Goal: Task Accomplishment & Management: Complete application form

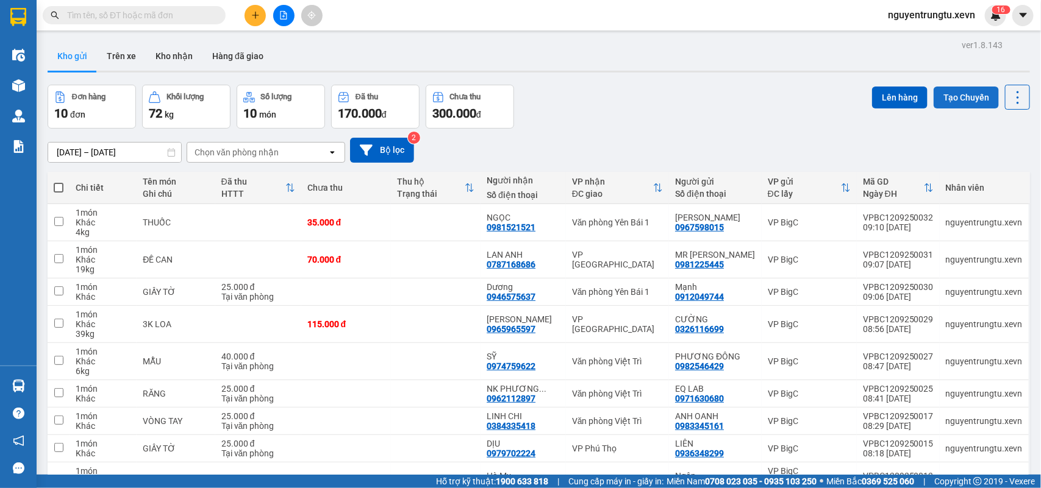
click at [963, 96] on button "Tạo Chuyến" at bounding box center [965, 98] width 65 height 22
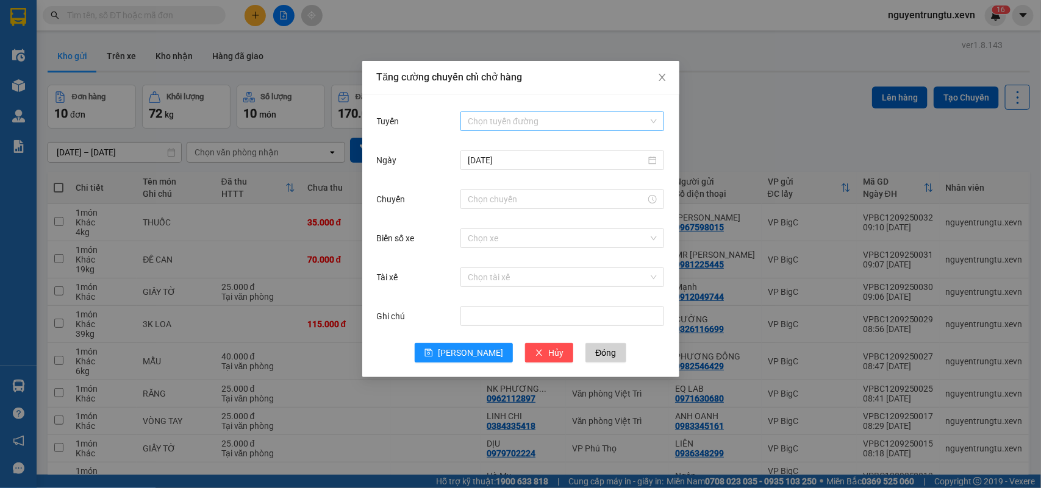
click at [537, 120] on input "Tuyến" at bounding box center [558, 121] width 180 height 18
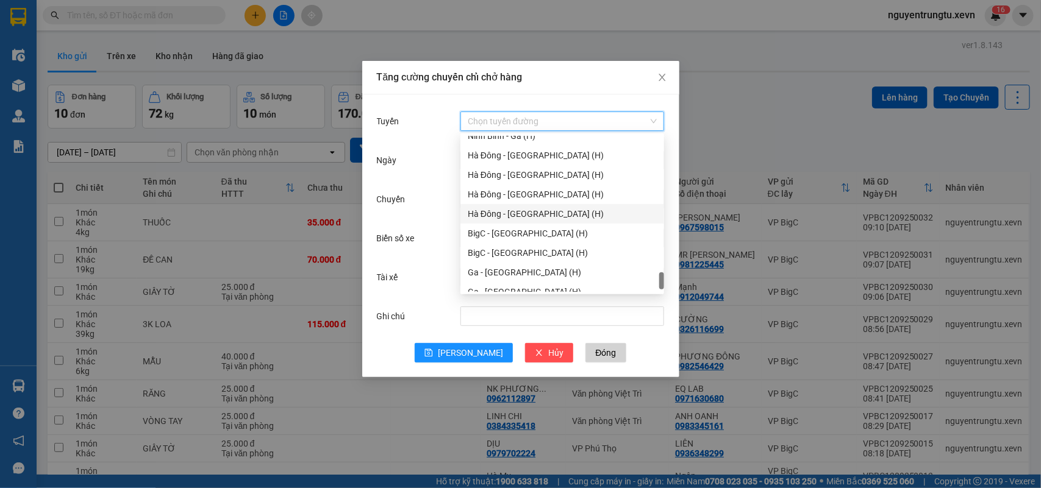
click at [518, 216] on div "Hà Đông - [GEOGRAPHIC_DATA] (H)" at bounding box center [562, 213] width 189 height 13
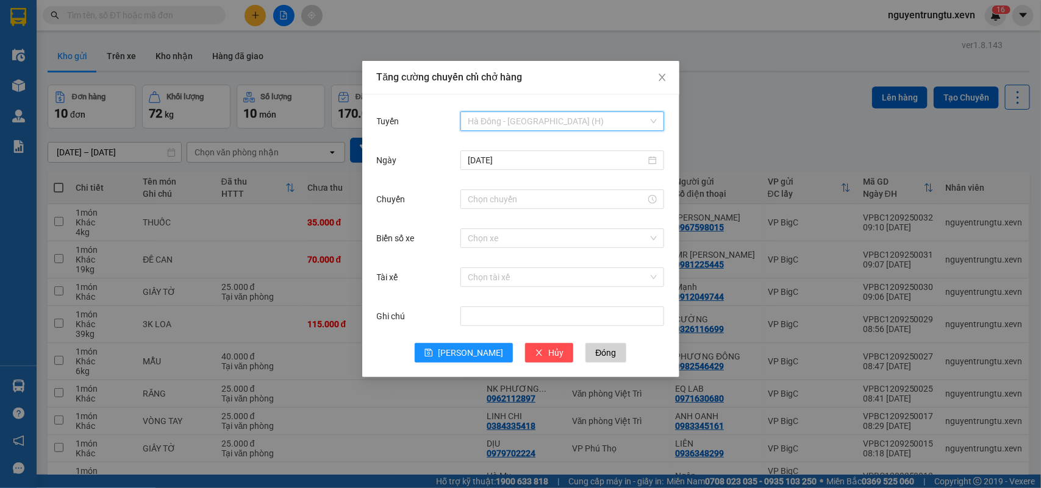
click at [504, 122] on span "Hà Đông - [GEOGRAPHIC_DATA] (H)" at bounding box center [562, 121] width 189 height 18
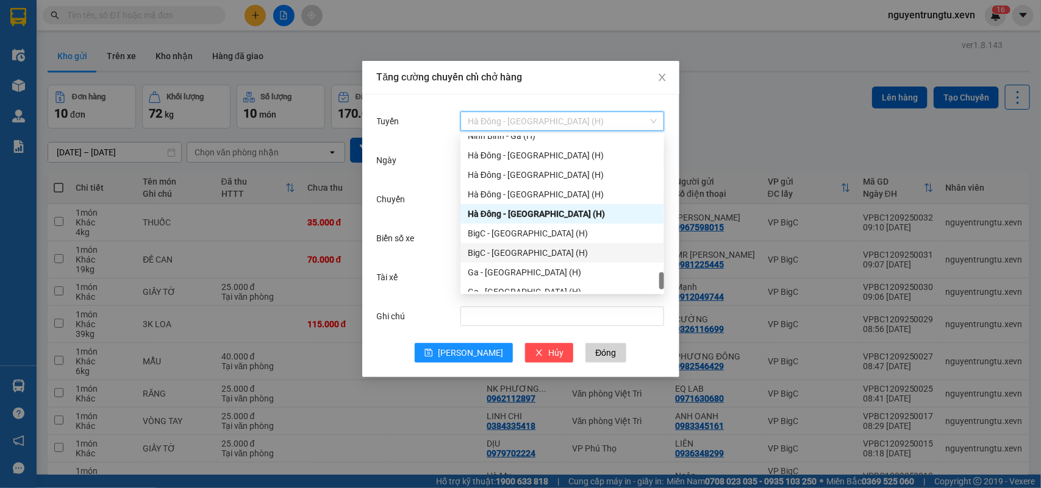
click at [521, 257] on div "BigC - Ninh Bình (H)" at bounding box center [562, 252] width 189 height 13
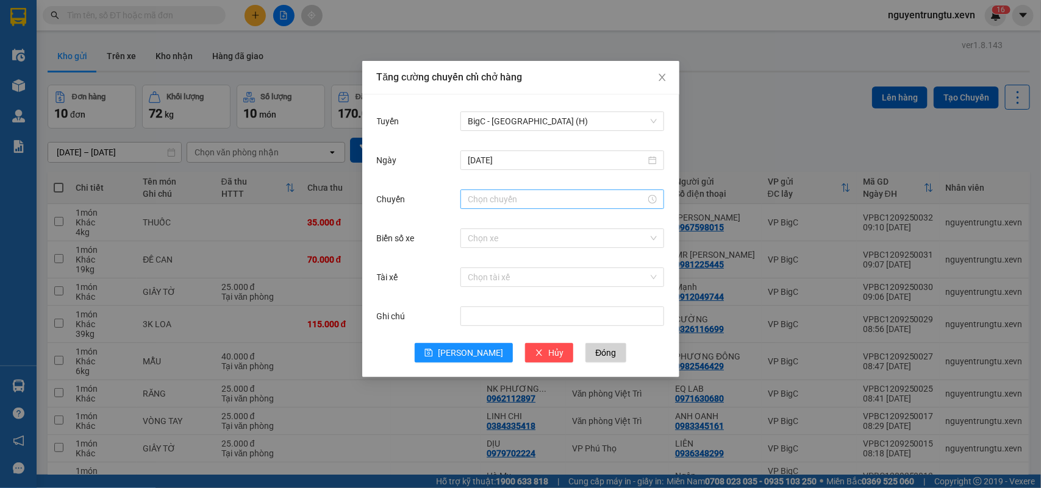
click at [515, 209] on div at bounding box center [562, 200] width 204 height 20
click at [513, 200] on input "Chuyến" at bounding box center [557, 199] width 178 height 13
click at [473, 238] on div "10" at bounding box center [477, 240] width 34 height 17
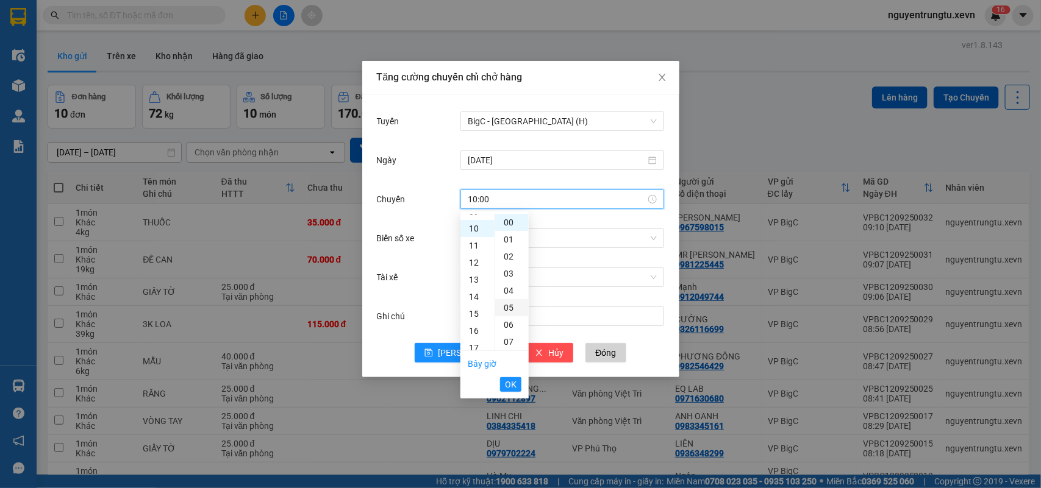
scroll to position [171, 0]
click at [509, 301] on div "05" at bounding box center [512, 307] width 34 height 17
type input "10:05"
click at [515, 385] on span "OK" at bounding box center [511, 384] width 12 height 13
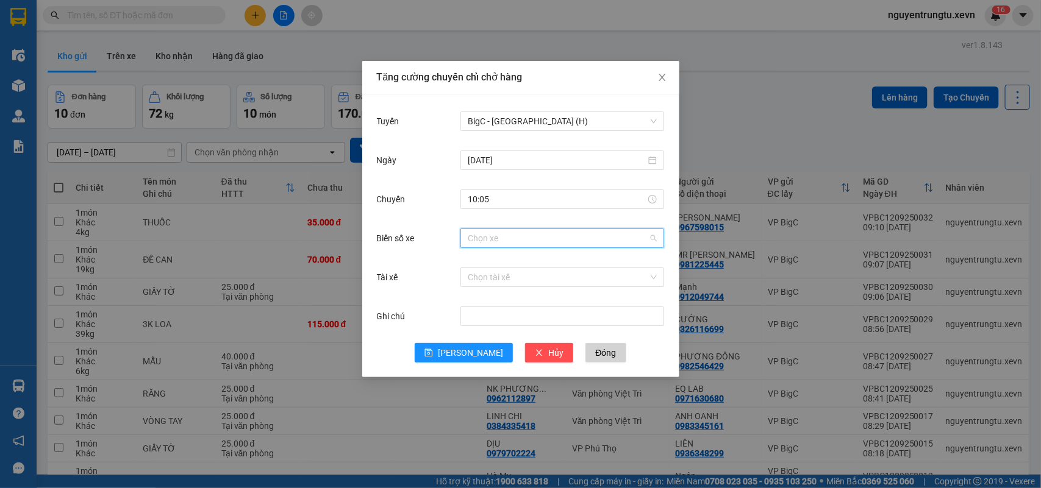
click at [529, 236] on input "Biển số xe" at bounding box center [558, 238] width 180 height 18
type input "2.44"
click at [563, 257] on div "29K-062.44" at bounding box center [562, 262] width 189 height 13
click at [552, 280] on input "Tài xế" at bounding box center [558, 277] width 180 height 18
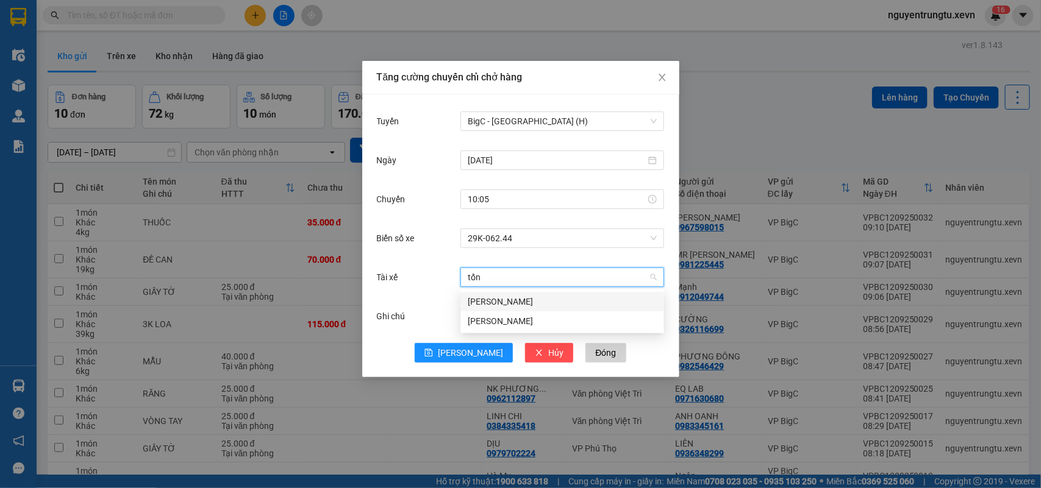
type input "tống"
click at [514, 310] on div "Tống Văn Nam" at bounding box center [562, 302] width 204 height 20
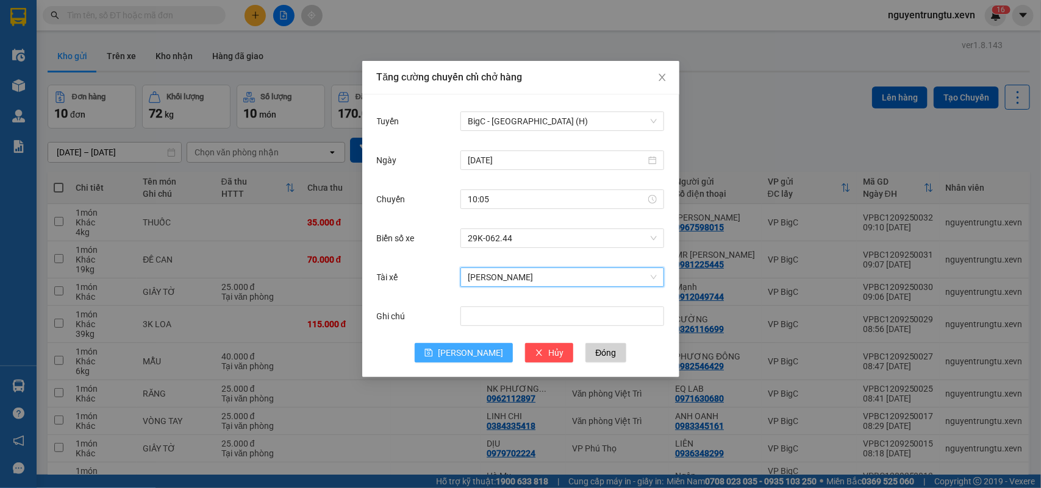
click at [471, 351] on span "Lưu" at bounding box center [470, 352] width 65 height 13
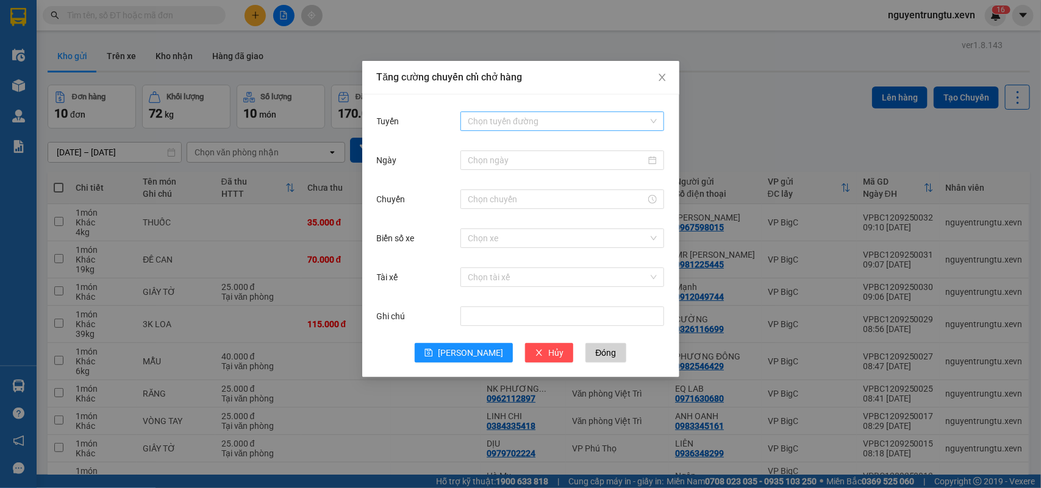
click at [528, 125] on input "Tuyến" at bounding box center [558, 121] width 180 height 18
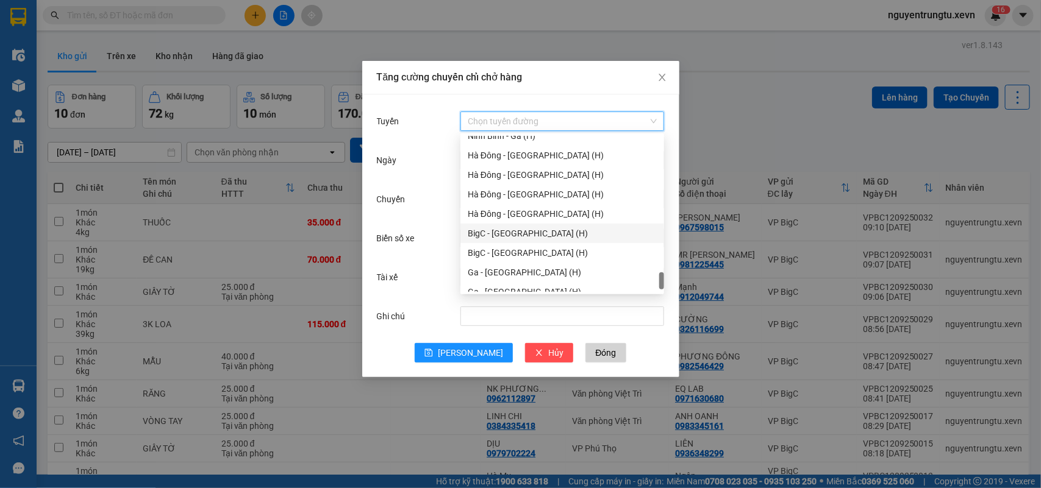
click at [520, 235] on div "BigC - Nam Định (H)" at bounding box center [562, 233] width 189 height 13
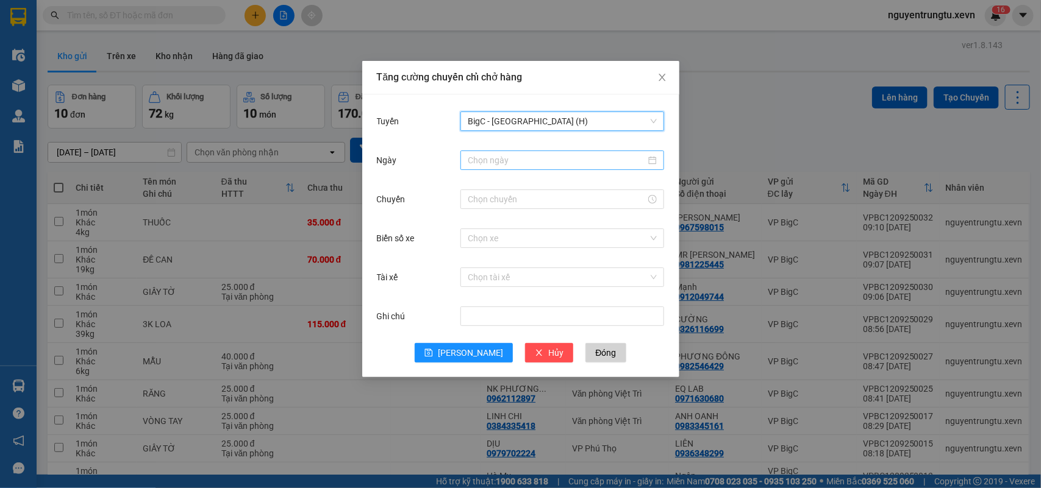
drag, startPoint x: 526, startPoint y: 157, endPoint x: 520, endPoint y: 166, distance: 11.0
click at [526, 156] on input "Ngày" at bounding box center [557, 160] width 178 height 13
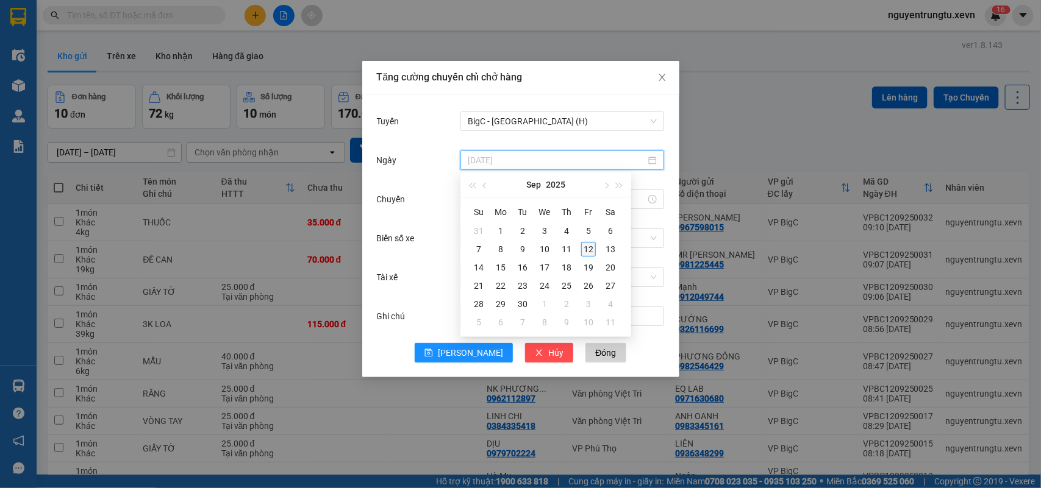
type input "12/09/2025"
click at [590, 250] on div "12" at bounding box center [588, 249] width 15 height 15
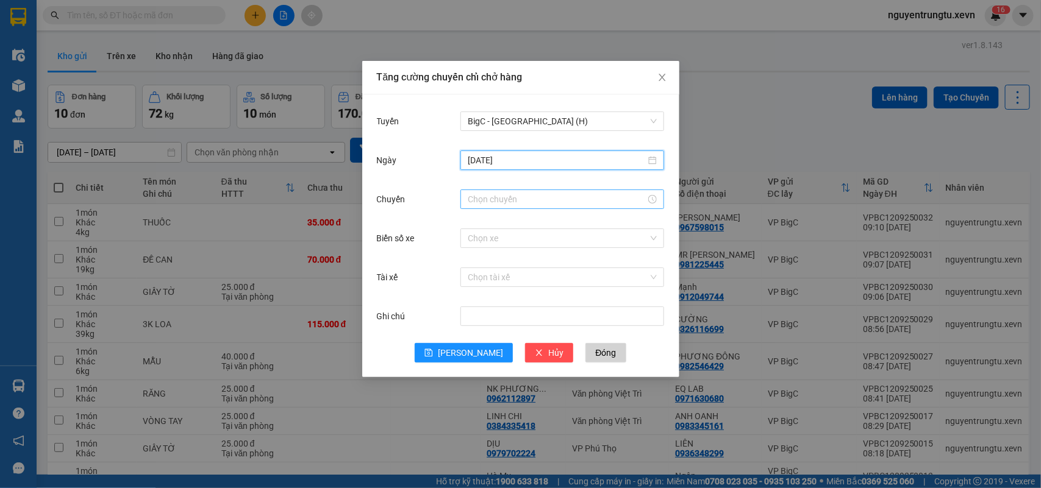
click at [513, 204] on input "Chuyến" at bounding box center [557, 199] width 178 height 13
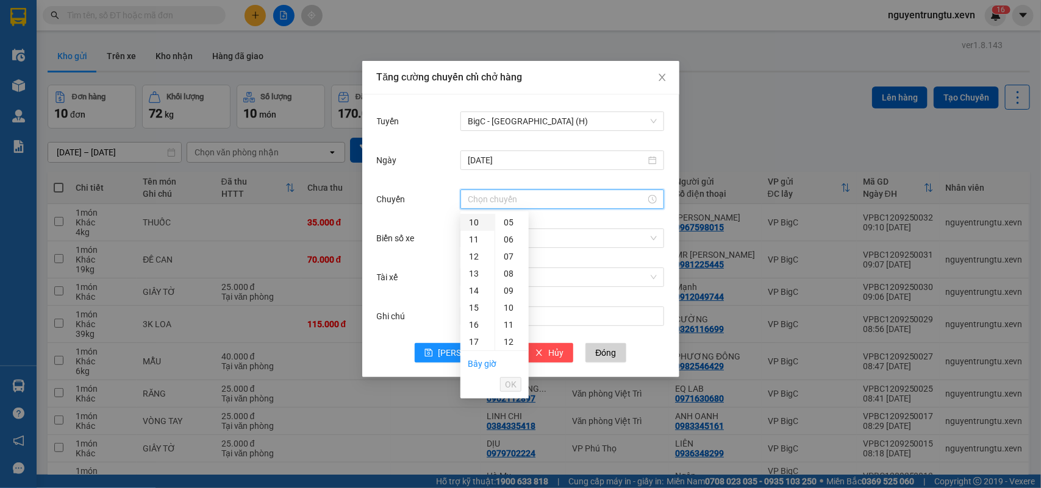
click at [473, 224] on div "10" at bounding box center [477, 222] width 34 height 17
click at [508, 309] on div "05" at bounding box center [512, 307] width 34 height 17
type input "10:05"
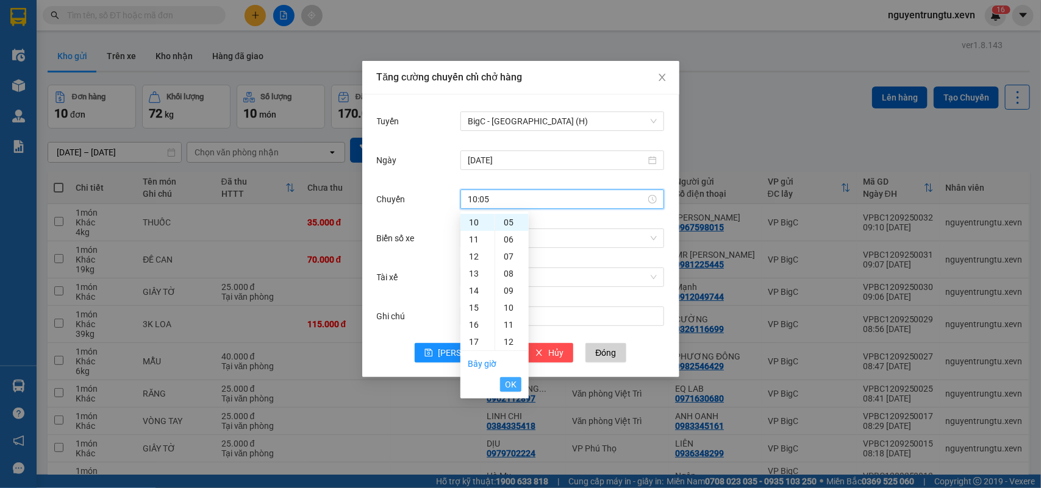
click at [515, 388] on span "OK" at bounding box center [511, 384] width 12 height 13
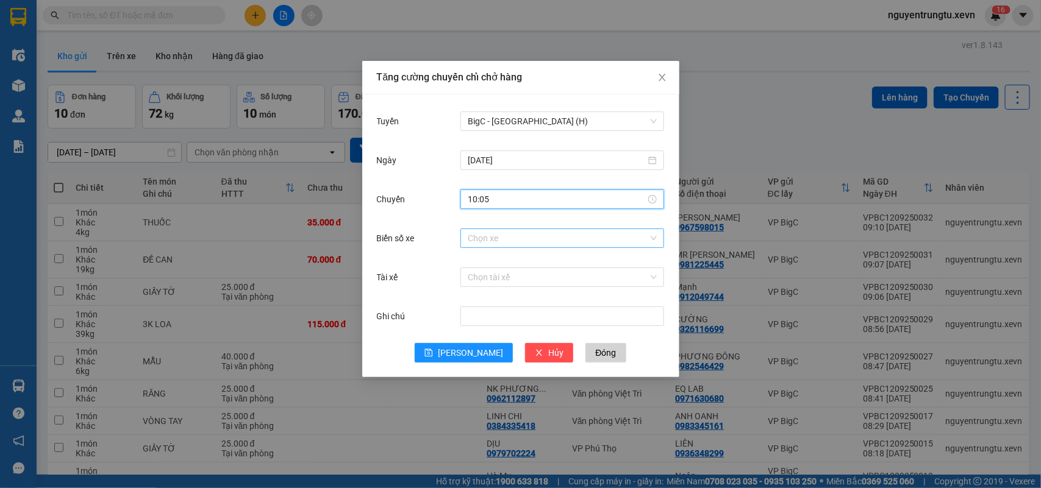
click at [517, 238] on input "Biển số xe" at bounding box center [558, 238] width 180 height 18
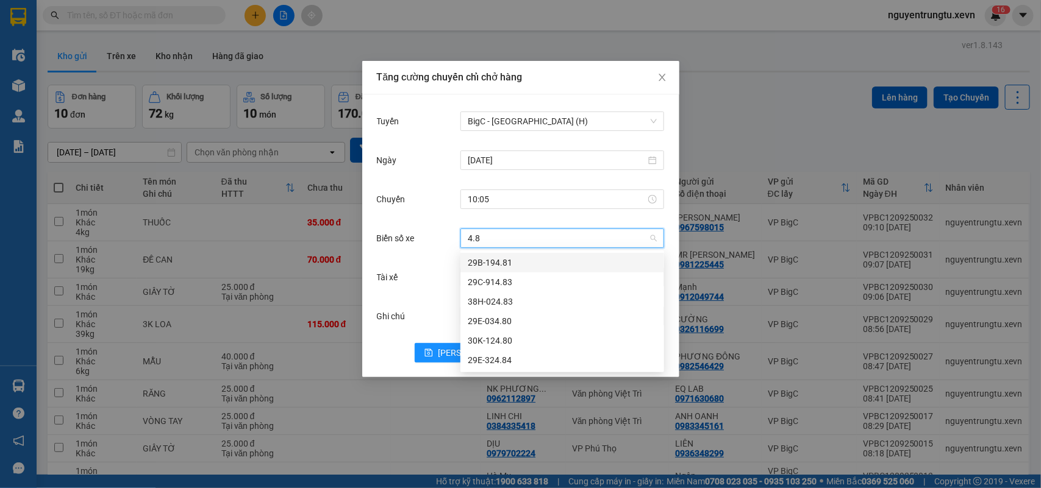
type input "4.80"
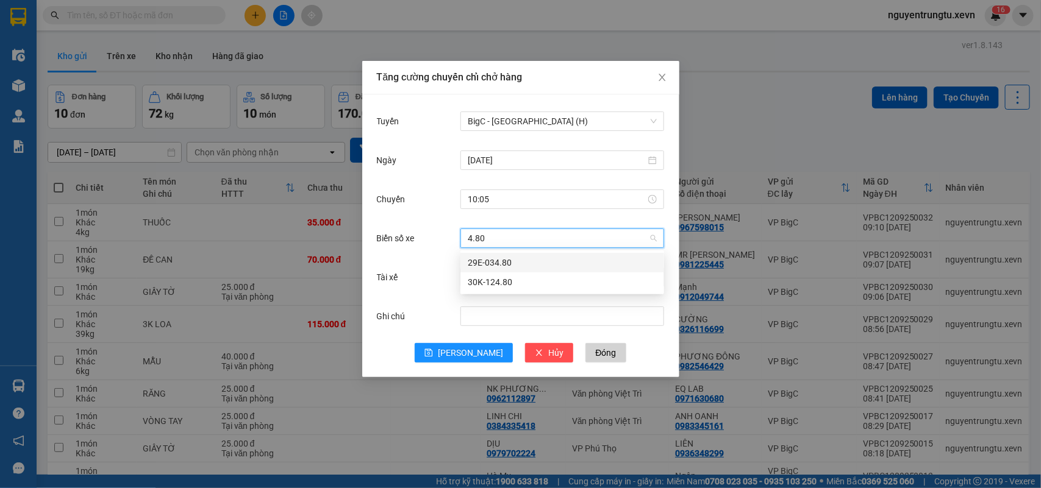
click at [508, 263] on div "29E-034.80" at bounding box center [562, 262] width 189 height 13
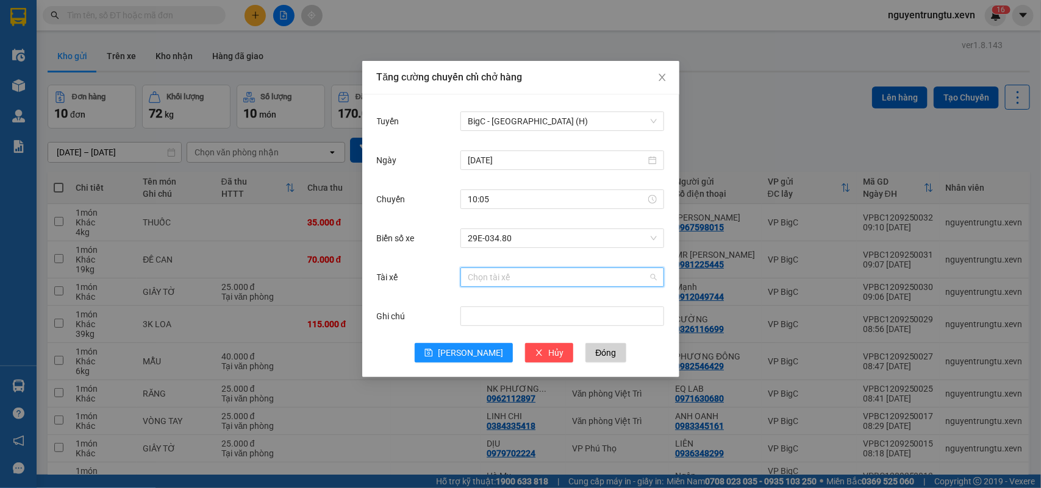
click at [508, 272] on input "Tài xế" at bounding box center [558, 277] width 180 height 18
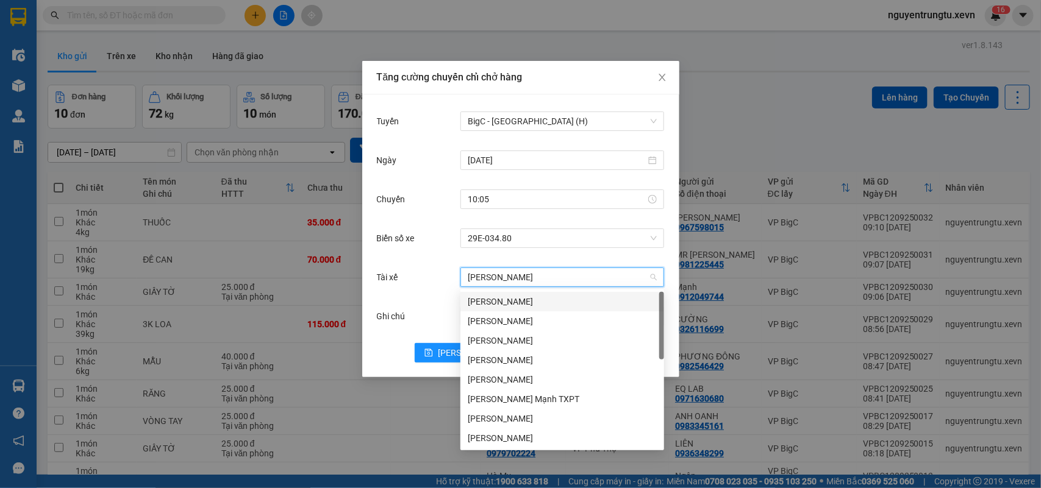
type input "mạnh tu"
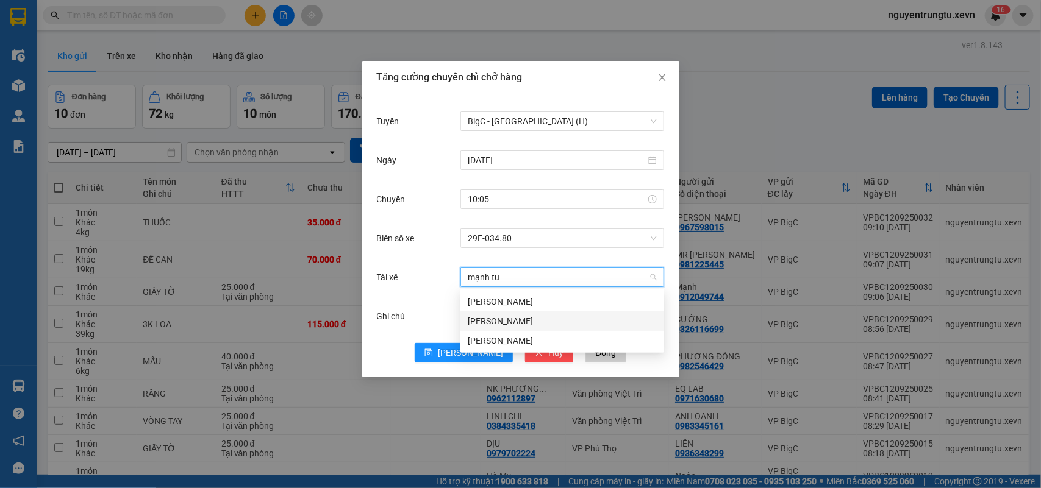
click at [505, 318] on div "Nguyễn Mạnh Tú" at bounding box center [562, 321] width 189 height 13
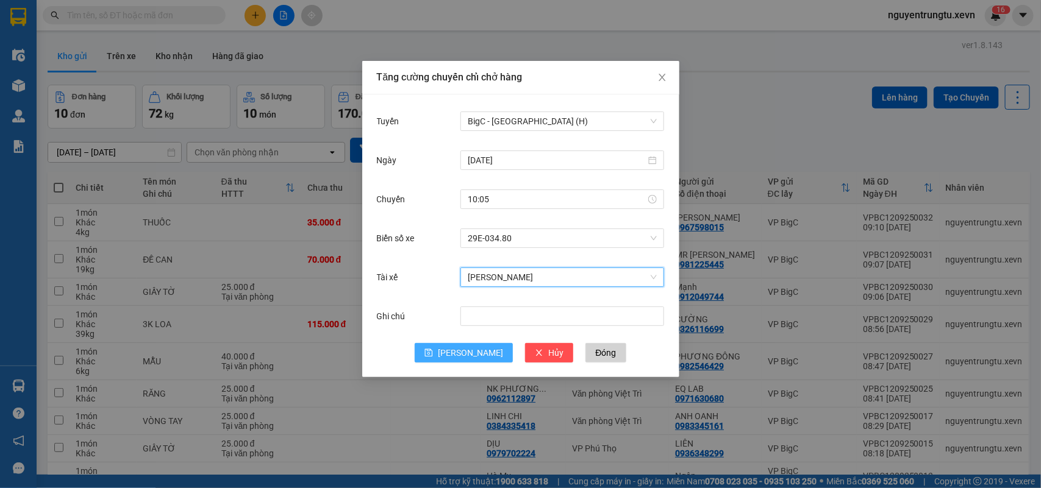
click at [458, 354] on button "Lưu" at bounding box center [464, 353] width 98 height 20
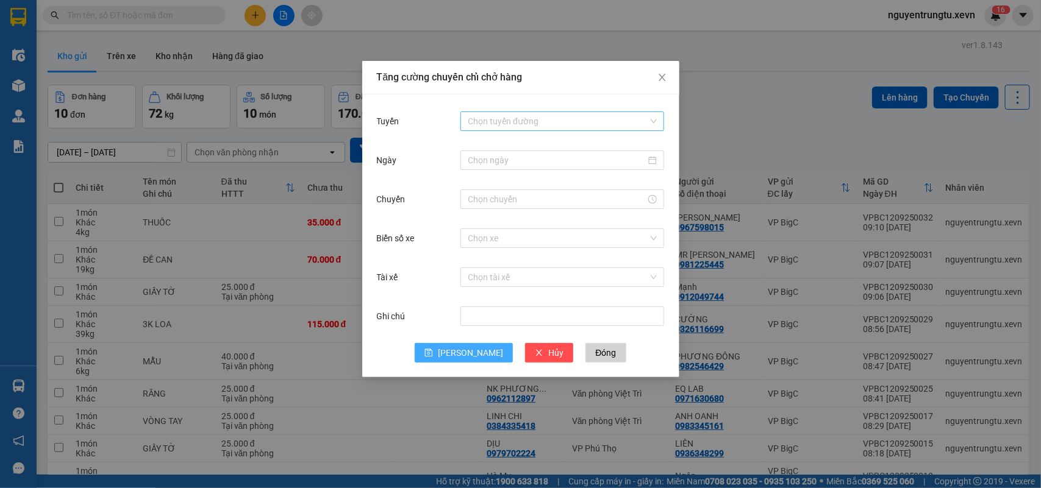
click at [505, 126] on input "Tuyến" at bounding box center [558, 121] width 180 height 18
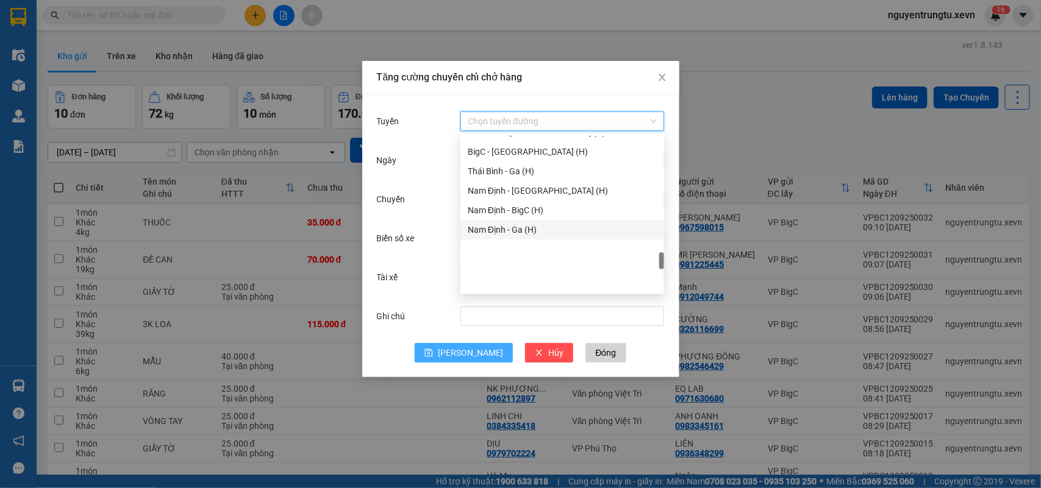
scroll to position [1342, 0]
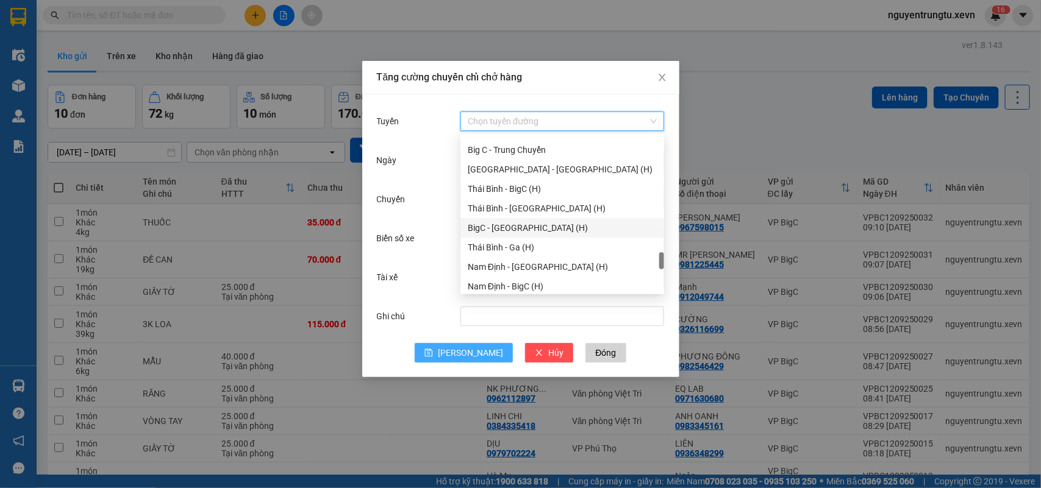
click at [517, 226] on div "BigC - Thái Bình (H)" at bounding box center [562, 227] width 189 height 13
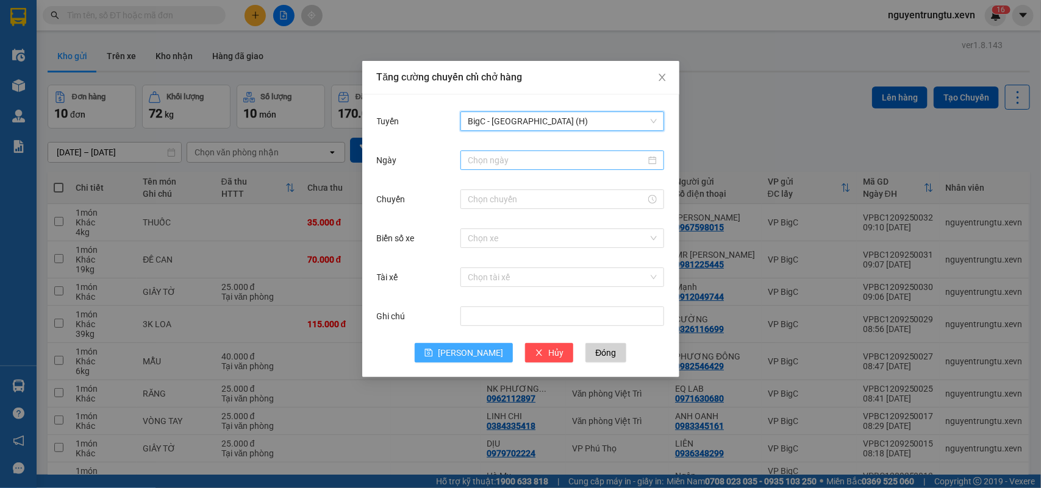
click at [519, 162] on input "Ngày" at bounding box center [557, 160] width 178 height 13
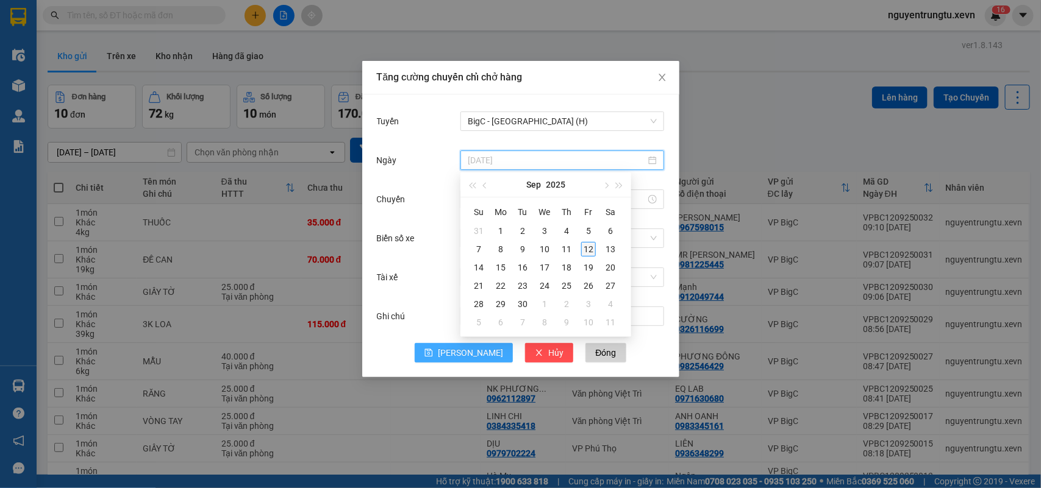
type input "12/09/2025"
click at [588, 250] on div "12" at bounding box center [588, 249] width 15 height 15
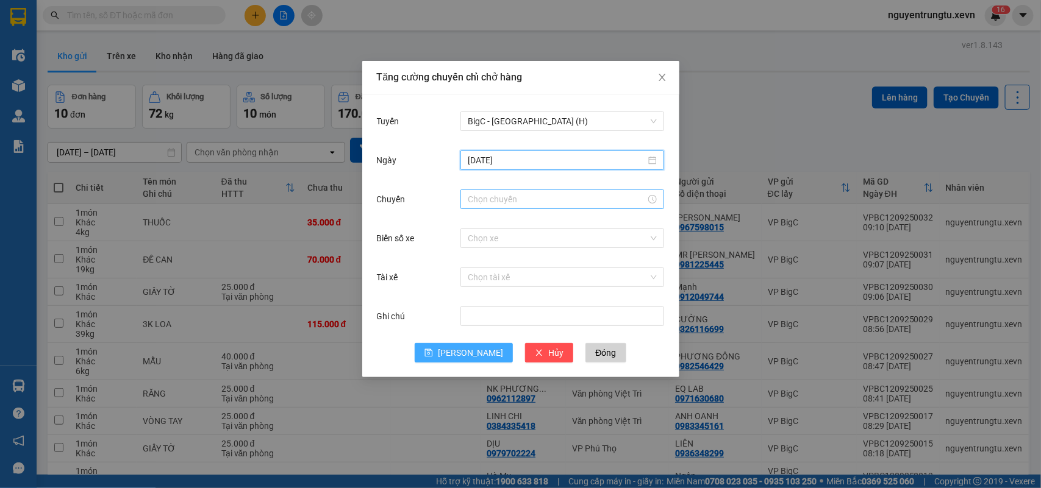
drag, startPoint x: 501, startPoint y: 211, endPoint x: 500, endPoint y: 199, distance: 11.6
click at [501, 204] on div at bounding box center [562, 199] width 204 height 24
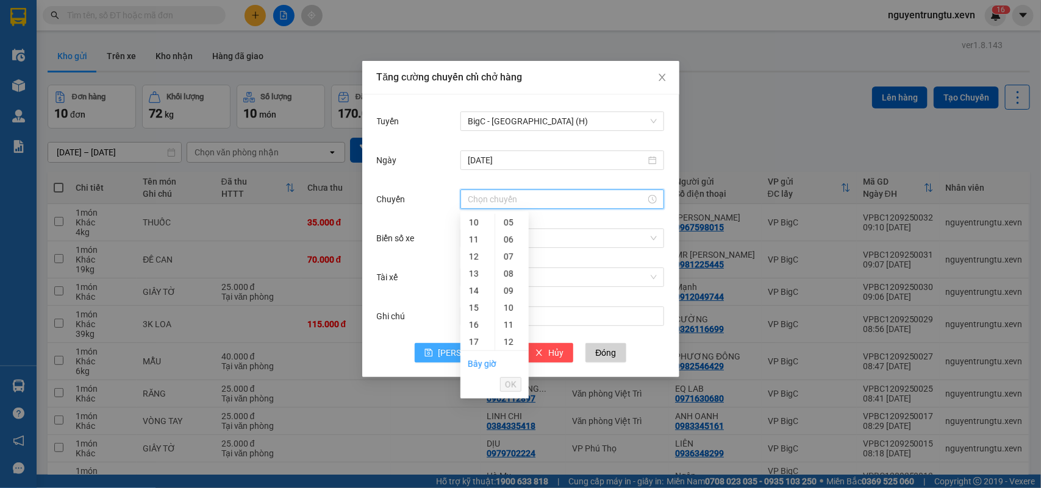
click at [500, 199] on input "Chuyến" at bounding box center [557, 199] width 178 height 13
drag, startPoint x: 476, startPoint y: 223, endPoint x: 479, endPoint y: 253, distance: 30.6
click at [476, 223] on div "10" at bounding box center [477, 222] width 34 height 17
click at [507, 312] on div "05" at bounding box center [512, 307] width 34 height 17
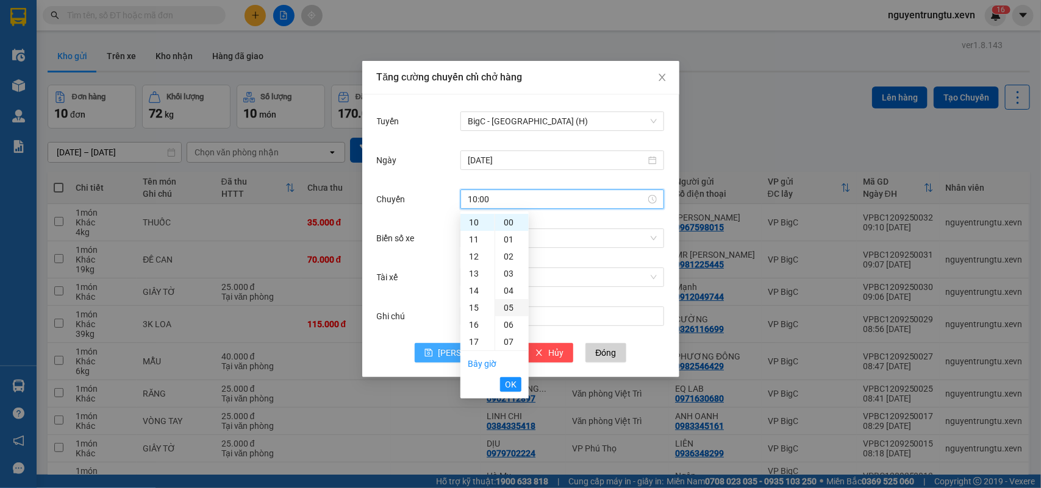
type input "10:05"
click at [511, 385] on span "OK" at bounding box center [511, 384] width 12 height 13
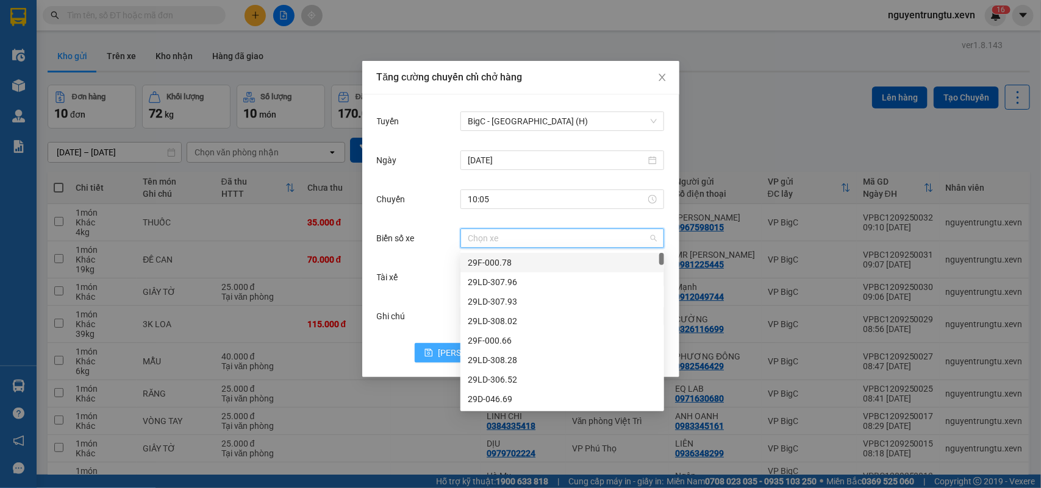
click at [508, 244] on input "Biển số xe" at bounding box center [558, 238] width 180 height 18
type input "8.33"
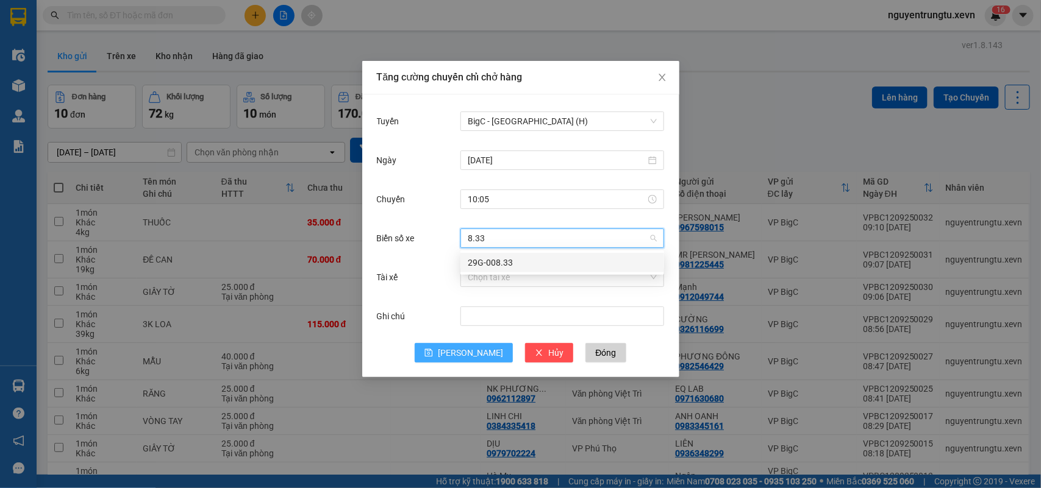
click at [516, 265] on div "29G-008.33" at bounding box center [562, 262] width 189 height 13
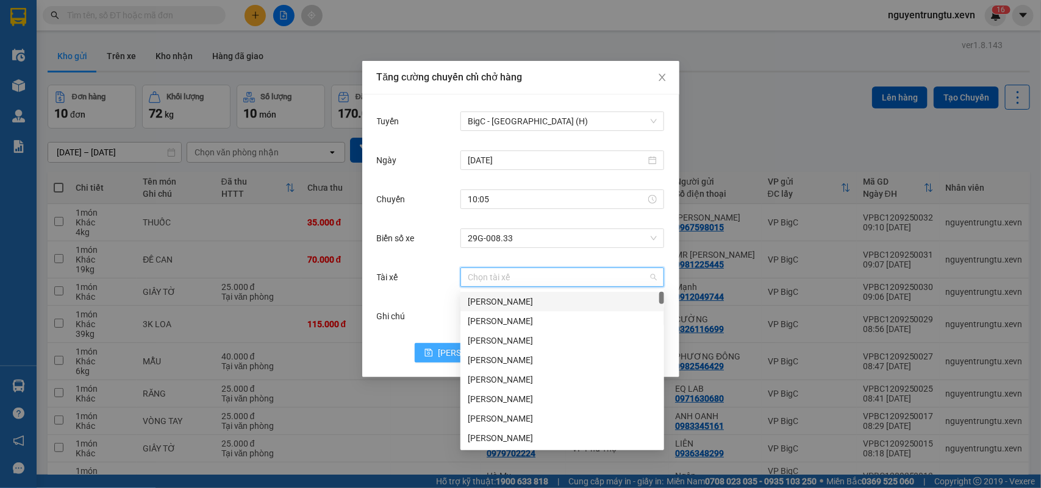
click at [515, 274] on input "Tài xế" at bounding box center [558, 277] width 180 height 18
type input "thiện"
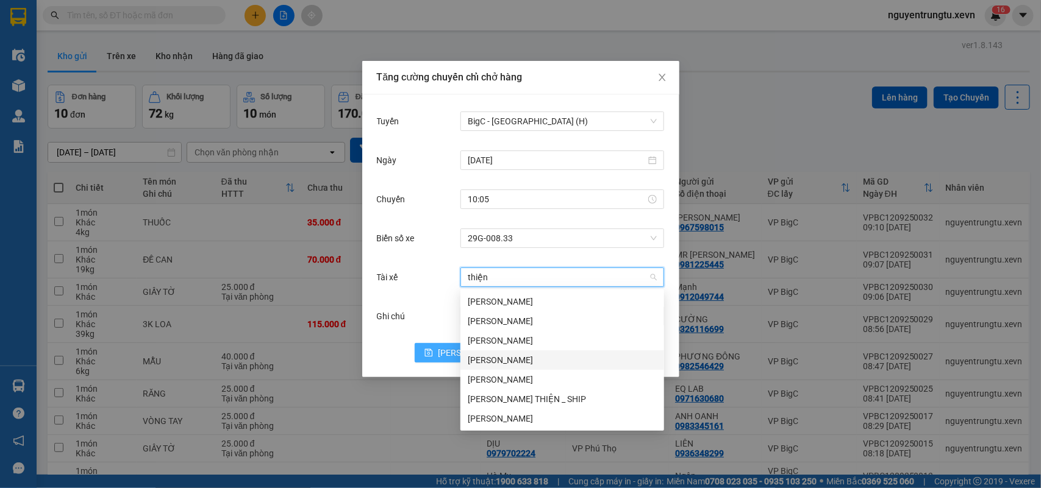
click at [508, 366] on div "Trần Văn Thiện" at bounding box center [562, 360] width 189 height 13
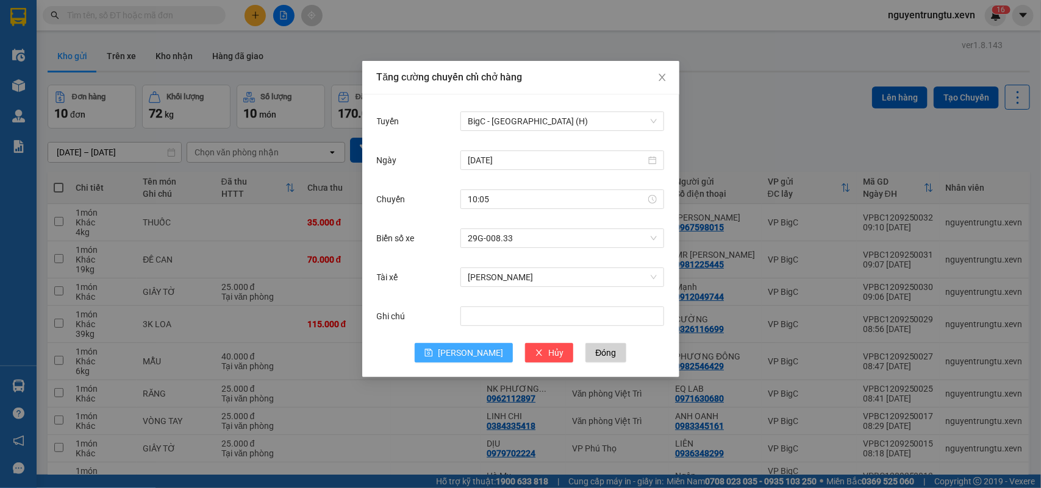
click at [465, 357] on span "Lưu" at bounding box center [470, 352] width 65 height 13
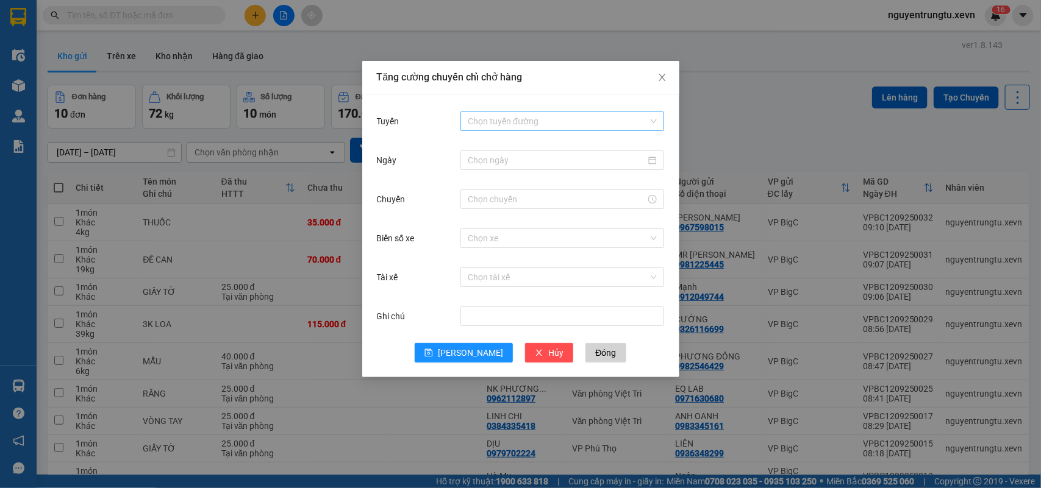
click at [525, 125] on input "Tuyến" at bounding box center [558, 121] width 180 height 18
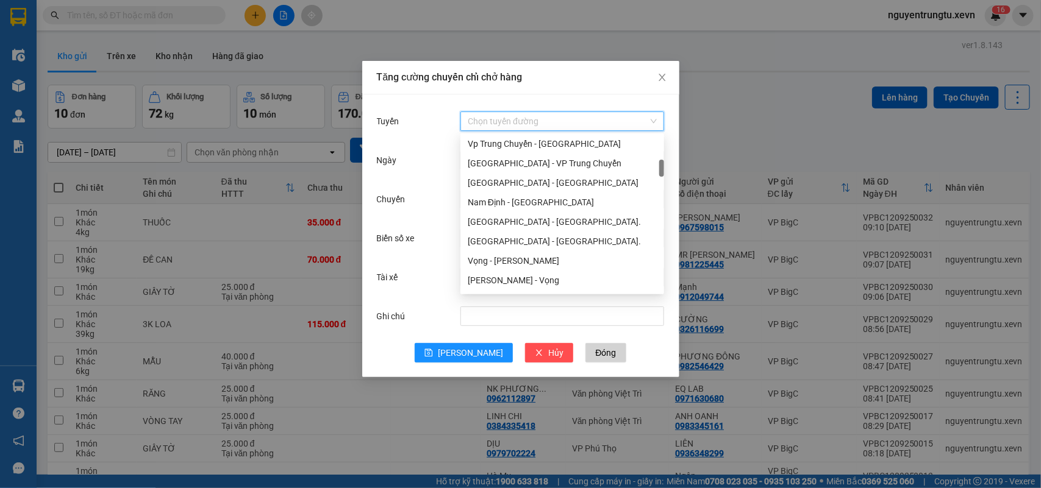
scroll to position [0, 0]
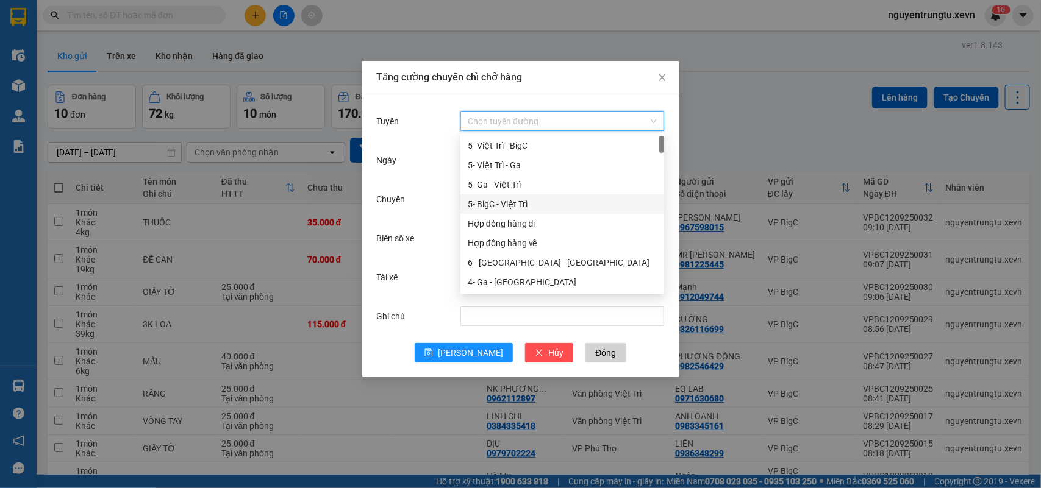
click at [510, 198] on div "5- BigC - Việt Trì" at bounding box center [562, 204] width 189 height 13
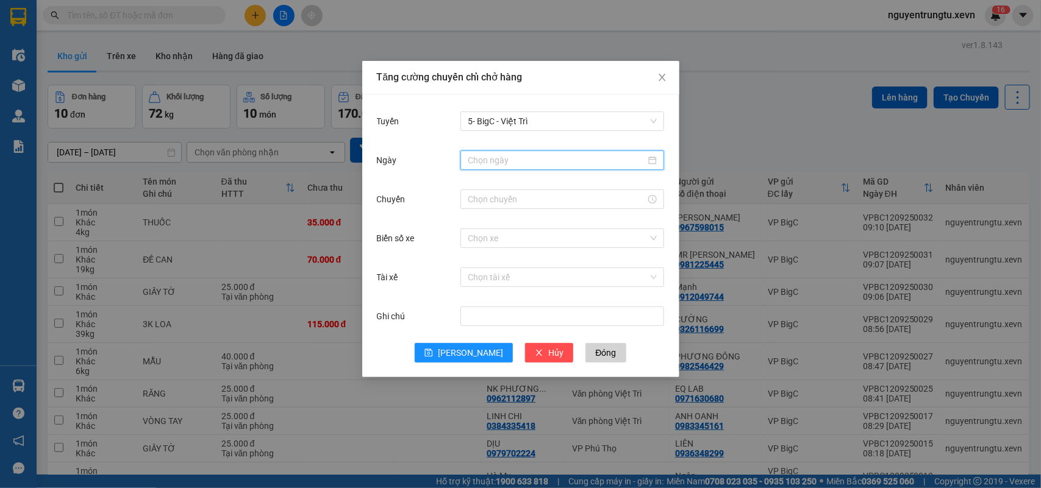
click at [516, 162] on input "Ngày" at bounding box center [557, 160] width 178 height 13
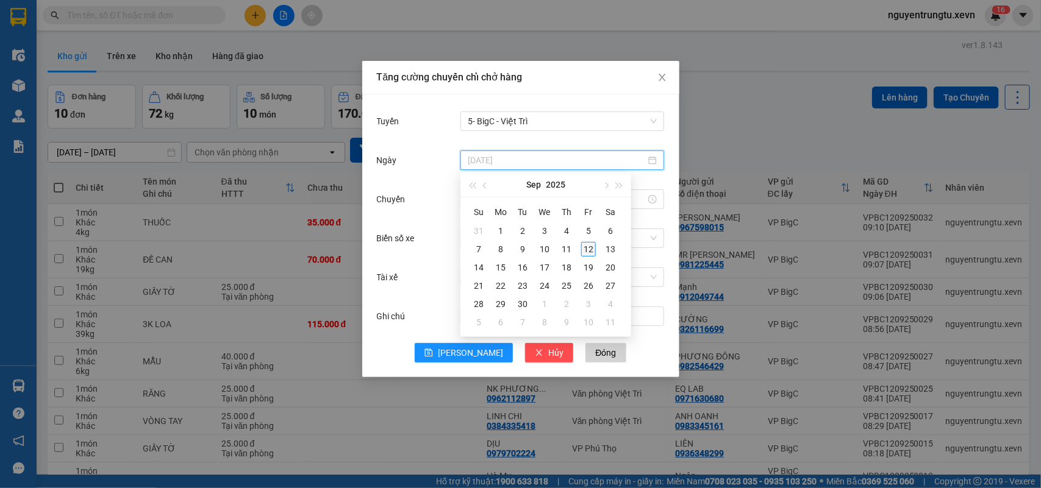
type input "12/09/2025"
click at [585, 244] on div "12" at bounding box center [588, 249] width 15 height 15
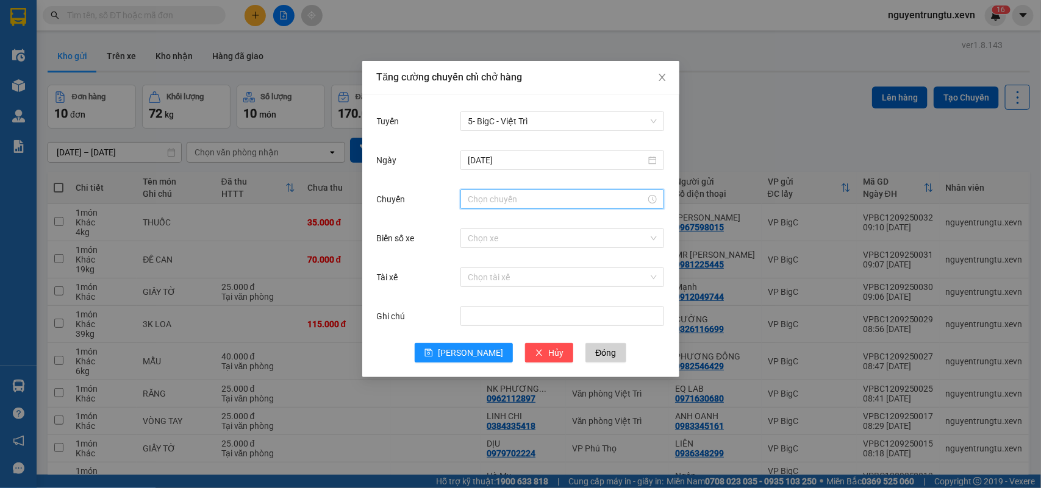
click at [516, 200] on input "Chuyến" at bounding box center [557, 199] width 178 height 13
click at [473, 224] on div "10" at bounding box center [477, 222] width 34 height 17
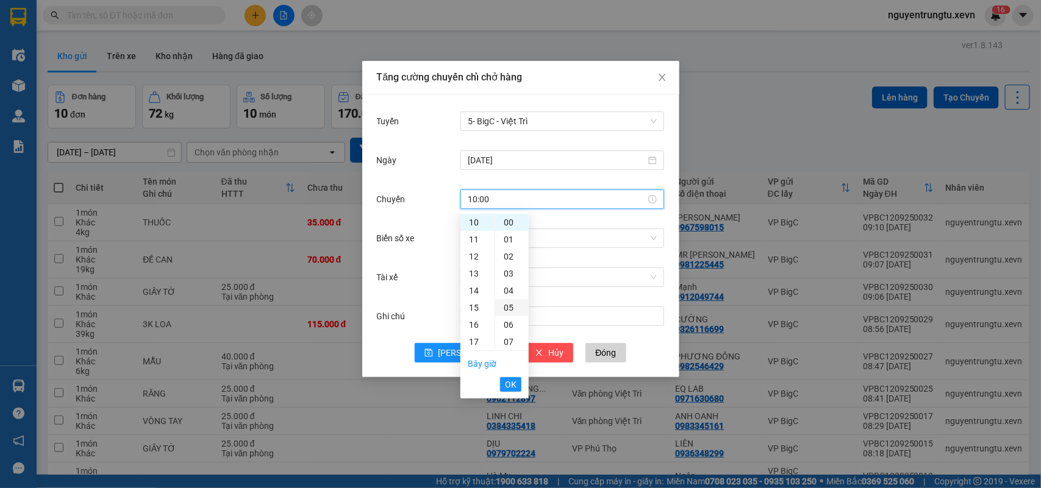
click at [510, 308] on div "05" at bounding box center [512, 307] width 34 height 17
type input "10:05"
drag, startPoint x: 508, startPoint y: 385, endPoint x: 510, endPoint y: 349, distance: 36.7
click at [508, 386] on span "OK" at bounding box center [511, 384] width 12 height 13
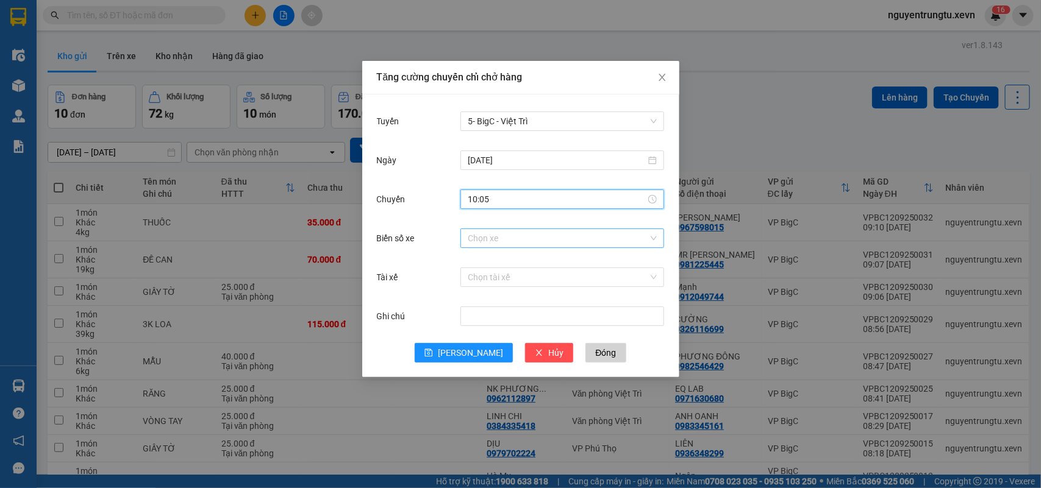
click at [507, 244] on input "Biển số xe" at bounding box center [558, 238] width 180 height 18
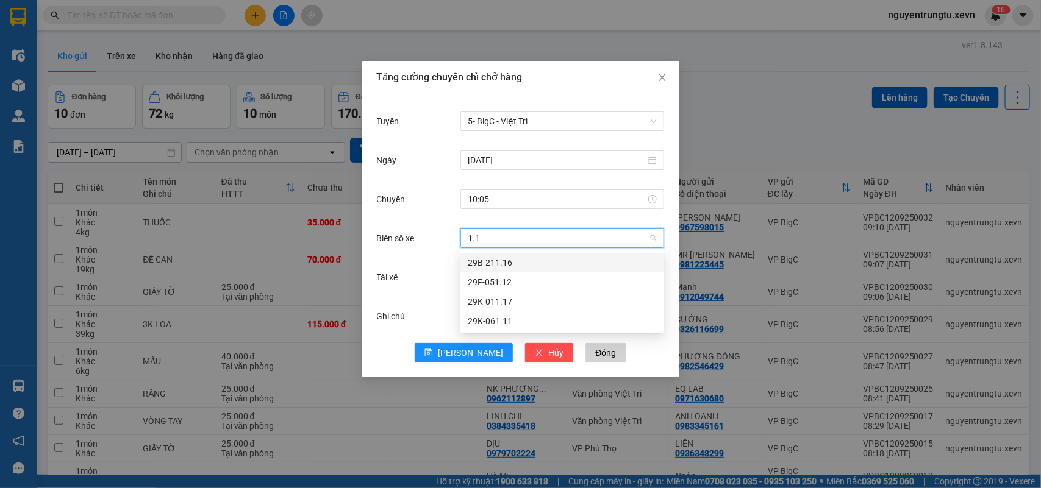
type input "1.11"
click at [515, 263] on div "29K-061.11" at bounding box center [562, 262] width 189 height 13
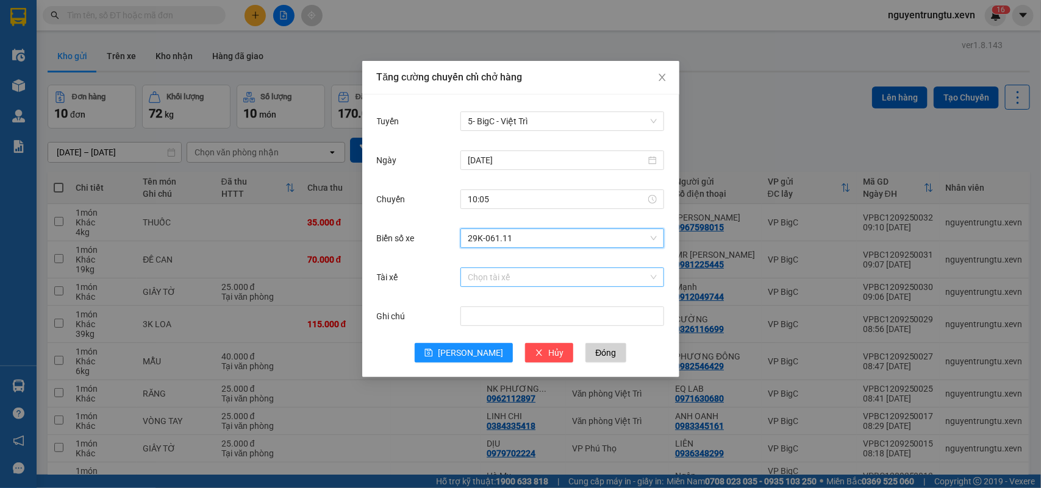
click at [516, 269] on input "Tài xế" at bounding box center [558, 277] width 180 height 18
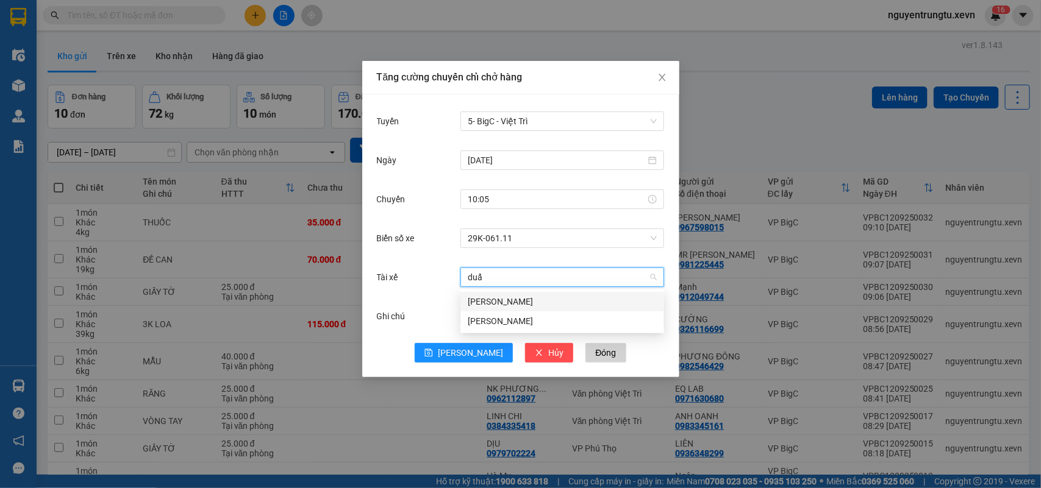
type input "duẩn"
click at [511, 299] on div "Vũ Đức Duẩn" at bounding box center [562, 301] width 189 height 13
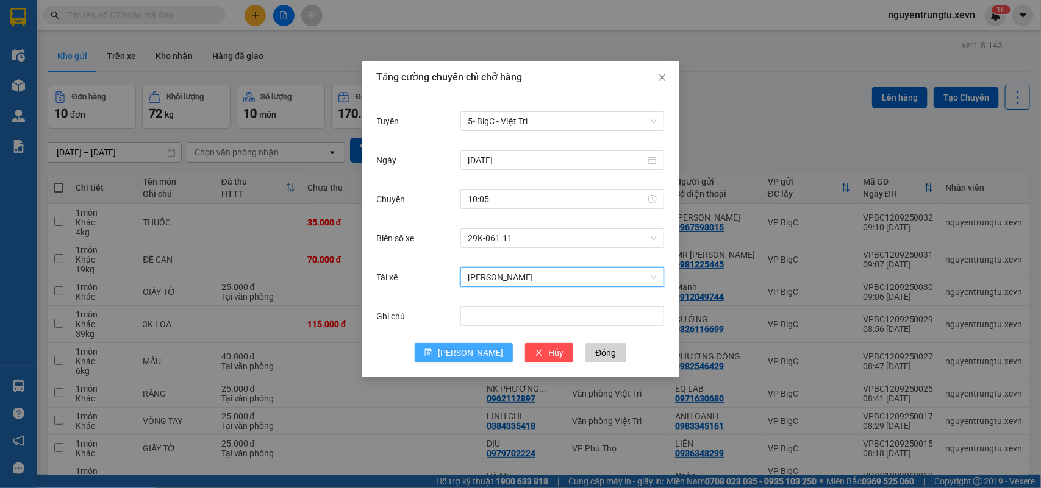
click at [476, 351] on span "Lưu" at bounding box center [470, 352] width 65 height 13
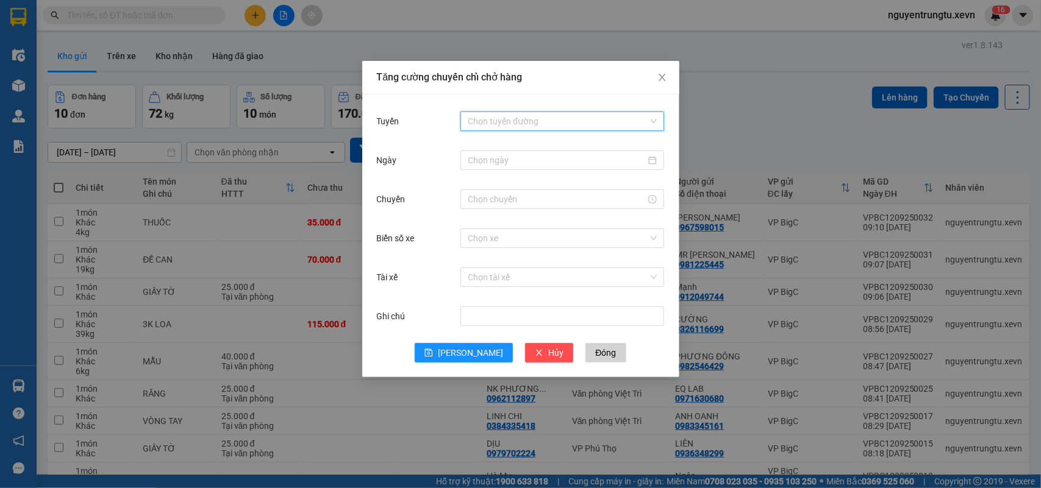
click at [537, 126] on input "Tuyến" at bounding box center [558, 121] width 180 height 18
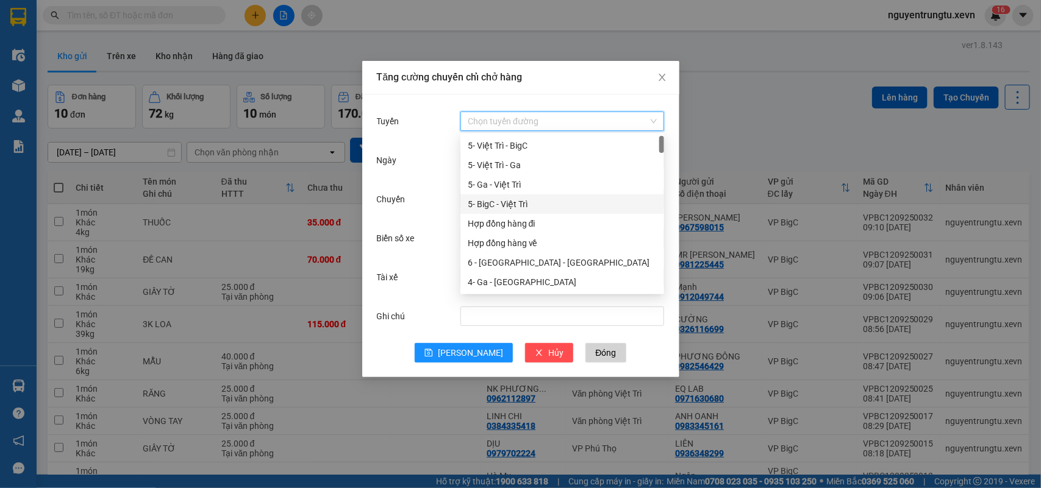
scroll to position [76, 0]
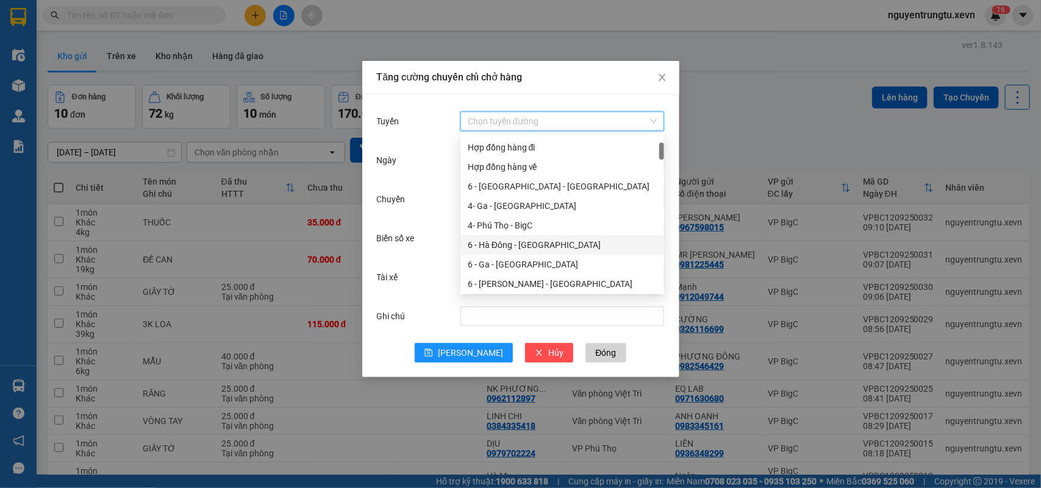
click at [535, 244] on div "6 - Hà Đông - Yên Bái" at bounding box center [562, 244] width 189 height 13
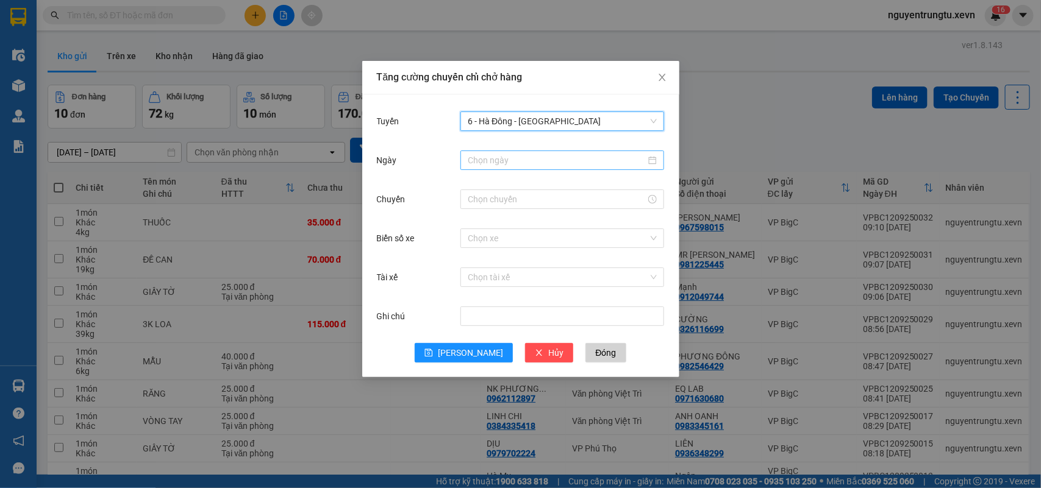
click at [535, 165] on input "Ngày" at bounding box center [557, 160] width 178 height 13
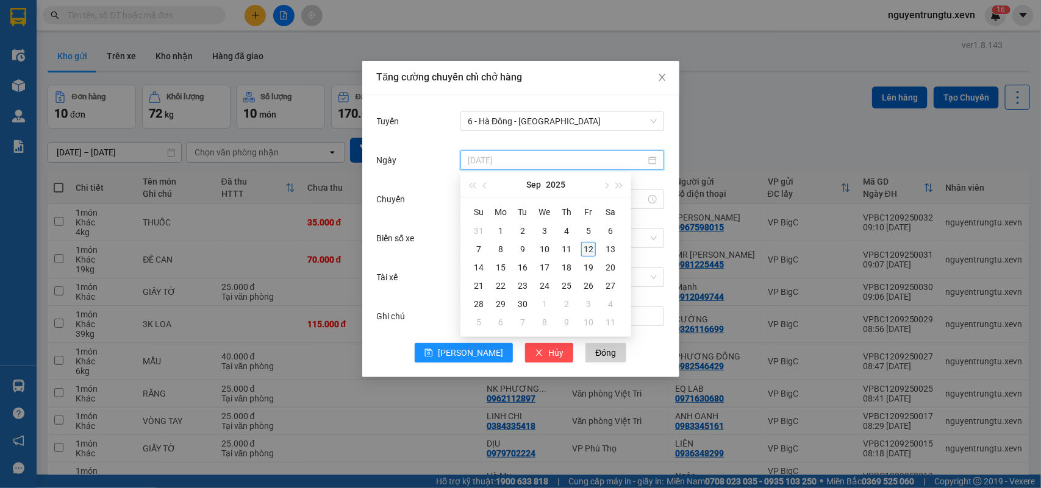
type input "12/09/2025"
click at [584, 248] on div "12" at bounding box center [588, 249] width 15 height 15
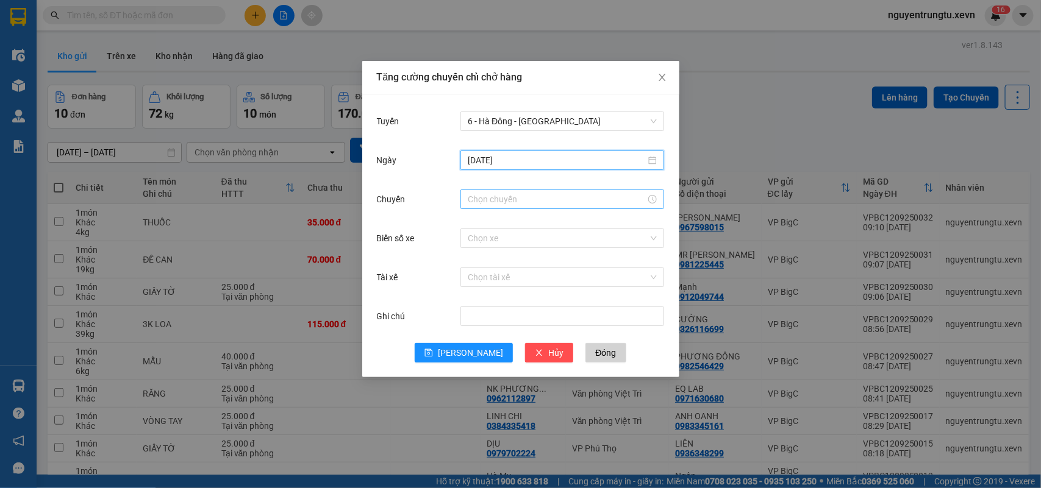
click at [512, 193] on input "Chuyến" at bounding box center [557, 199] width 178 height 13
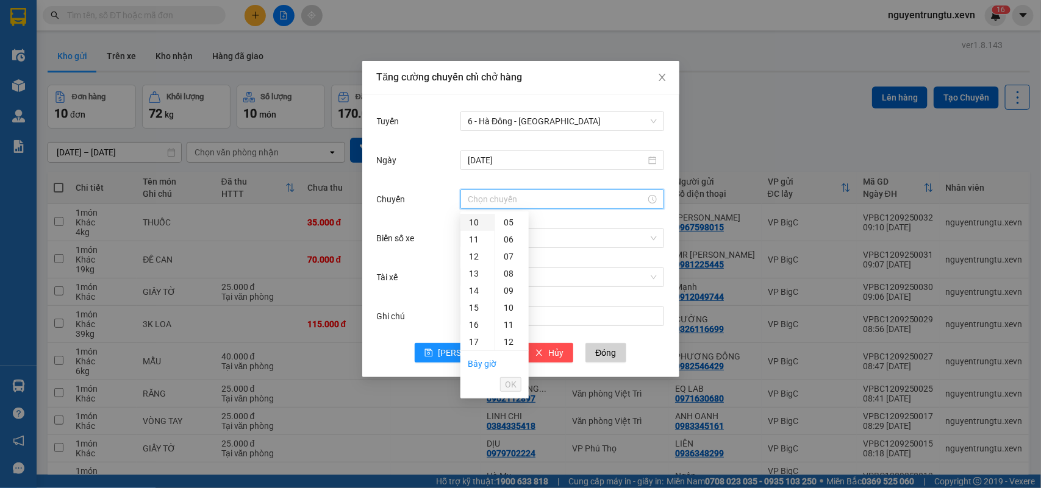
click at [474, 221] on div "10" at bounding box center [477, 222] width 34 height 17
click at [511, 312] on div "05" at bounding box center [512, 307] width 34 height 17
type input "10:05"
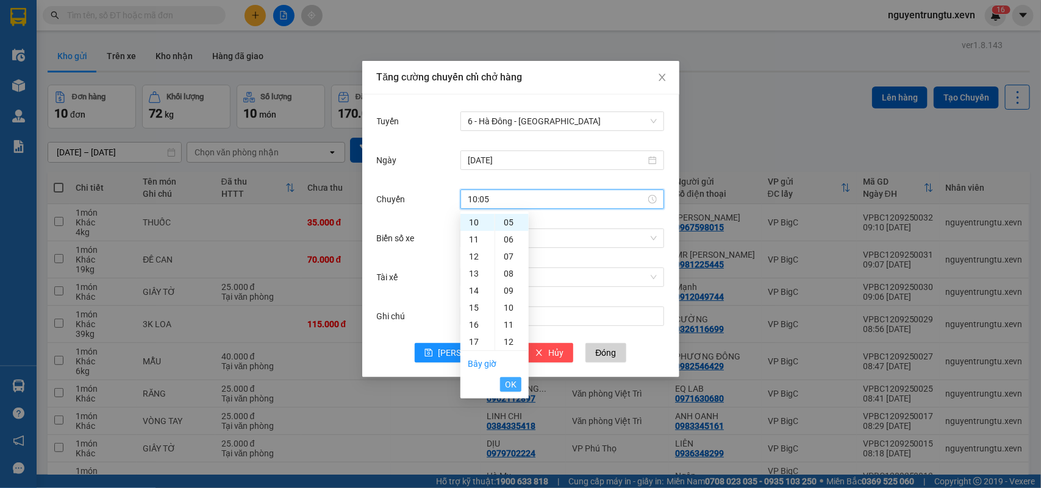
drag, startPoint x: 504, startPoint y: 393, endPoint x: 504, endPoint y: 384, distance: 9.2
click at [504, 389] on li "OK" at bounding box center [510, 384] width 21 height 21
click at [505, 384] on span "OK" at bounding box center [511, 384] width 12 height 13
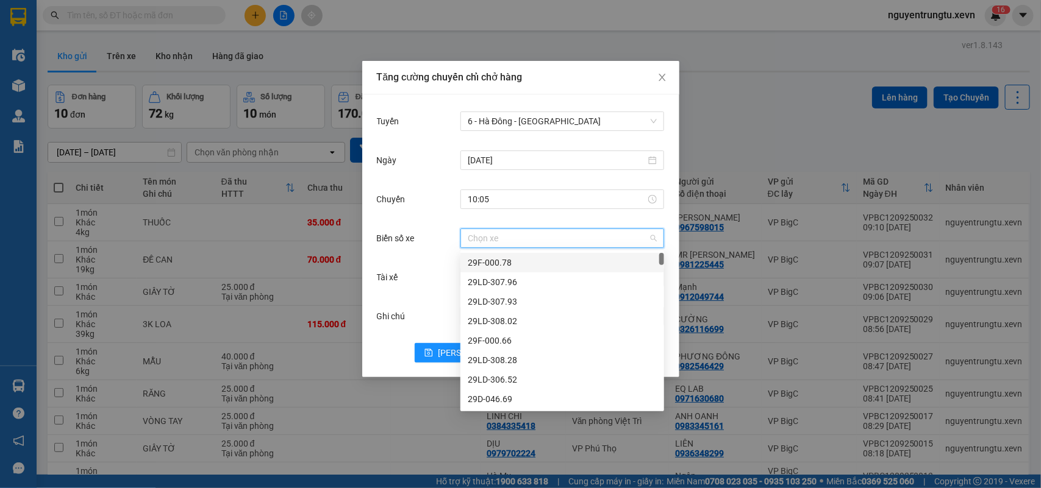
click at [503, 242] on input "Biển số xe" at bounding box center [558, 238] width 180 height 18
type input "5.84"
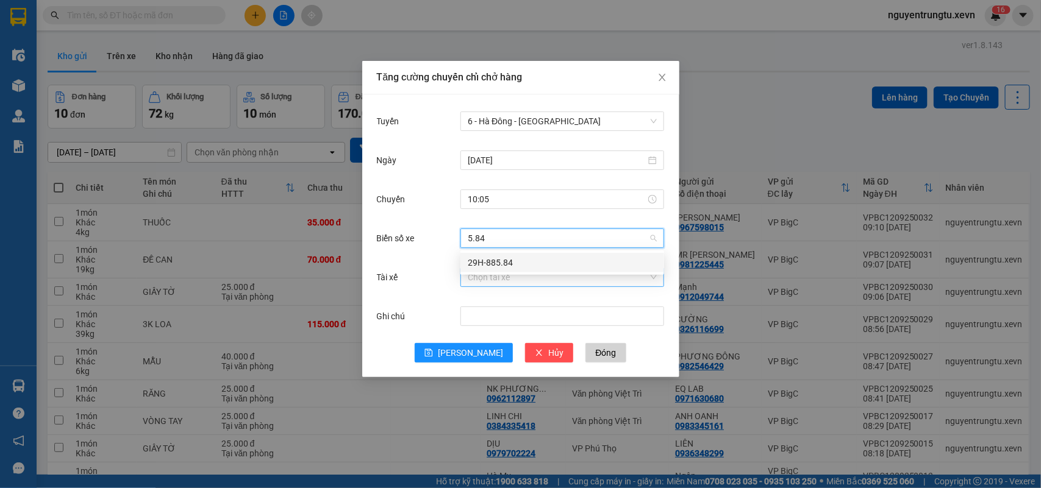
drag, startPoint x: 509, startPoint y: 262, endPoint x: 513, endPoint y: 277, distance: 15.7
click at [509, 263] on div "29H-885.84" at bounding box center [562, 262] width 189 height 13
click at [513, 277] on input "Tài xế" at bounding box center [558, 277] width 180 height 18
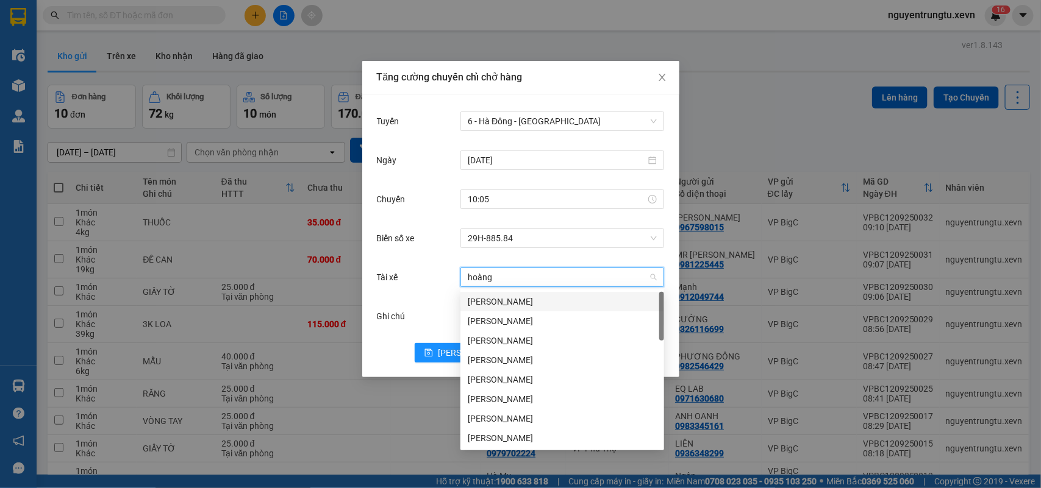
type input "hoàng v"
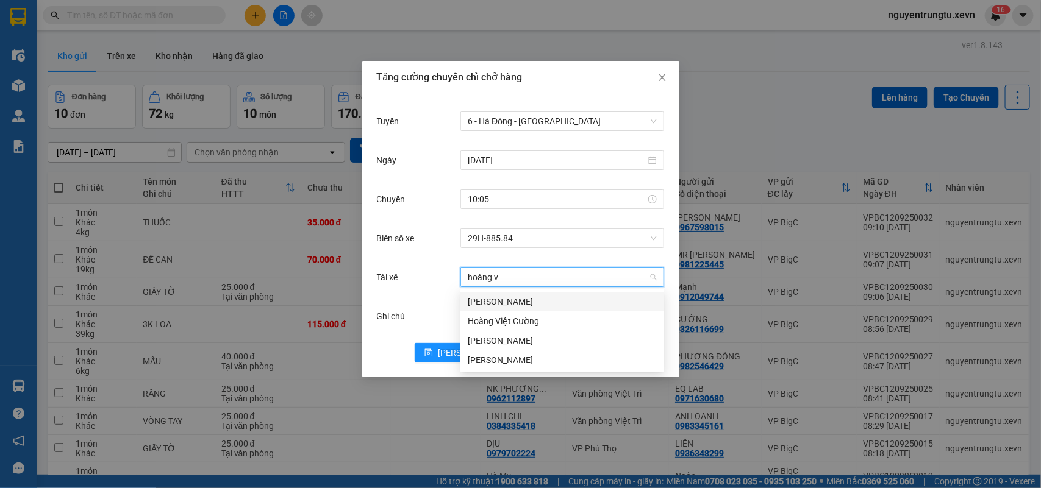
click at [509, 305] on div "Hoàng Vũ" at bounding box center [562, 301] width 189 height 13
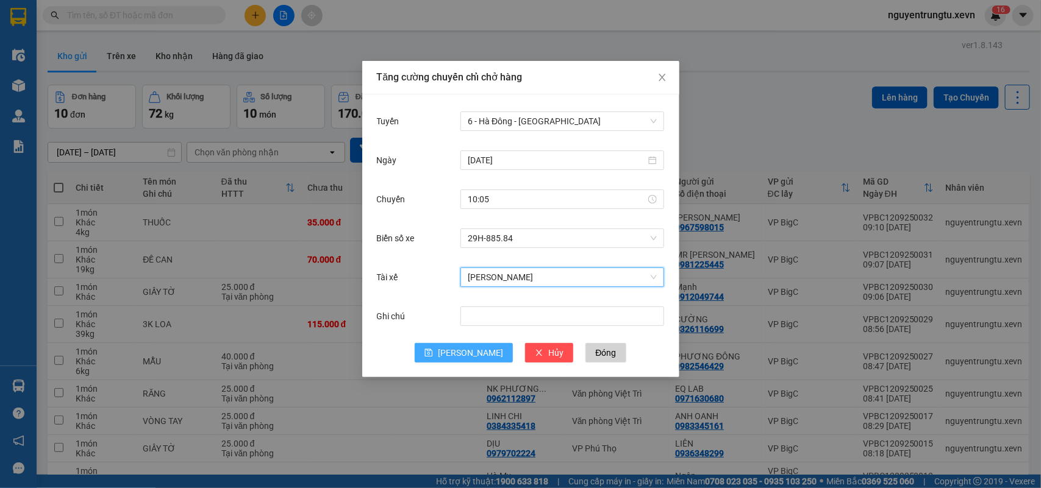
click at [465, 361] on button "Lưu" at bounding box center [464, 353] width 98 height 20
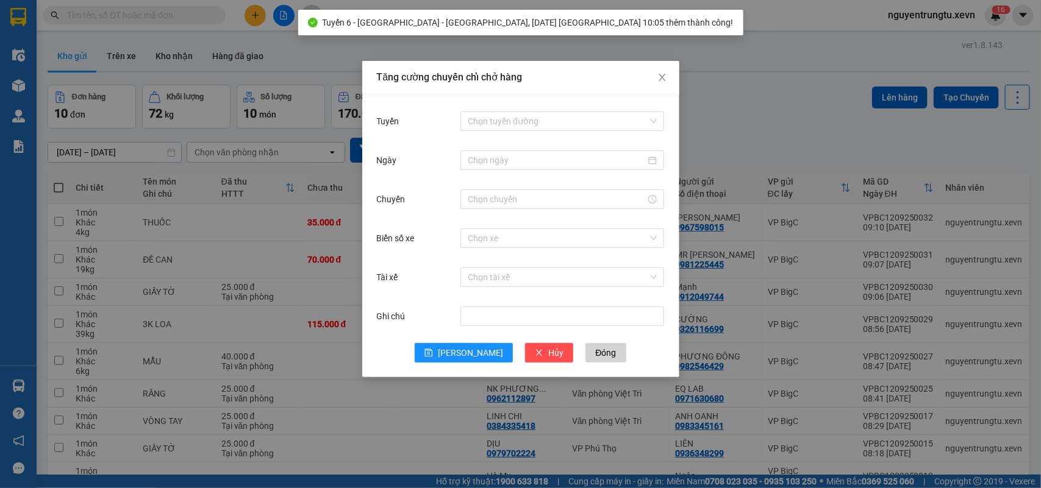
drag, startPoint x: 760, startPoint y: 129, endPoint x: 749, endPoint y: 129, distance: 11.0
click at [761, 129] on div "Tăng cường chuyến chỉ chở hàng Tuyến Chọn tuyến đường Ngày Chuyến Biển số xe Ch…" at bounding box center [520, 244] width 1041 height 488
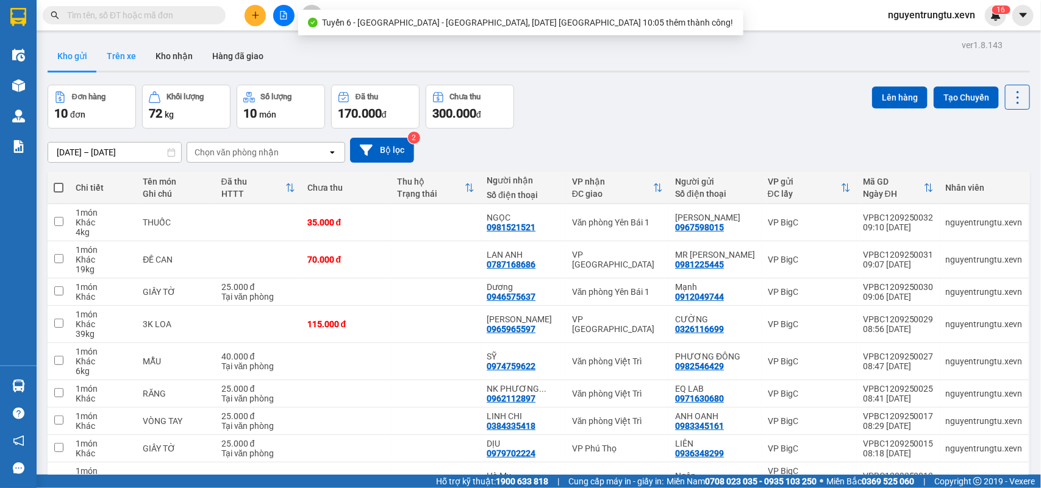
click at [134, 62] on button "Trên xe" at bounding box center [121, 55] width 49 height 29
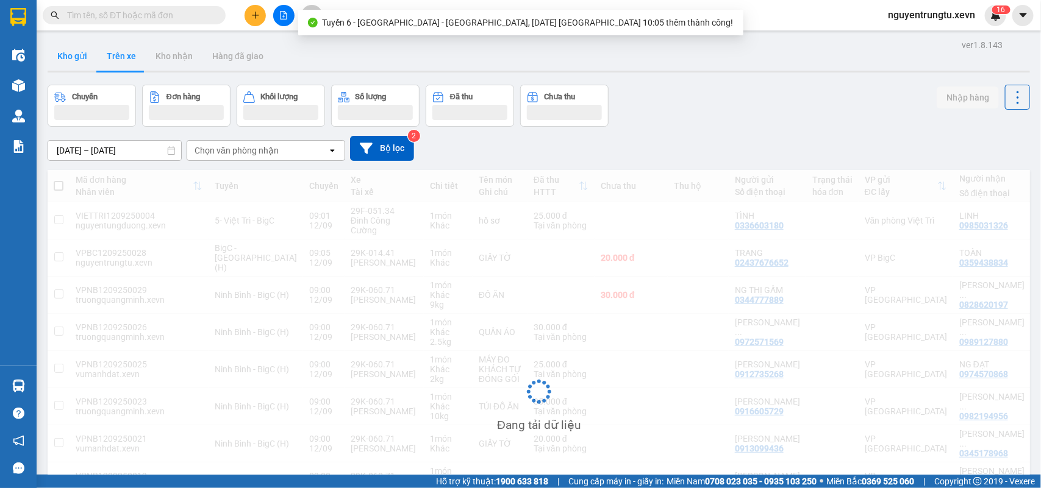
click at [65, 57] on button "Kho gửi" at bounding box center [72, 55] width 49 height 29
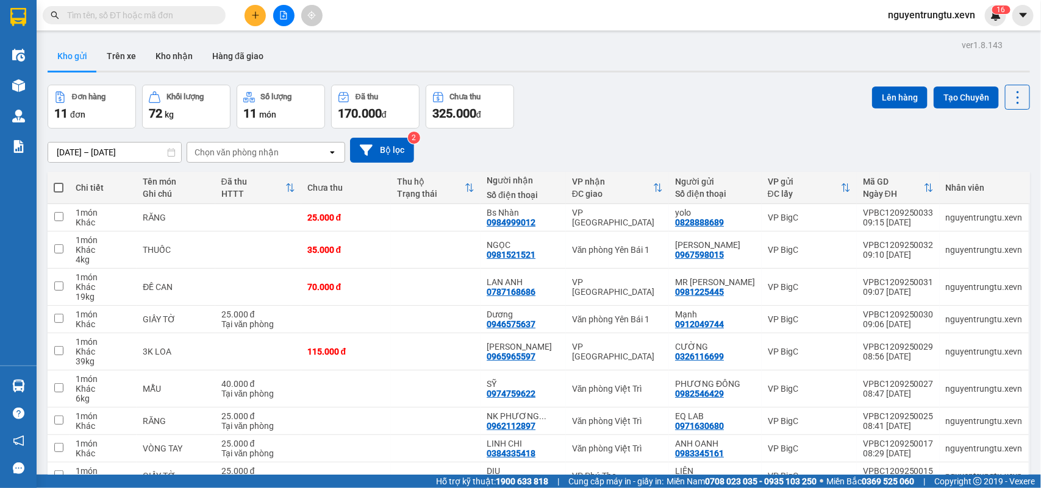
scroll to position [104, 0]
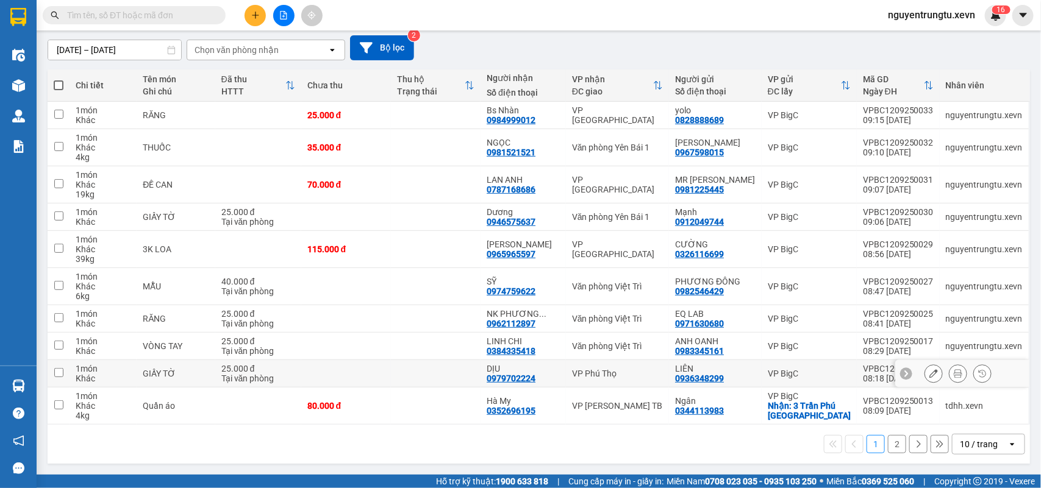
click at [431, 371] on td at bounding box center [436, 373] width 90 height 27
checkbox input "true"
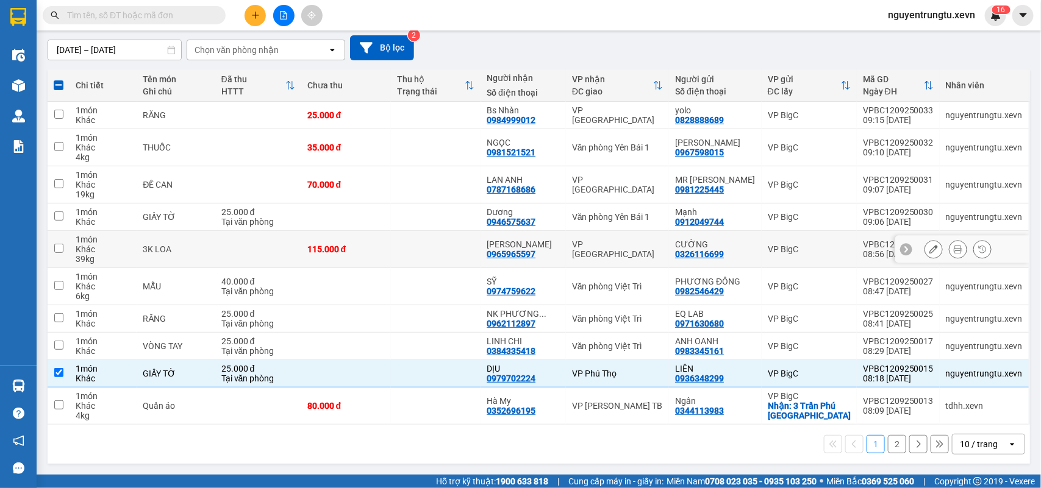
scroll to position [0, 0]
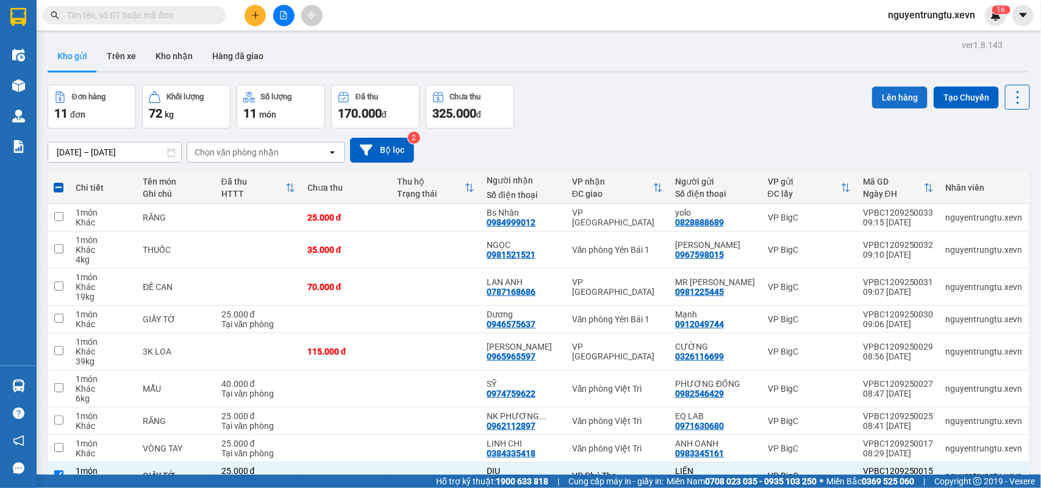
click at [897, 101] on button "Lên hàng" at bounding box center [899, 98] width 55 height 22
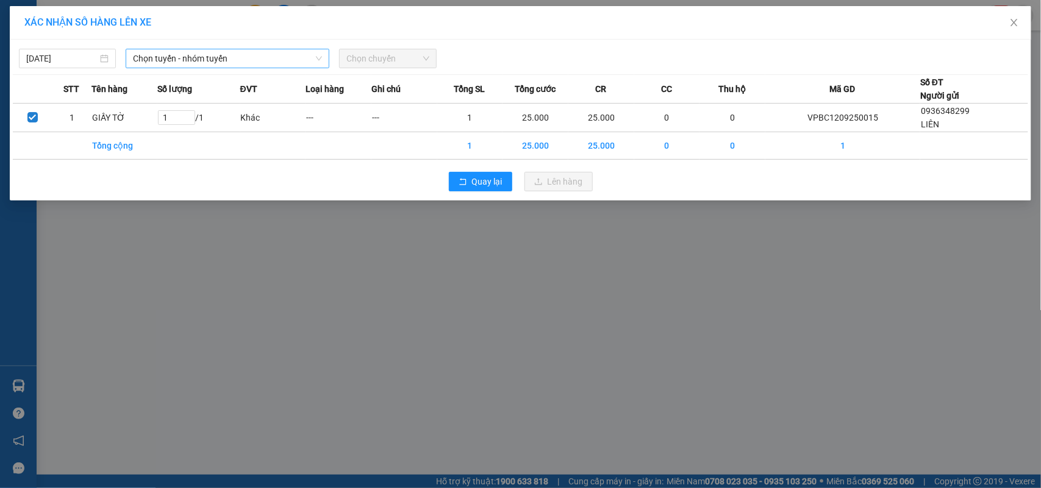
click at [238, 60] on span "Chọn tuyến - nhóm tuyến" at bounding box center [227, 58] width 189 height 18
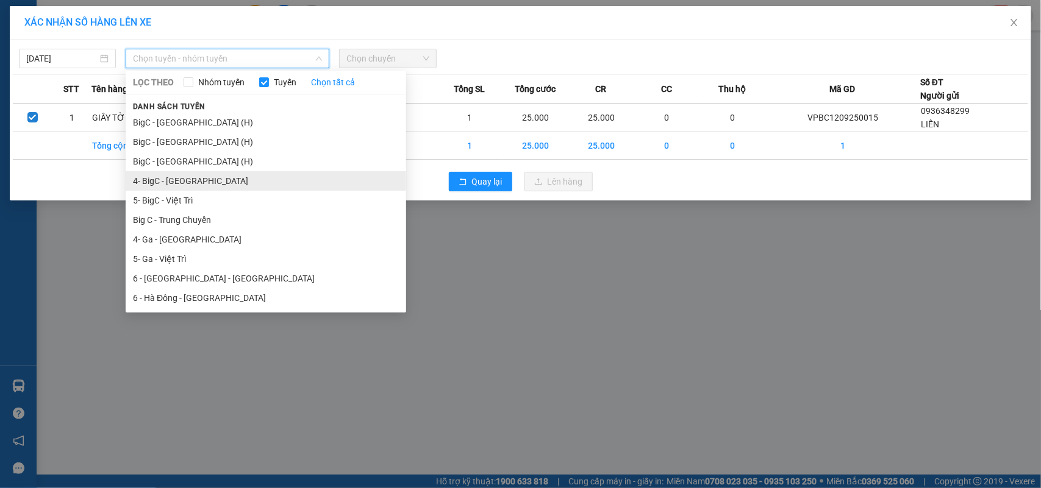
click at [187, 184] on li "4- BigC - Phú Thọ" at bounding box center [266, 181] width 280 height 20
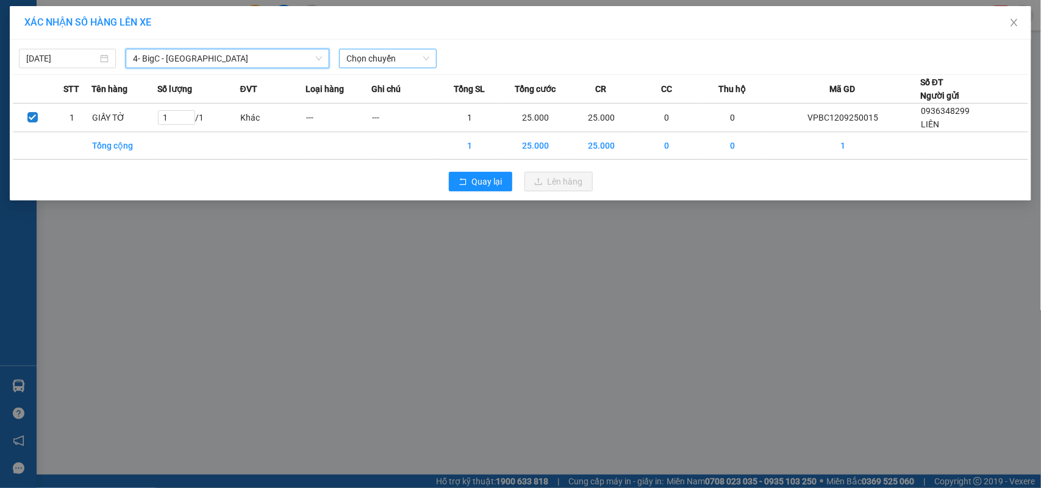
drag, startPoint x: 345, startPoint y: 66, endPoint x: 364, endPoint y: 61, distance: 19.5
click at [354, 64] on div "Chọn chuyến" at bounding box center [387, 59] width 97 height 20
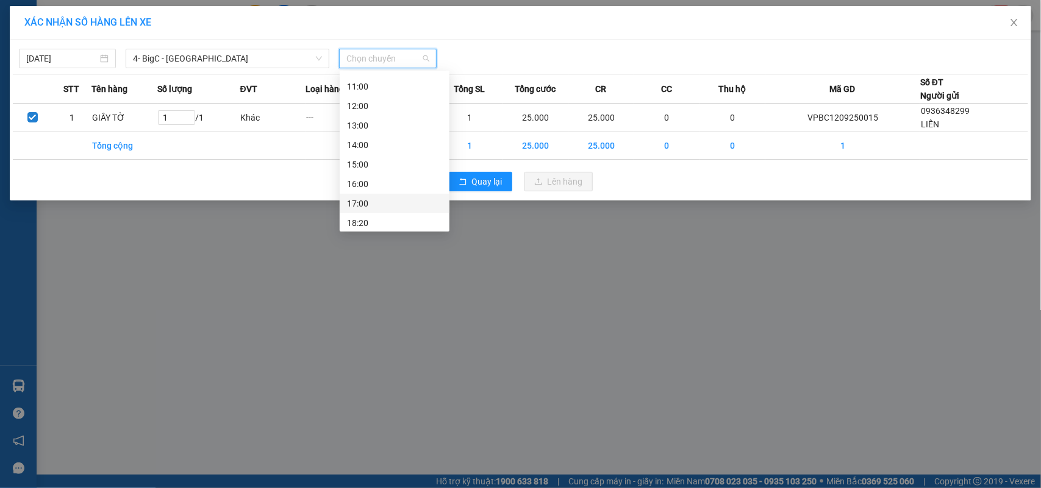
scroll to position [76, 0]
click at [407, 129] on div "09:05 (TC) - 29F-017.71" at bounding box center [394, 123] width 95 height 13
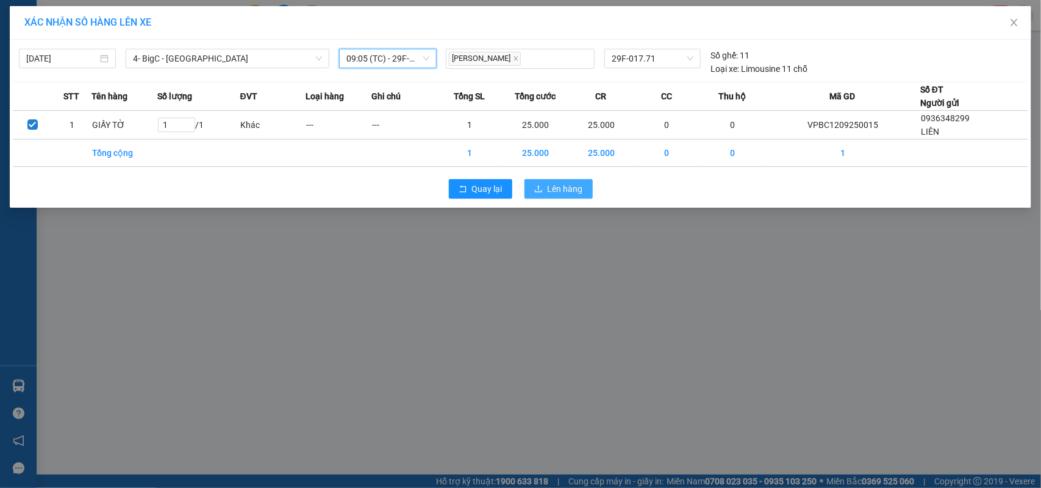
click at [534, 192] on div "Quay lại Lên hàng" at bounding box center [520, 189] width 1015 height 32
click at [535, 191] on icon "upload" at bounding box center [538, 189] width 9 height 9
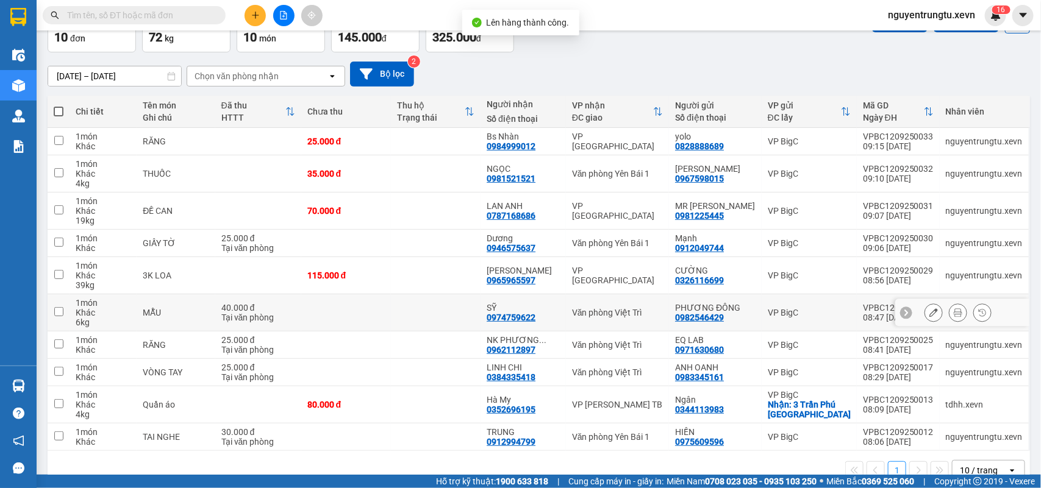
scroll to position [104, 0]
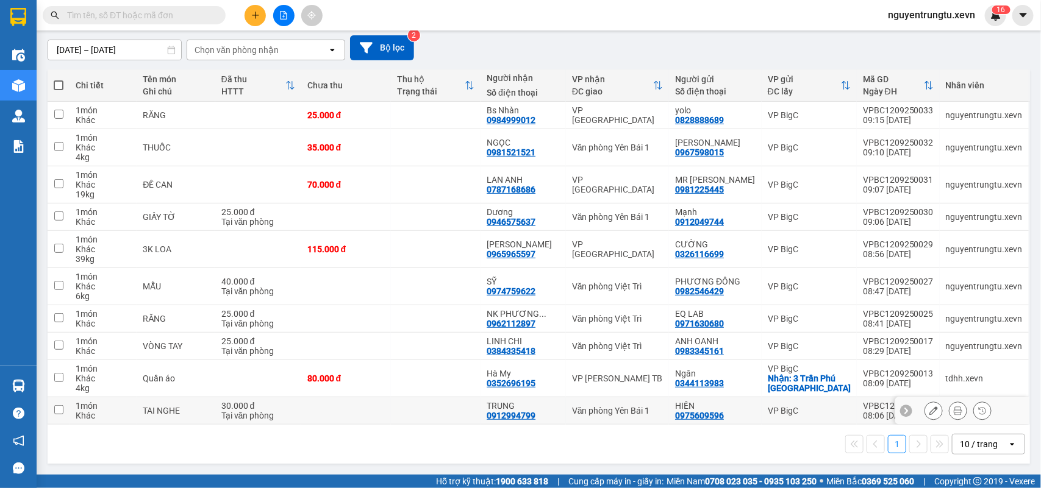
click at [340, 410] on td at bounding box center [346, 411] width 90 height 27
checkbox input "true"
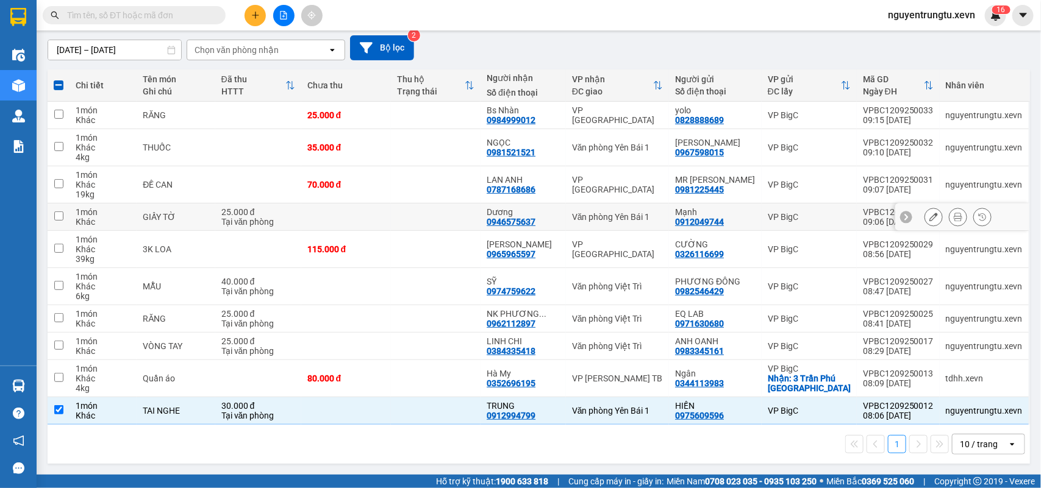
click at [391, 215] on td at bounding box center [346, 217] width 90 height 27
checkbox input "true"
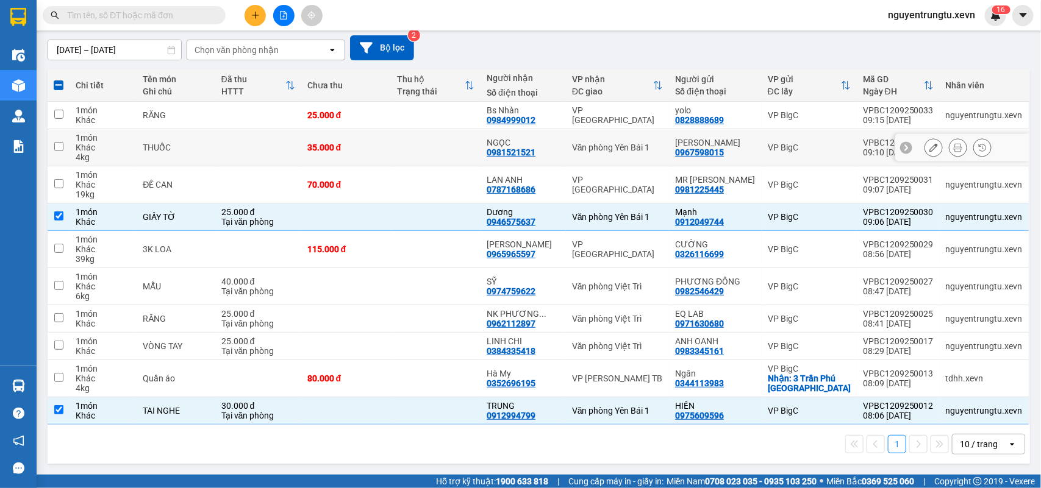
click at [416, 148] on td at bounding box center [436, 147] width 90 height 37
checkbox input "true"
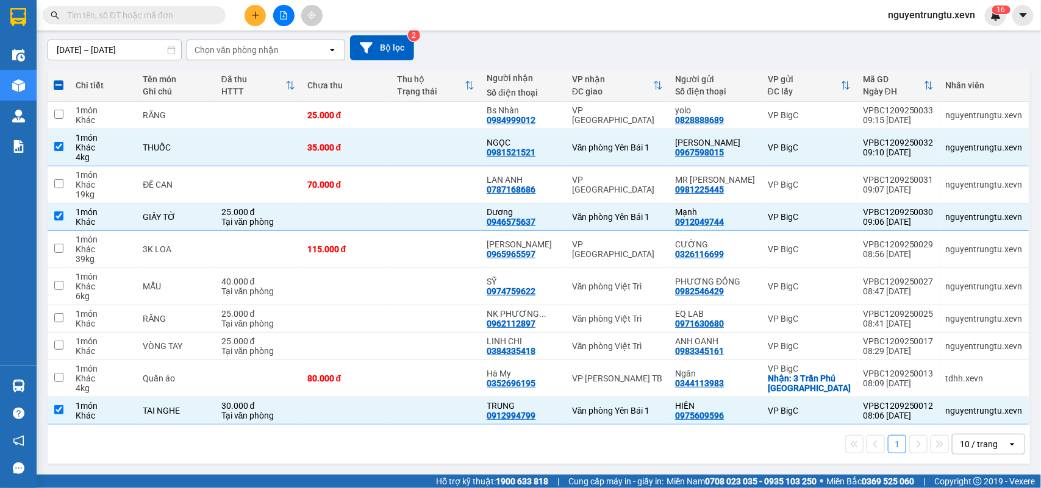
scroll to position [0, 0]
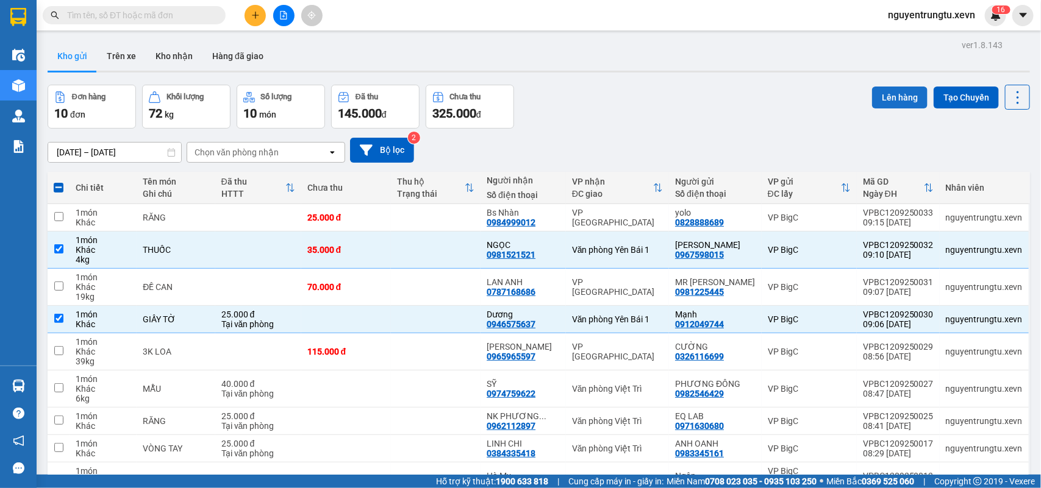
click at [888, 99] on button "Lên hàng" at bounding box center [899, 98] width 55 height 22
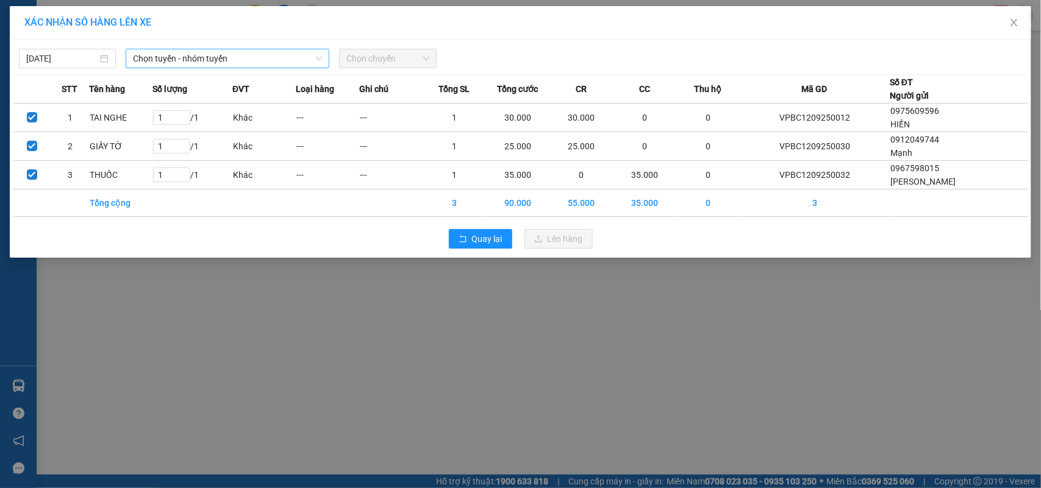
click at [227, 59] on span "Chọn tuyến - nhóm tuyến" at bounding box center [227, 58] width 189 height 18
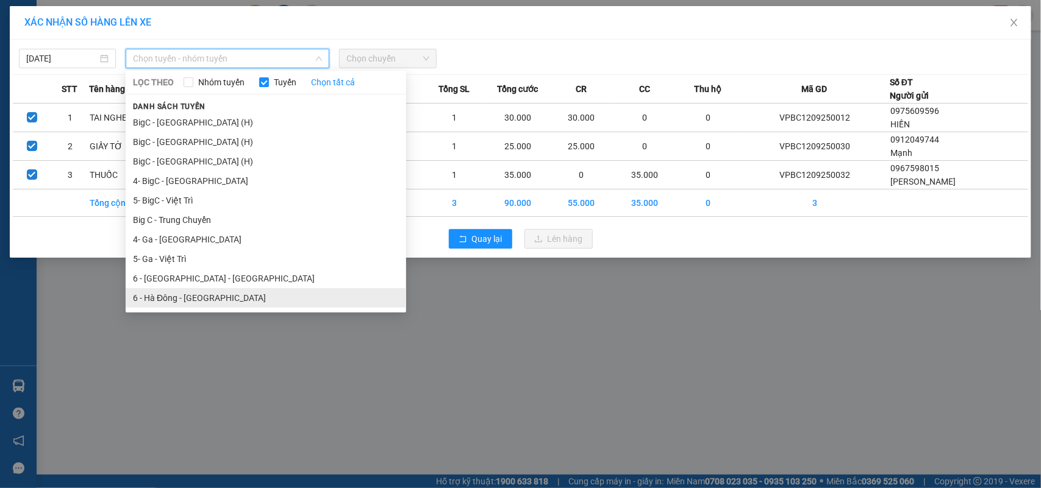
click at [196, 302] on li "6 - Hà Đông - Yên Bái" at bounding box center [266, 298] width 280 height 20
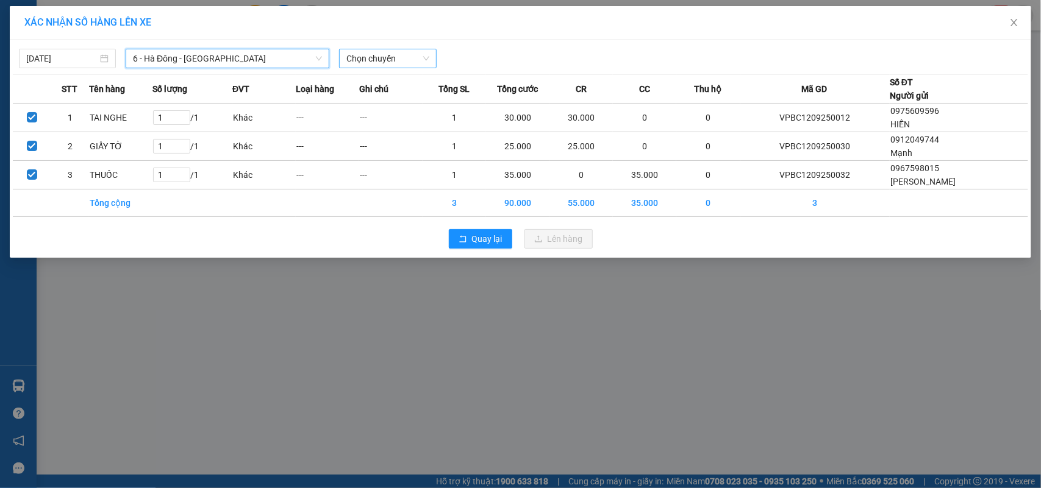
click at [384, 62] on span "Chọn chuyến" at bounding box center [387, 58] width 82 height 18
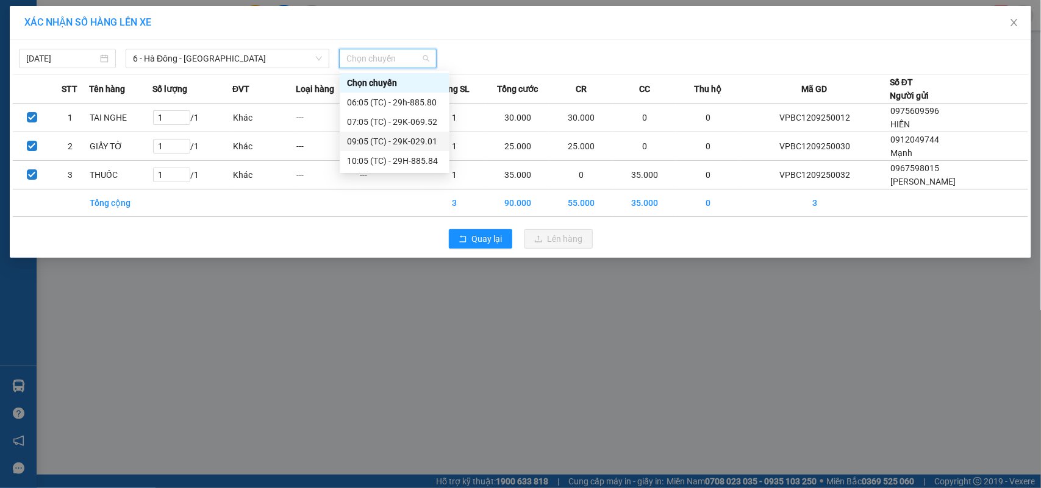
click at [403, 146] on div "09:05 (TC) - 29K-029.01" at bounding box center [394, 141] width 95 height 13
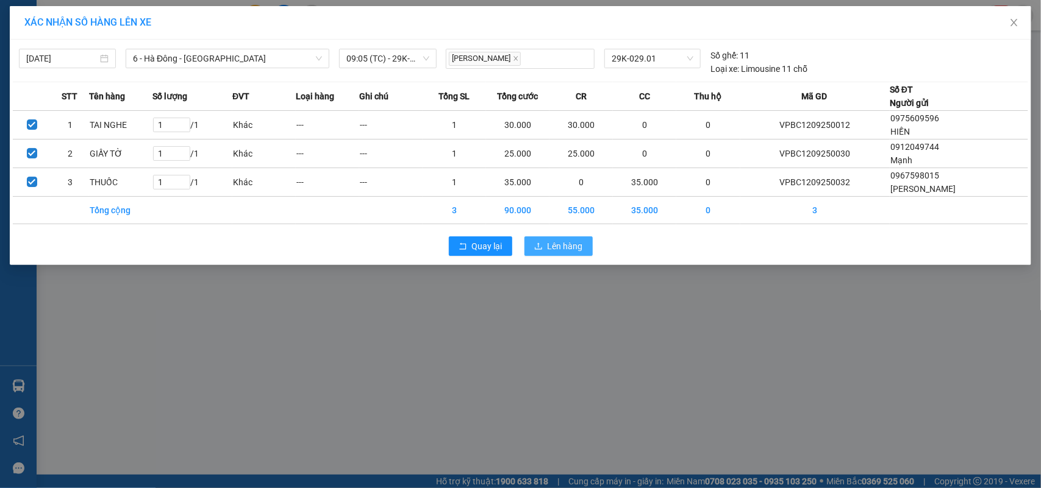
click at [556, 247] on span "Lên hàng" at bounding box center [565, 246] width 35 height 13
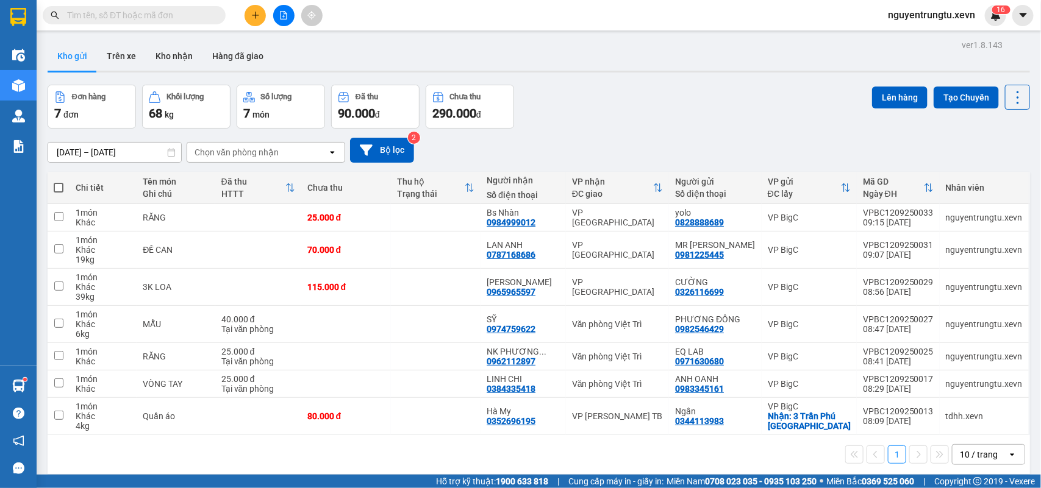
click at [250, 19] on button at bounding box center [254, 15] width 21 height 21
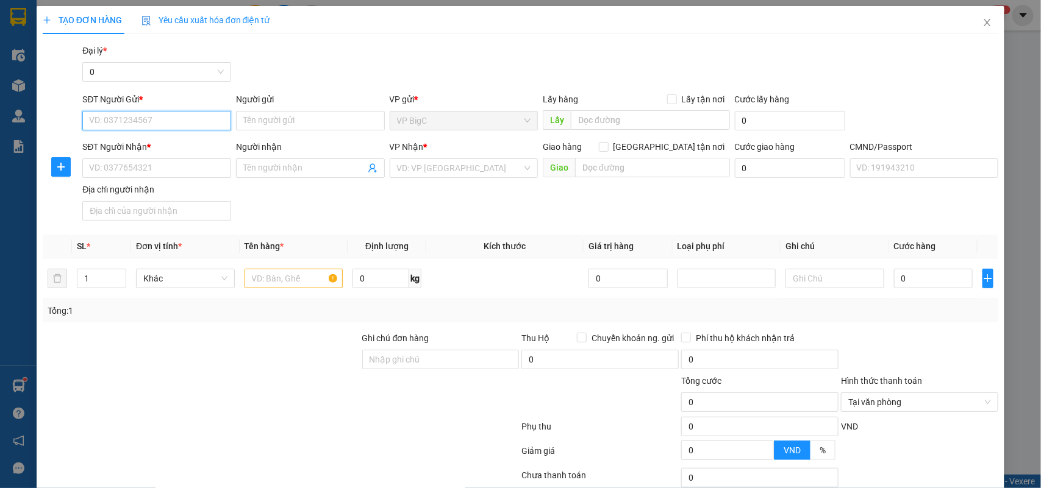
click at [173, 121] on input "SĐT Người Gửi *" at bounding box center [156, 121] width 149 height 20
click at [180, 168] on div "0917007988 - KHÁNH" at bounding box center [155, 164] width 132 height 13
type input "0917007988"
type input "KHÁNH"
type input "0904838006"
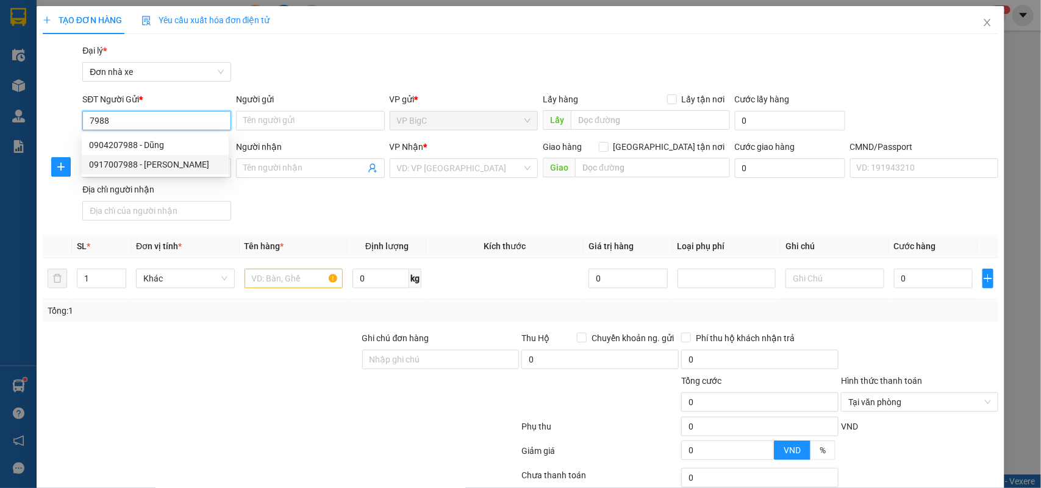
type input "TIỆP"
type input "036080006057 ĐOÀN VĂN TIỆP 61 TRẦN VĂN CHỬ"
type input "15/4/134 TÔ HIẾN THÀNH"
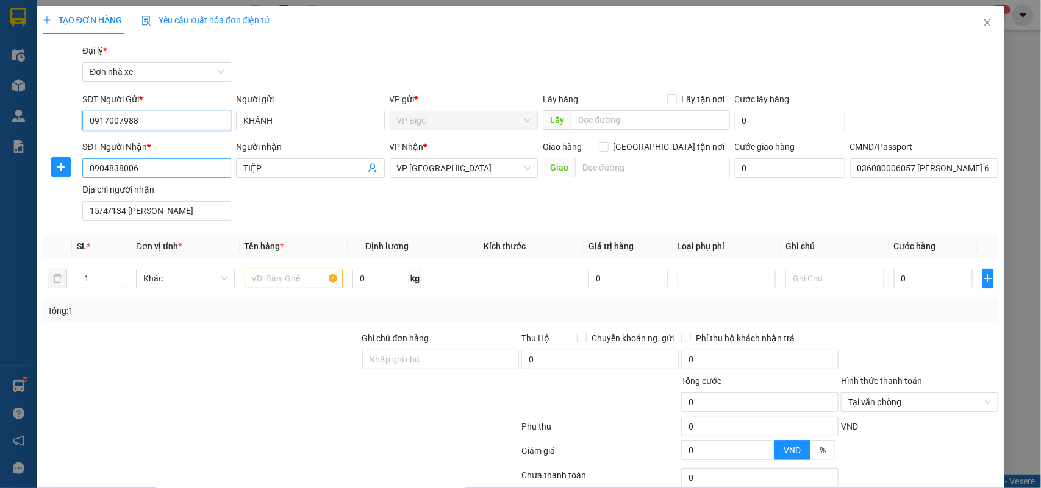
type input "0917007988"
drag, startPoint x: 160, startPoint y: 166, endPoint x: 9, endPoint y: 171, distance: 151.3
click at [9, 171] on div "TẠO ĐƠN HÀNG Yêu cầu xuất hóa đơn điện tử Transit Pickup Surcharge Ids Transit …" at bounding box center [520, 244] width 1041 height 488
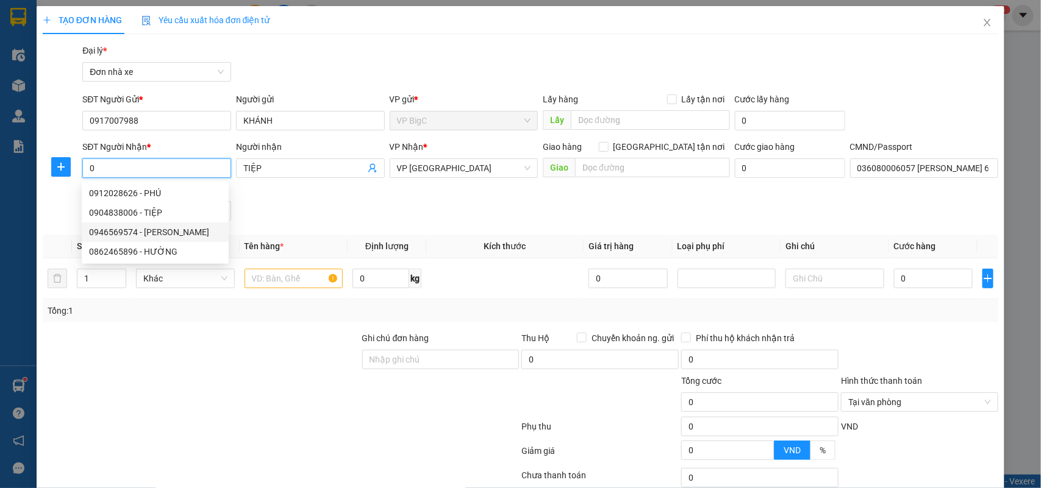
click at [176, 227] on div "0946569574 - PHAN THỊ HUỆ" at bounding box center [155, 232] width 132 height 13
type input "0946569574"
type input "PHAN THỊ HUỆ"
type input "THU SHIP"
type input "VŨ THỊ BẢO NGỌC 284 HÀN THUYÊN"
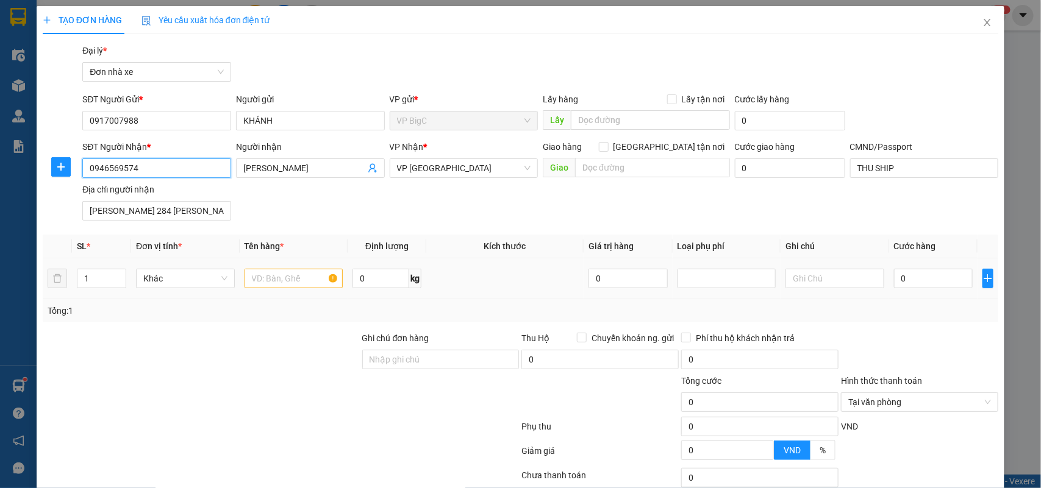
type input "0946569574"
click at [291, 288] on input "text" at bounding box center [293, 279] width 99 height 20
type input "mẫu"
type input "14"
click at [900, 276] on input "0" at bounding box center [933, 279] width 79 height 20
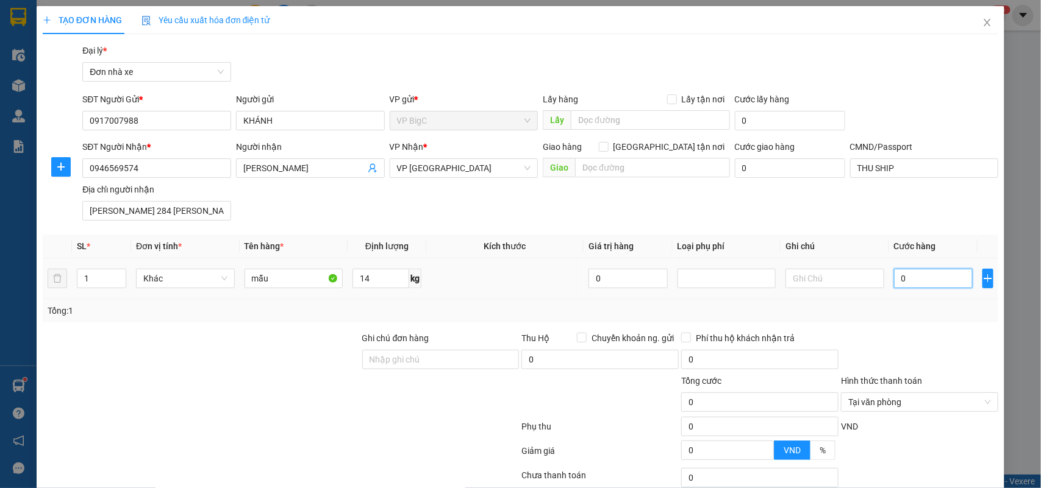
type input "4"
type input "40"
type input "40.000"
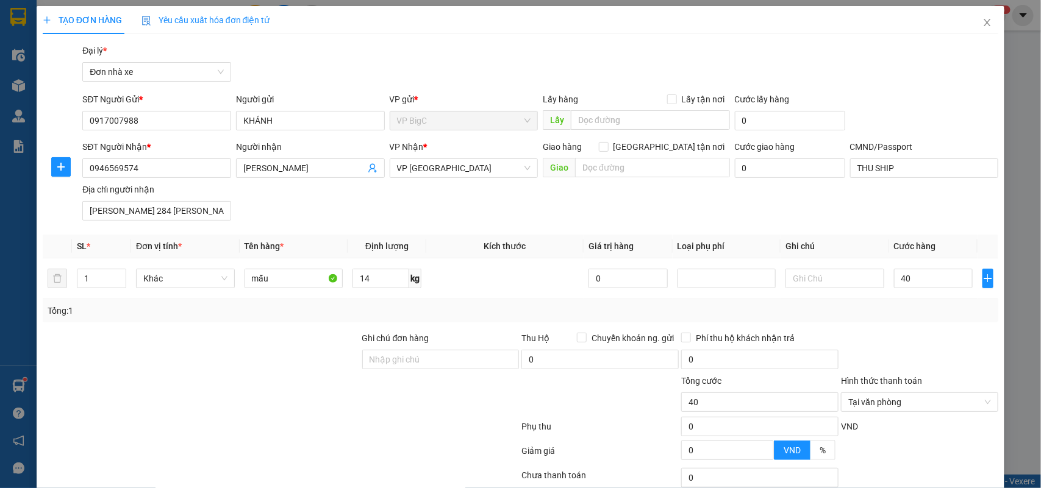
type input "40.000"
click at [888, 343] on div at bounding box center [920, 353] width 160 height 43
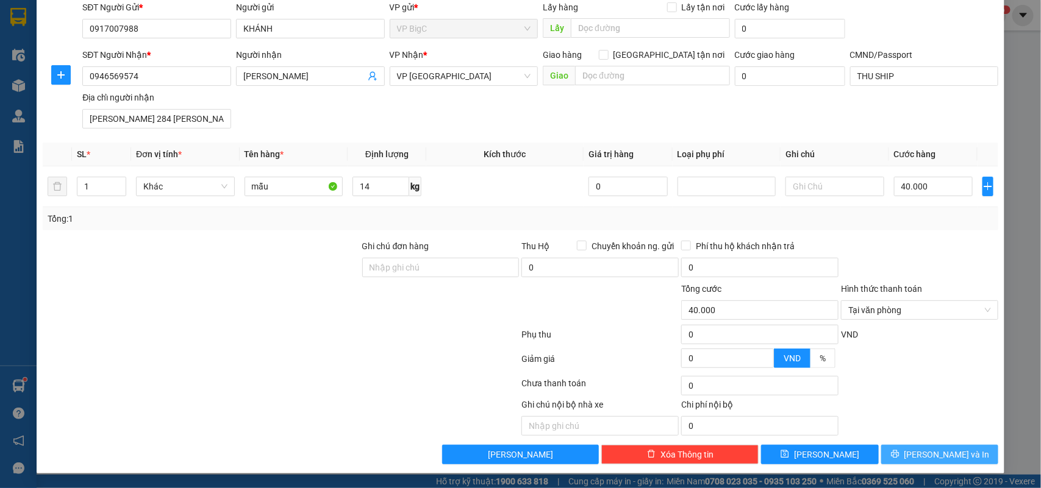
click at [941, 455] on span "Lưu và In" at bounding box center [946, 454] width 85 height 13
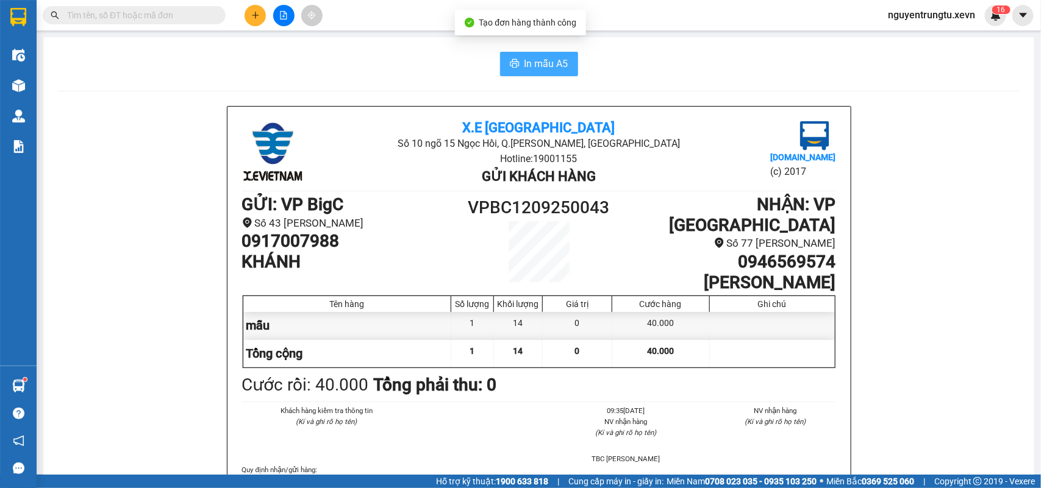
click at [516, 68] on button "In mẫu A5" at bounding box center [539, 64] width 78 height 24
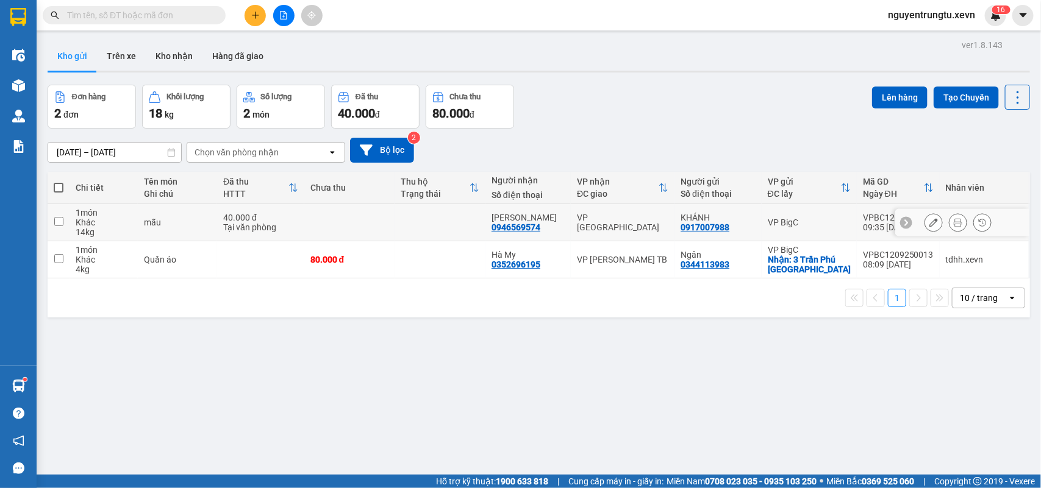
click at [954, 219] on icon at bounding box center [958, 222] width 9 height 9
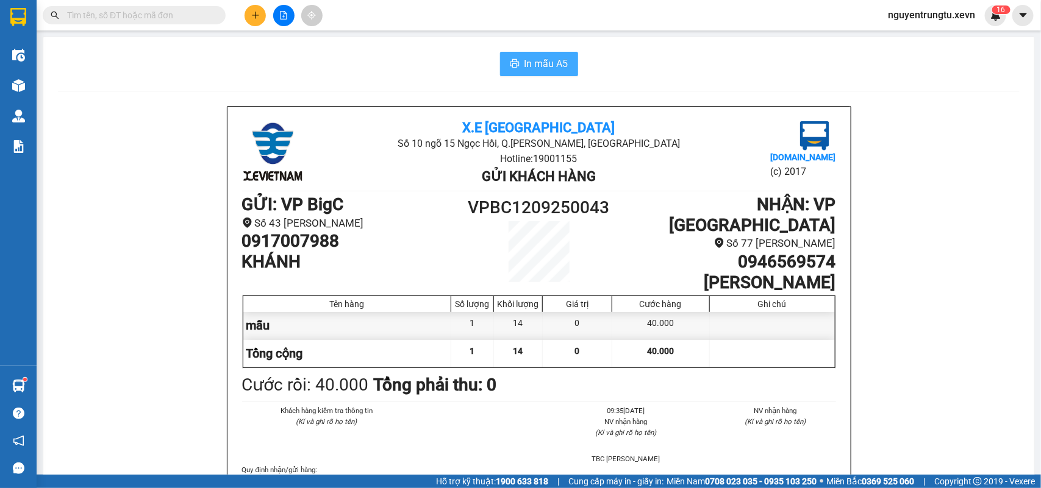
drag, startPoint x: 526, startPoint y: 70, endPoint x: 506, endPoint y: 80, distance: 22.1
click at [526, 69] on span "In mẫu A5" at bounding box center [546, 63] width 44 height 15
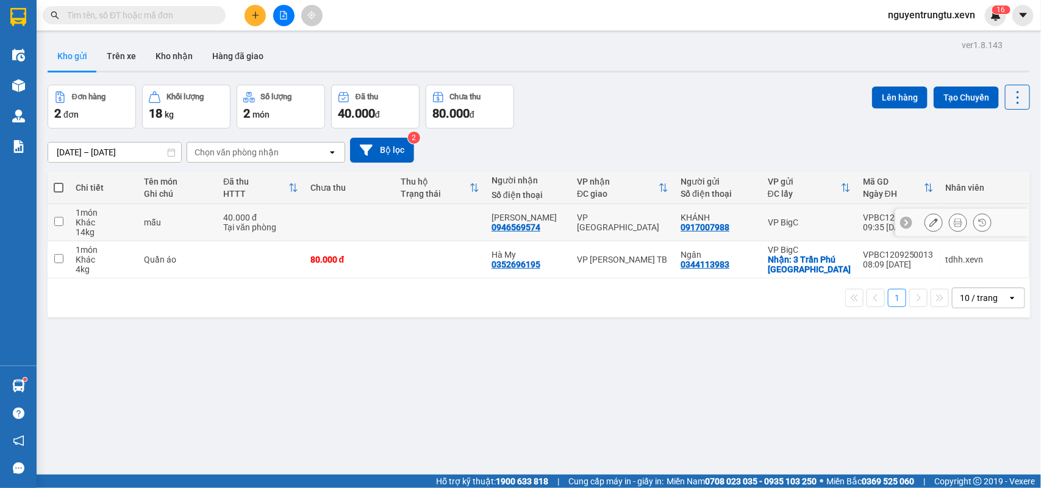
drag, startPoint x: 382, startPoint y: 219, endPoint x: 604, endPoint y: 187, distance: 224.3
click at [384, 219] on td at bounding box center [349, 222] width 91 height 37
checkbox input "true"
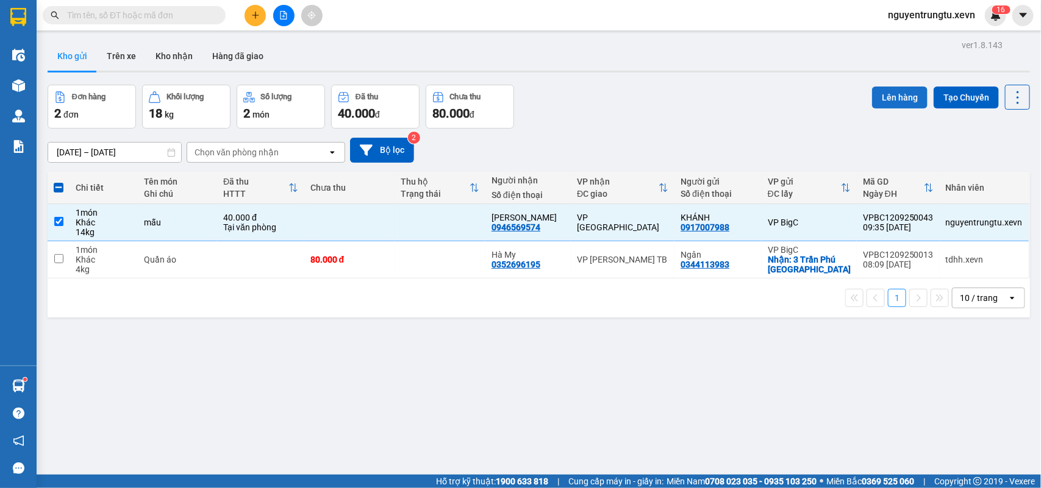
click at [904, 88] on button "Lên hàng" at bounding box center [899, 98] width 55 height 22
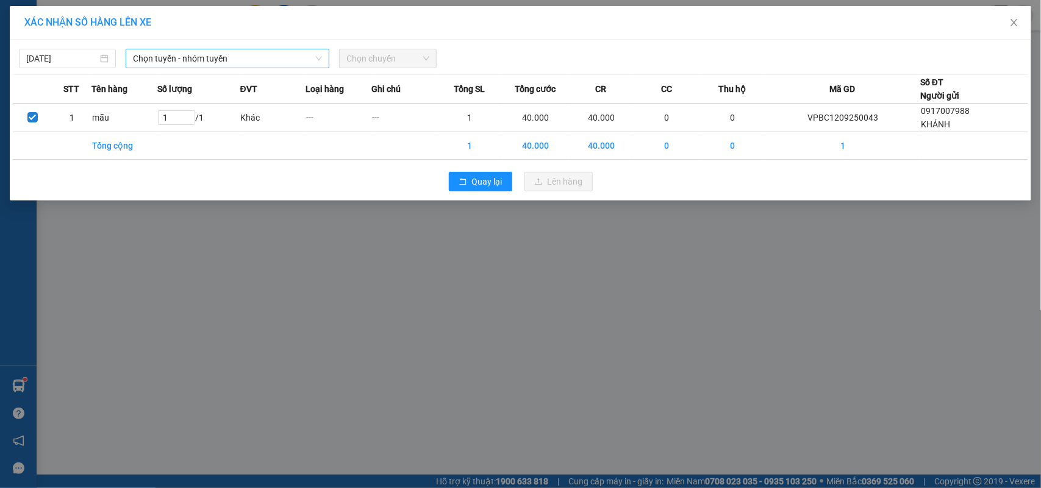
click at [199, 59] on span "Chọn tuyến - nhóm tuyến" at bounding box center [227, 58] width 189 height 18
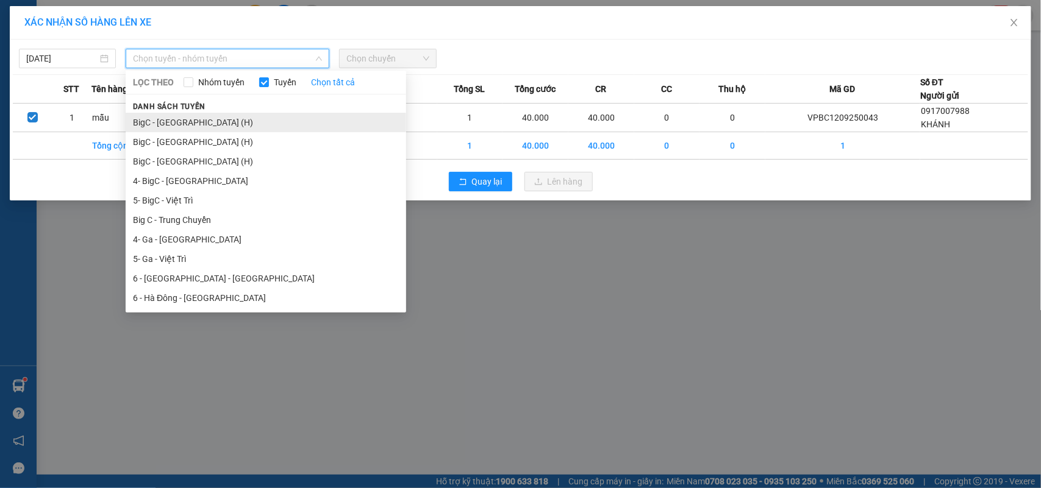
drag, startPoint x: 180, startPoint y: 122, endPoint x: 180, endPoint y: 138, distance: 16.5
click at [180, 123] on li "BigC - Thái Bình (H)" at bounding box center [266, 123] width 280 height 20
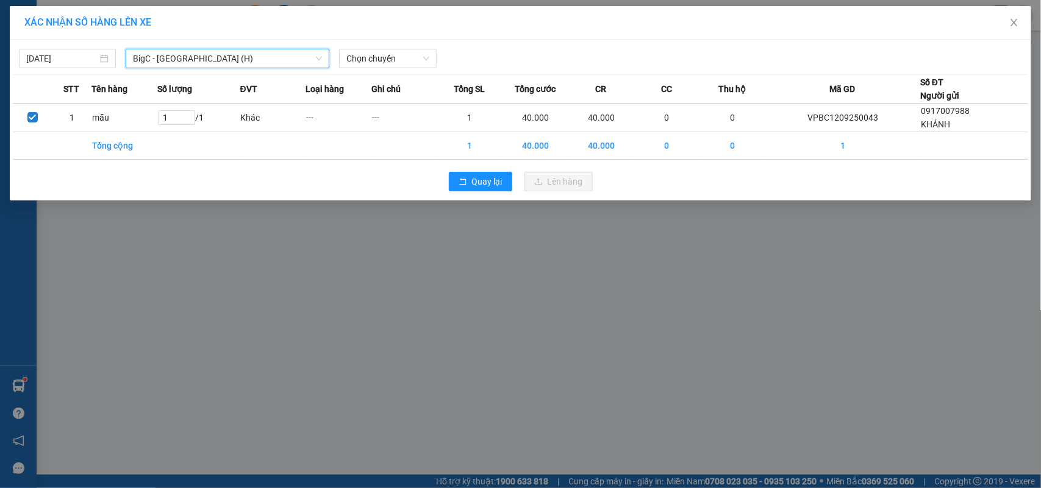
drag, startPoint x: 198, startPoint y: 64, endPoint x: 199, endPoint y: 96, distance: 31.7
click at [200, 62] on span "BigC - Thái Bình (H)" at bounding box center [227, 58] width 189 height 18
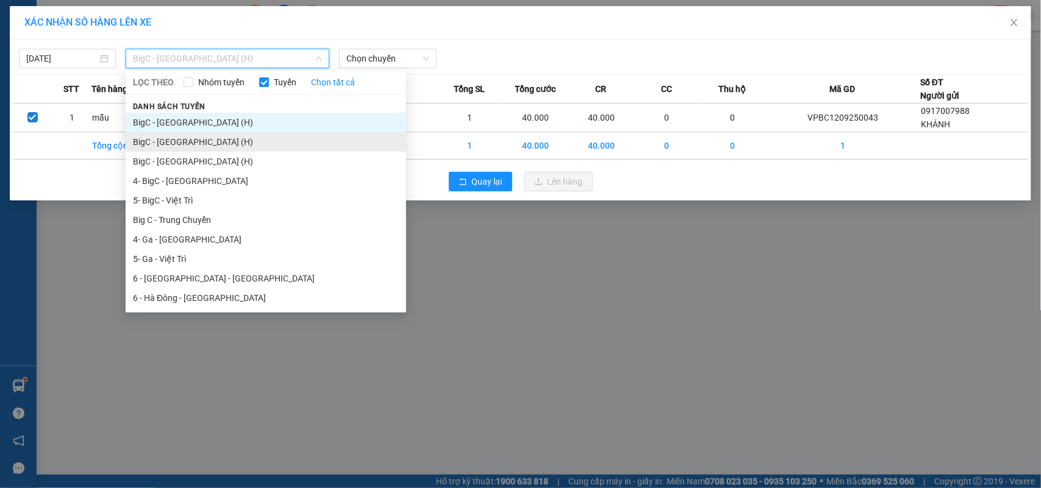
click at [195, 141] on li "BigC - Nam Định (H)" at bounding box center [266, 142] width 280 height 20
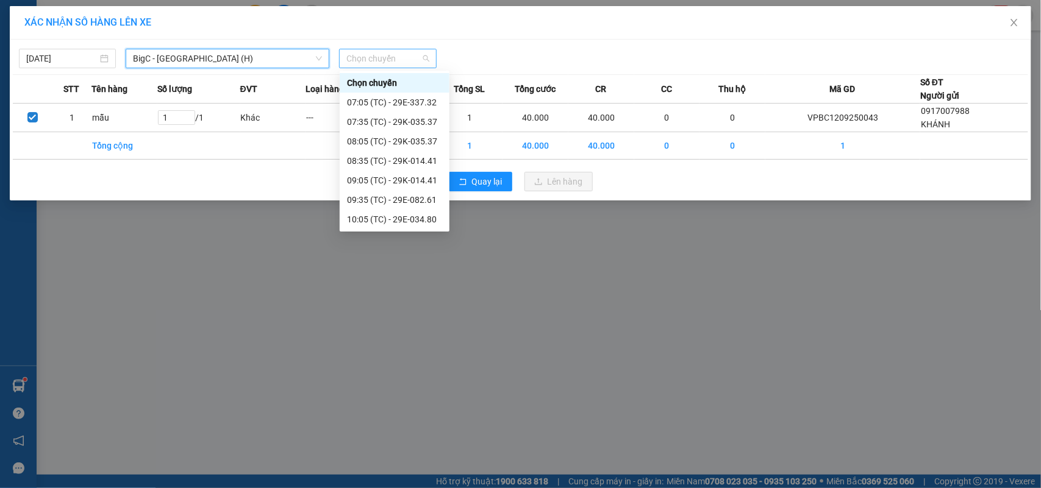
click at [384, 49] on span "Chọn chuyến" at bounding box center [387, 58] width 82 height 18
click at [415, 221] on div "10:05 (TC) - 29E-034.80" at bounding box center [394, 219] width 95 height 13
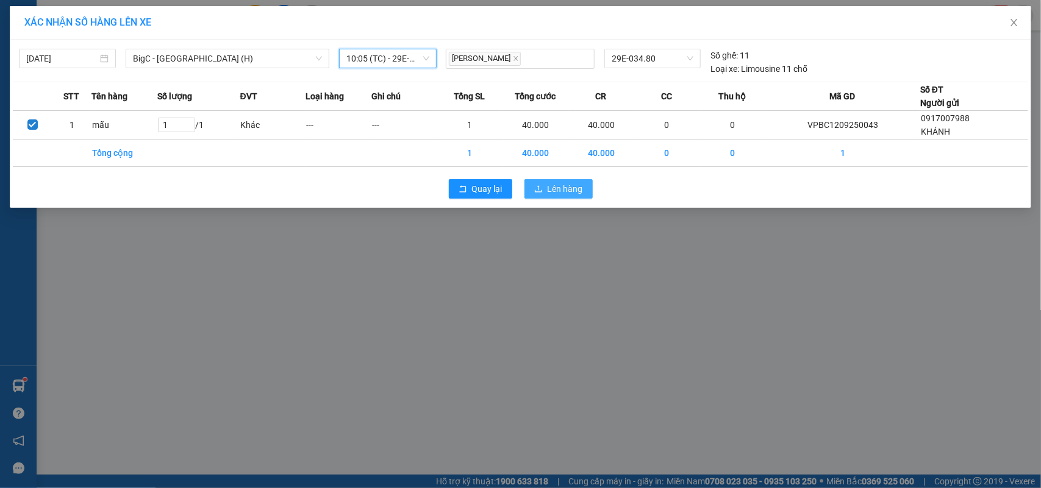
click at [549, 194] on span "Lên hàng" at bounding box center [565, 188] width 35 height 13
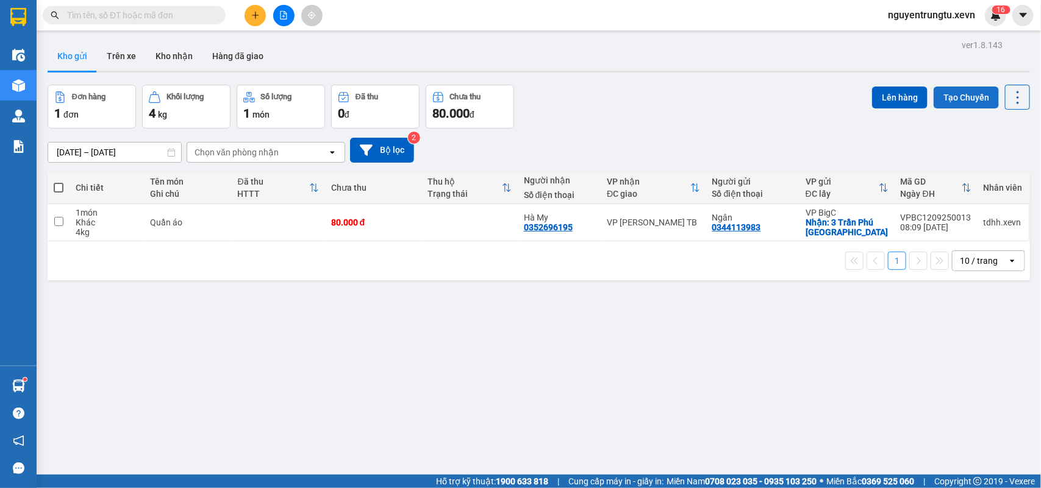
click at [964, 101] on button "Tạo Chuyến" at bounding box center [965, 98] width 65 height 22
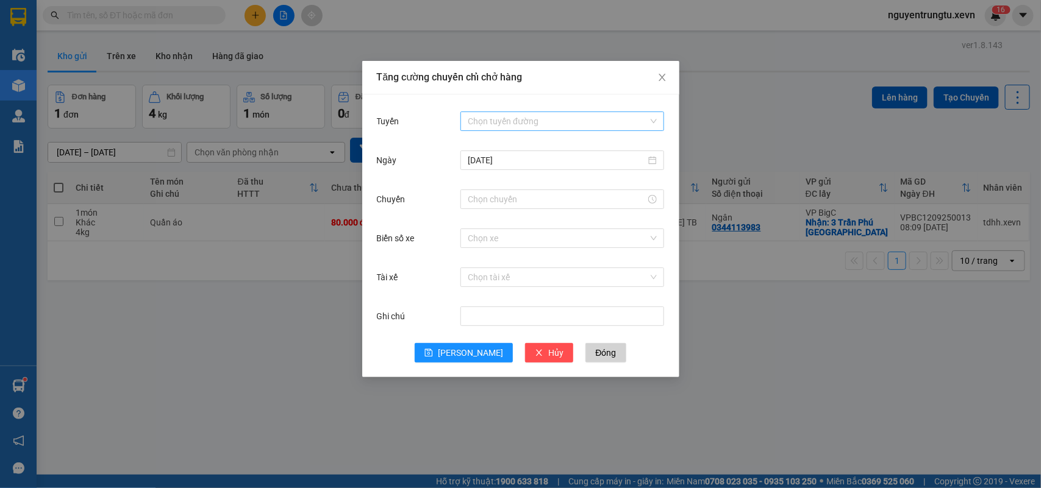
click at [548, 125] on input "Tuyến" at bounding box center [558, 121] width 180 height 18
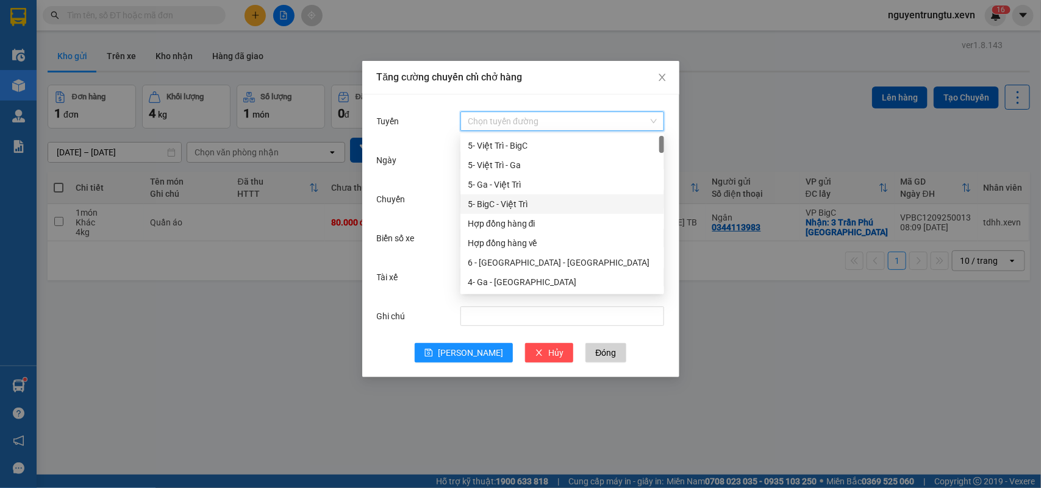
click at [538, 202] on div "5- BigC - Việt Trì" at bounding box center [562, 204] width 189 height 13
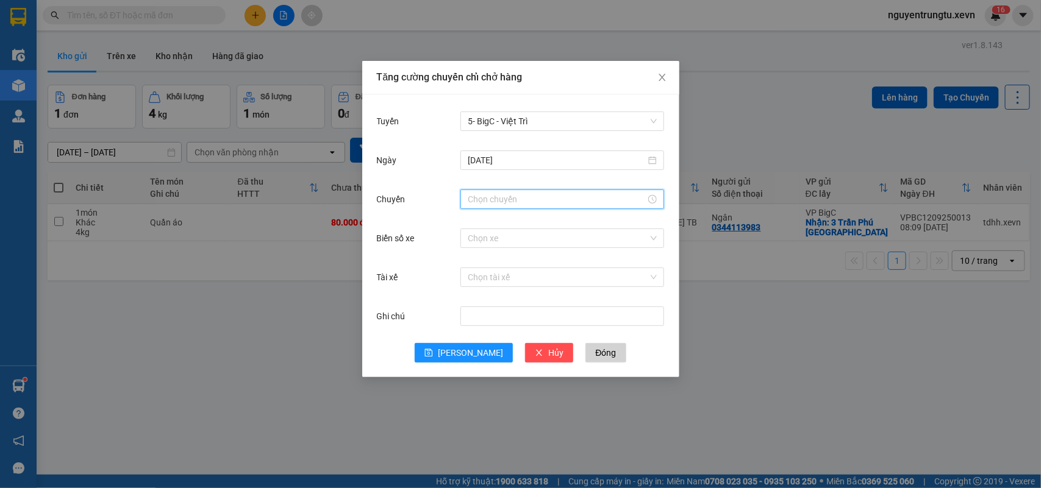
click at [500, 199] on input "Chuyến" at bounding box center [557, 199] width 178 height 13
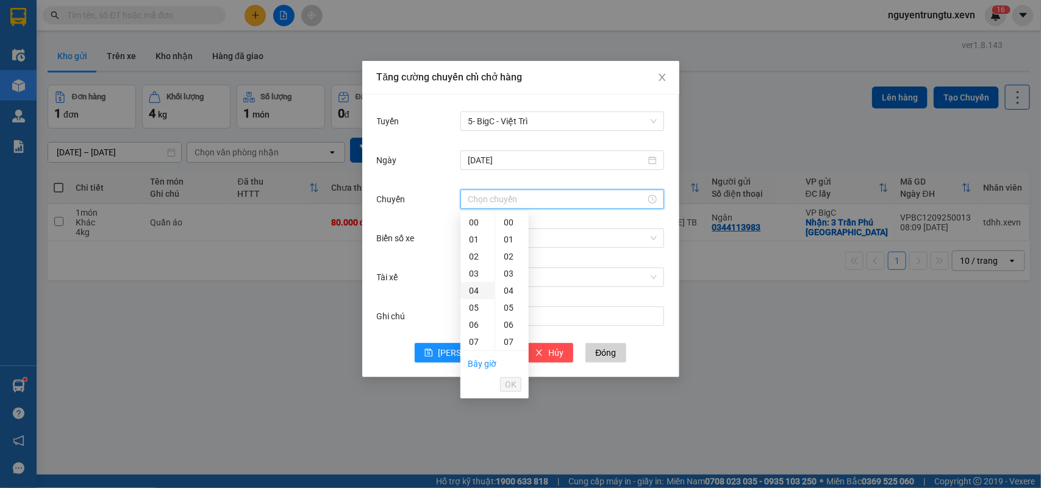
scroll to position [76, 0]
click at [477, 300] on div "09" at bounding box center [477, 299] width 34 height 17
click at [474, 241] on div "10" at bounding box center [477, 239] width 34 height 17
click at [509, 282] on div "30" at bounding box center [512, 277] width 34 height 17
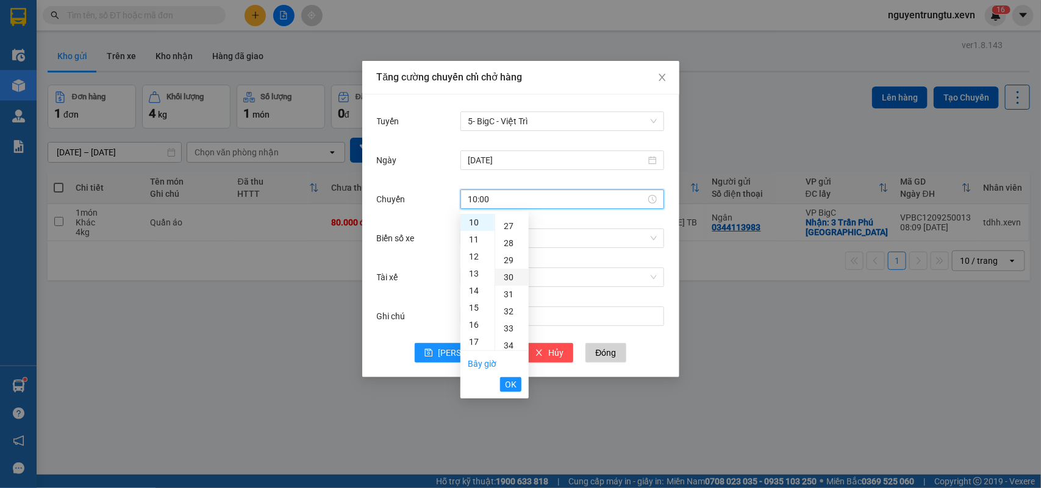
type input "10:30"
click at [515, 382] on span "OK" at bounding box center [511, 384] width 12 height 13
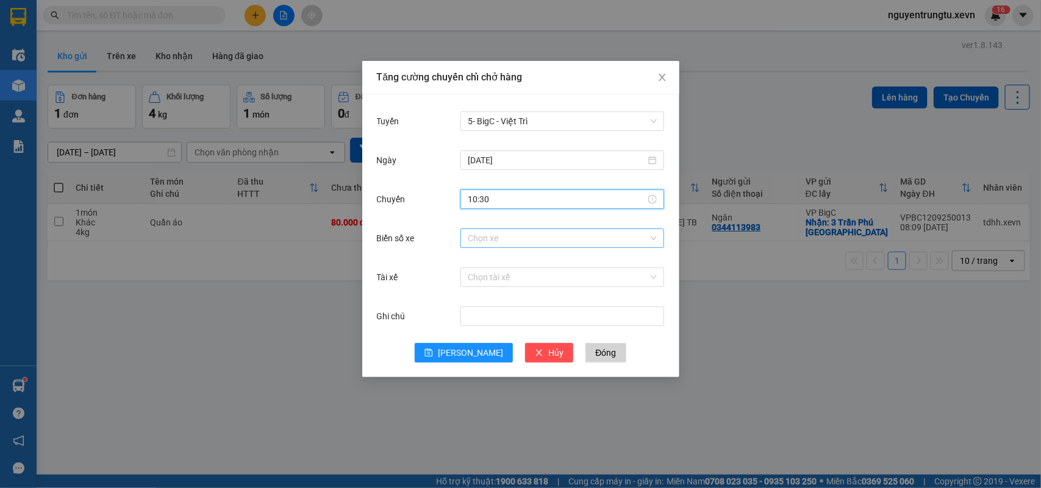
click at [514, 242] on input "Biển số xe" at bounding box center [558, 238] width 180 height 18
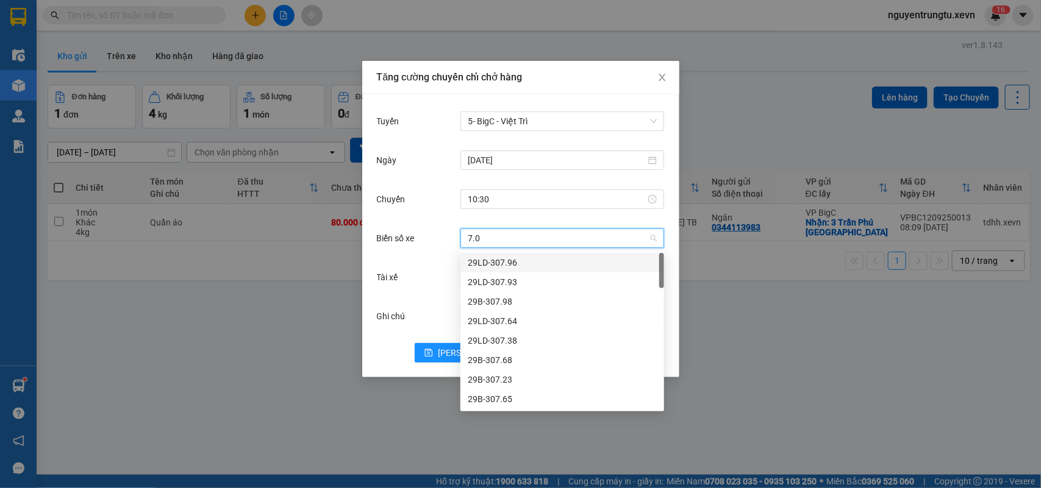
type input "7.03"
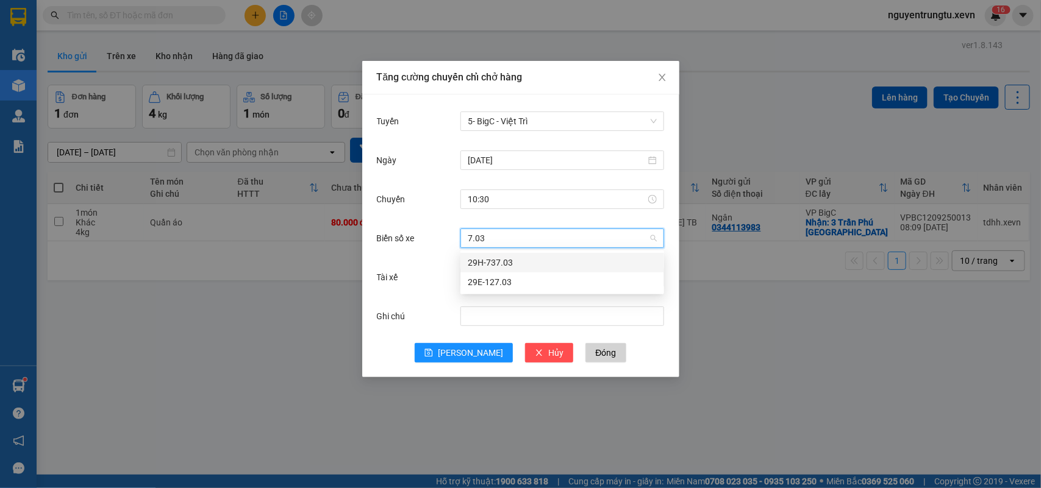
click at [516, 261] on div "29H-737.03" at bounding box center [562, 262] width 189 height 13
click at [507, 279] on input "Tài xế" at bounding box center [558, 277] width 180 height 18
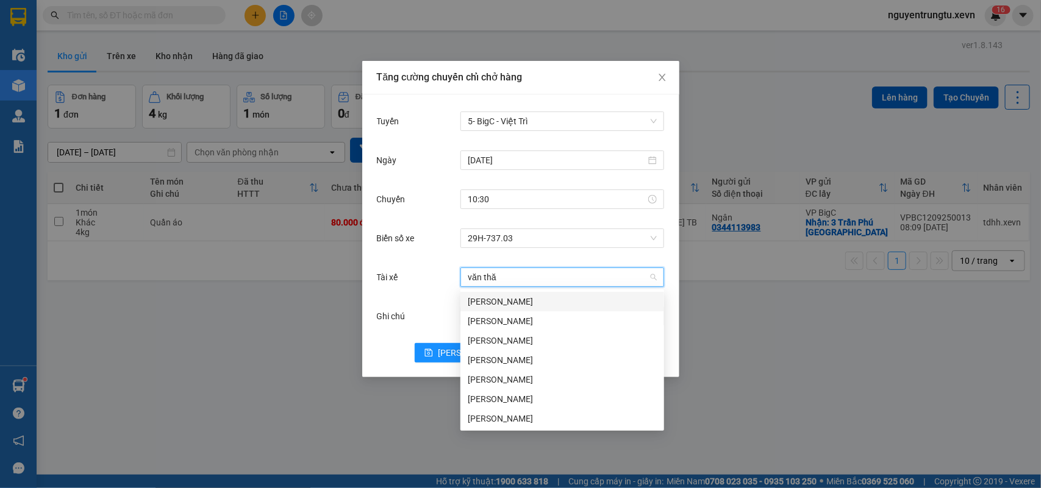
drag, startPoint x: 483, startPoint y: 279, endPoint x: 445, endPoint y: 279, distance: 37.8
click at [445, 279] on div "Tài xế văn thă Chọn tài xế" at bounding box center [521, 277] width 288 height 24
type input "d"
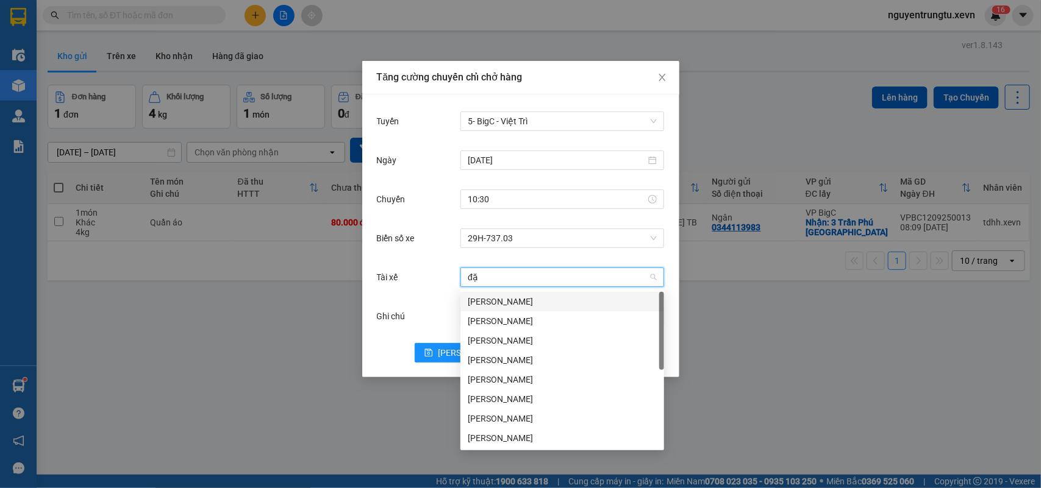
type input "đ"
type input "te"
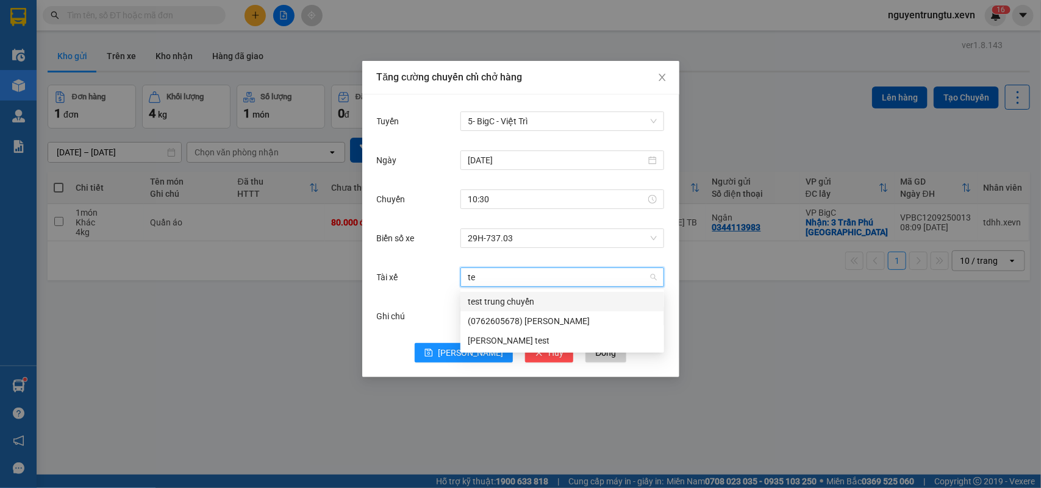
click at [537, 297] on div "test trung chuyển" at bounding box center [562, 301] width 189 height 13
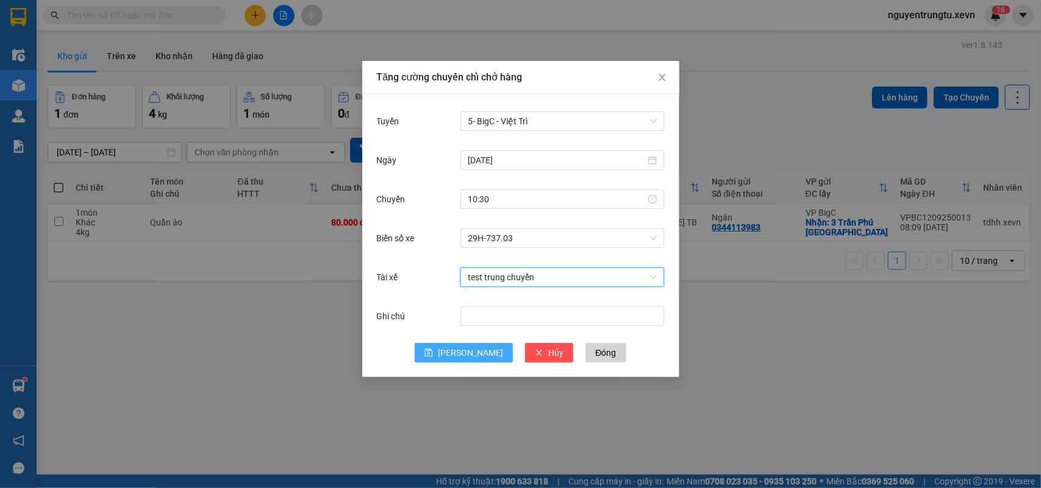
click at [474, 348] on span "Lưu" at bounding box center [470, 352] width 65 height 13
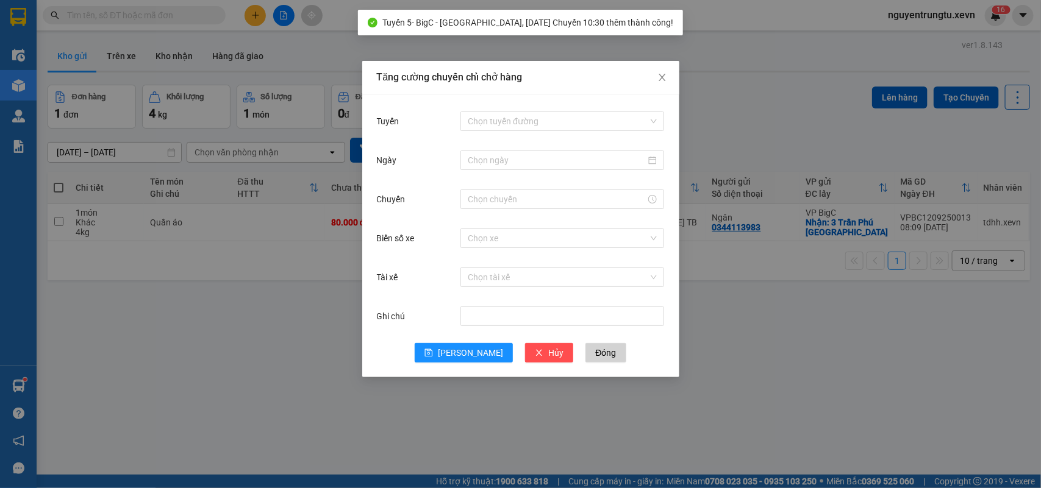
click at [284, 348] on div "Tăng cường chuyến chỉ chở hàng Tuyến Chọn tuyến đường Ngày Chuyến Biển số xe Ch…" at bounding box center [520, 244] width 1041 height 488
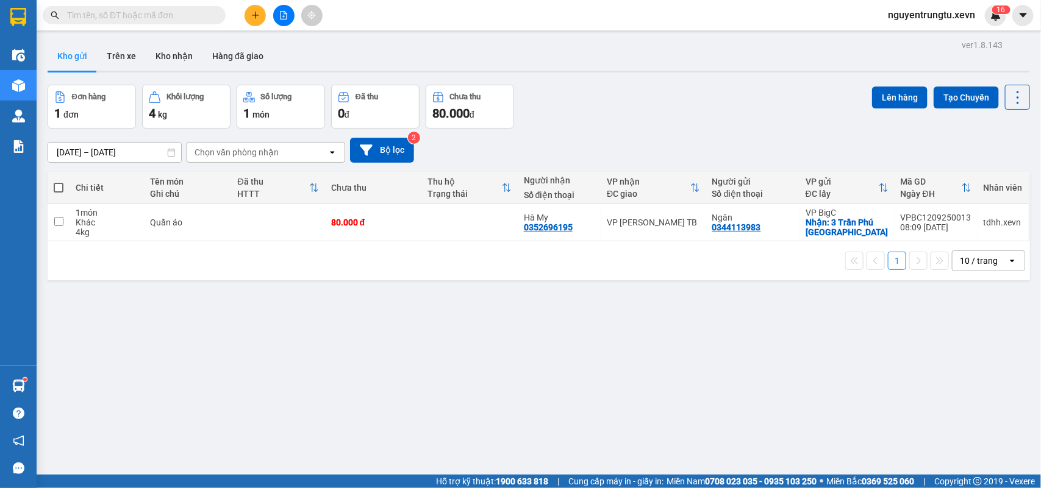
click at [178, 20] on span at bounding box center [134, 15] width 183 height 18
click at [182, 17] on input "text" at bounding box center [139, 15] width 144 height 13
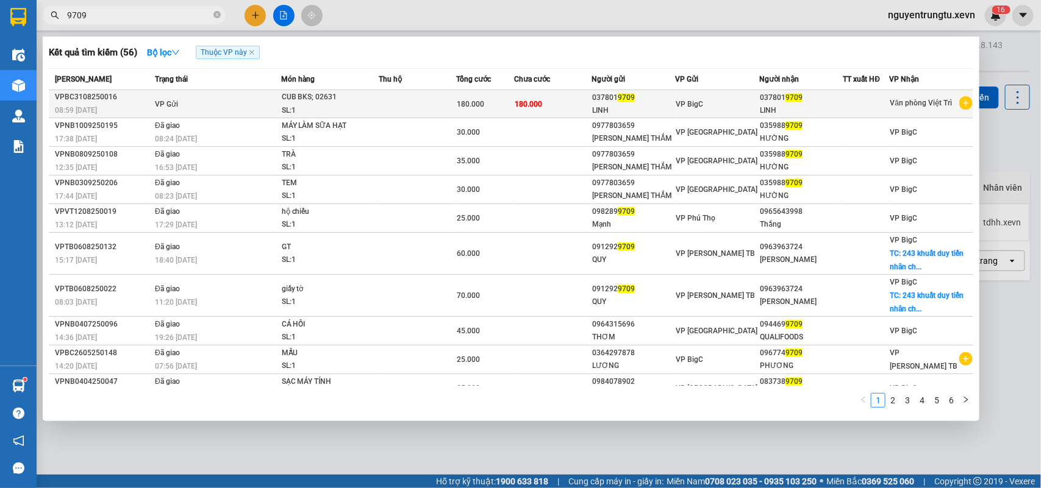
type input "9709"
click at [251, 105] on td "VP Gửi" at bounding box center [216, 104] width 129 height 28
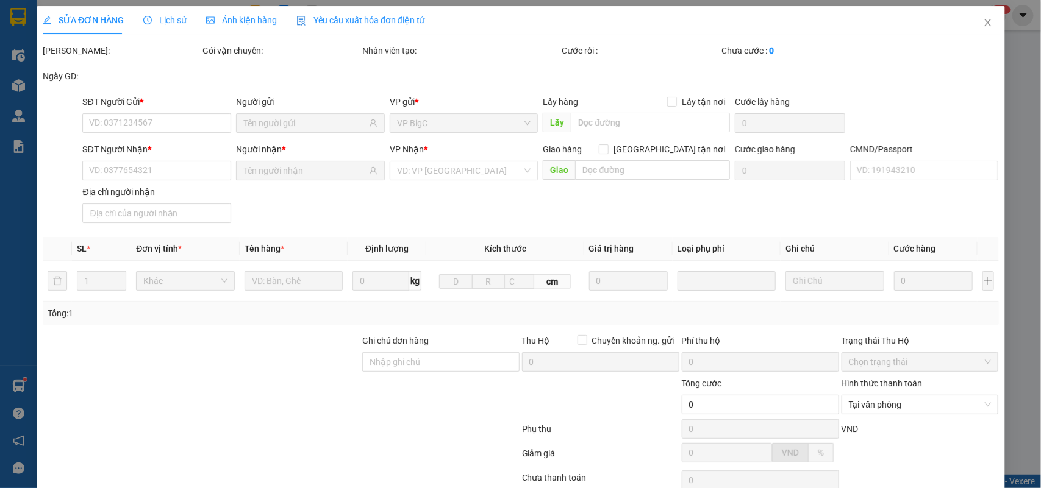
type input "0378019709"
type input "180.000"
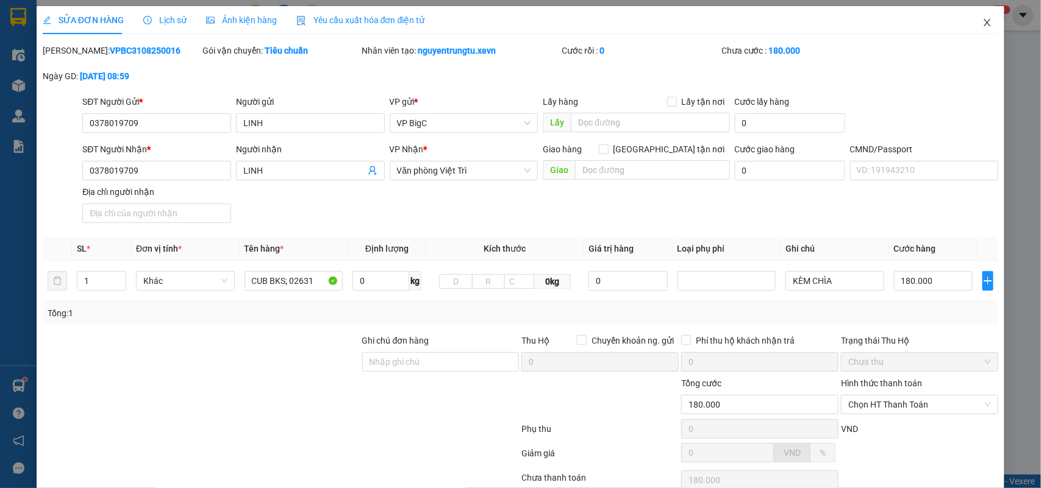
click at [982, 22] on icon "close" at bounding box center [987, 23] width 10 height 10
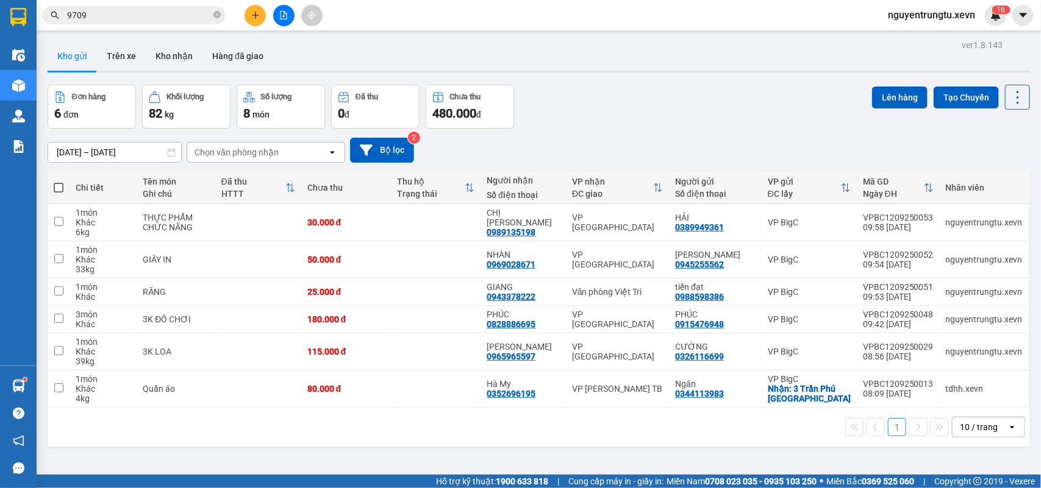
click at [248, 147] on div "Chọn văn phòng nhận" at bounding box center [236, 152] width 84 height 12
type input "viet"
click at [241, 173] on span "Văn phòng Việt Trì" at bounding box center [234, 179] width 76 height 12
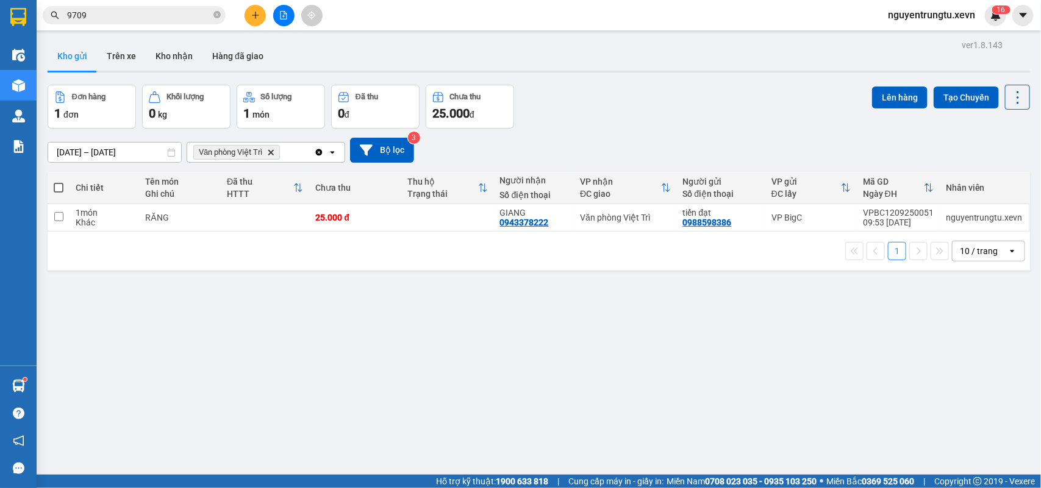
click at [117, 150] on input "[DATE] – [DATE]" at bounding box center [114, 153] width 133 height 20
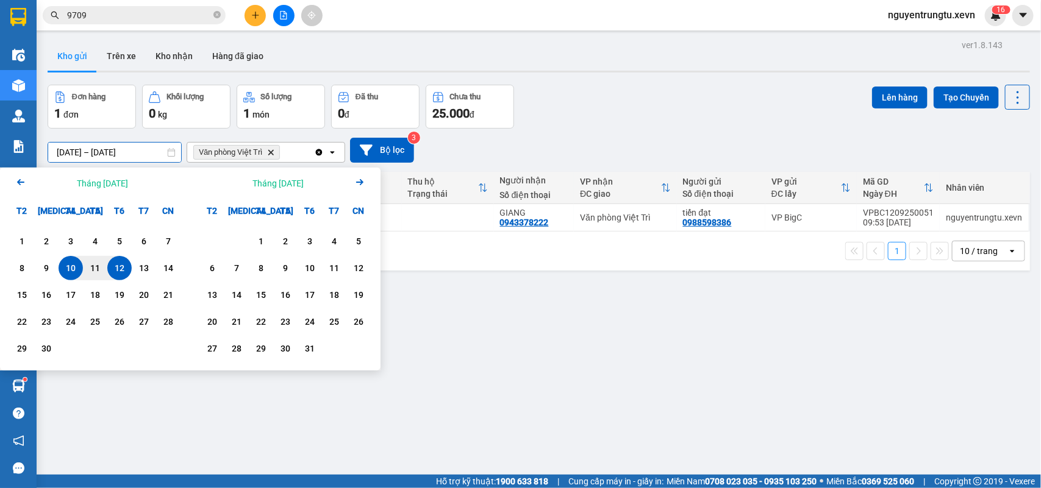
click at [10, 181] on div "Arrow Left Tháng Chín 2025" at bounding box center [95, 183] width 190 height 31
click at [21, 179] on icon "Arrow Left" at bounding box center [20, 182] width 15 height 15
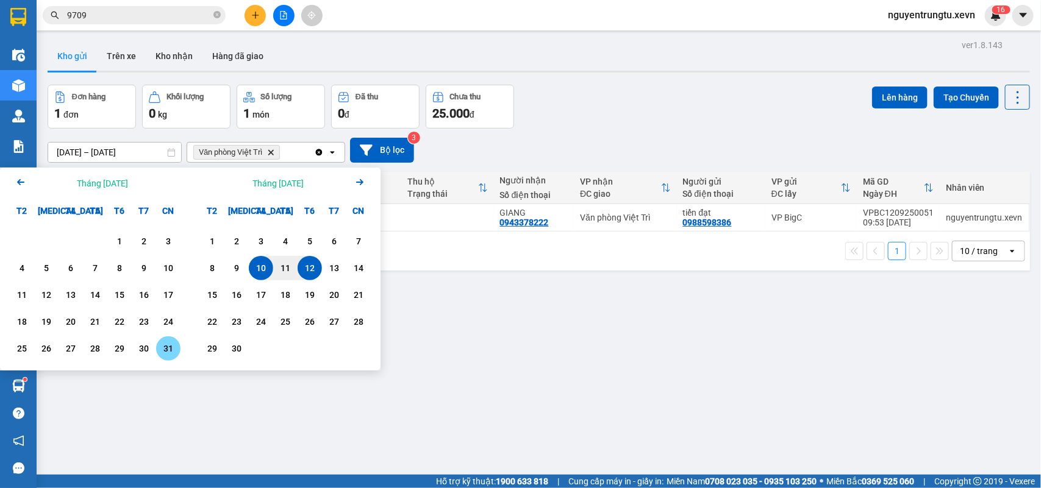
click at [169, 349] on div "31" at bounding box center [168, 348] width 17 height 15
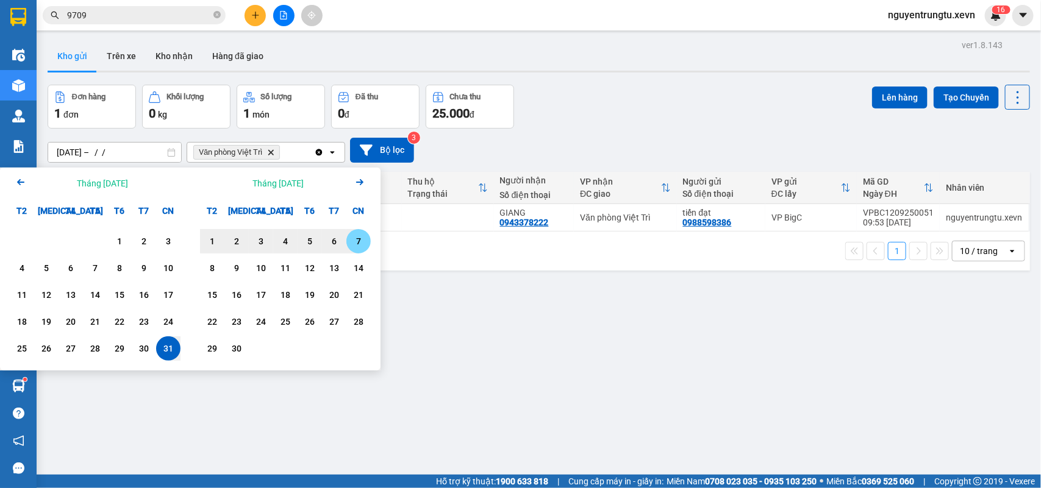
click at [355, 244] on div "7" at bounding box center [358, 241] width 17 height 15
type input "31/08/2025 – 07/09/2025"
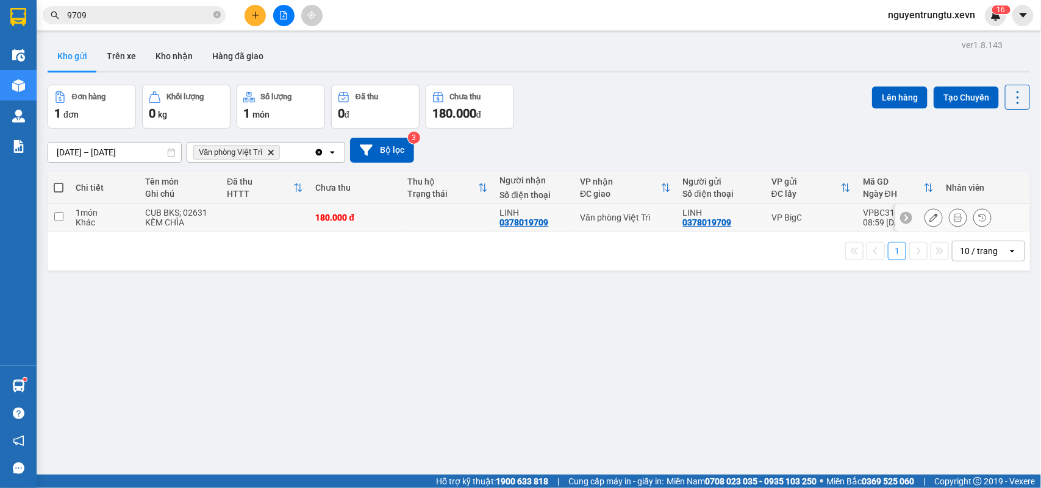
click at [280, 223] on td at bounding box center [265, 217] width 88 height 27
checkbox input "true"
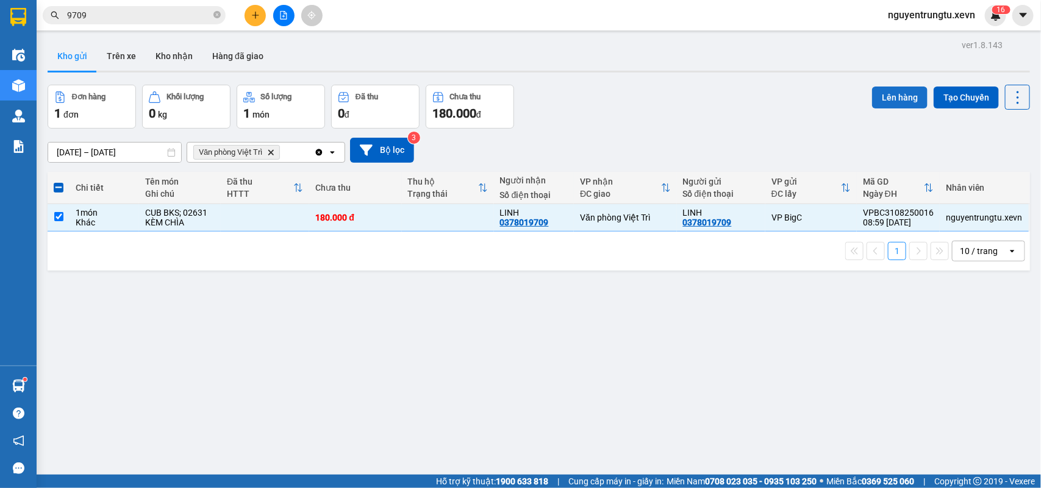
click at [872, 99] on button "Lên hàng" at bounding box center [899, 98] width 55 height 22
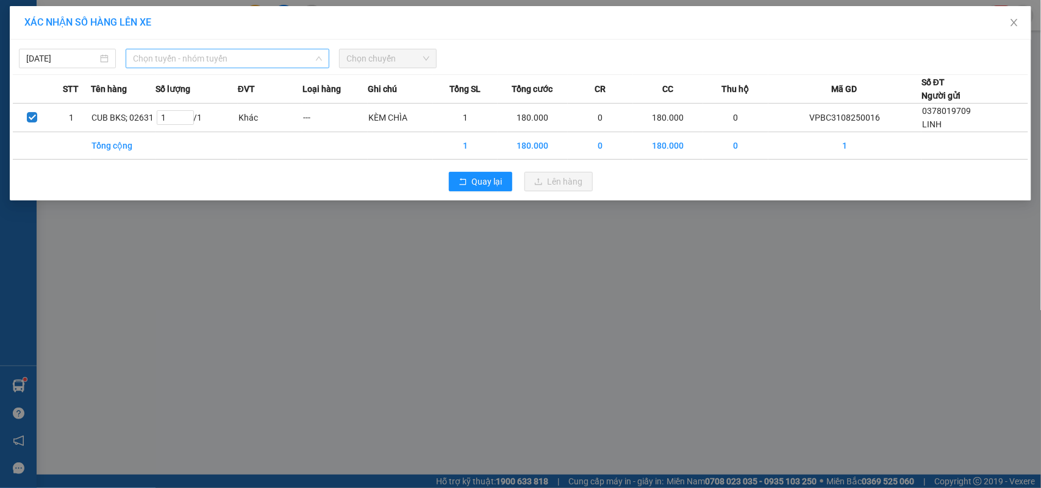
click at [195, 52] on span "Chọn tuyến - nhóm tuyến" at bounding box center [227, 58] width 189 height 18
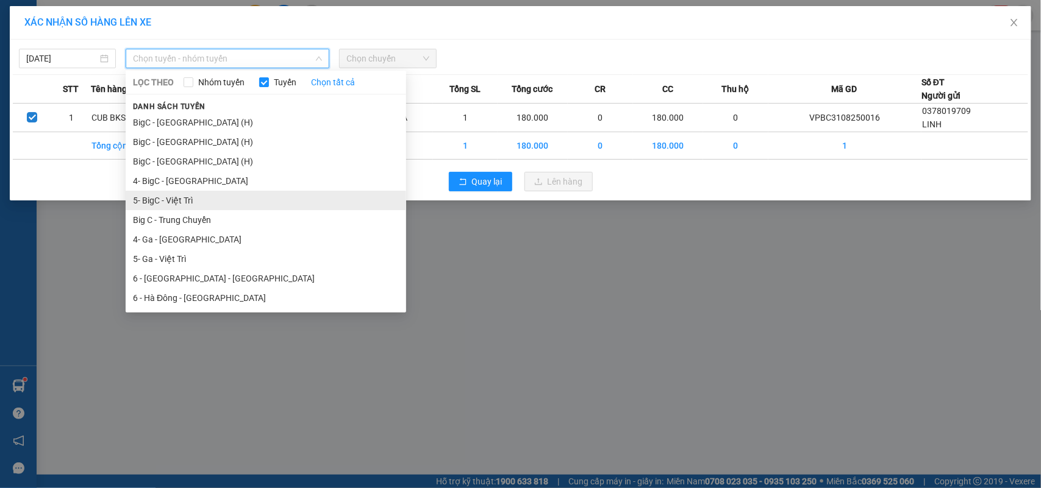
click at [188, 197] on li "5- BigC - Việt Trì" at bounding box center [266, 201] width 280 height 20
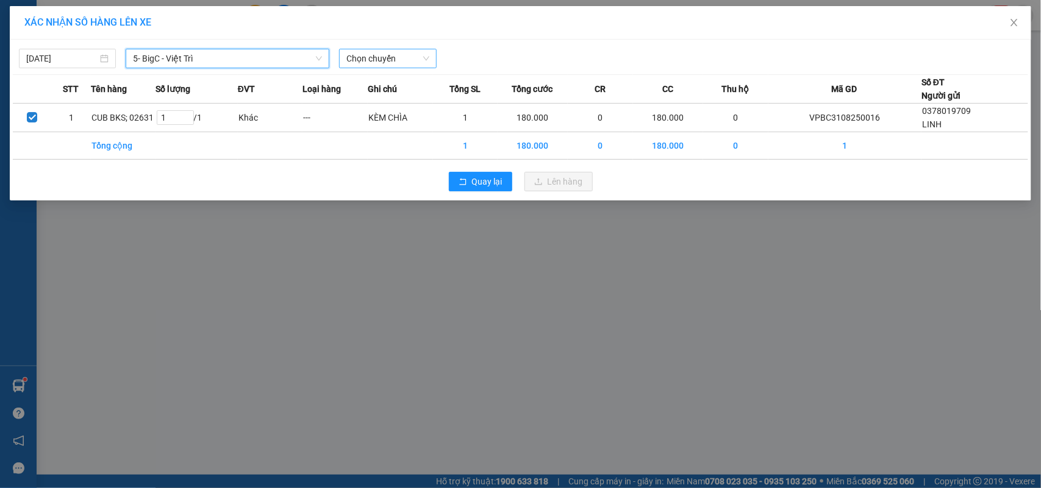
click at [387, 60] on span "Chọn chuyến" at bounding box center [387, 58] width 82 height 18
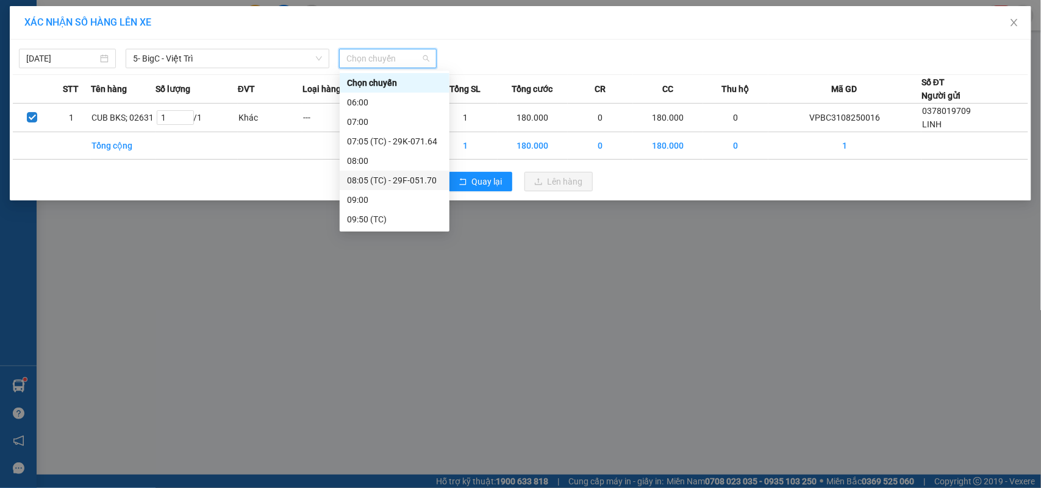
scroll to position [76, 0]
click at [398, 206] on div "10:30 (TC) - 29H-737.03" at bounding box center [394, 201] width 95 height 13
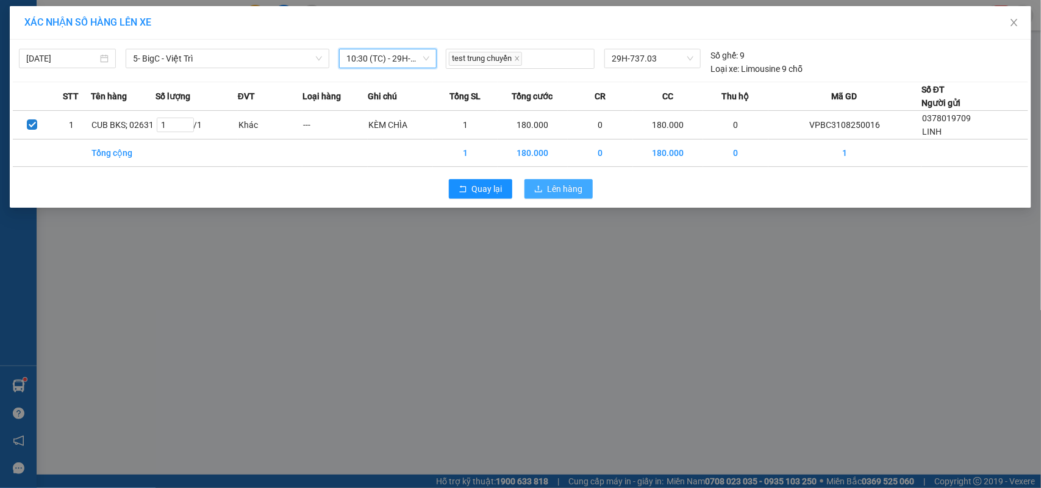
click at [541, 188] on icon "upload" at bounding box center [538, 189] width 9 height 9
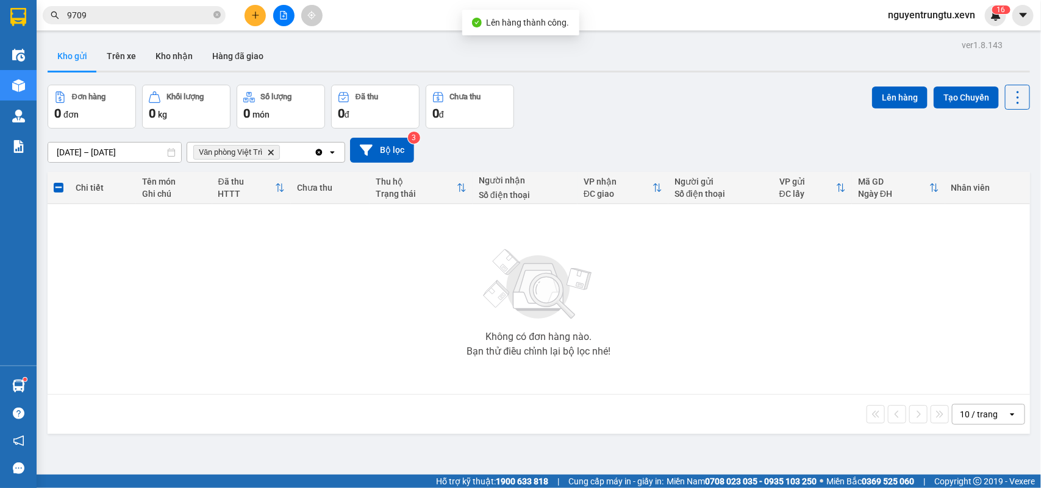
click at [680, 91] on div "Đơn hàng 0 đơn Khối lượng 0 kg Số lượng 0 món Đã thu 0 đ Chưa thu 0 đ Lên hàng …" at bounding box center [539, 107] width 982 height 44
click at [271, 154] on icon "Văn phòng Việt Trì, close by backspace" at bounding box center [270, 151] width 5 height 5
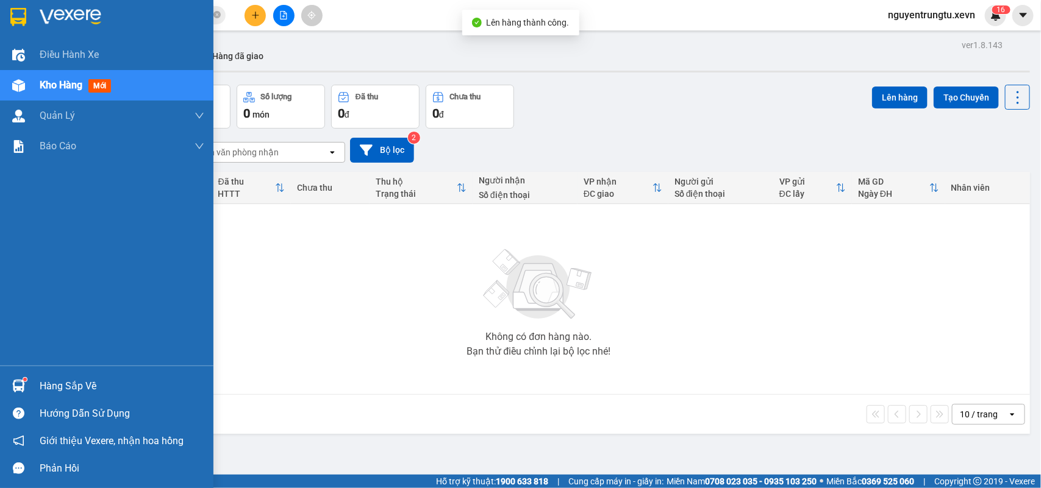
click at [22, 16] on img at bounding box center [18, 17] width 16 height 18
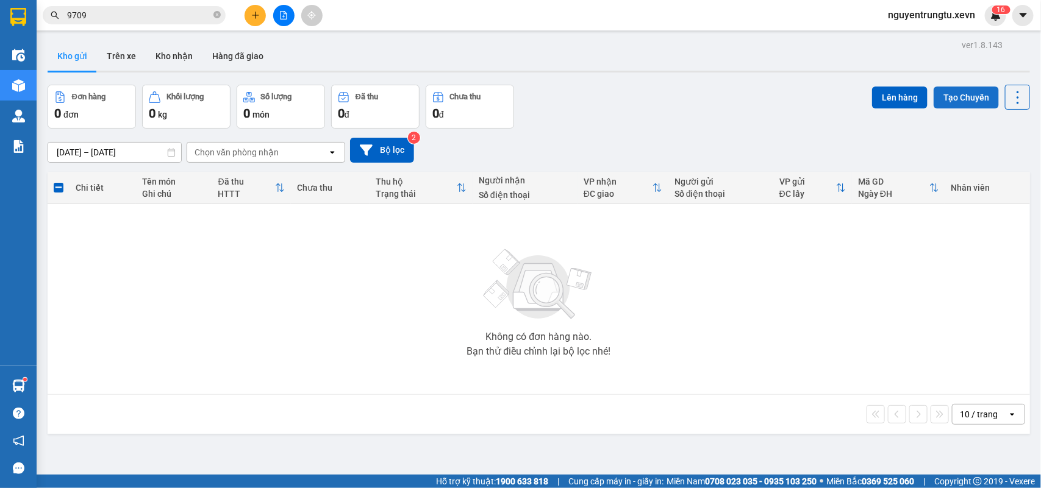
click at [953, 92] on button "Tạo Chuyến" at bounding box center [965, 98] width 65 height 22
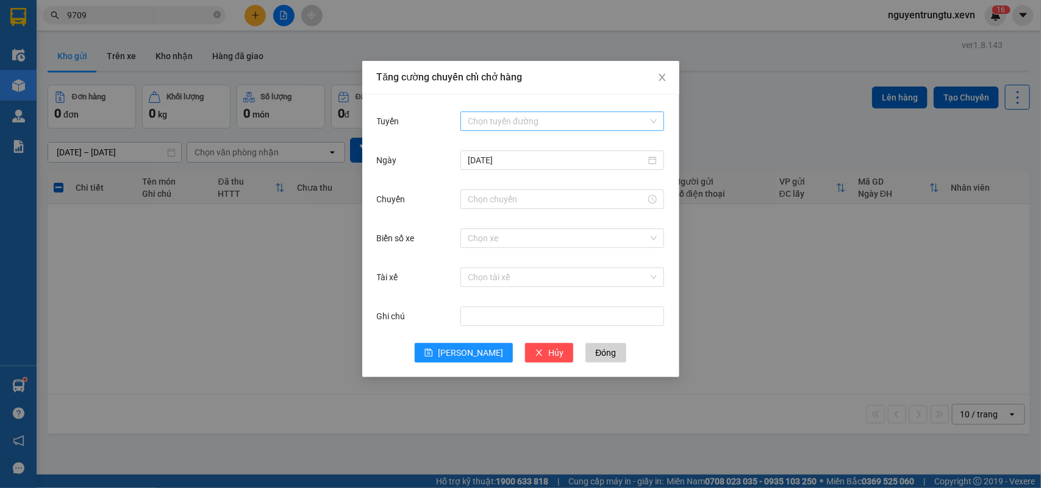
click at [523, 127] on input "Tuyến" at bounding box center [558, 121] width 180 height 18
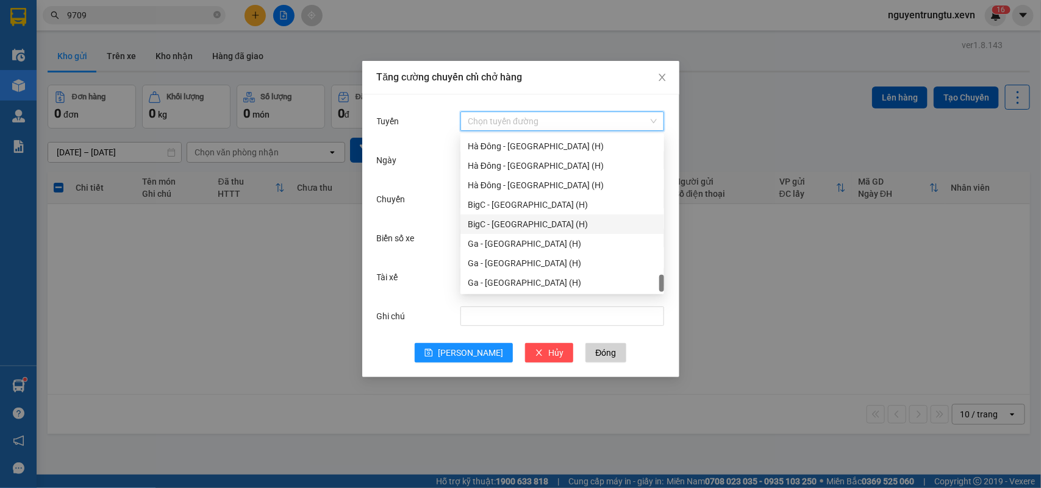
click at [519, 226] on div "BigC - Ninh Bình (H)" at bounding box center [562, 224] width 189 height 13
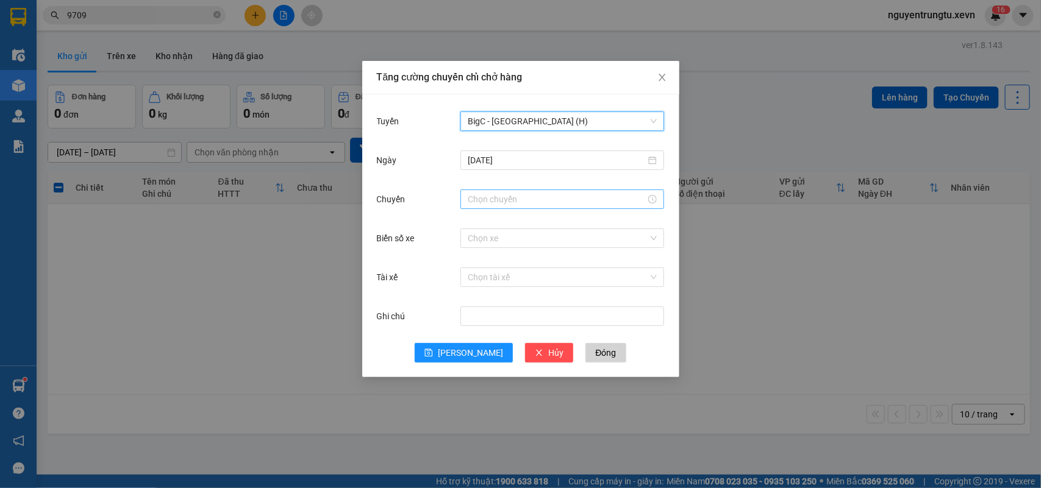
click at [506, 196] on input "Chuyến" at bounding box center [557, 199] width 178 height 13
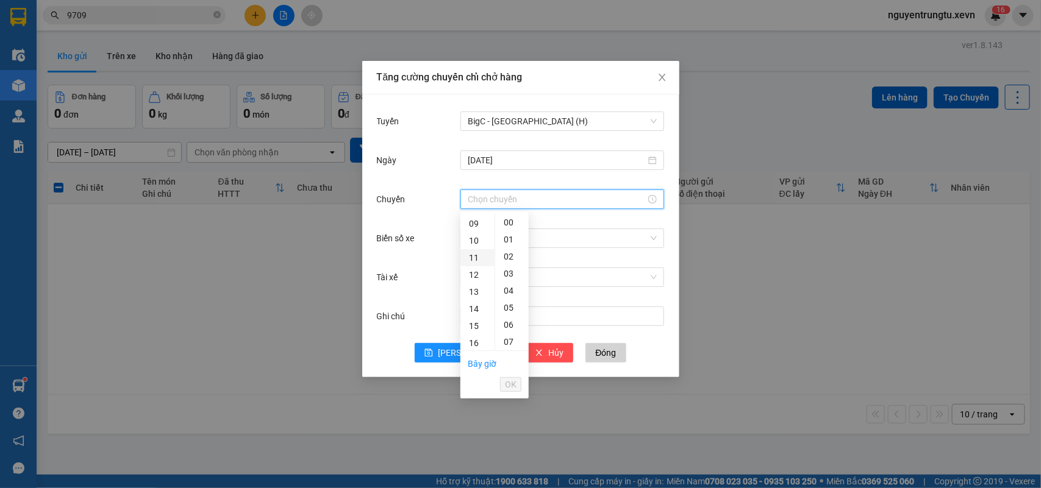
click at [471, 253] on div "11" at bounding box center [477, 257] width 34 height 17
click at [500, 305] on div "05" at bounding box center [512, 307] width 34 height 17
type input "11:05"
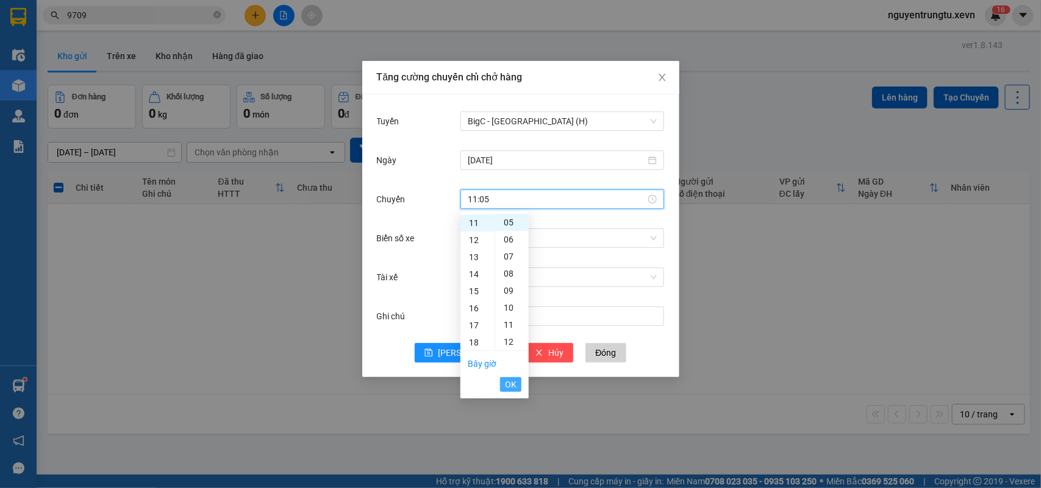
click at [512, 385] on span "OK" at bounding box center [511, 384] width 12 height 13
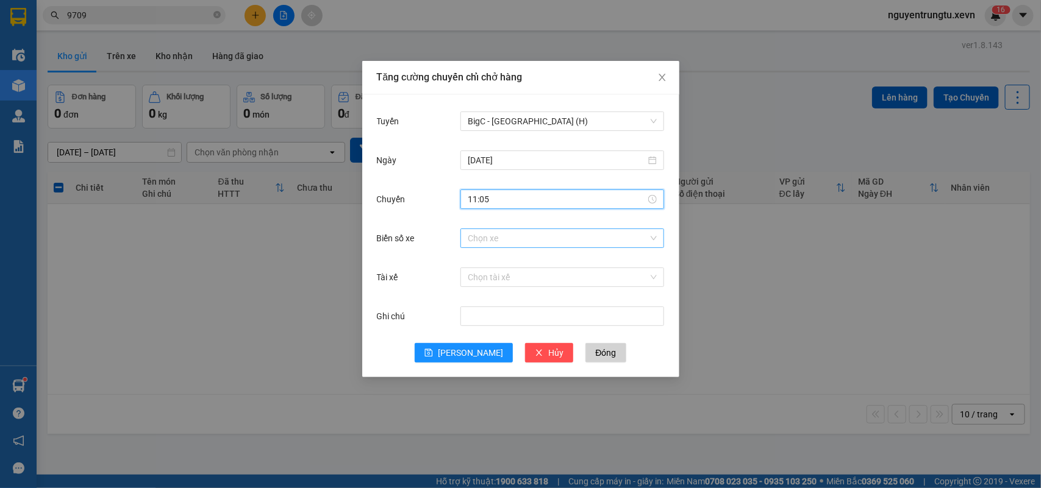
click at [530, 243] on input "Biển số xe" at bounding box center [558, 238] width 180 height 18
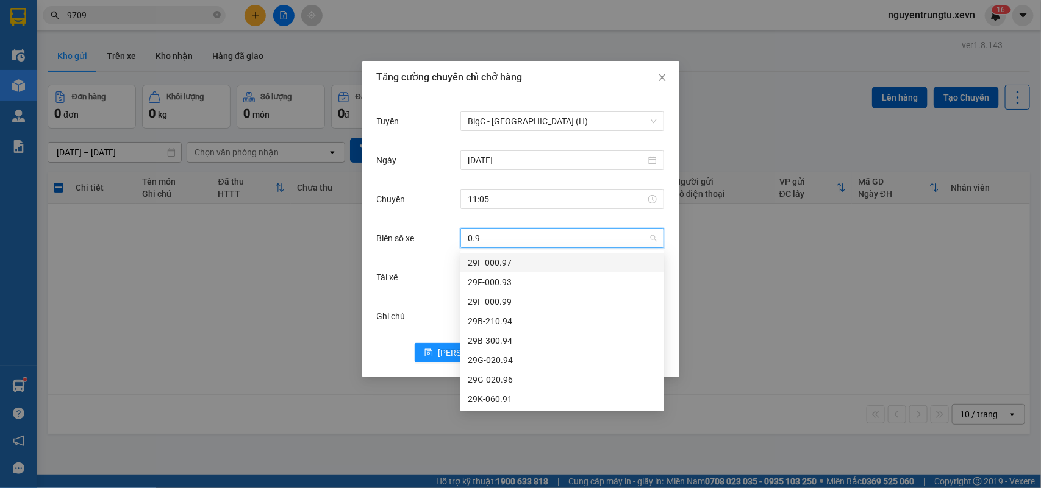
type input "0.91"
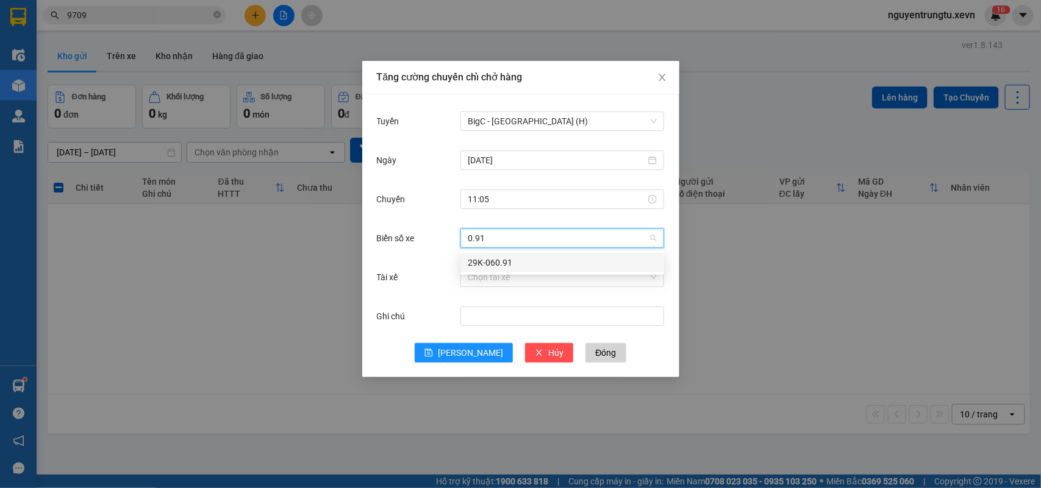
click at [560, 257] on div "29K-060.91" at bounding box center [562, 262] width 189 height 13
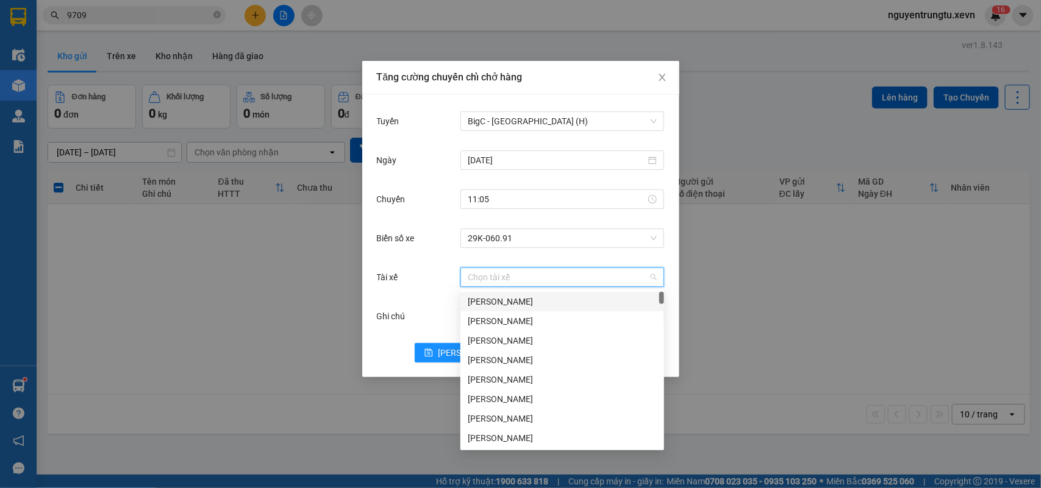
click at [560, 273] on input "Tài xế" at bounding box center [558, 277] width 180 height 18
type input "bá"
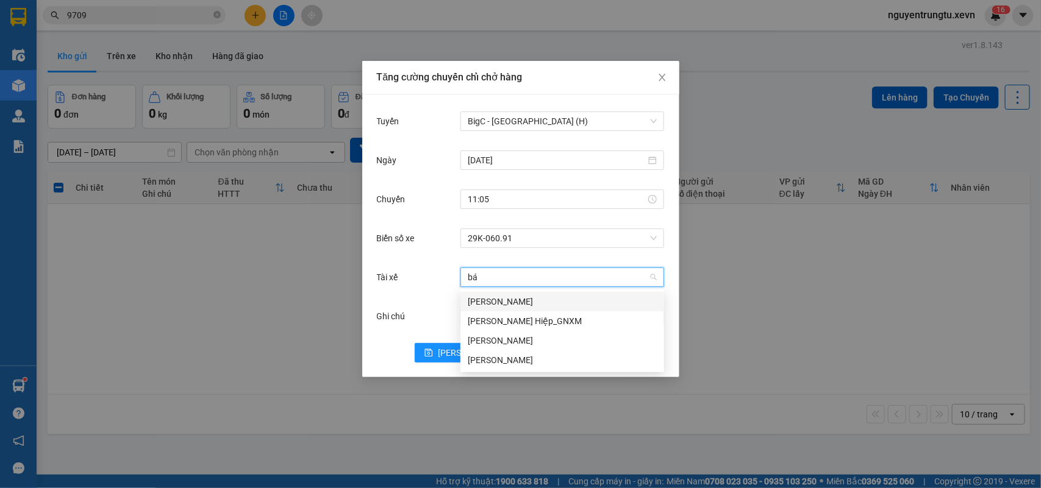
click at [549, 306] on div "Nguyễn Bá Hiển" at bounding box center [562, 301] width 189 height 13
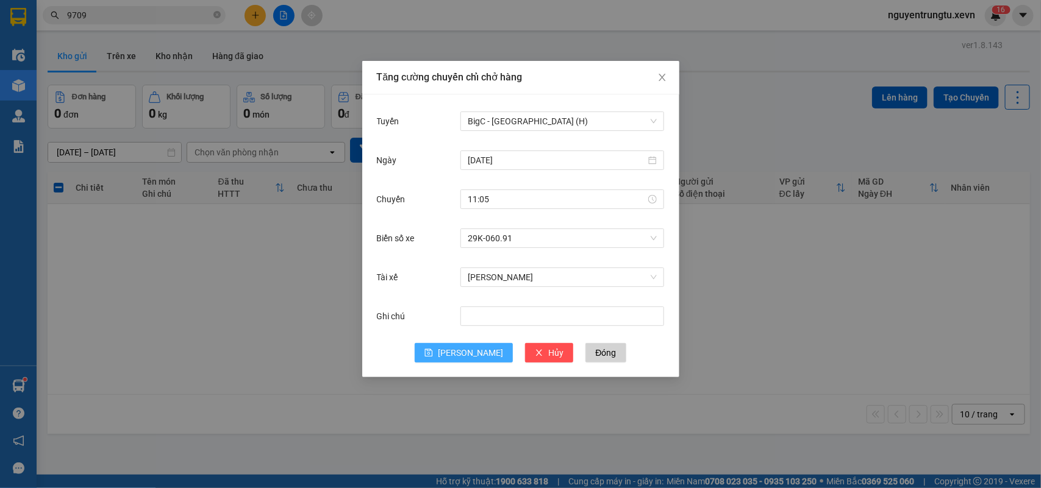
click at [471, 357] on span "Lưu" at bounding box center [470, 352] width 65 height 13
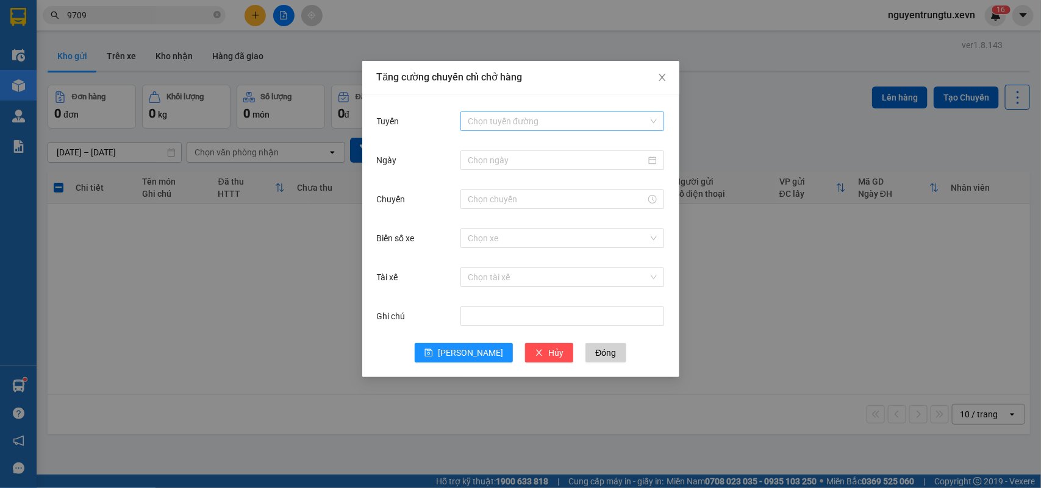
click at [568, 127] on input "Tuyến" at bounding box center [558, 121] width 180 height 18
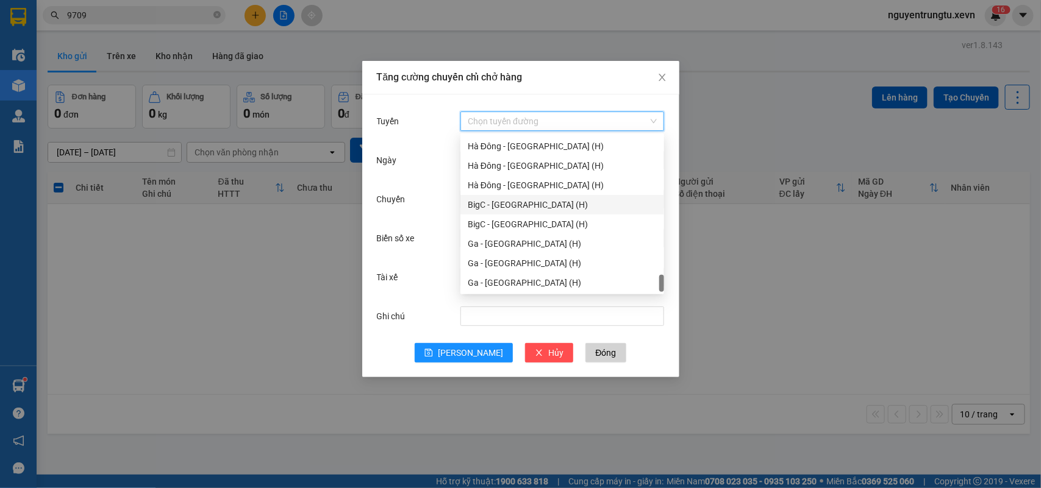
click at [529, 199] on div "BigC - Nam Định (H)" at bounding box center [562, 204] width 189 height 13
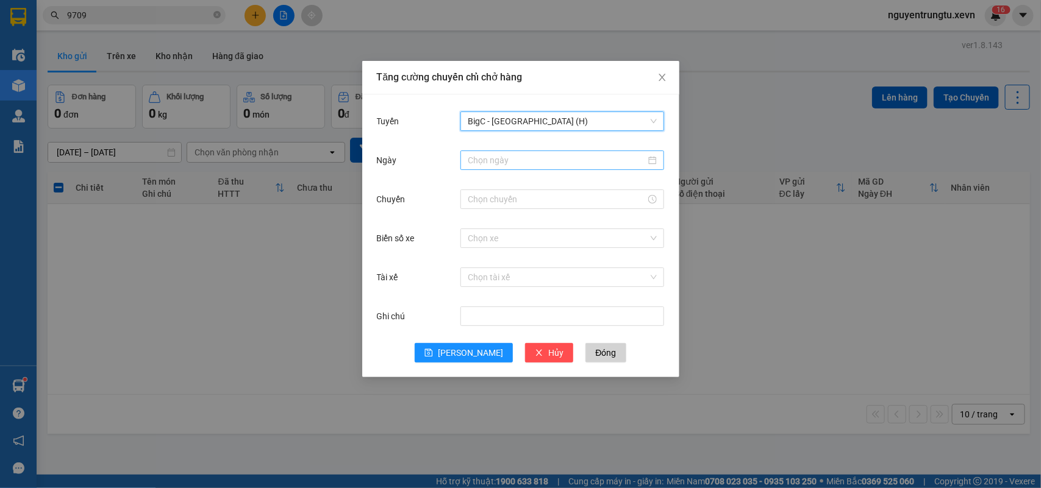
click at [535, 166] on input "Ngày" at bounding box center [557, 160] width 178 height 13
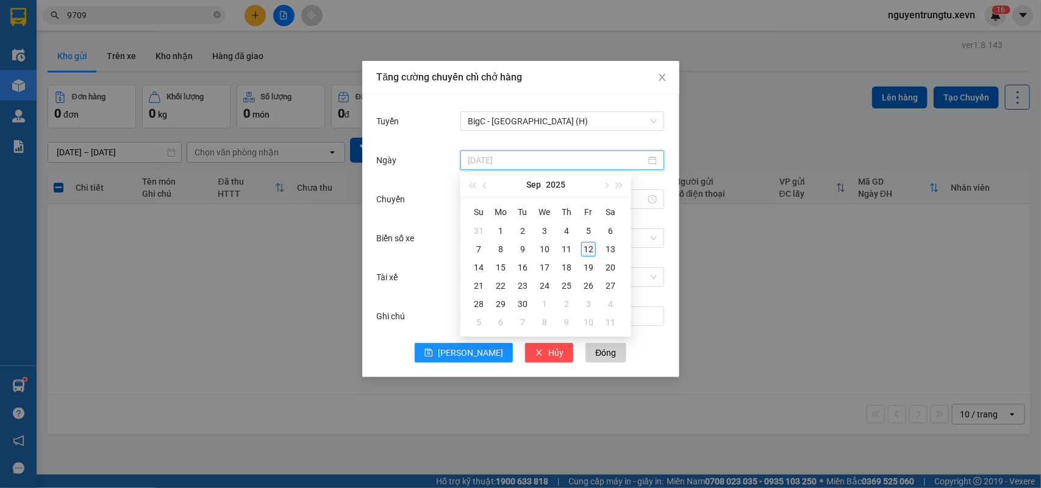
type input "12/09/2025"
click at [592, 251] on div "12" at bounding box center [588, 249] width 15 height 15
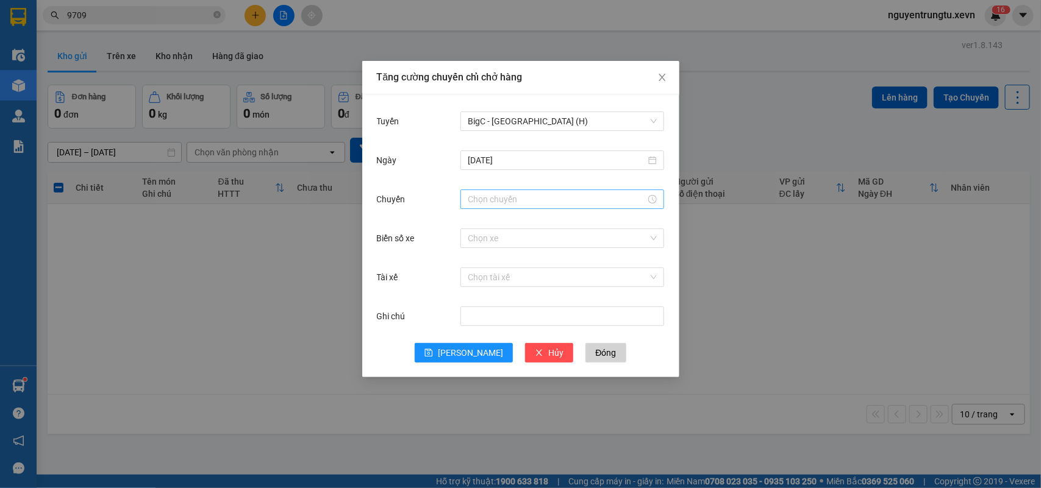
click at [526, 191] on div at bounding box center [562, 200] width 204 height 20
click at [477, 223] on div "11" at bounding box center [477, 223] width 34 height 17
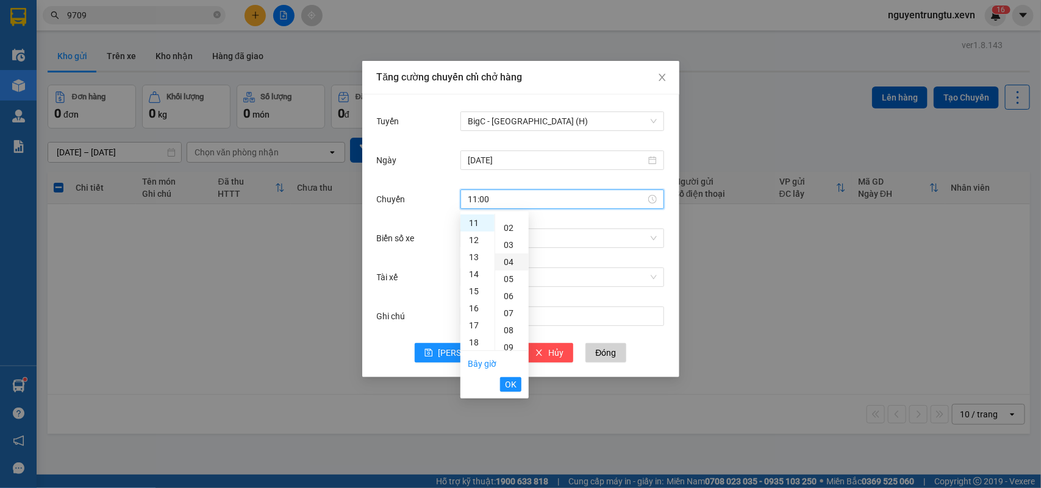
scroll to position [0, 0]
click at [512, 303] on div "05" at bounding box center [512, 307] width 34 height 17
type input "11:05"
click at [514, 382] on span "OK" at bounding box center [511, 384] width 12 height 13
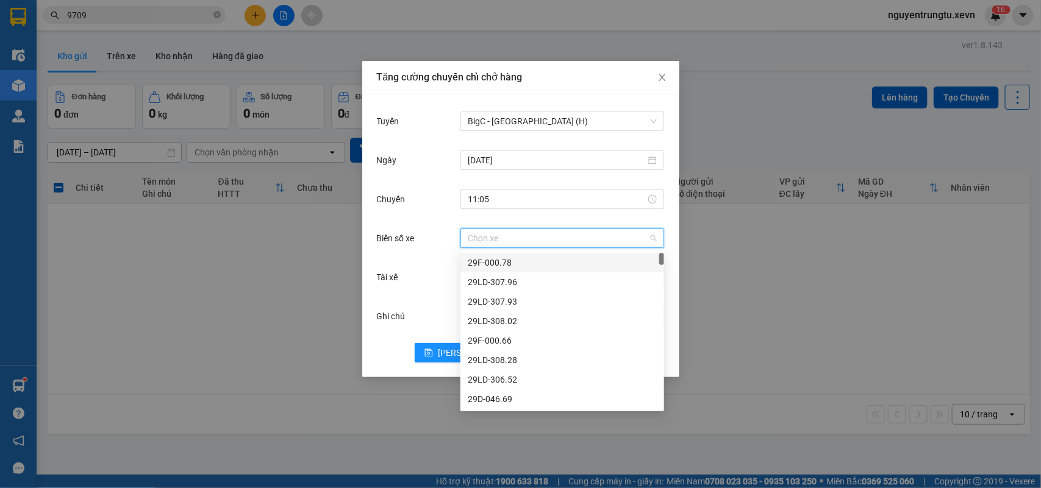
click at [531, 236] on input "Biển số xe" at bounding box center [558, 238] width 180 height 18
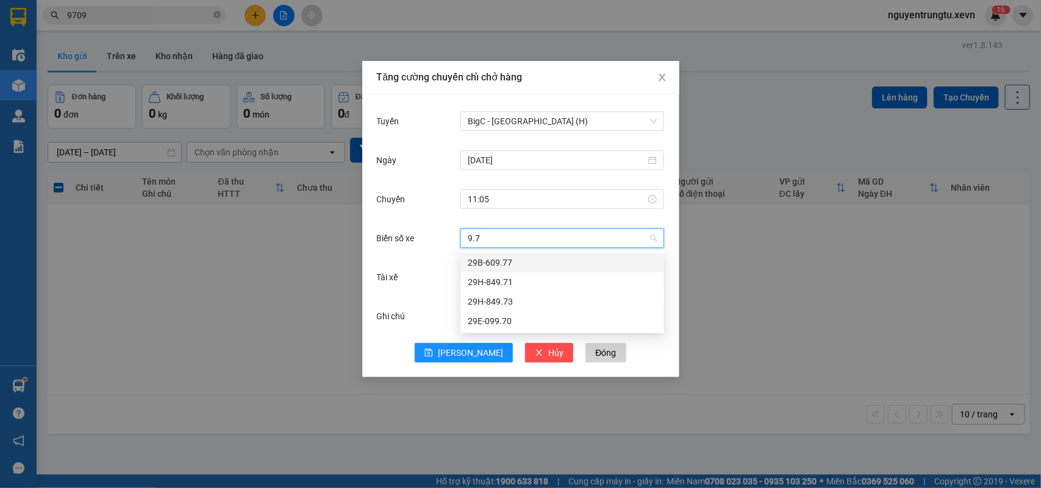
type input "9.73"
click at [532, 269] on div "29H-849.73" at bounding box center [562, 263] width 204 height 20
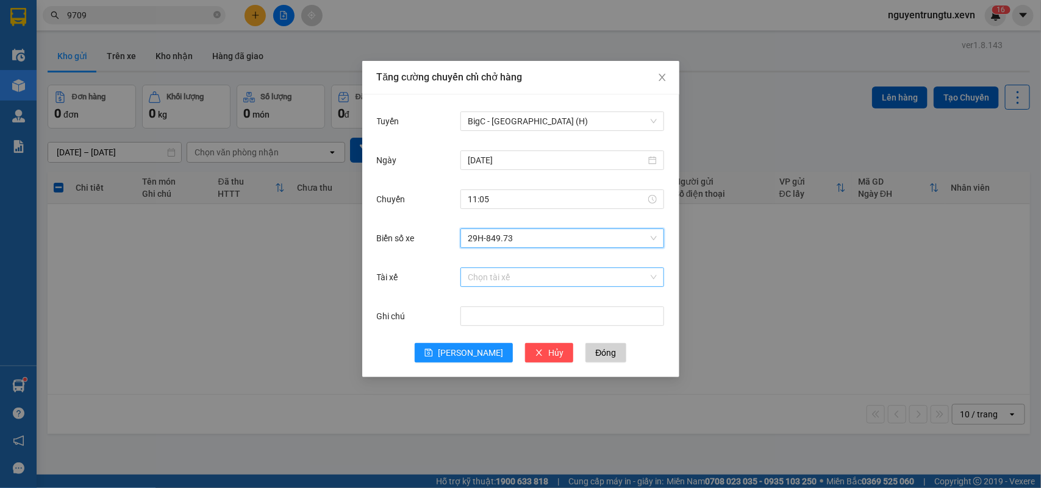
click at [531, 279] on input "Tài xế" at bounding box center [558, 277] width 180 height 18
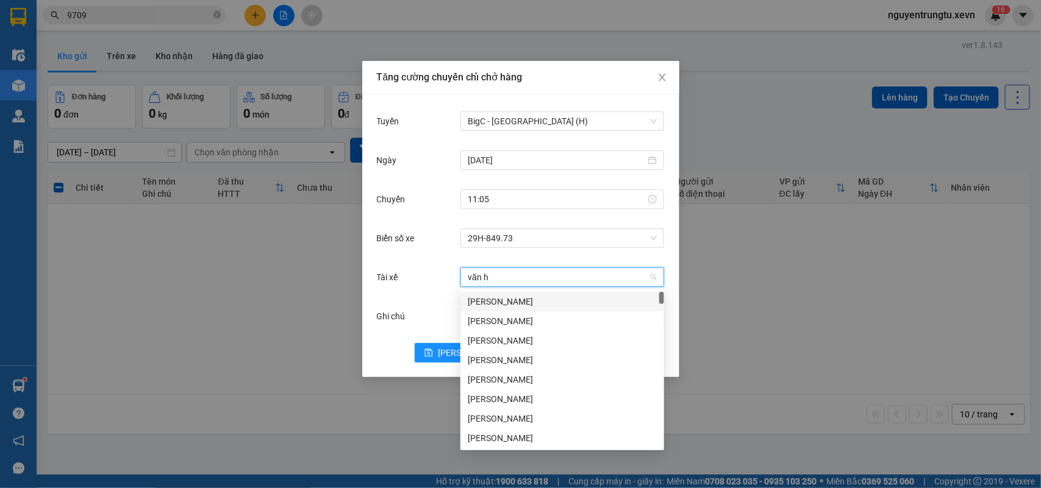
type input "văn hu"
click at [530, 323] on div "Nguyễn Văn Hùng" at bounding box center [562, 321] width 189 height 13
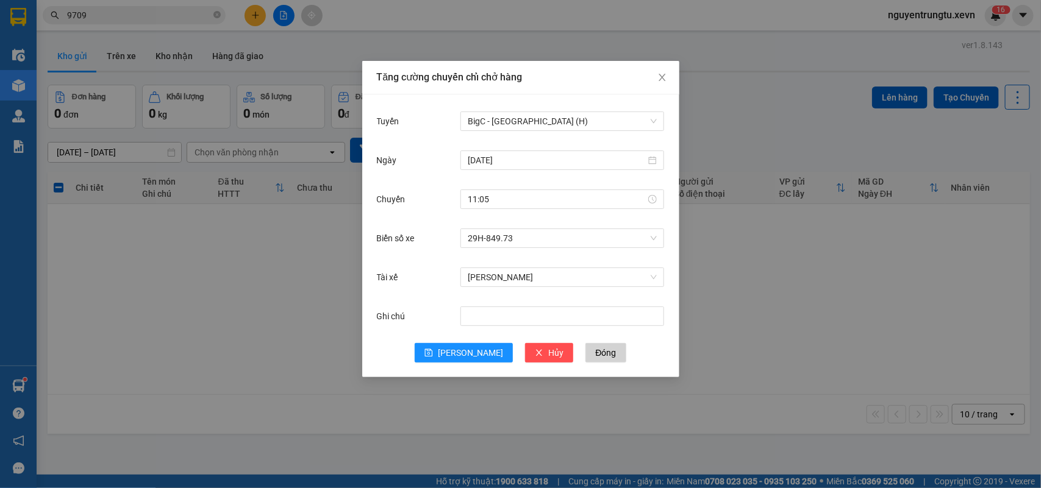
click at [469, 341] on div "Ghi chú" at bounding box center [521, 323] width 288 height 39
click at [476, 351] on span "Lưu" at bounding box center [470, 352] width 65 height 13
click at [535, 116] on input "Tuyến" at bounding box center [558, 121] width 180 height 18
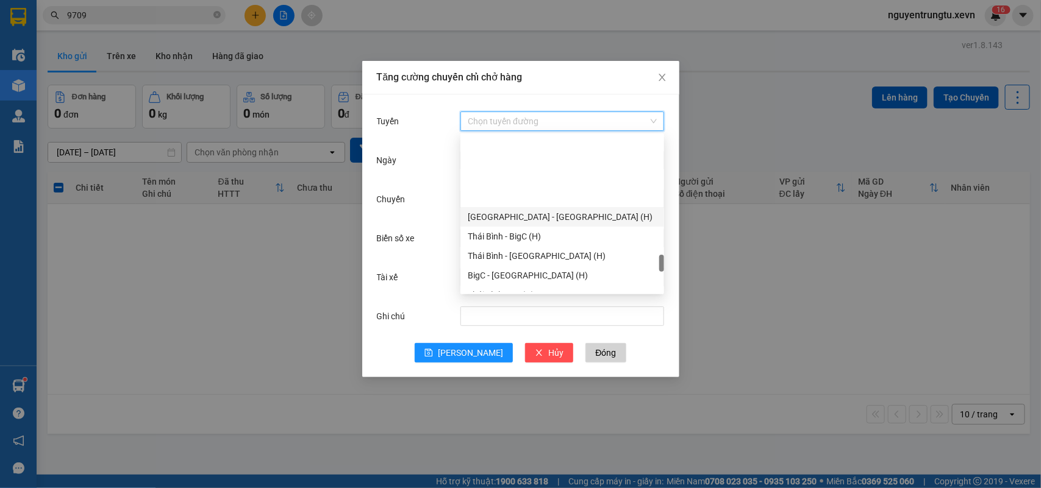
scroll to position [1371, 0]
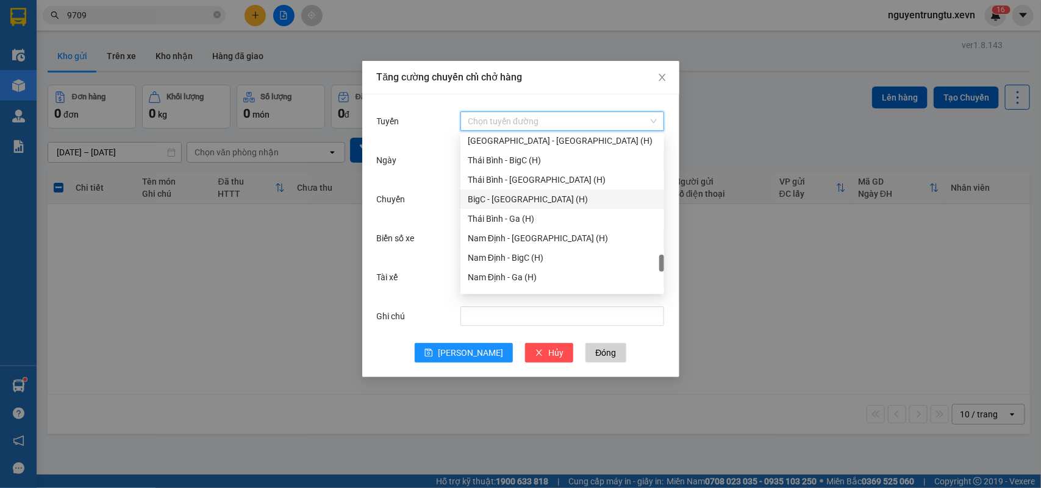
click at [519, 202] on div "BigC - Thái Bình (H)" at bounding box center [562, 199] width 189 height 13
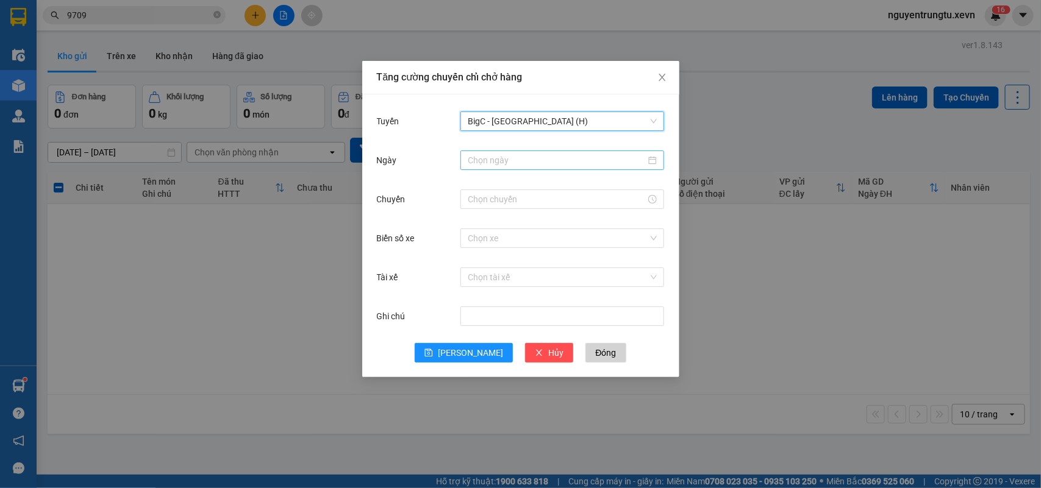
click at [541, 160] on input "Ngày" at bounding box center [557, 160] width 178 height 13
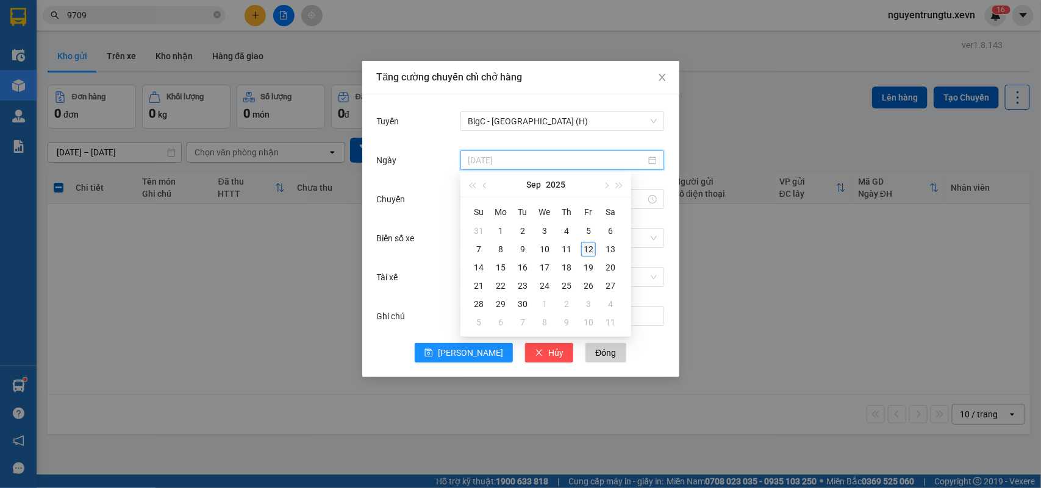
type input "12/09/2025"
click at [592, 249] on div "12" at bounding box center [588, 249] width 15 height 15
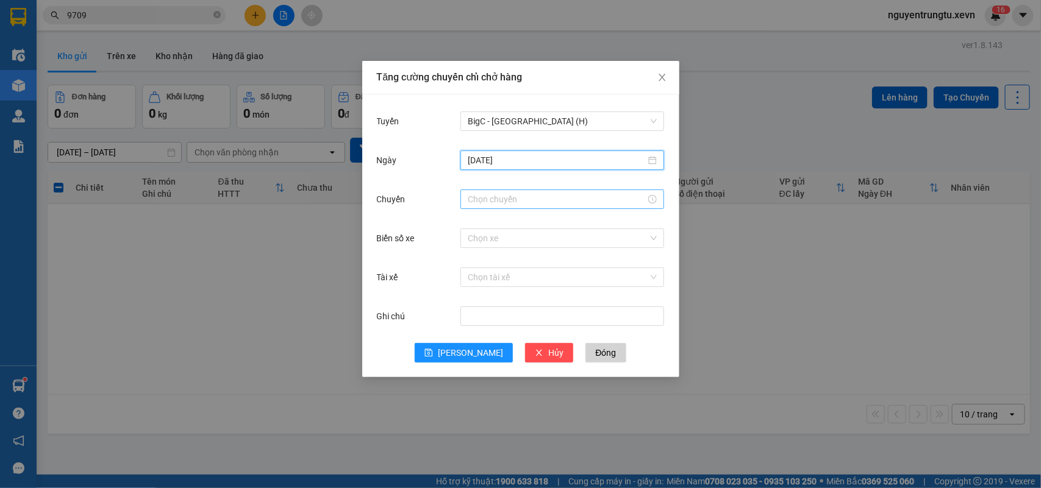
click at [537, 204] on input "Chuyến" at bounding box center [557, 199] width 178 height 13
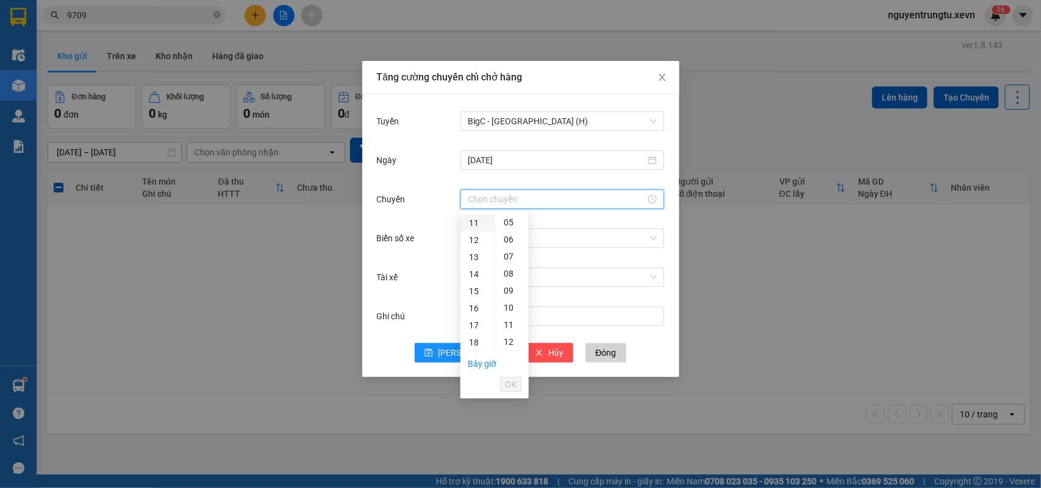
click at [477, 227] on div "11" at bounding box center [477, 223] width 34 height 17
click at [507, 305] on div "05" at bounding box center [512, 307] width 34 height 17
type input "11:05"
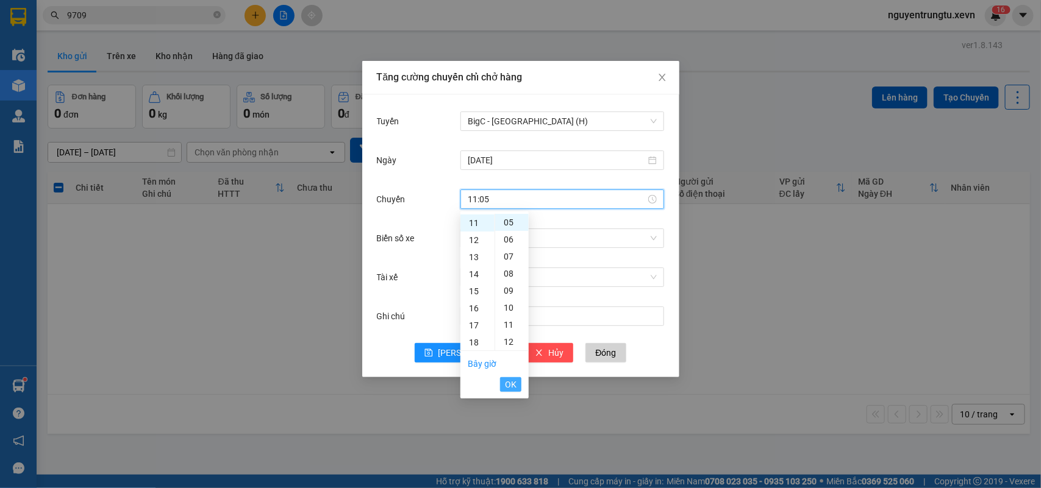
click at [513, 382] on span "OK" at bounding box center [511, 384] width 12 height 13
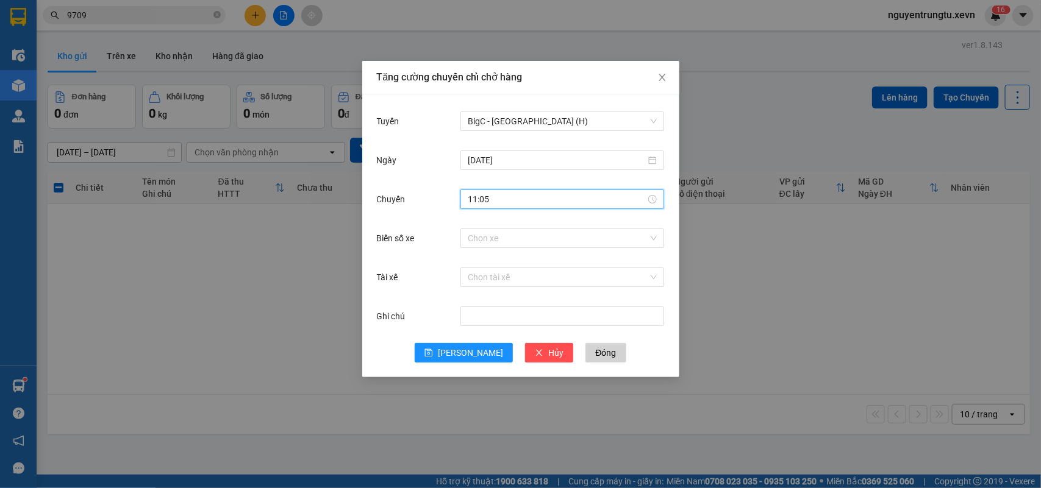
click at [516, 250] on div "Chọn xe" at bounding box center [562, 238] width 204 height 24
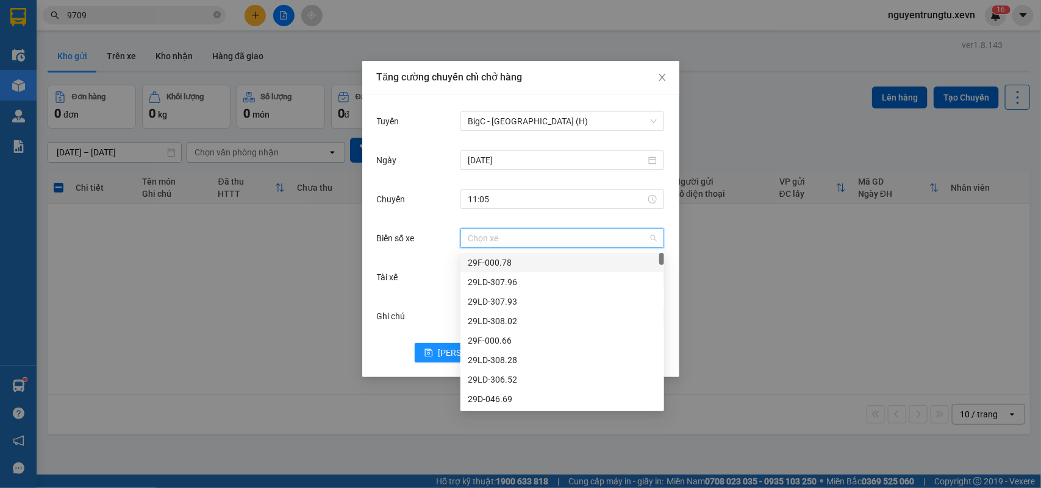
click at [516, 233] on input "Biển số xe" at bounding box center [558, 238] width 180 height 18
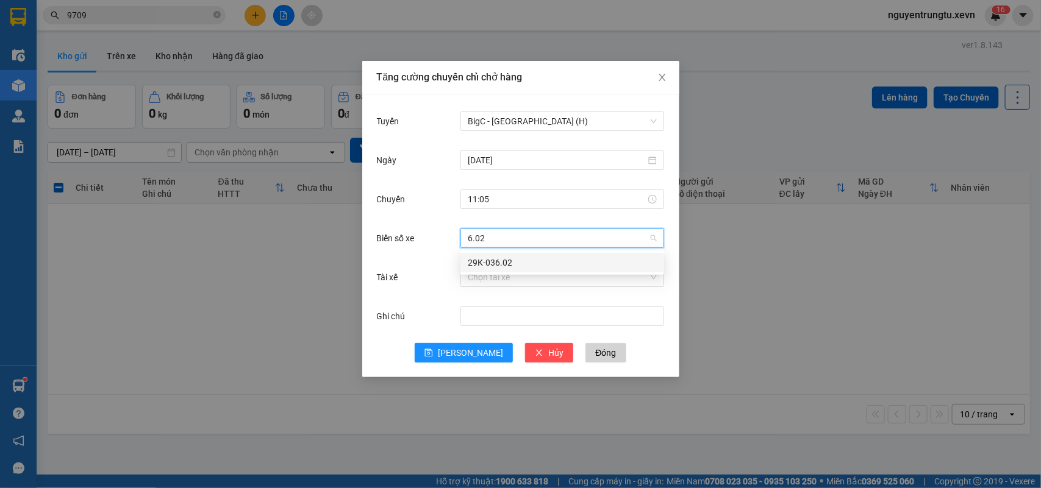
type input "6.02"
drag, startPoint x: 526, startPoint y: 253, endPoint x: 529, endPoint y: 263, distance: 10.4
click at [529, 260] on body "Kết quả tìm kiếm ( 56 ) Bộ lọc Thuộc VP này Mã ĐH Trạng thái Món hàng Thu hộ Tổ…" at bounding box center [520, 244] width 1041 height 488
click at [524, 236] on input "Biển số xe" at bounding box center [558, 238] width 180 height 18
type input "6.02"
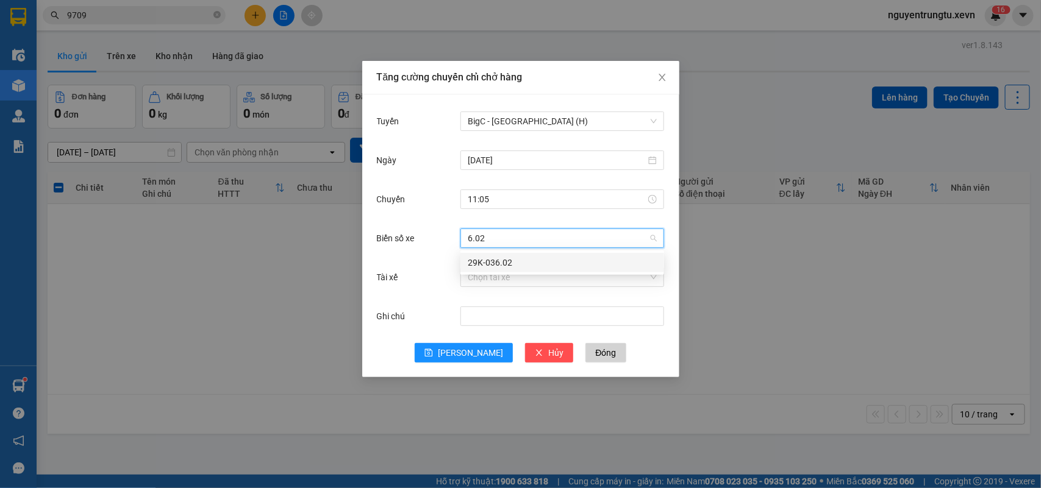
drag, startPoint x: 526, startPoint y: 258, endPoint x: 526, endPoint y: 278, distance: 20.1
click at [526, 260] on div "29K-036.02" at bounding box center [562, 262] width 189 height 13
click at [526, 278] on input "Tài xế" at bounding box center [558, 277] width 180 height 18
type input "d"
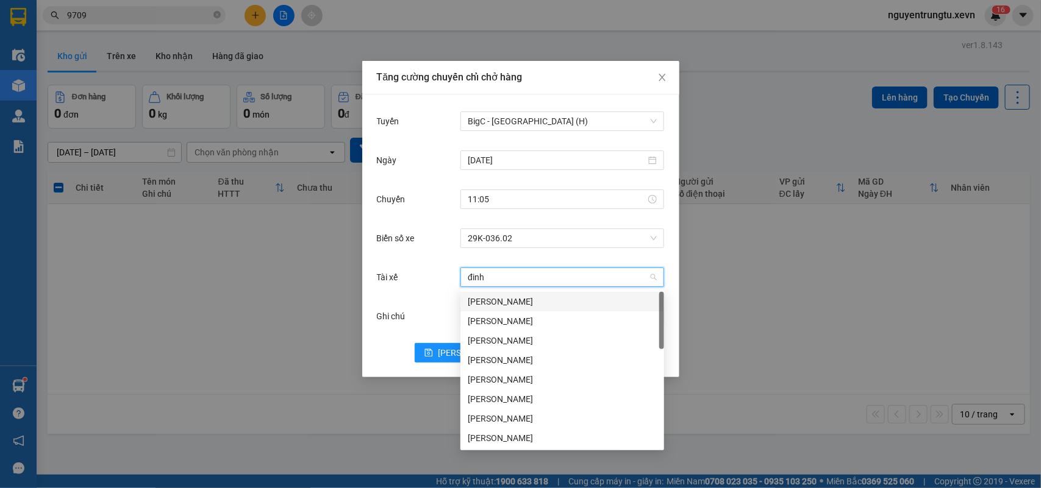
type input "đinh v"
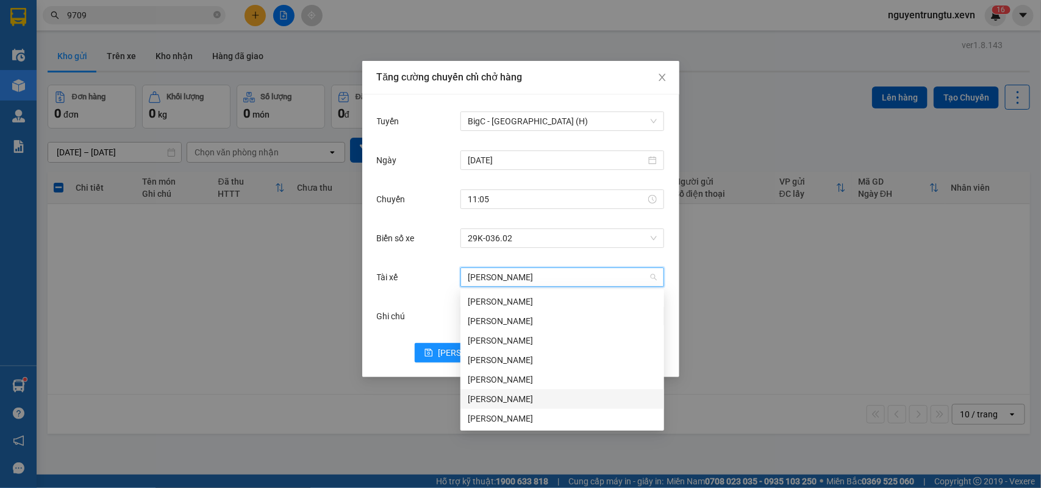
click at [523, 397] on div "Đinh Văn Long" at bounding box center [562, 399] width 189 height 13
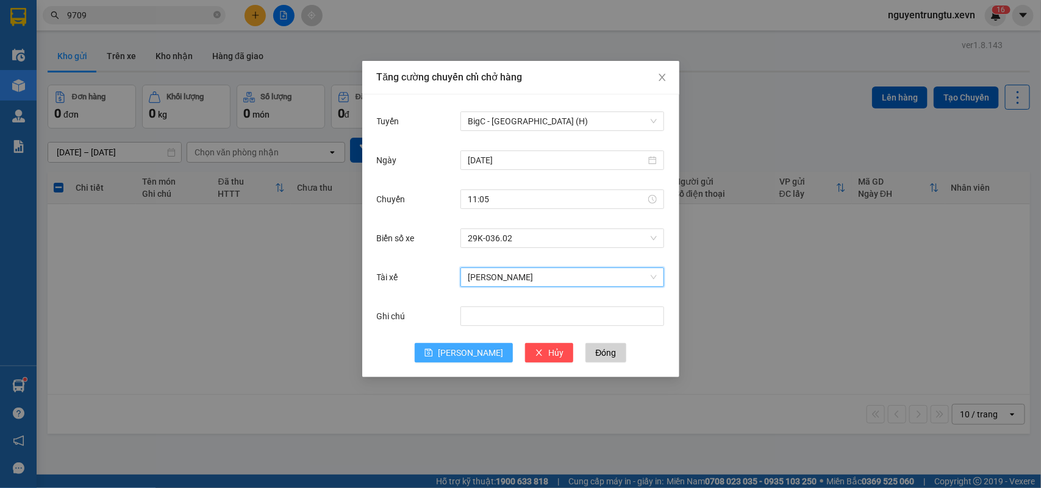
click at [468, 352] on span "Lưu" at bounding box center [470, 352] width 65 height 13
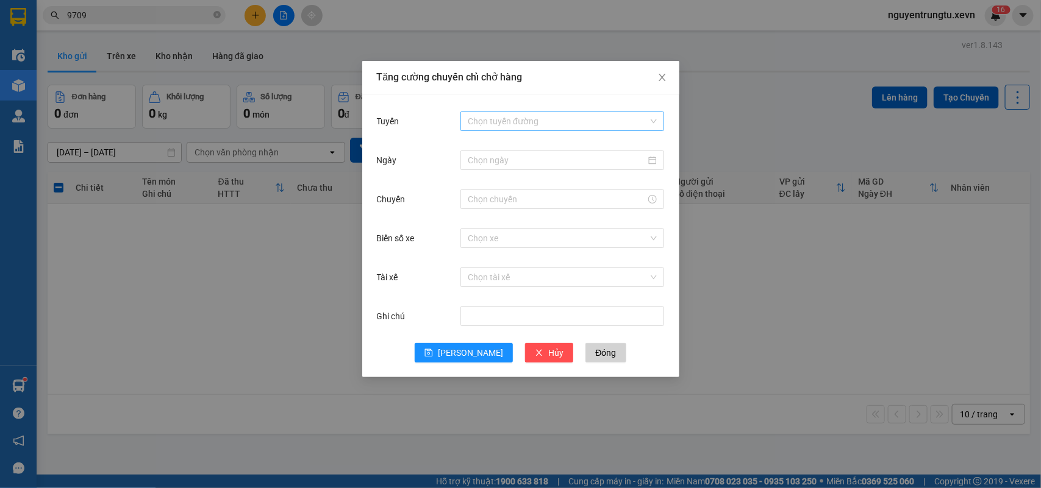
drag, startPoint x: 495, startPoint y: 128, endPoint x: 505, endPoint y: 126, distance: 9.9
click at [499, 127] on input "Tuyến" at bounding box center [558, 121] width 180 height 18
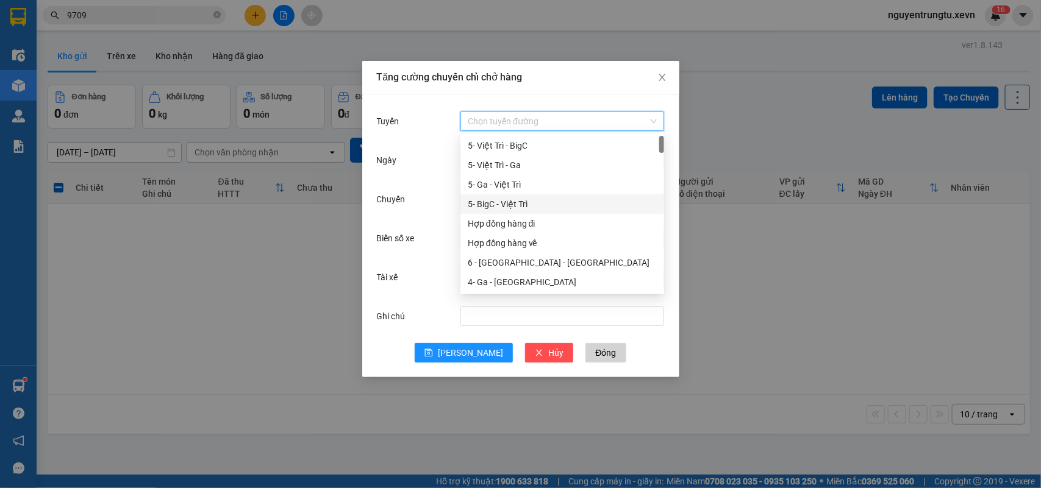
click at [514, 202] on div "5- BigC - Việt Trì" at bounding box center [562, 204] width 189 height 13
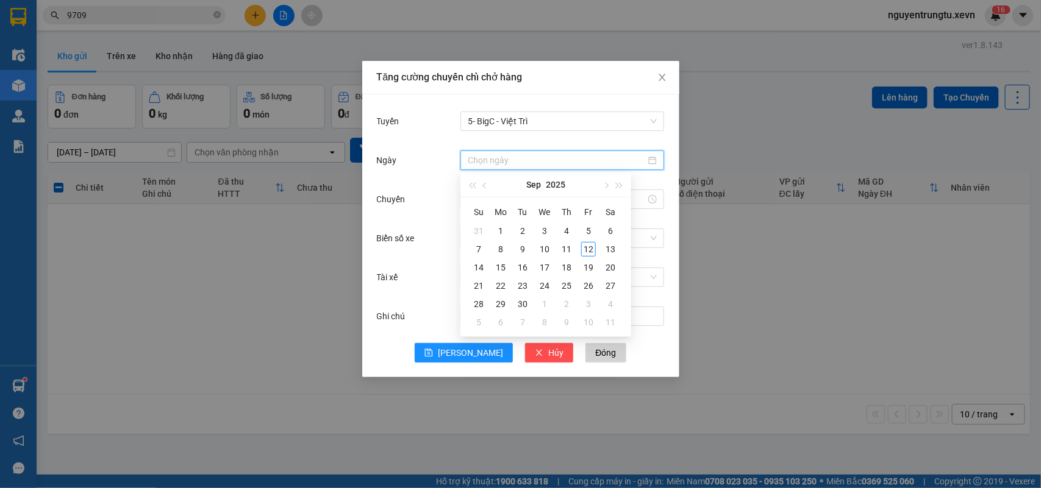
click at [516, 157] on input "Ngày" at bounding box center [557, 160] width 178 height 13
type input "12/09/2025"
click at [586, 250] on div "12" at bounding box center [588, 249] width 15 height 15
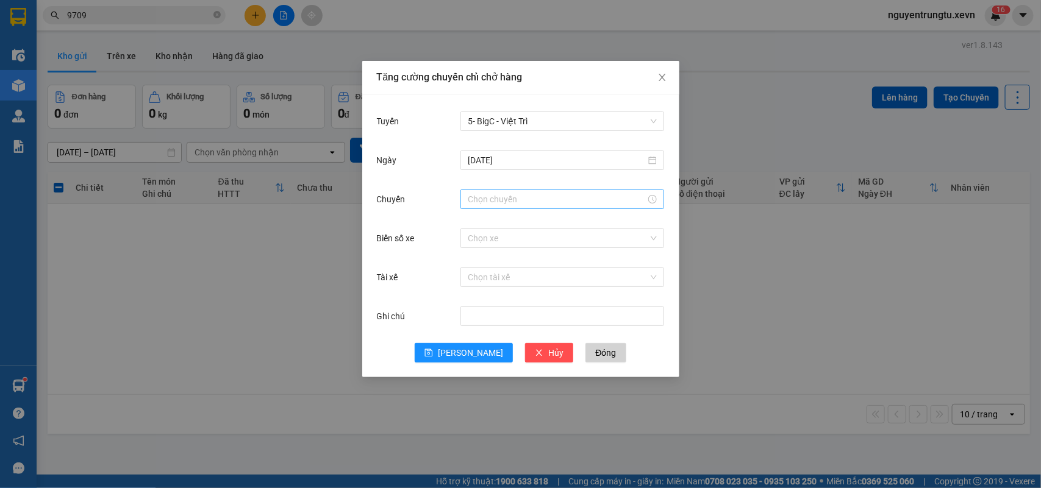
click at [515, 190] on div at bounding box center [562, 200] width 204 height 20
drag, startPoint x: 480, startPoint y: 223, endPoint x: 487, endPoint y: 264, distance: 41.4
click at [479, 224] on div "11" at bounding box center [477, 223] width 34 height 17
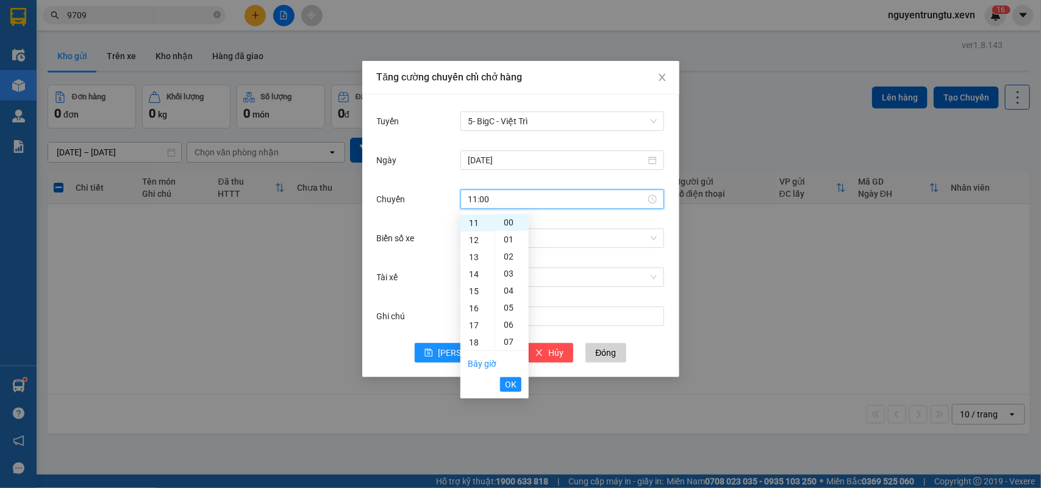
drag, startPoint x: 504, startPoint y: 309, endPoint x: 523, endPoint y: 360, distance: 54.4
click at [506, 310] on div "05" at bounding box center [512, 307] width 34 height 17
type input "11:05"
drag, startPoint x: 519, startPoint y: 384, endPoint x: 517, endPoint y: 378, distance: 6.6
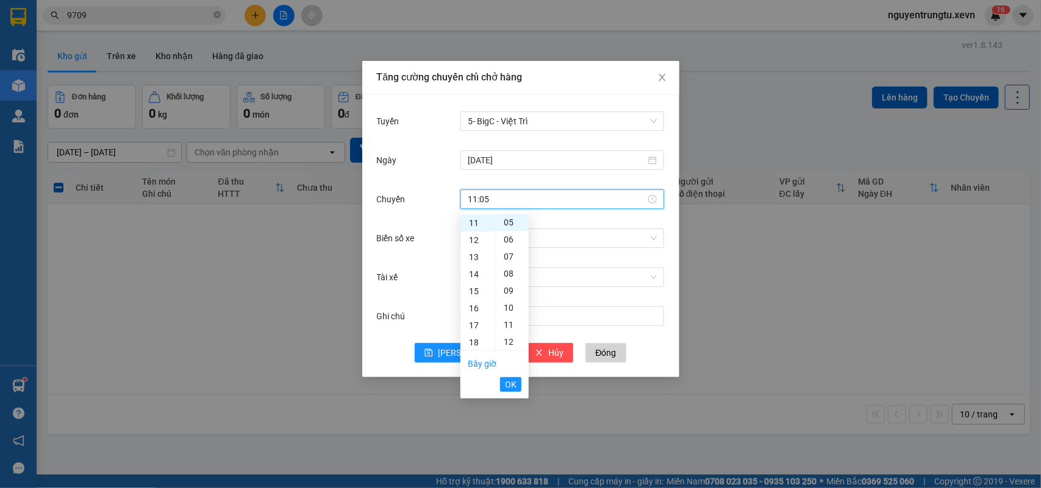
click at [519, 384] on button "OK" at bounding box center [510, 384] width 21 height 15
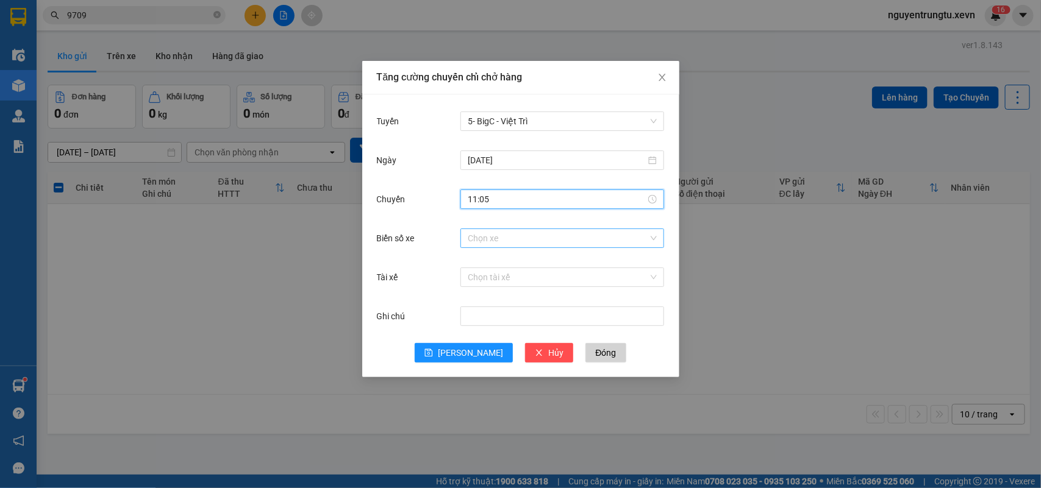
click at [522, 236] on input "Biển số xe" at bounding box center [558, 238] width 180 height 18
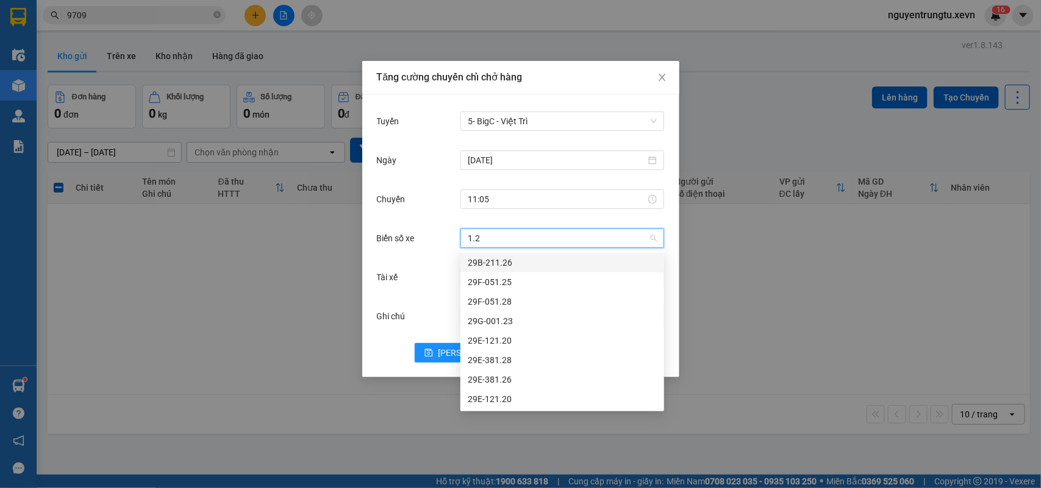
type input "1.28"
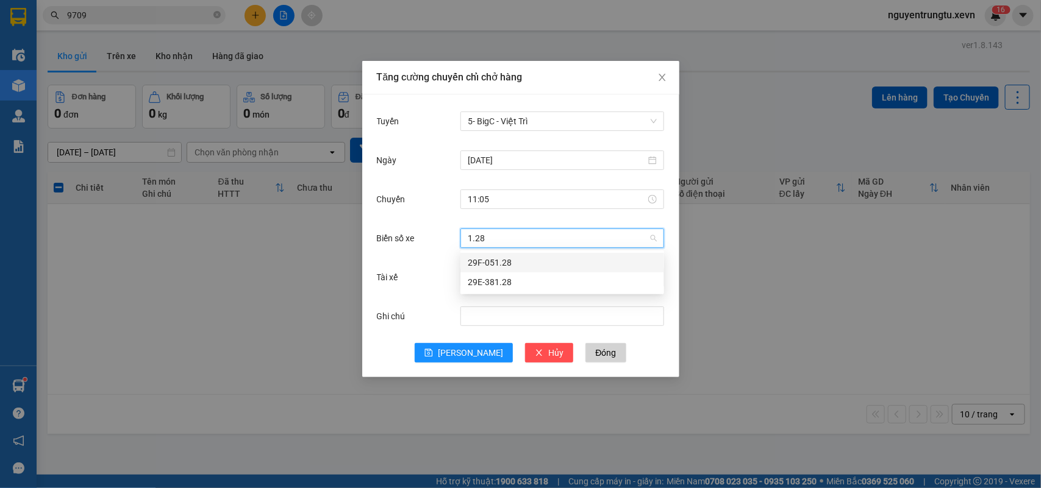
click at [504, 268] on div "29F-051.28" at bounding box center [562, 262] width 189 height 13
click at [506, 279] on input "Tài xế" at bounding box center [558, 277] width 180 height 18
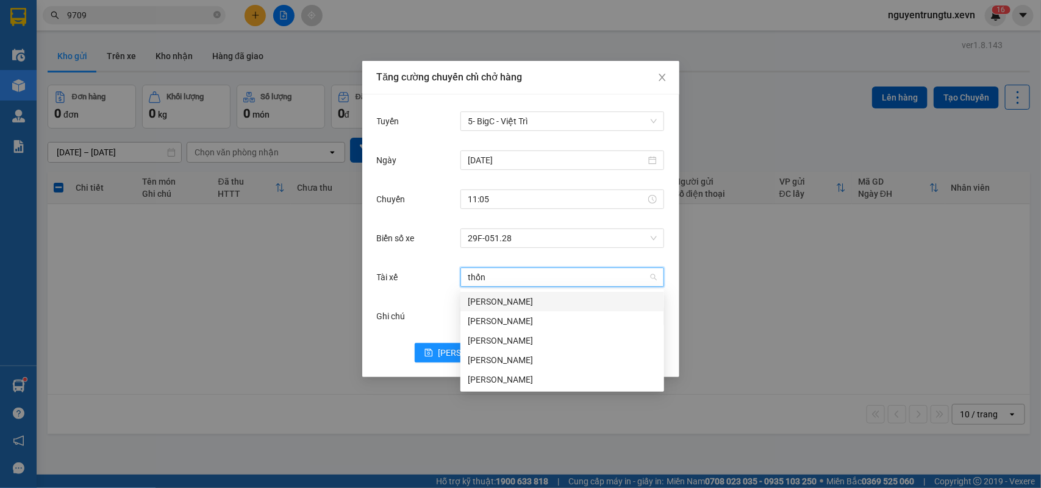
type input "thống"
click at [506, 306] on div "Nguyễn Văn Thống" at bounding box center [562, 301] width 189 height 13
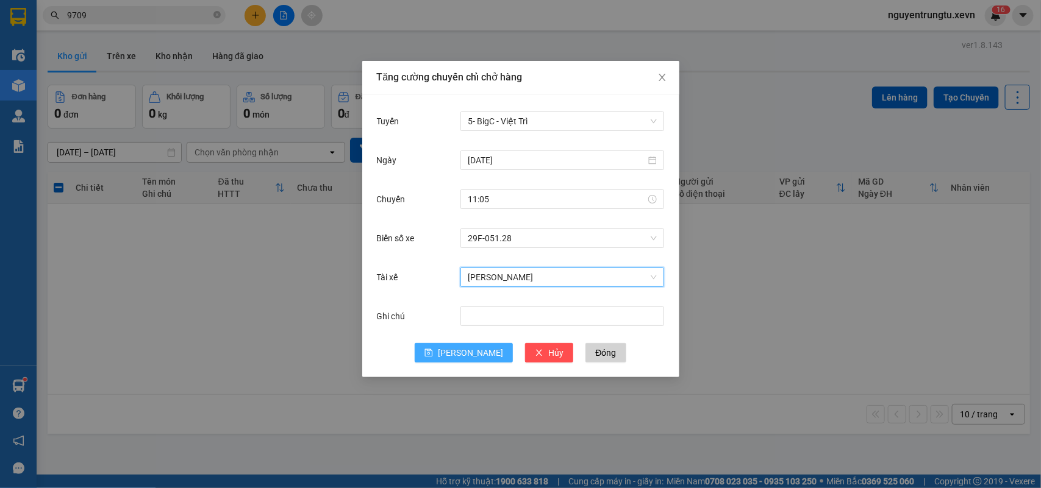
click at [469, 351] on span "Lưu" at bounding box center [470, 352] width 65 height 13
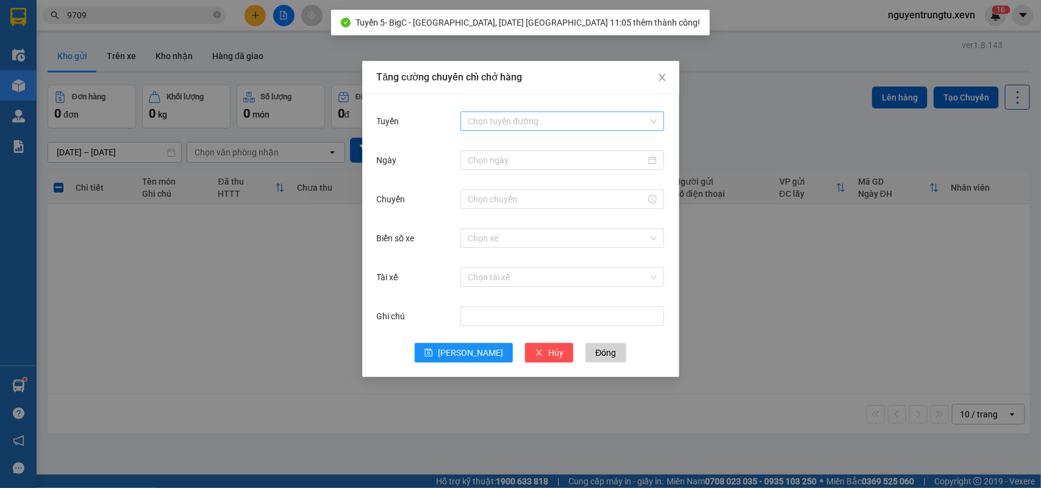
click at [526, 119] on input "Tuyến" at bounding box center [558, 121] width 180 height 18
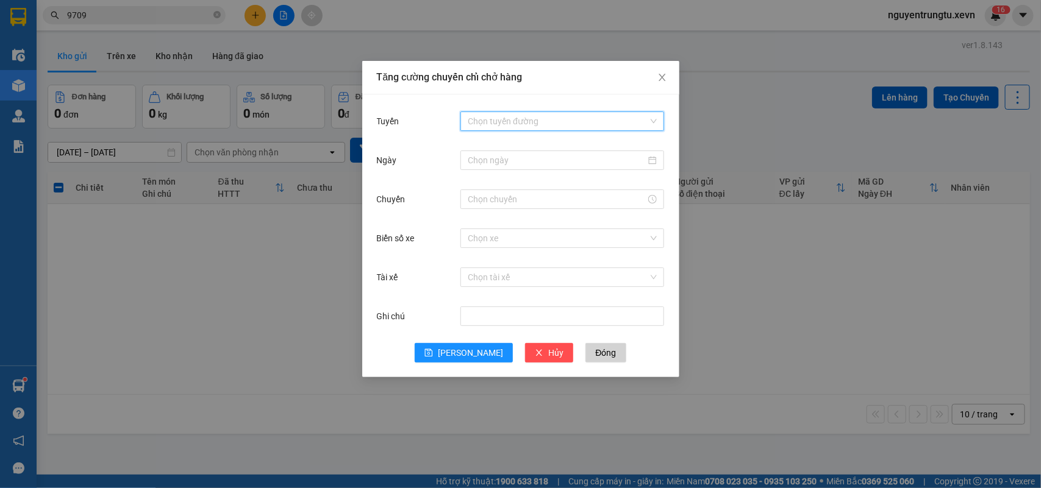
click at [496, 122] on input "Tuyến" at bounding box center [558, 121] width 180 height 18
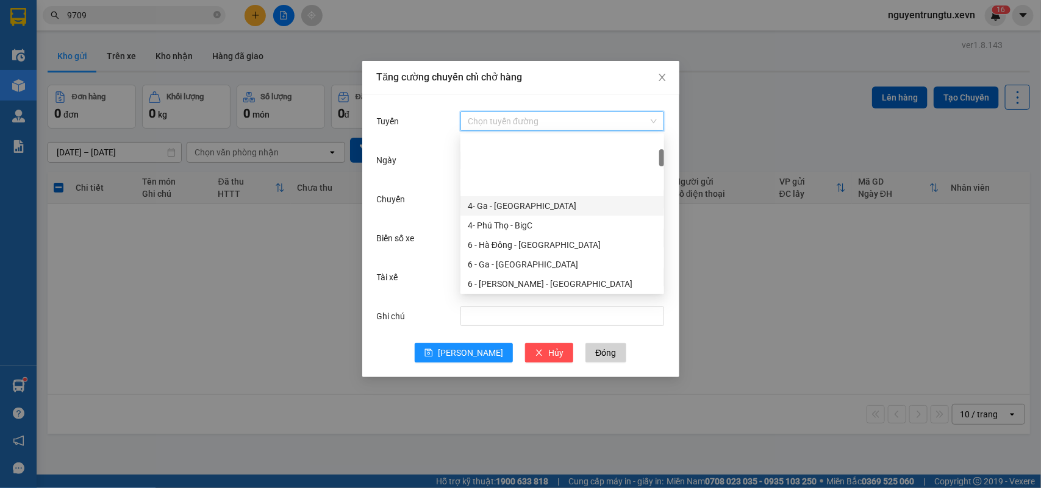
scroll to position [152, 0]
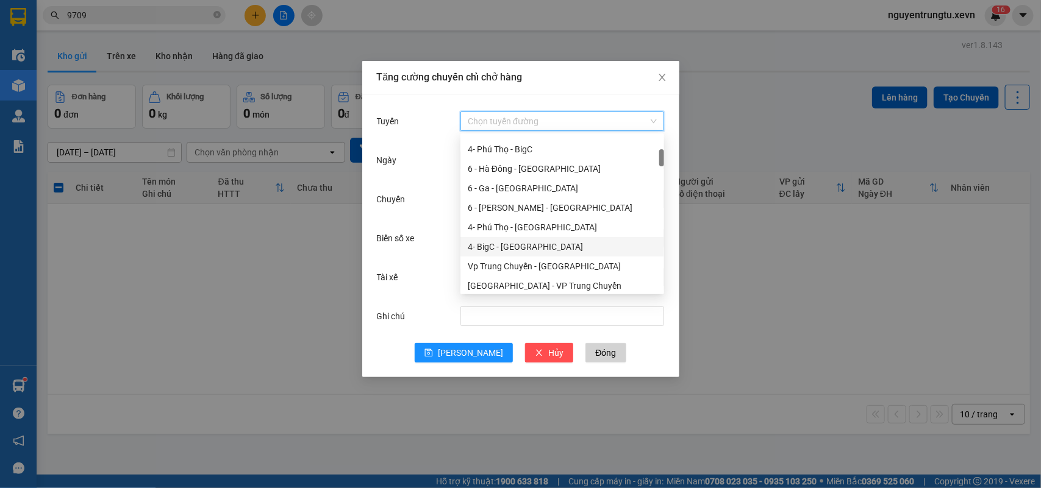
click at [529, 245] on div "4- BigC - Phú Thọ" at bounding box center [562, 246] width 189 height 13
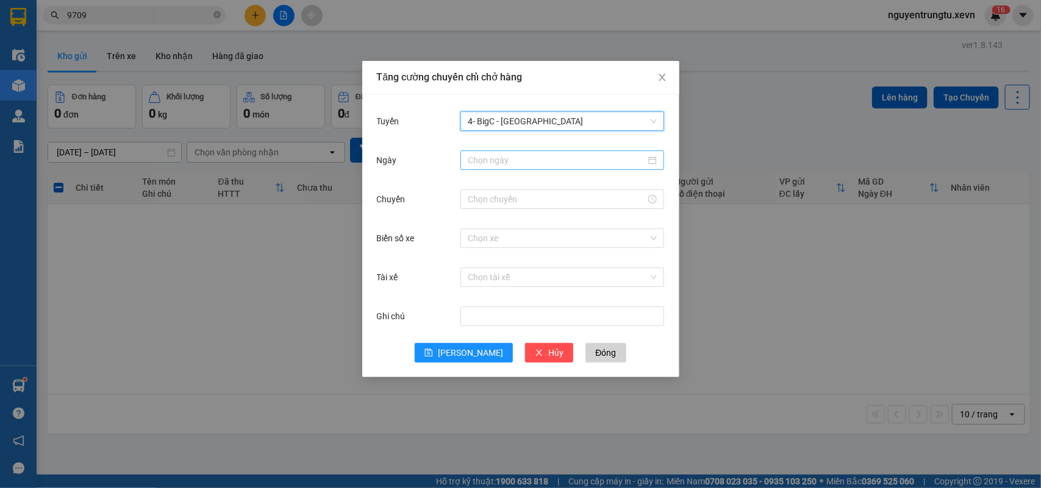
click at [515, 160] on input "Ngày" at bounding box center [557, 160] width 178 height 13
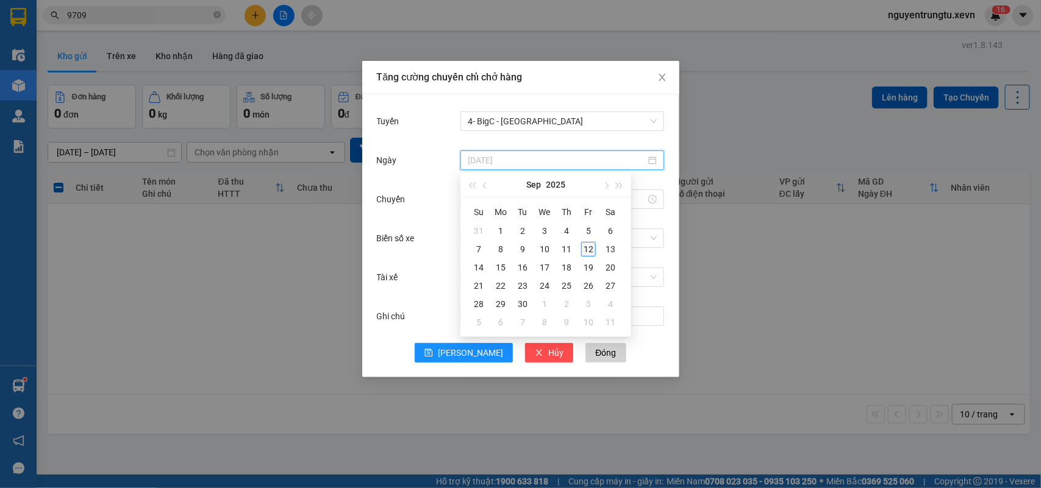
type input "12/09/2025"
click at [587, 249] on div "12" at bounding box center [588, 249] width 15 height 15
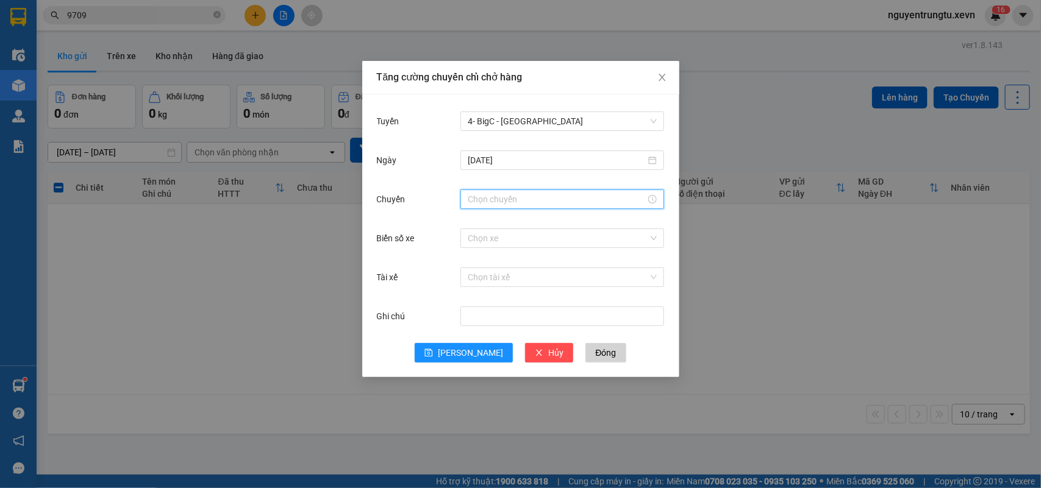
click at [526, 195] on input "Chuyến" at bounding box center [557, 199] width 178 height 13
click at [473, 226] on div "11" at bounding box center [477, 223] width 34 height 17
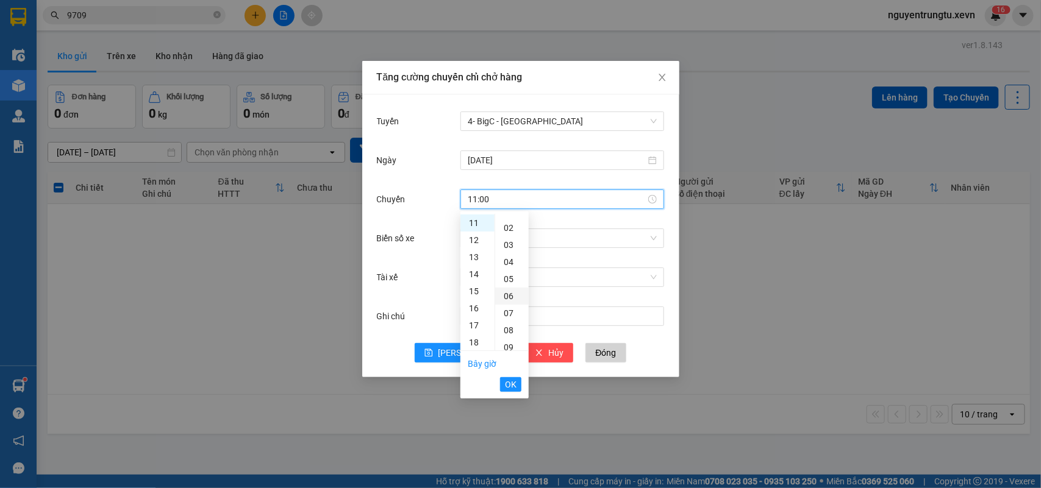
scroll to position [0, 0]
click at [512, 309] on div "05" at bounding box center [512, 307] width 34 height 17
type input "11:05"
click at [513, 382] on span "OK" at bounding box center [511, 384] width 12 height 13
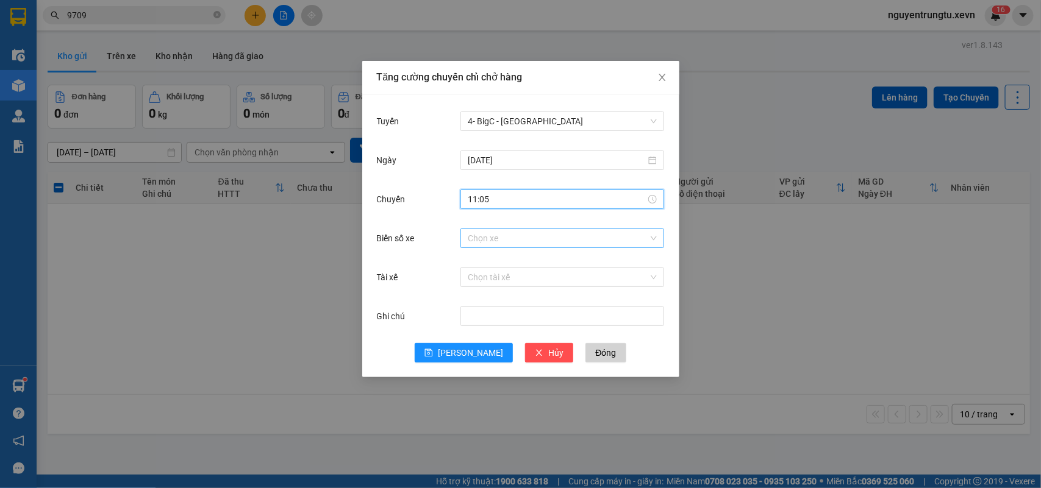
click at [506, 237] on input "Biển số xe" at bounding box center [558, 238] width 180 height 18
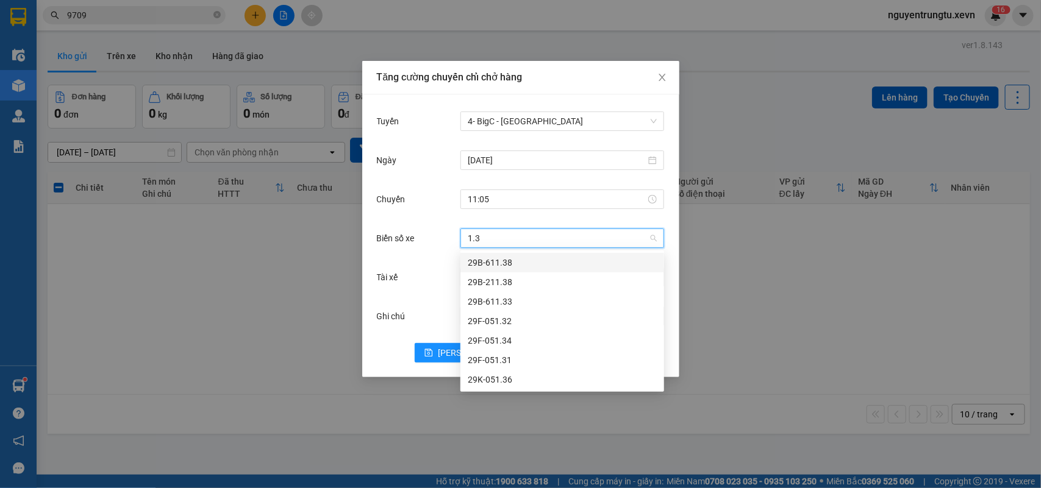
type input "1.32"
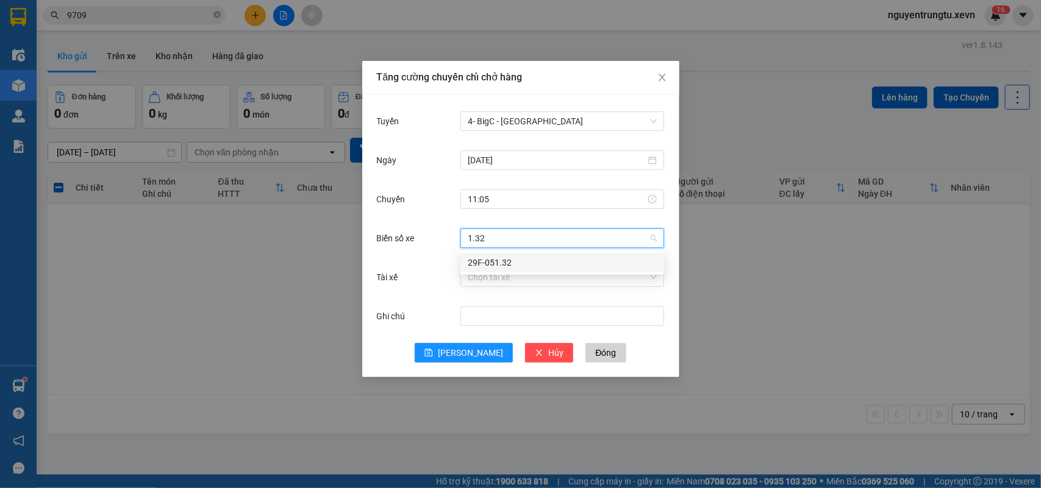
click at [517, 266] on div "29F-051.32" at bounding box center [562, 262] width 189 height 13
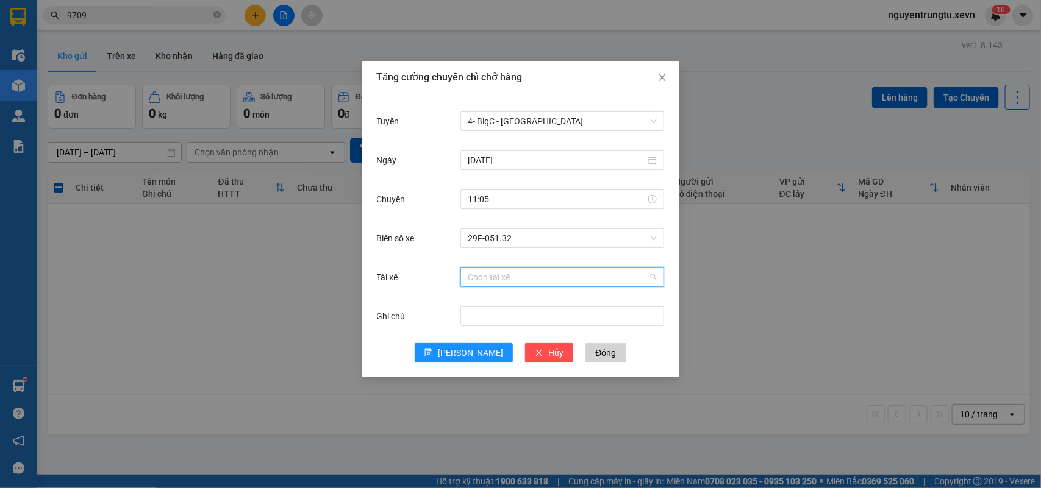
click at [518, 276] on input "Tài xế" at bounding box center [558, 277] width 180 height 18
type input "d"
type input "đức q"
click at [513, 297] on div "Nguyễn Đức Quang" at bounding box center [562, 301] width 189 height 13
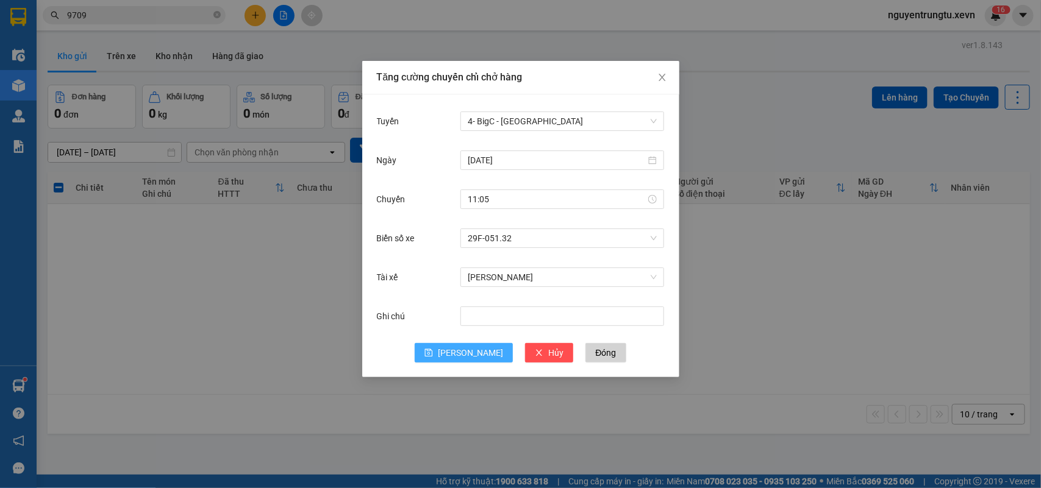
click at [474, 346] on span "Lưu" at bounding box center [470, 352] width 65 height 13
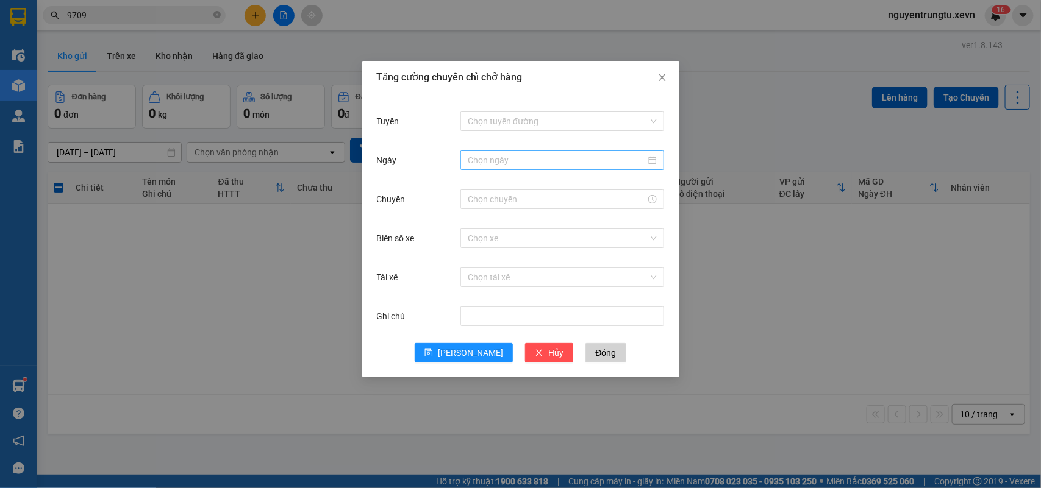
drag, startPoint x: 813, startPoint y: 123, endPoint x: 596, endPoint y: 150, distance: 218.1
click at [805, 123] on div "Tăng cường chuyến chỉ chở hàng Tuyến Chọn tuyến đường Ngày Chuyến Biển số xe Ch…" at bounding box center [520, 244] width 1041 height 488
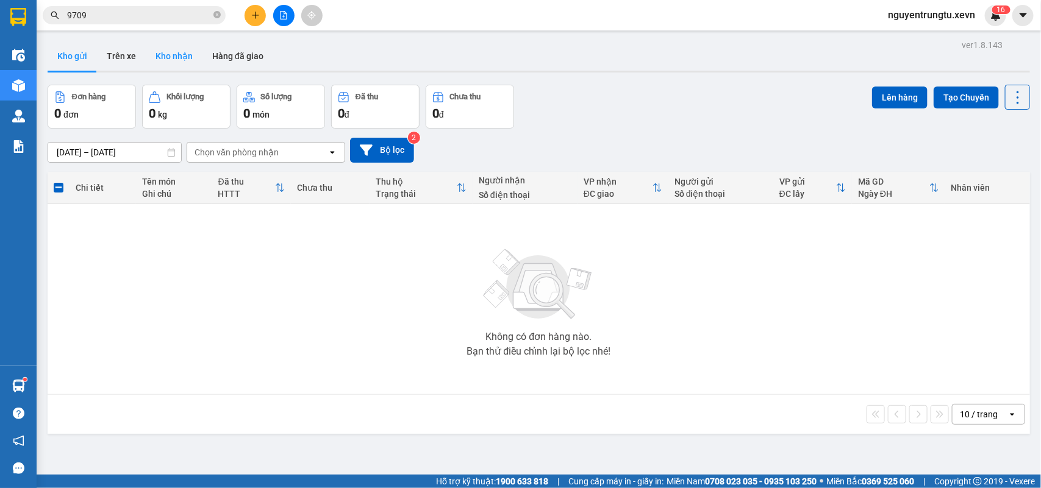
drag, startPoint x: 193, startPoint y: 56, endPoint x: 186, endPoint y: 59, distance: 7.9
click at [191, 56] on button "Kho nhận" at bounding box center [174, 55] width 57 height 29
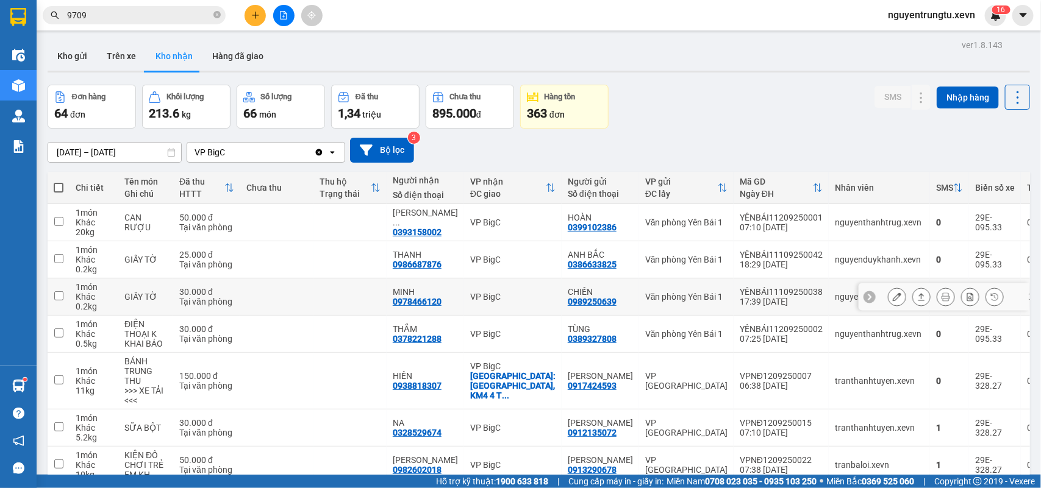
scroll to position [76, 0]
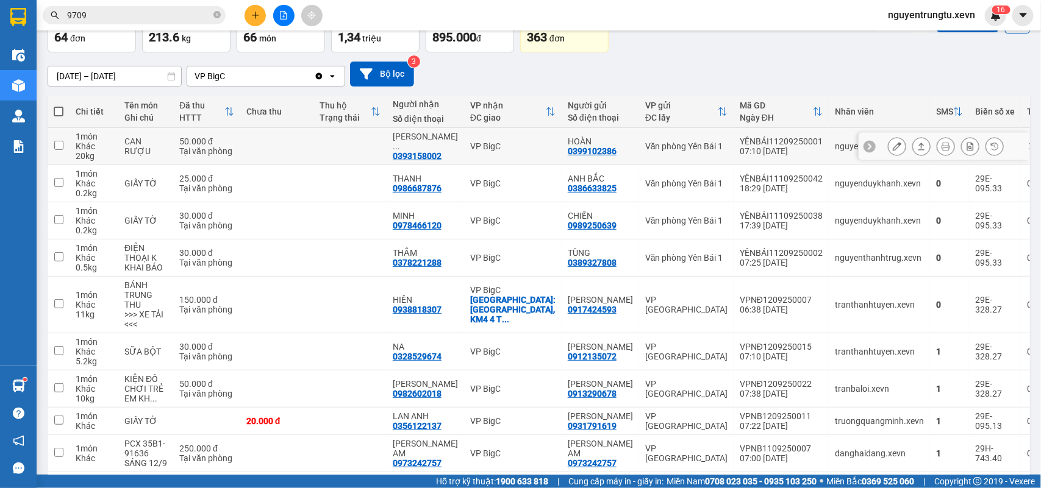
click at [585, 154] on div "0399102386" at bounding box center [592, 151] width 49 height 10
click at [520, 188] on div "VP BigC" at bounding box center [512, 184] width 85 height 10
checkbox input "true"
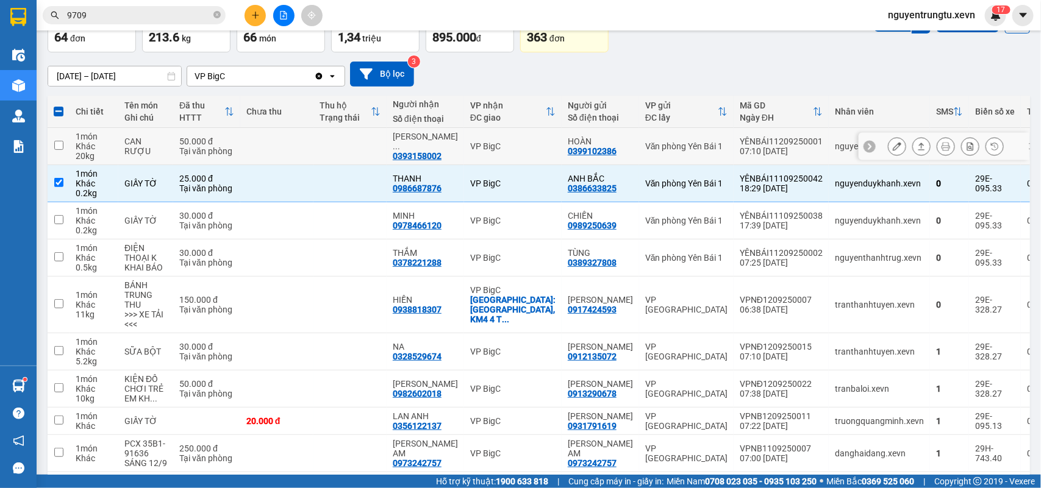
click at [514, 150] on div "VP BigC" at bounding box center [512, 146] width 85 height 10
checkbox input "true"
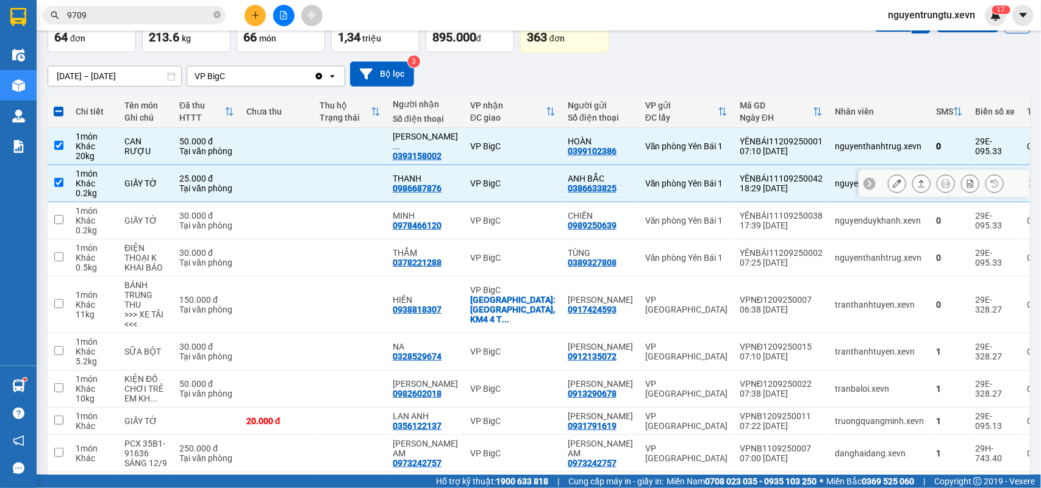
click at [497, 205] on td "VP BigC" at bounding box center [513, 220] width 98 height 37
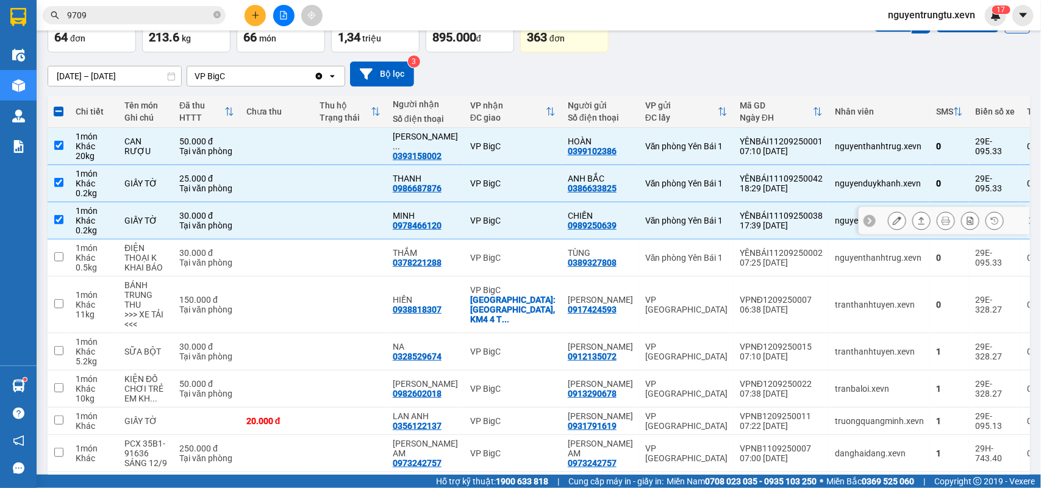
checkbox input "true"
click at [504, 253] on td "VP BigC" at bounding box center [513, 258] width 98 height 37
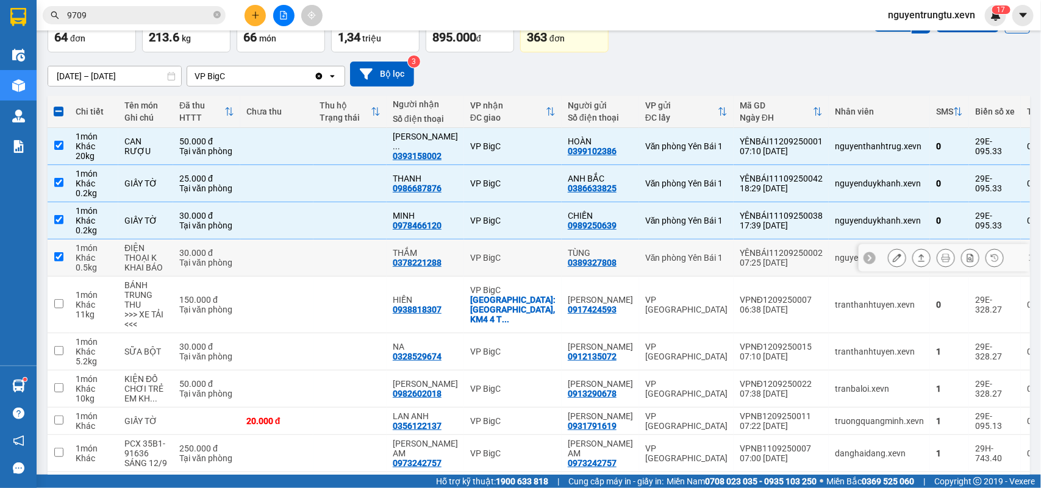
checkbox input "true"
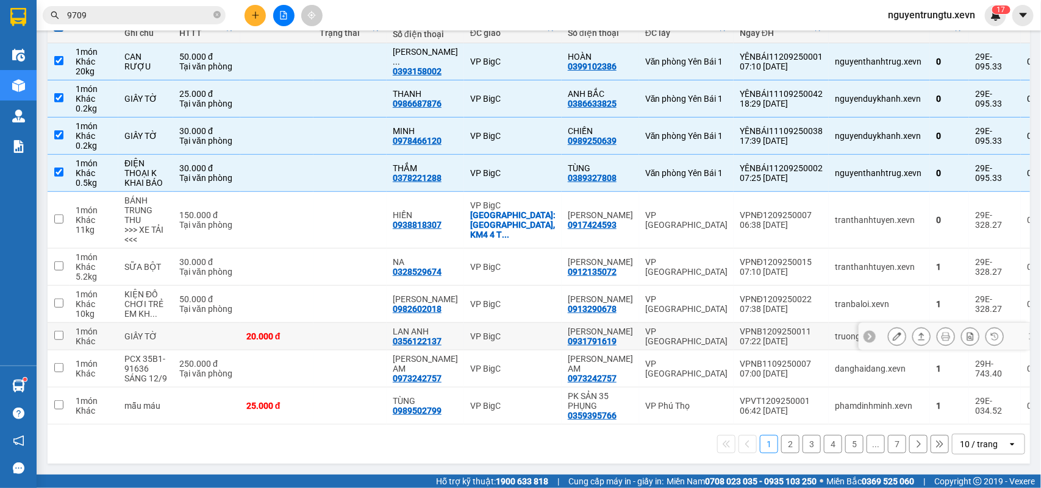
scroll to position [0, 0]
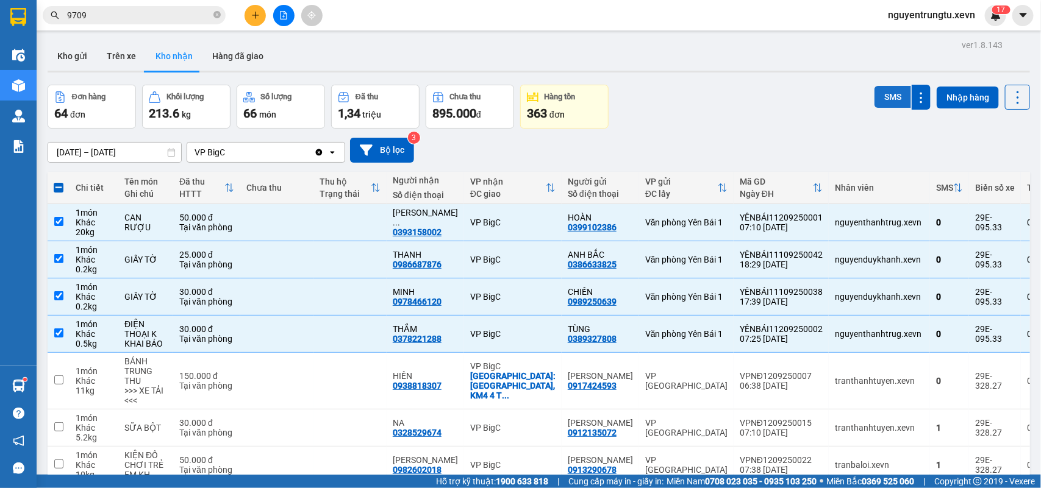
click at [880, 89] on button "SMS" at bounding box center [892, 97] width 37 height 22
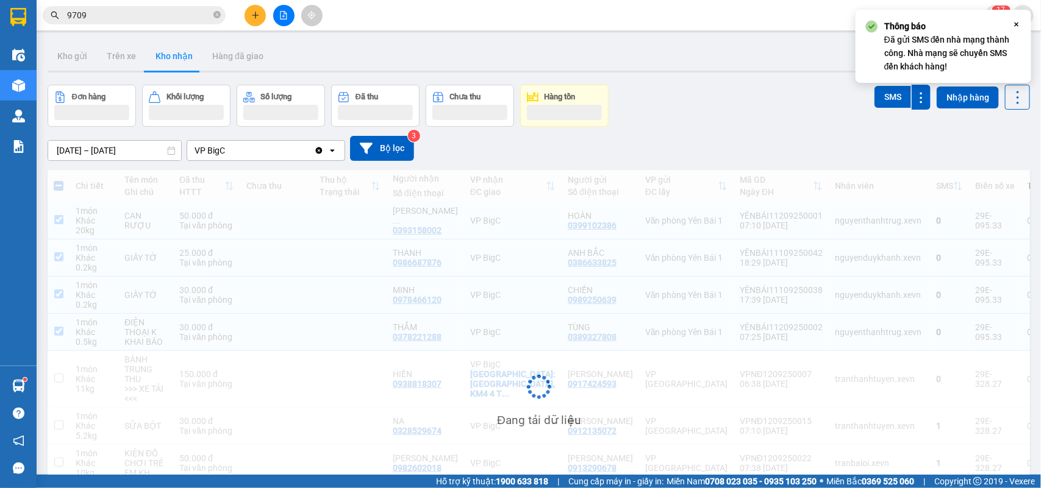
scroll to position [177, 0]
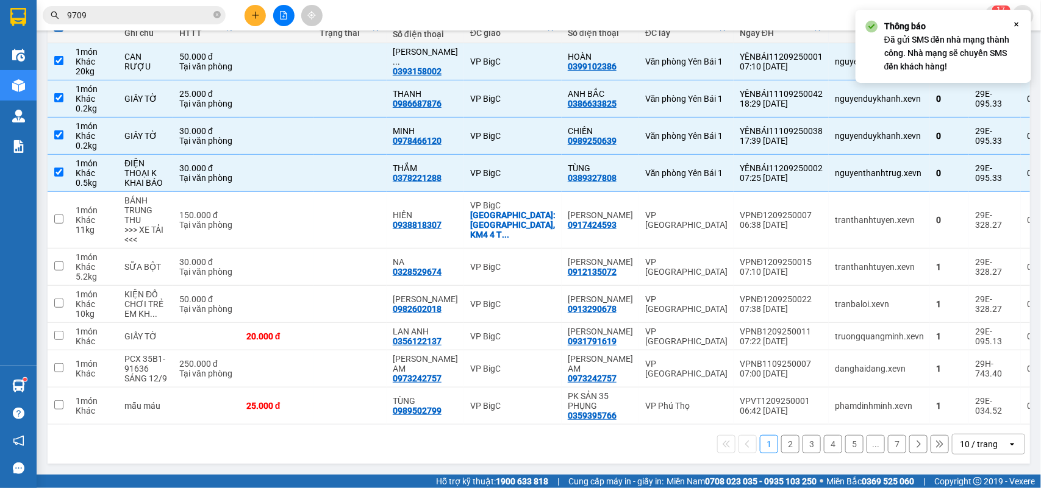
click at [782, 448] on button "2" at bounding box center [790, 444] width 18 height 18
checkbox input "false"
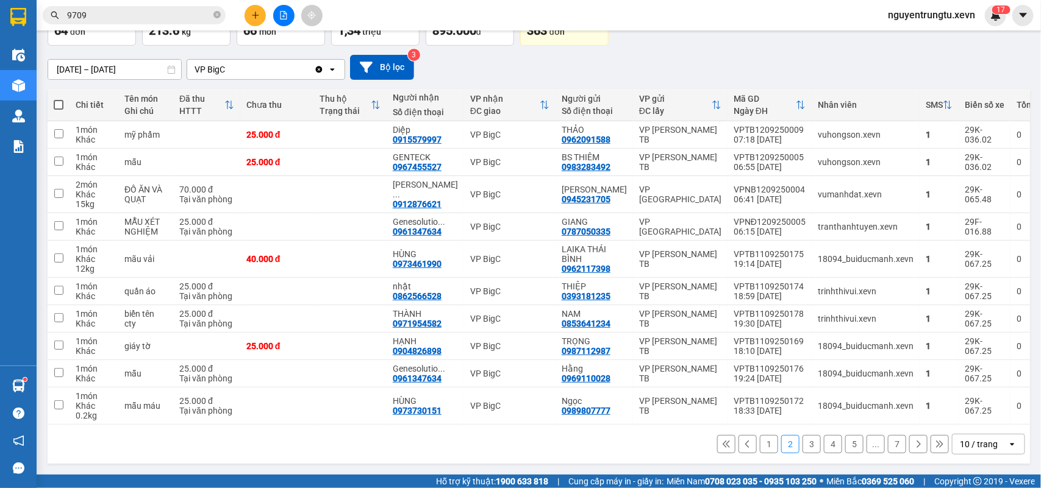
click at [760, 438] on button "1" at bounding box center [769, 444] width 18 height 18
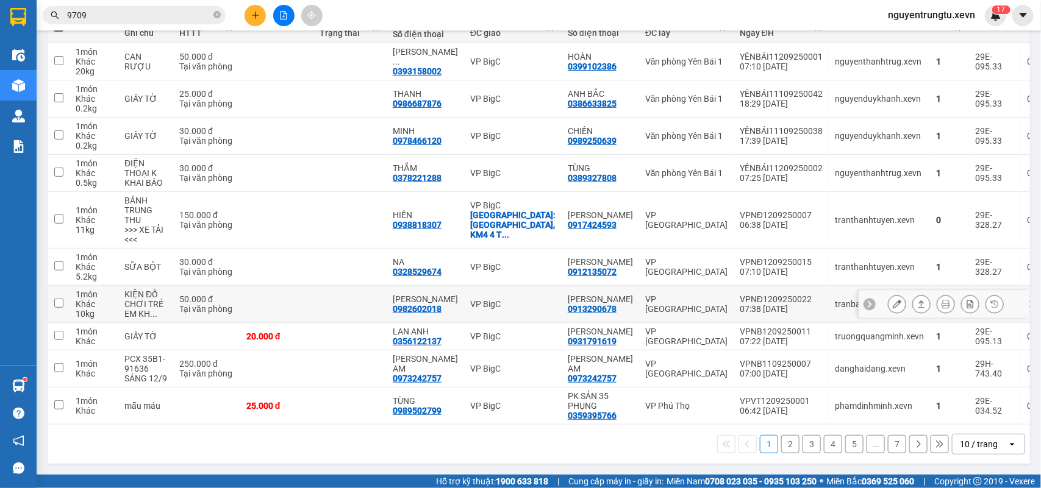
scroll to position [0, 0]
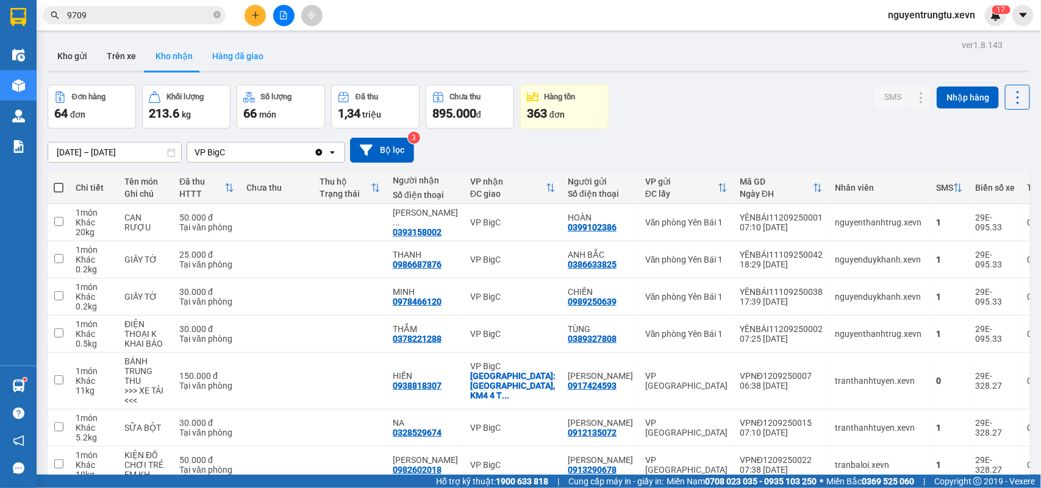
drag, startPoint x: 81, startPoint y: 56, endPoint x: 201, endPoint y: 65, distance: 120.5
click at [82, 56] on button "Kho gửi" at bounding box center [72, 55] width 49 height 29
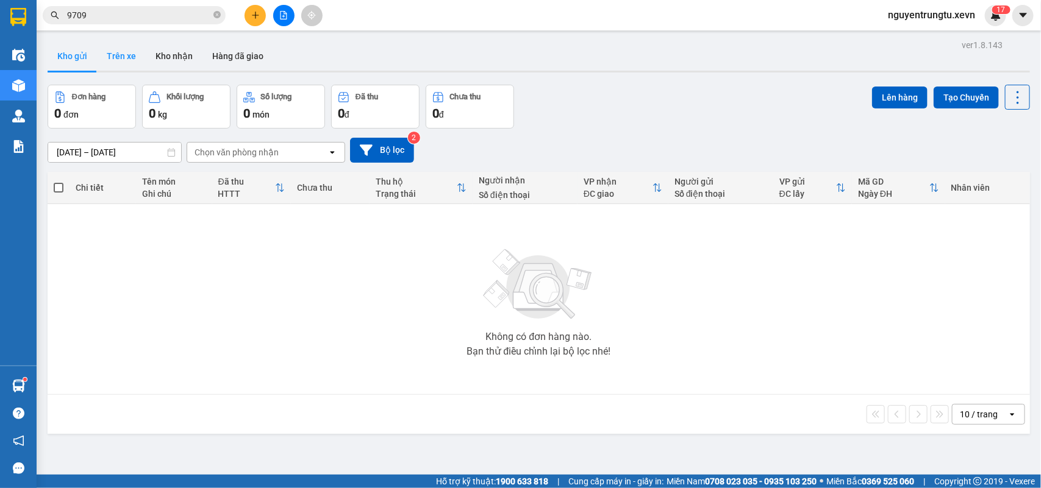
click at [129, 62] on button "Trên xe" at bounding box center [121, 55] width 49 height 29
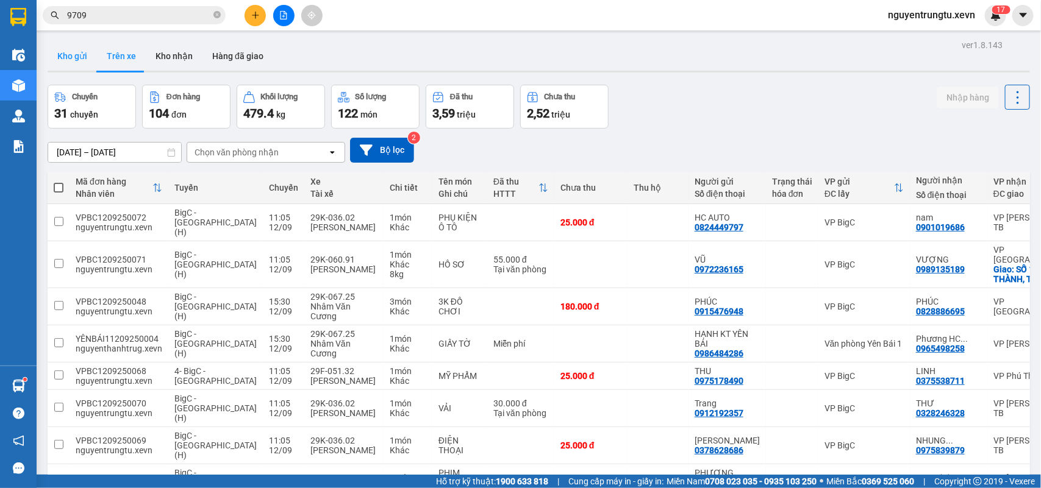
click at [70, 58] on button "Kho gửi" at bounding box center [72, 55] width 49 height 29
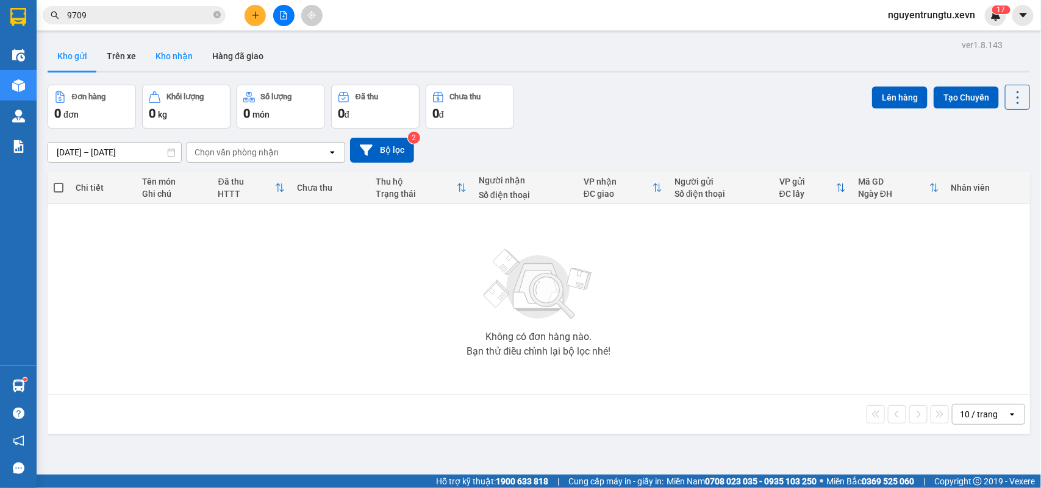
click at [177, 61] on button "Kho nhận" at bounding box center [174, 55] width 57 height 29
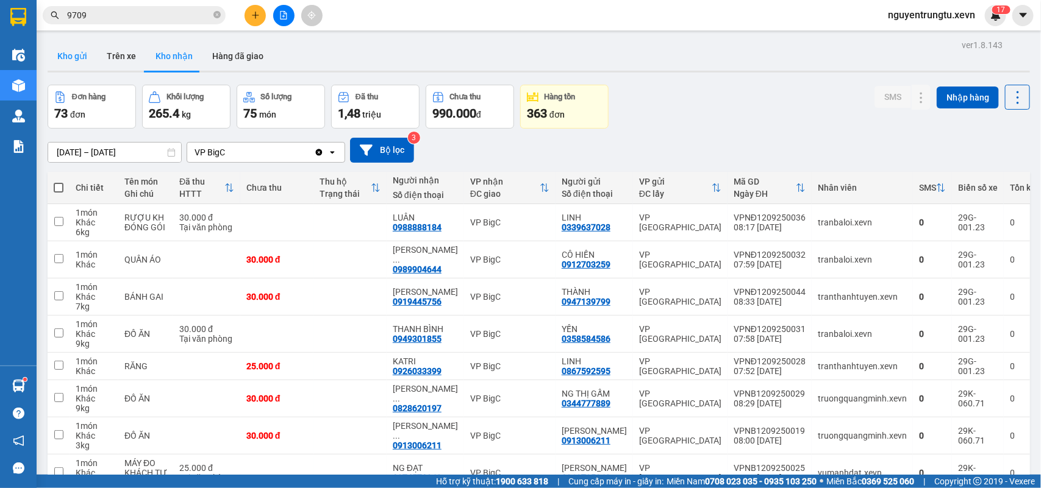
click at [68, 45] on button "Kho gửi" at bounding box center [72, 55] width 49 height 29
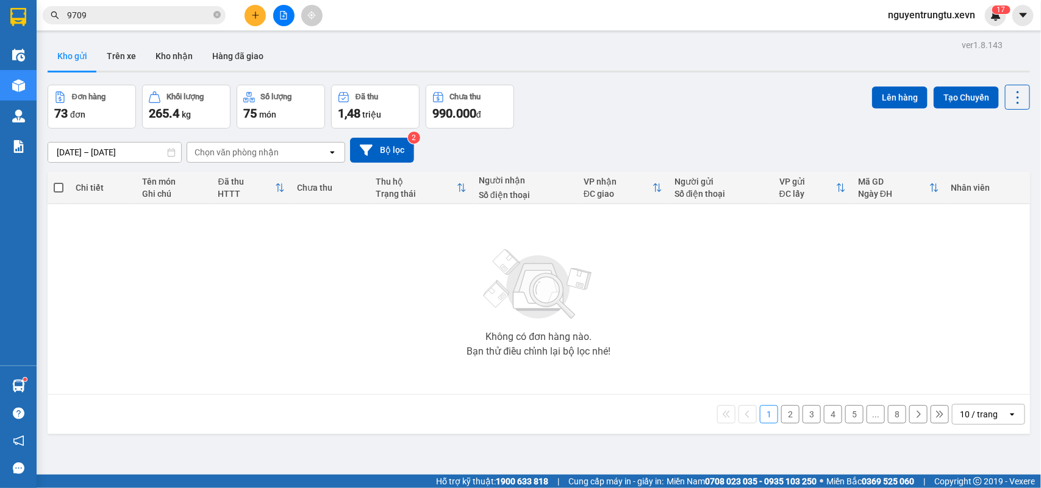
scroll to position [56, 0]
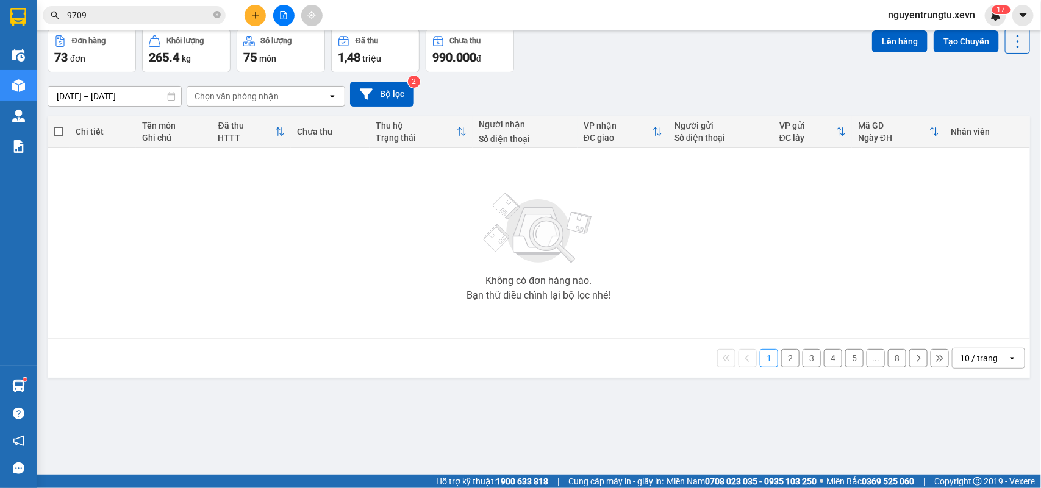
click at [762, 365] on button "1" at bounding box center [769, 358] width 18 height 18
click at [760, 359] on button "1" at bounding box center [769, 358] width 18 height 18
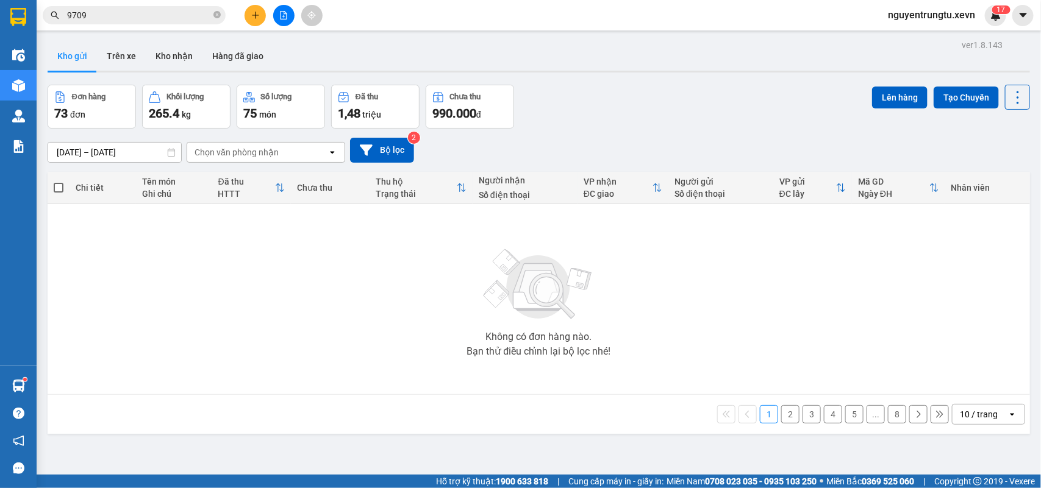
click at [252, 11] on icon "plus" at bounding box center [255, 15] width 9 height 9
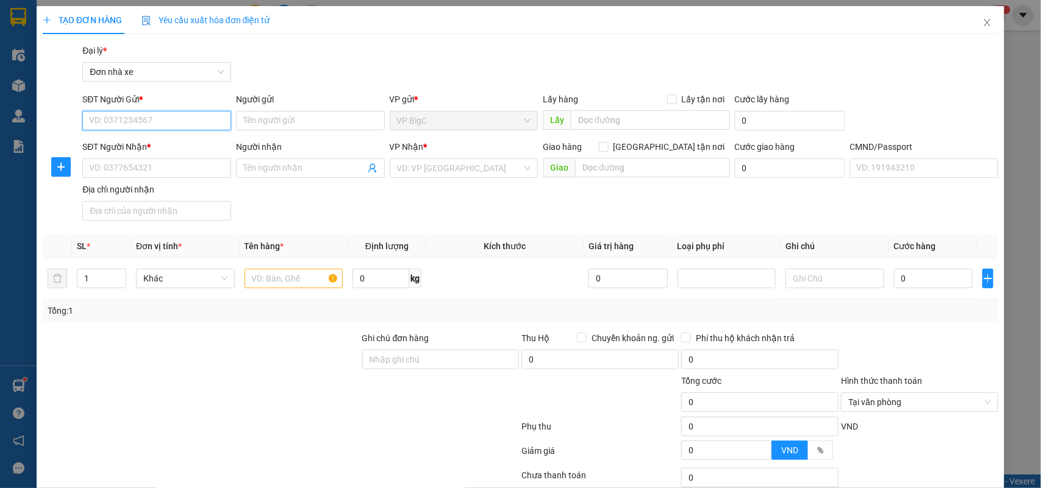
click at [174, 118] on input "SĐT Người Gửi *" at bounding box center [156, 121] width 149 height 20
click at [982, 27] on icon "close" at bounding box center [987, 23] width 10 height 10
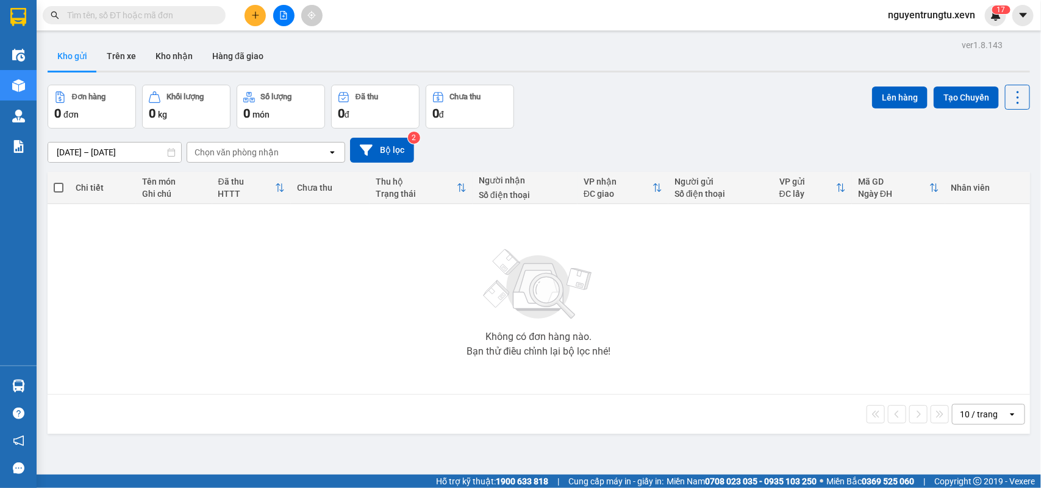
click at [202, 18] on input "text" at bounding box center [139, 15] width 144 height 13
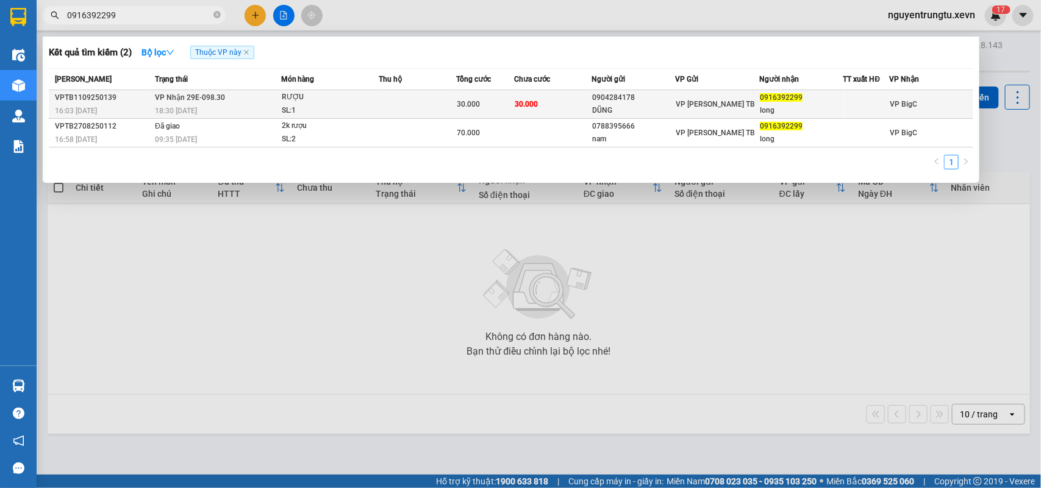
type input "0916392299"
click at [373, 104] on div "SL: 1" at bounding box center [327, 110] width 91 height 13
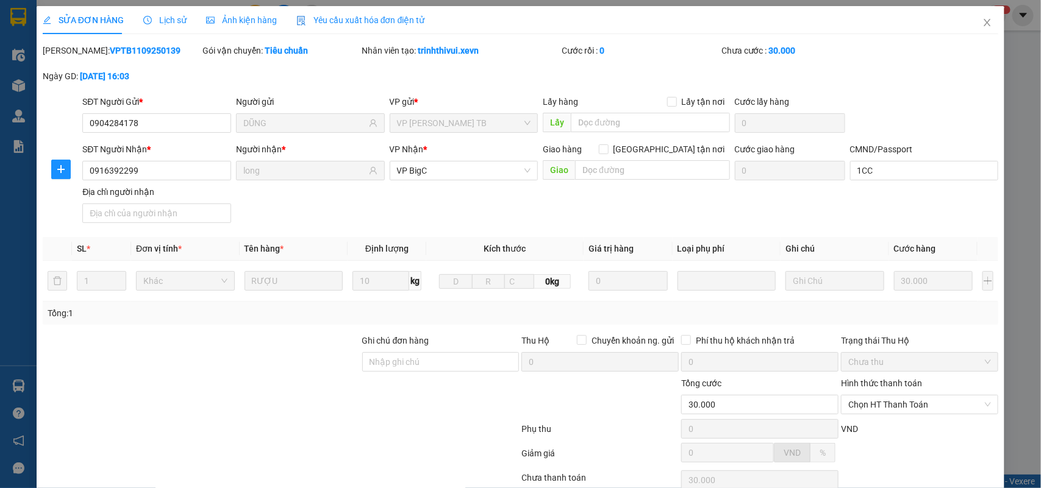
type input "0904284178"
type input "DŨNG"
type input "0916392299"
type input "long"
type input "1CC"
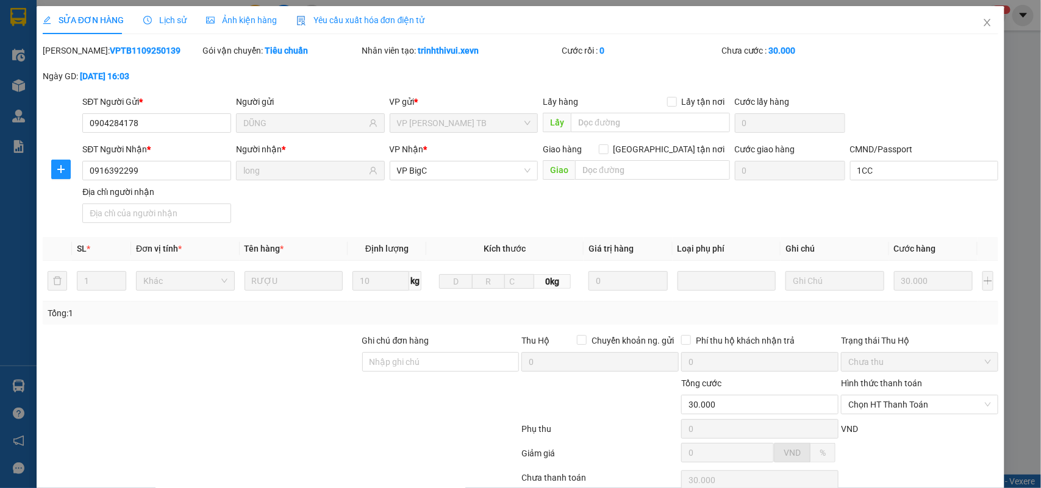
type input "30.000"
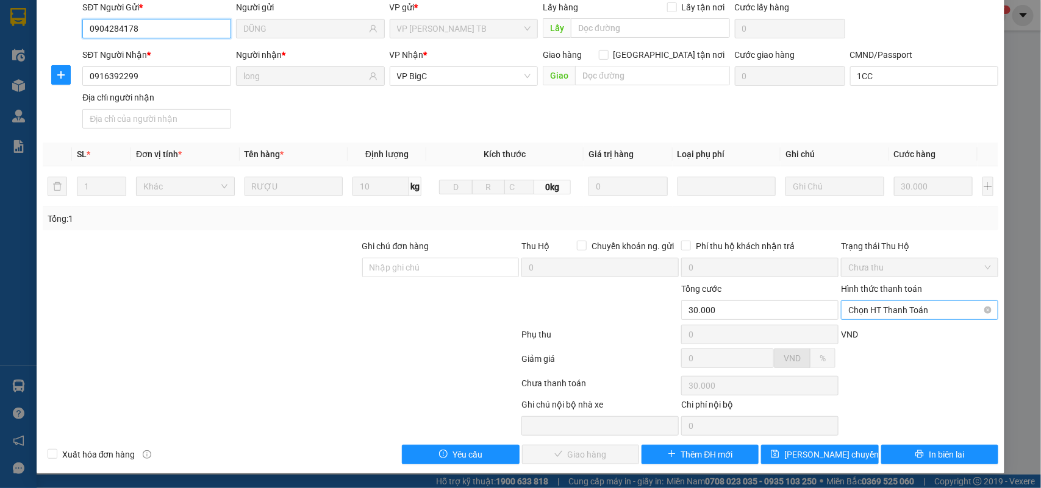
click at [891, 310] on span "Chọn HT Thanh Toán" at bounding box center [919, 310] width 143 height 18
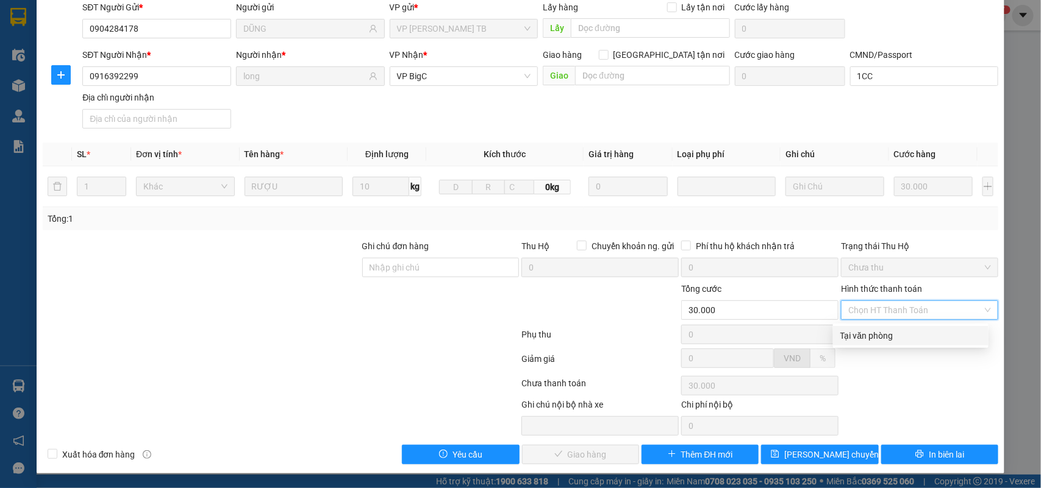
drag, startPoint x: 898, startPoint y: 333, endPoint x: 904, endPoint y: 330, distance: 6.6
click at [900, 333] on div "Tại văn phòng" at bounding box center [910, 335] width 141 height 13
type input "0"
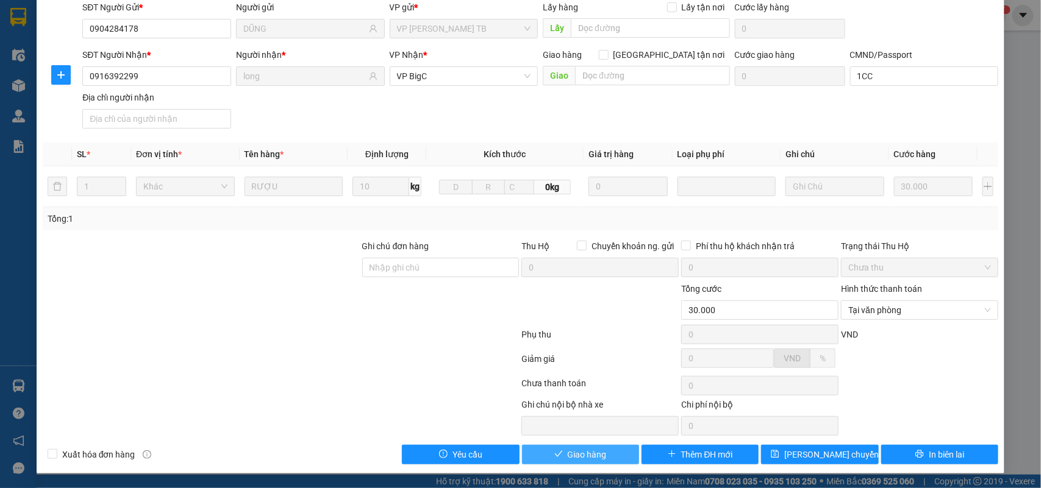
click at [611, 449] on button "Giao hàng" at bounding box center [580, 455] width 117 height 20
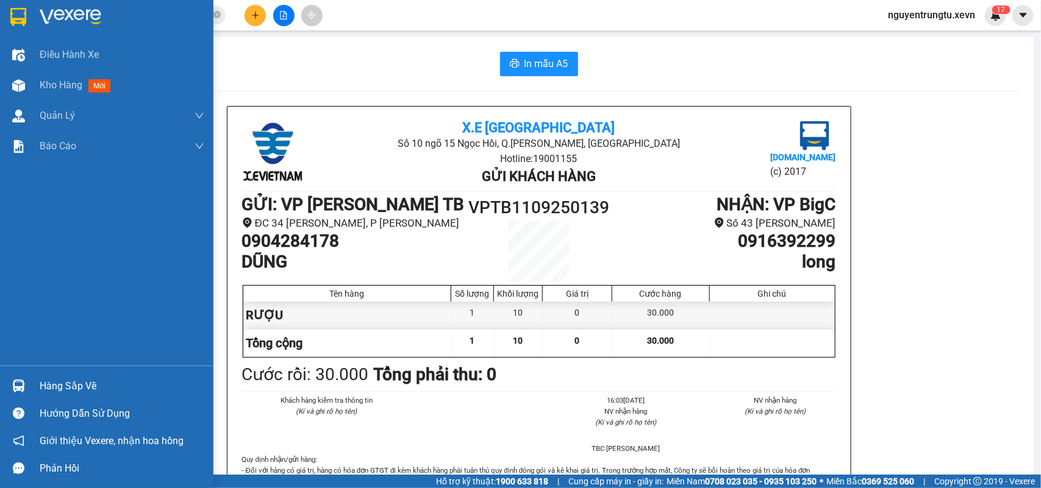
drag, startPoint x: 34, startPoint y: 13, endPoint x: 46, endPoint y: 15, distance: 12.3
click at [35, 14] on div at bounding box center [106, 20] width 213 height 40
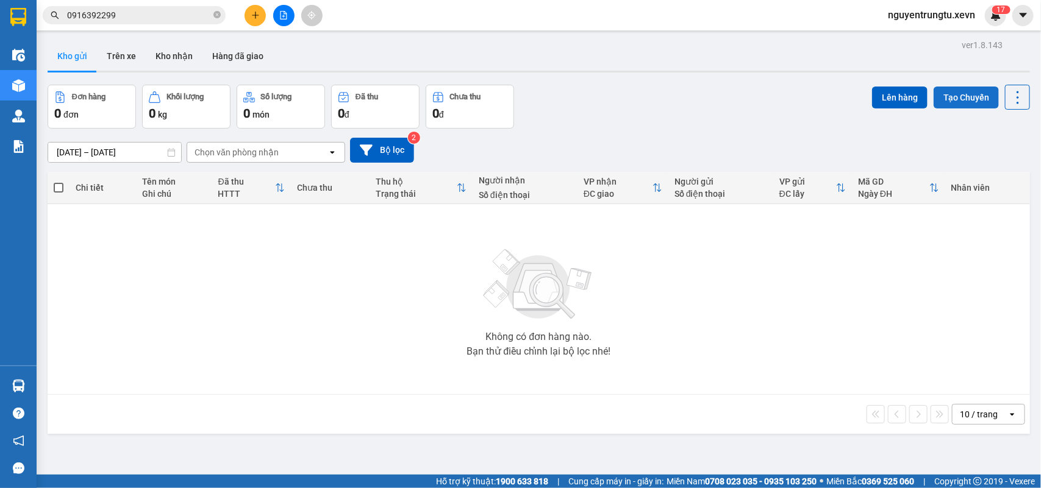
click at [965, 101] on button "Tạo Chuyến" at bounding box center [965, 98] width 65 height 22
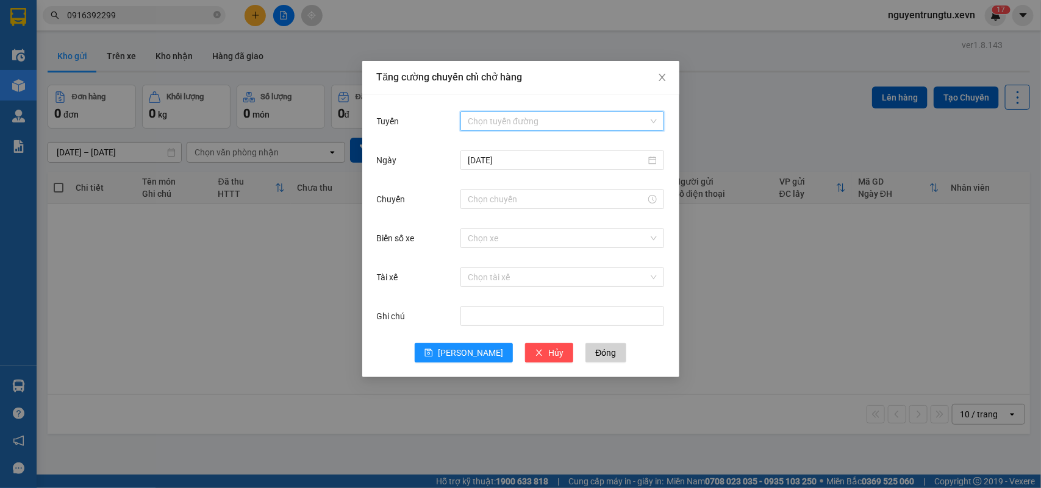
drag, startPoint x: 555, startPoint y: 114, endPoint x: 538, endPoint y: 146, distance: 36.5
click at [555, 115] on input "Tuyến" at bounding box center [558, 121] width 180 height 18
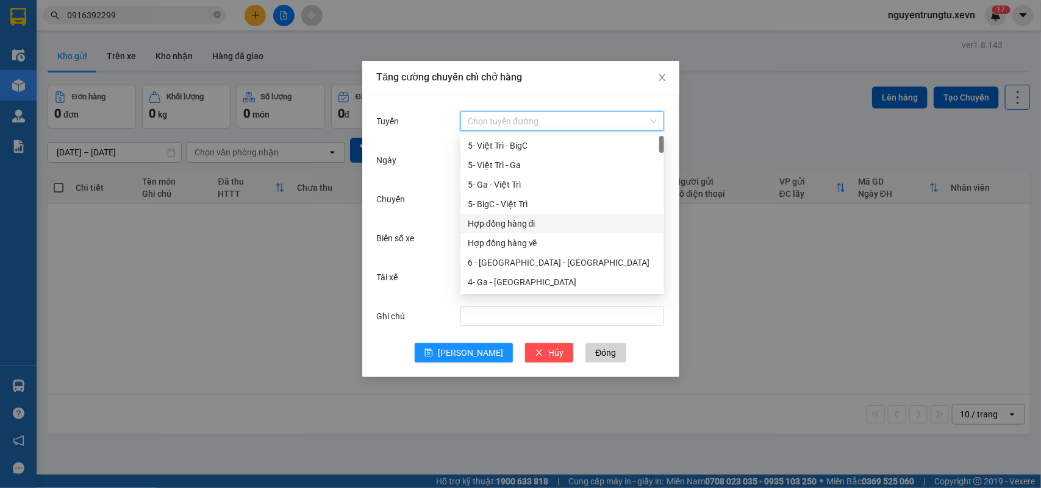
scroll to position [76, 0]
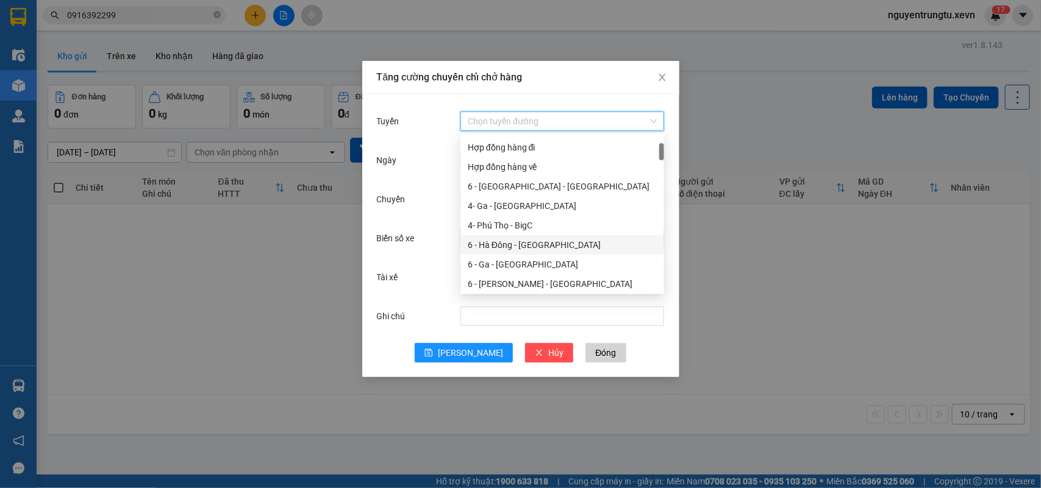
click at [532, 248] on div "6 - Hà Đông - Yên Bái" at bounding box center [562, 244] width 189 height 13
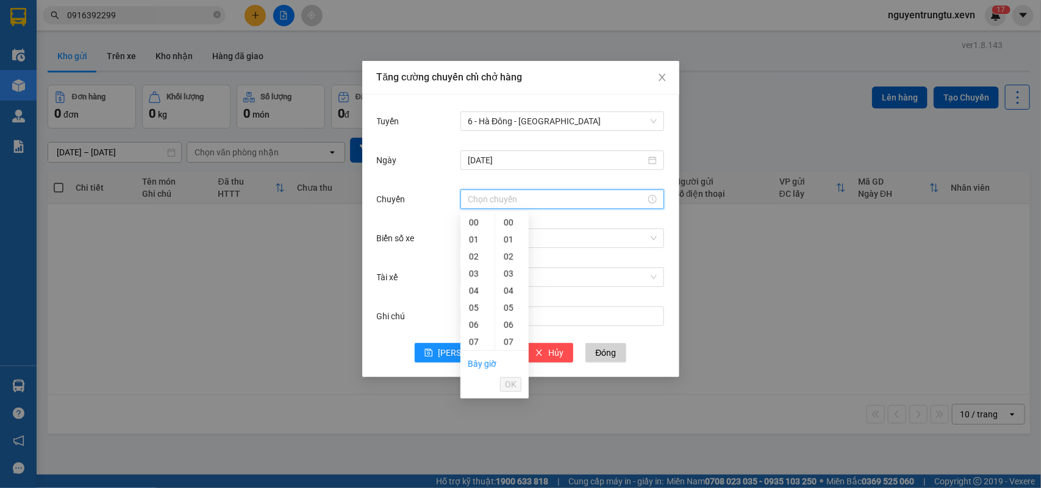
click at [525, 198] on input "Chuyến" at bounding box center [557, 199] width 178 height 13
click at [476, 259] on div "11" at bounding box center [477, 257] width 34 height 17
click at [506, 305] on div "05" at bounding box center [512, 307] width 34 height 17
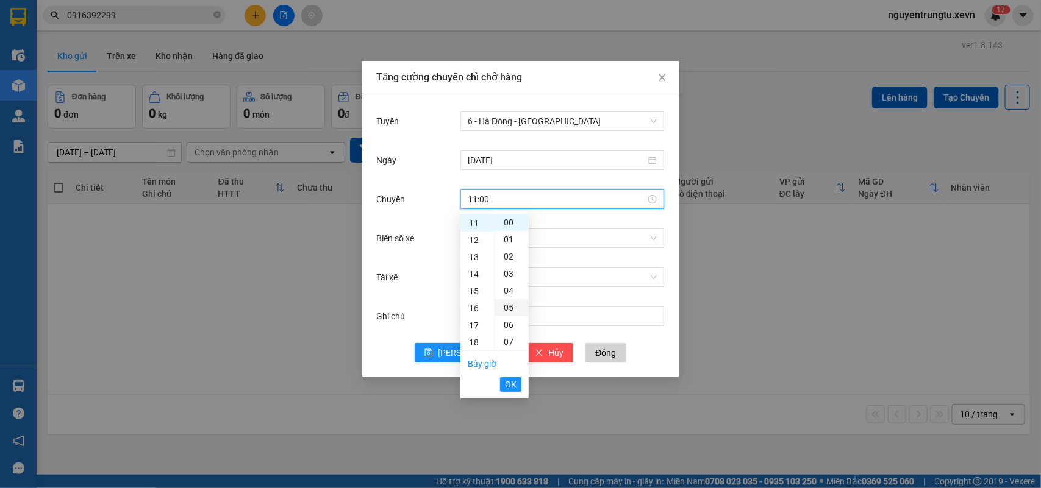
type input "11:05"
click at [510, 387] on span "OK" at bounding box center [511, 384] width 12 height 13
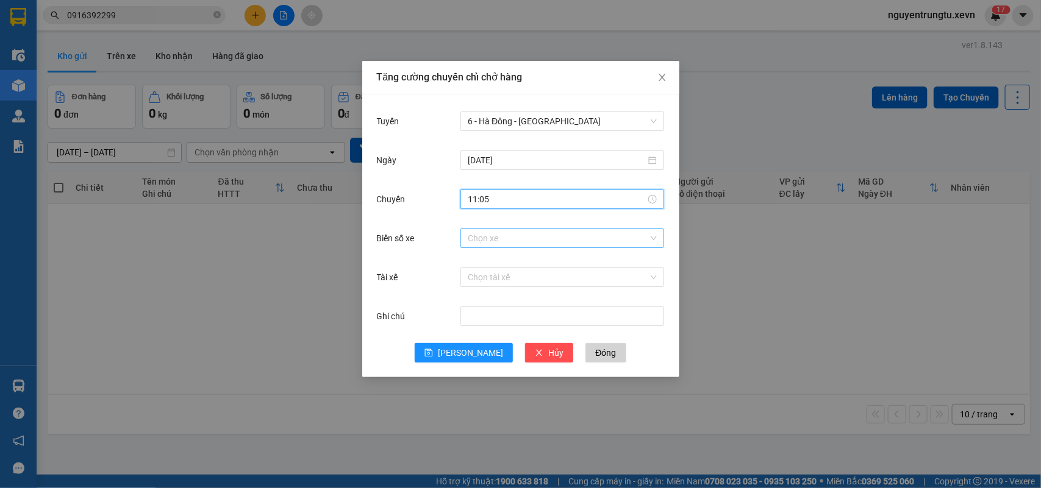
click at [540, 240] on input "Biển số xe" at bounding box center [558, 238] width 180 height 18
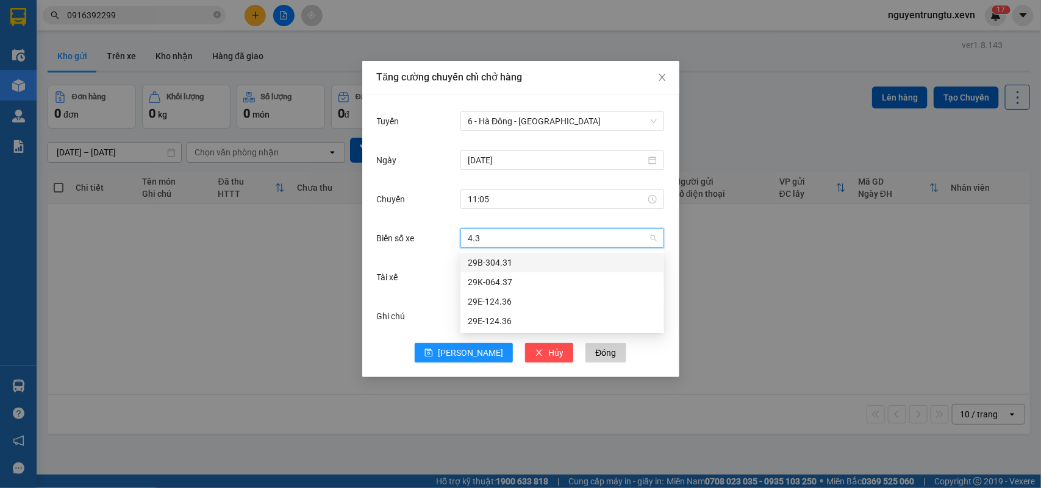
type input "4.37"
click at [534, 257] on div "29K-064.37" at bounding box center [562, 262] width 189 height 13
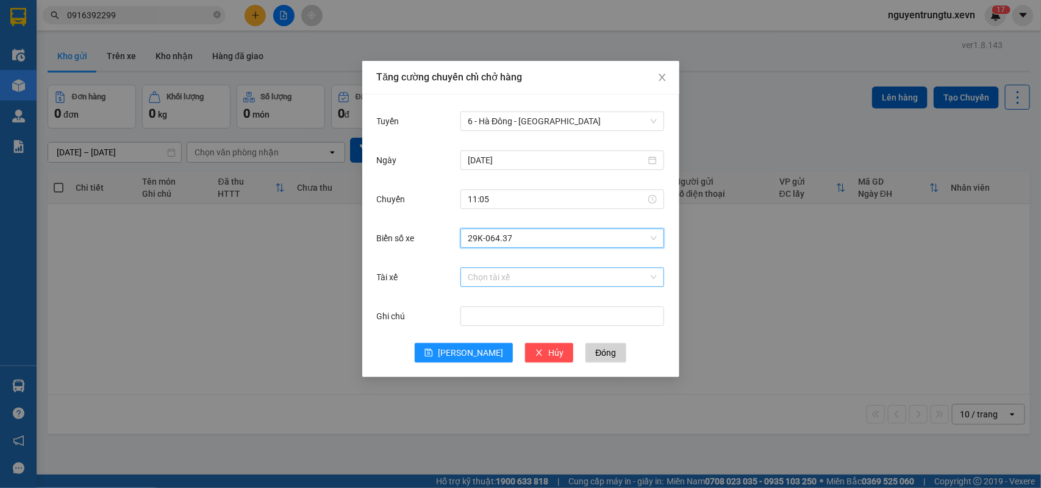
click at [534, 279] on input "Tài xế" at bounding box center [558, 277] width 180 height 18
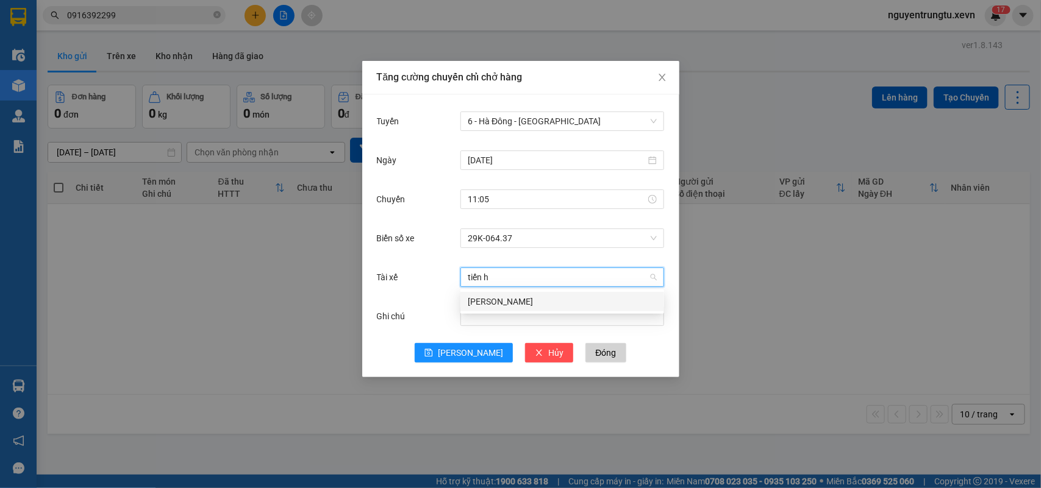
type input "tiến hư"
click at [531, 300] on div "Nguyễn Tiến Hưng" at bounding box center [562, 301] width 189 height 13
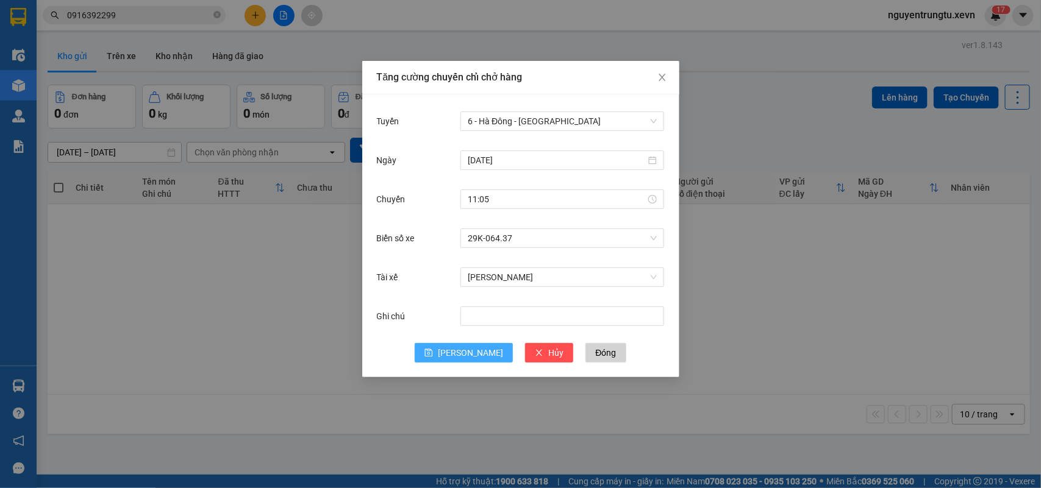
click at [463, 352] on span "Lưu" at bounding box center [470, 352] width 65 height 13
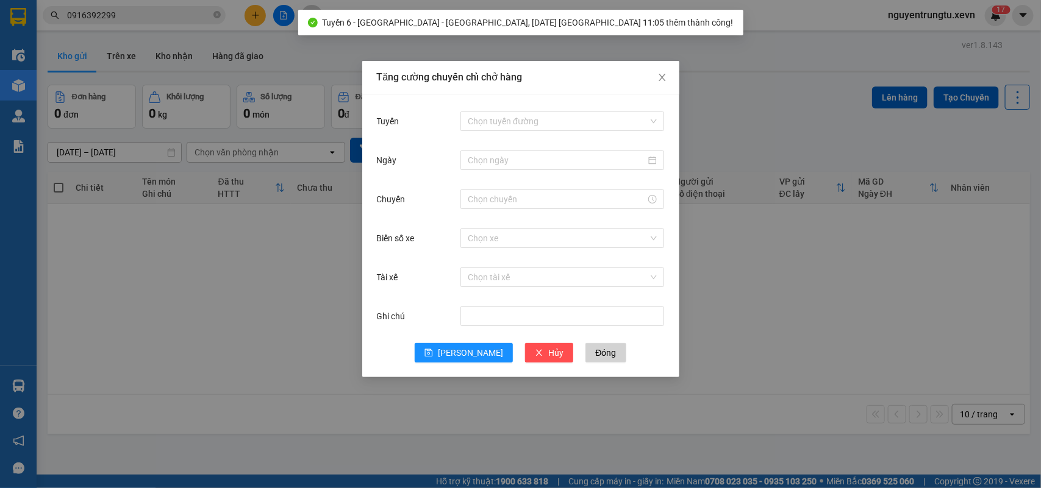
click at [278, 278] on div "Tăng cường chuyến chỉ chở hàng Tuyến Chọn tuyến đường Ngày Chuyến Biển số xe Ch…" at bounding box center [520, 244] width 1041 height 488
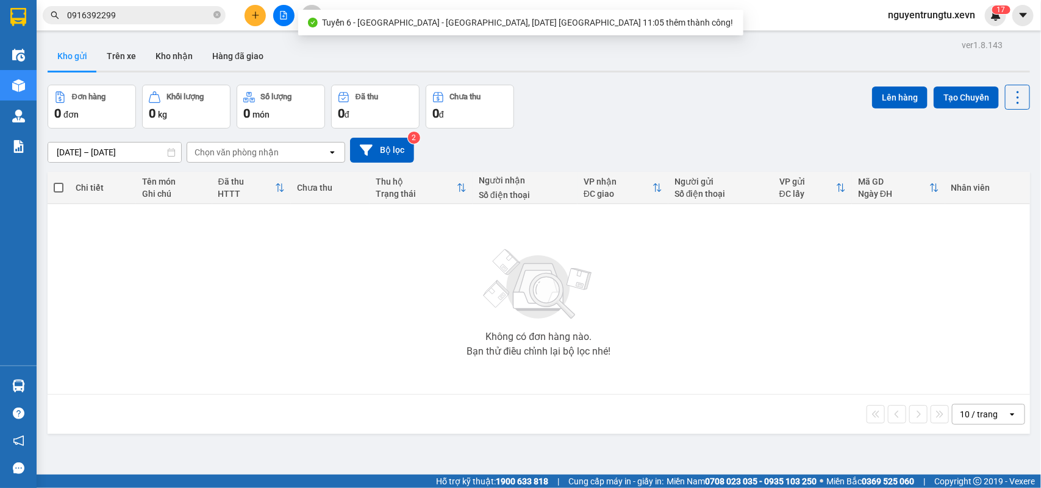
click at [135, 71] on div at bounding box center [539, 72] width 982 height 2
click at [129, 63] on button "Trên xe" at bounding box center [121, 55] width 49 height 29
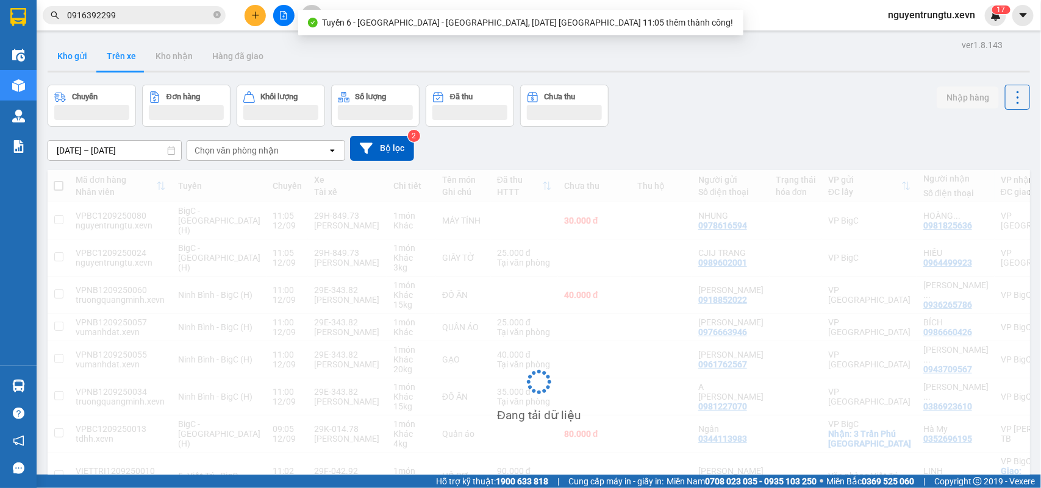
click at [68, 62] on button "Kho gửi" at bounding box center [72, 55] width 49 height 29
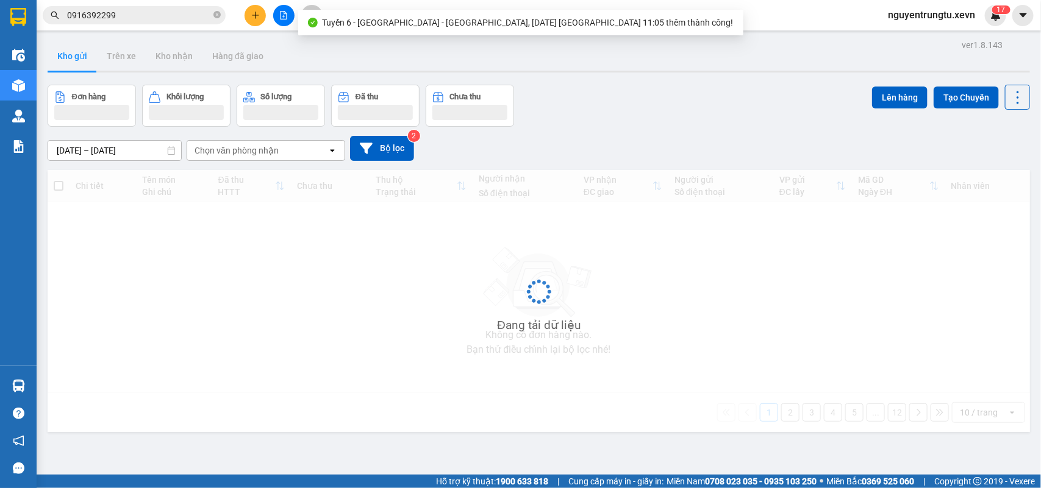
click at [68, 62] on button "Kho gửi" at bounding box center [72, 55] width 49 height 29
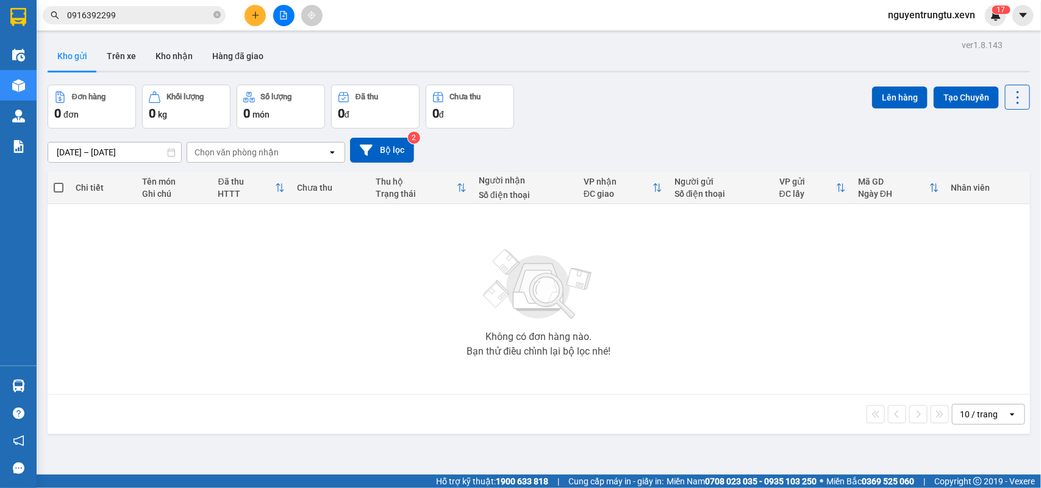
click at [318, 238] on div "Không có đơn hàng nào. Bạn thử điều chỉnh lại bộ lọc nhé!" at bounding box center [539, 299] width 970 height 183
click at [940, 99] on button "Tạo Chuyến" at bounding box center [965, 98] width 65 height 22
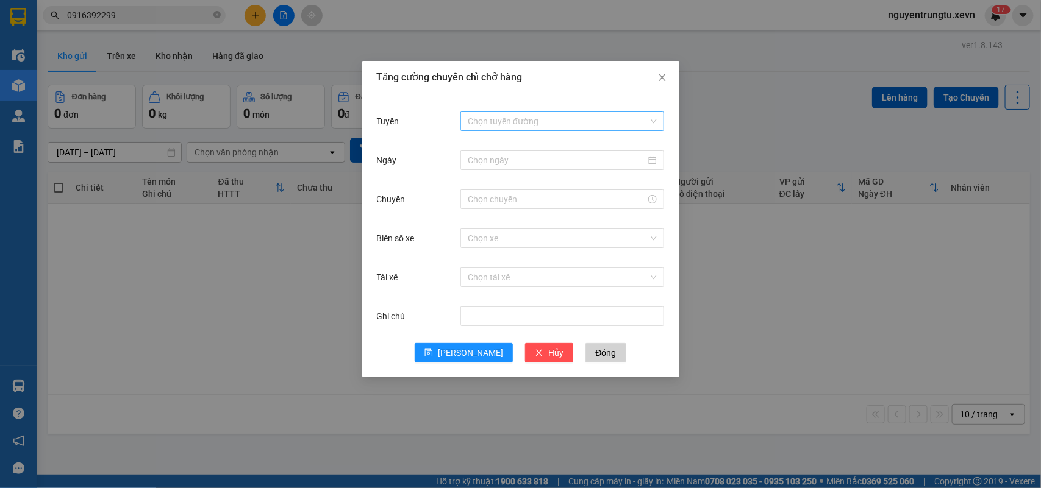
click at [527, 125] on input "Tuyến" at bounding box center [558, 121] width 180 height 18
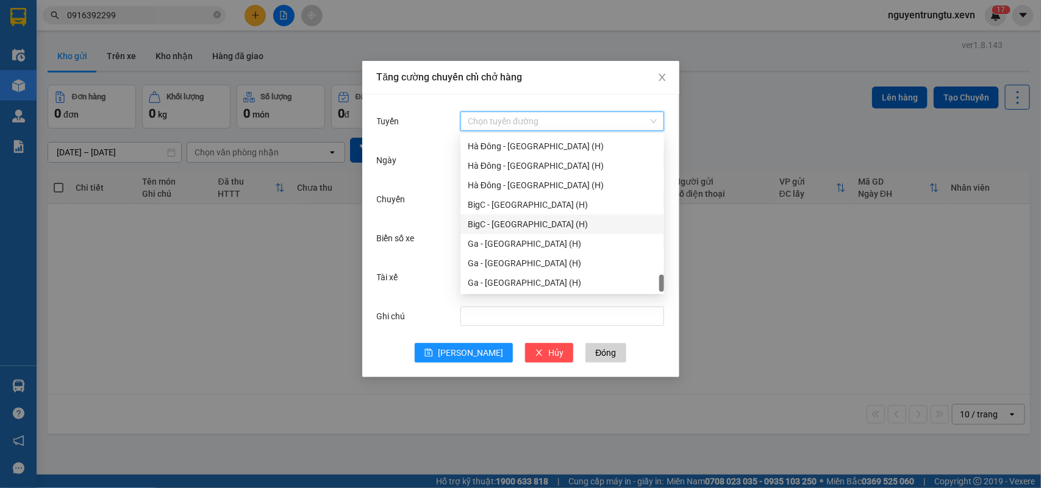
click at [505, 227] on div "BigC - Ninh Bình (H)" at bounding box center [562, 224] width 189 height 13
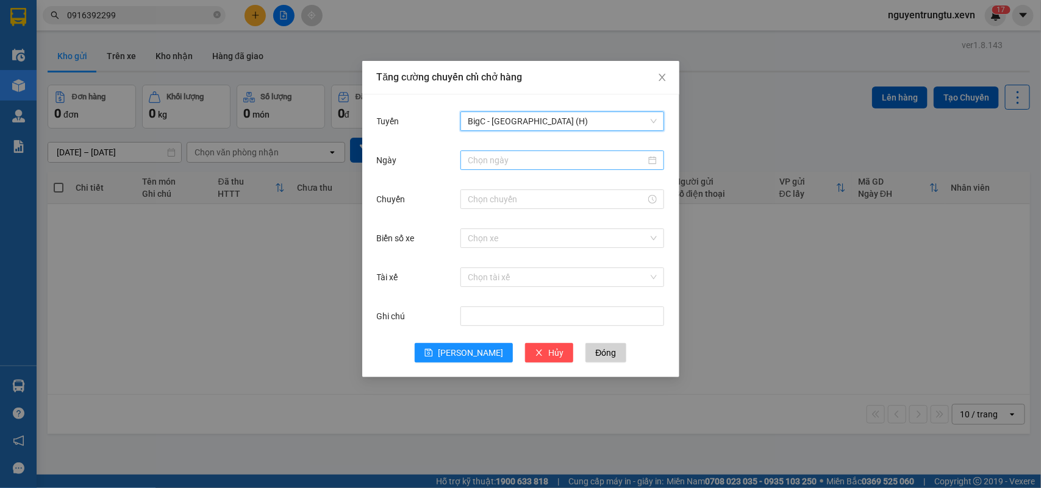
click at [516, 151] on div at bounding box center [562, 161] width 204 height 20
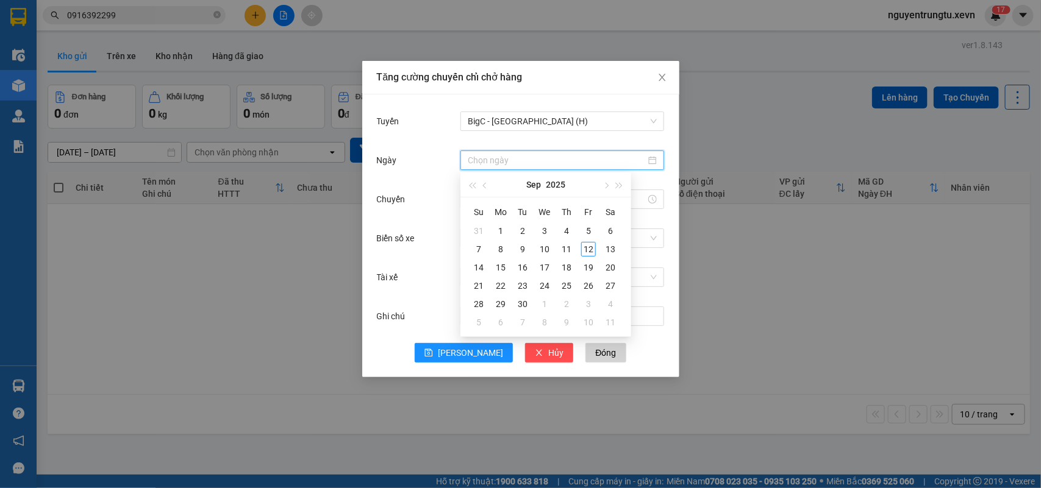
click at [516, 162] on input "Ngày" at bounding box center [557, 160] width 178 height 13
type input "12/09/2025"
click at [586, 254] on div "12" at bounding box center [588, 249] width 15 height 15
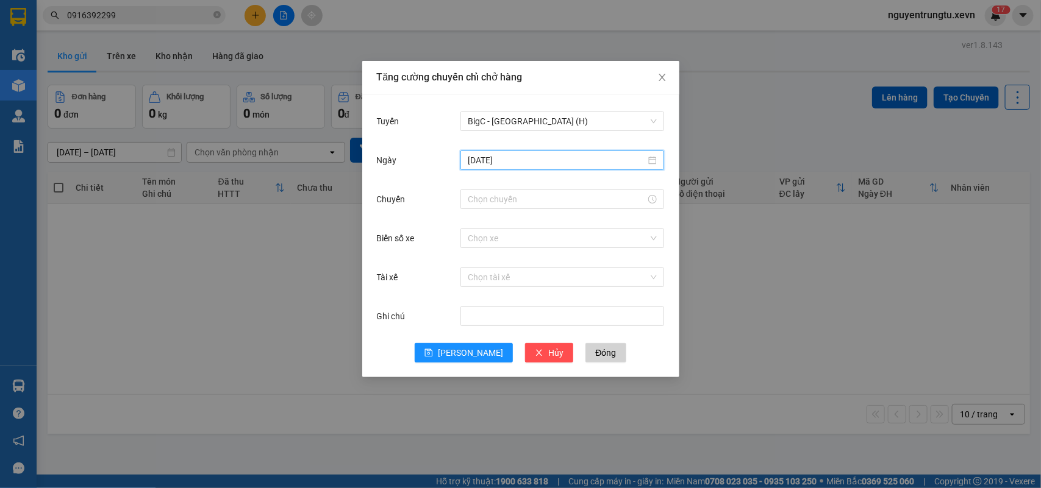
drag, startPoint x: 515, startPoint y: 214, endPoint x: 511, endPoint y: 208, distance: 7.4
click at [513, 212] on div "Chuyến" at bounding box center [521, 206] width 288 height 39
drag, startPoint x: 511, startPoint y: 208, endPoint x: 506, endPoint y: 199, distance: 9.8
click at [510, 206] on div at bounding box center [562, 200] width 204 height 20
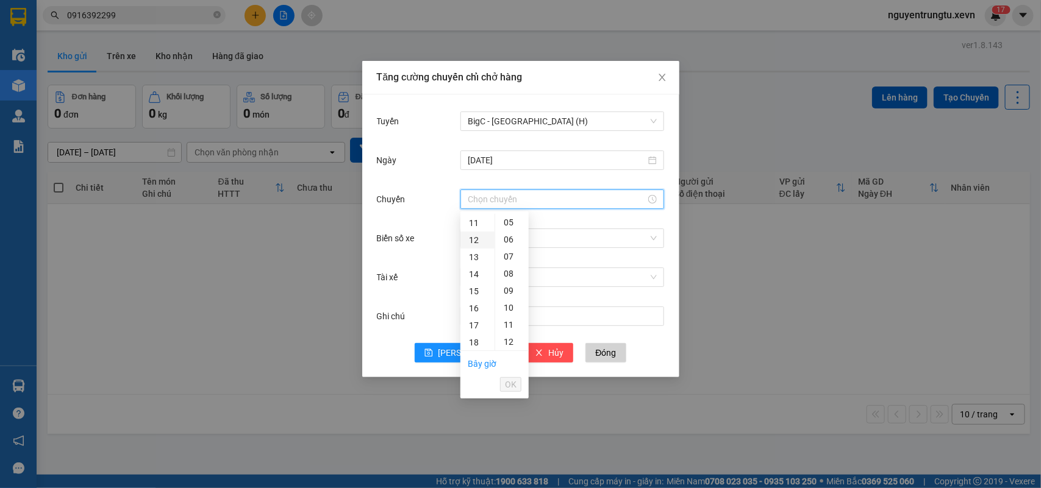
click at [474, 241] on div "12" at bounding box center [477, 240] width 34 height 17
click at [510, 304] on div "05" at bounding box center [512, 307] width 34 height 17
type input "12:05"
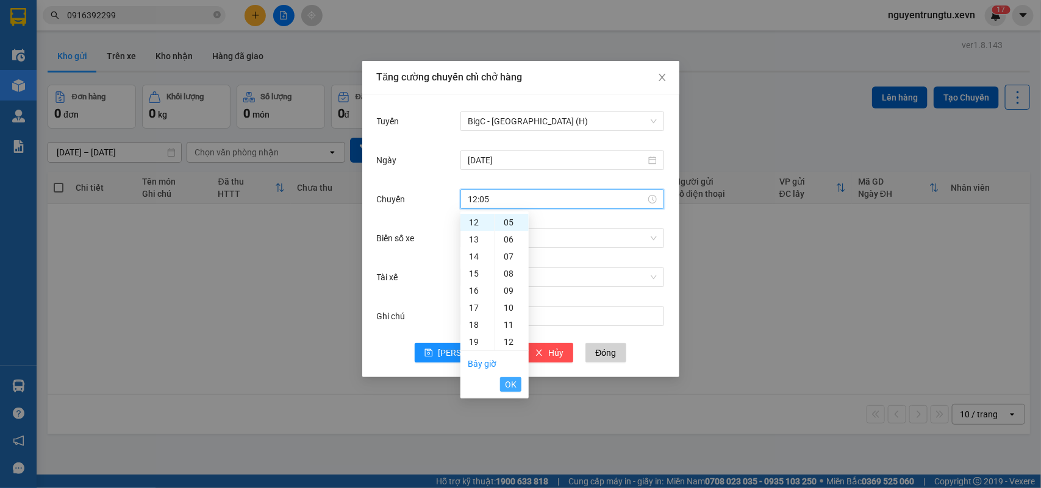
click at [513, 380] on span "OK" at bounding box center [511, 384] width 12 height 13
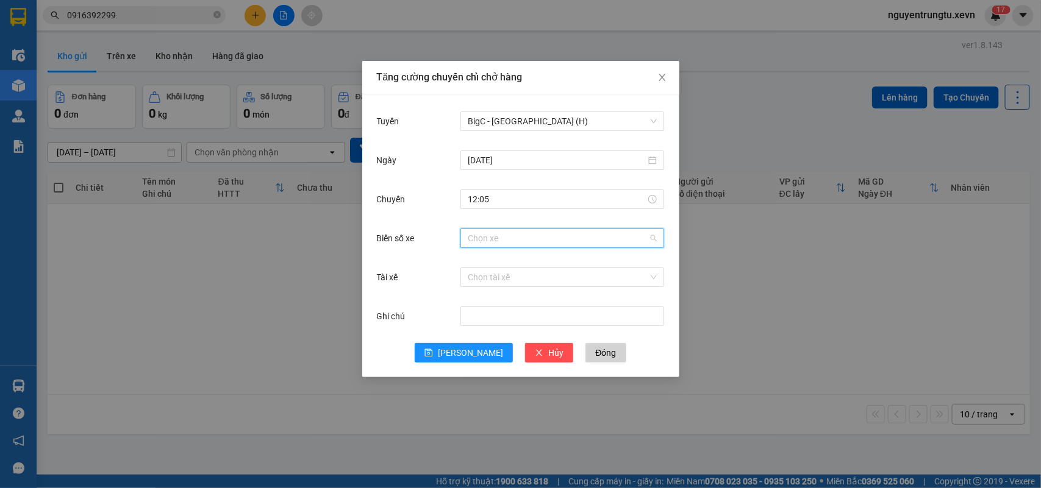
click at [517, 235] on input "Biển số xe" at bounding box center [558, 238] width 180 height 18
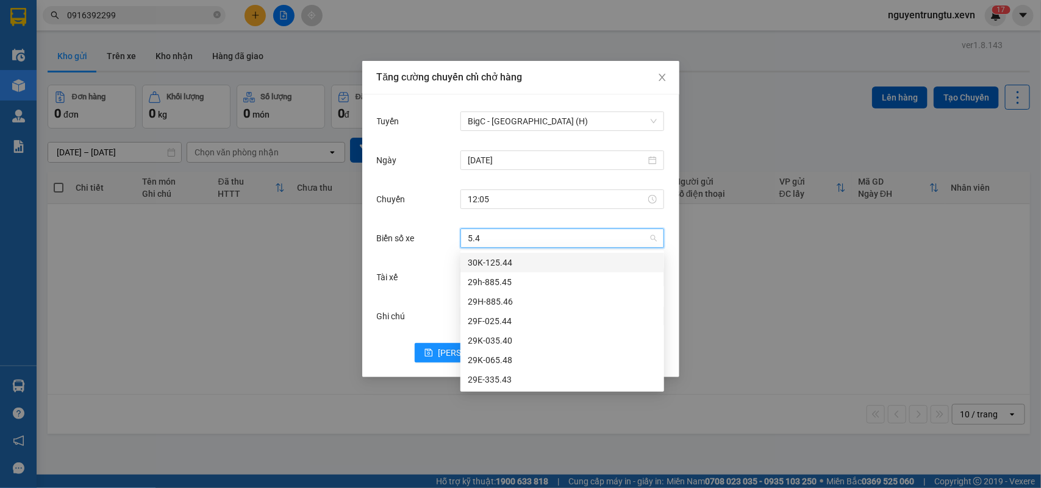
type input "5.48"
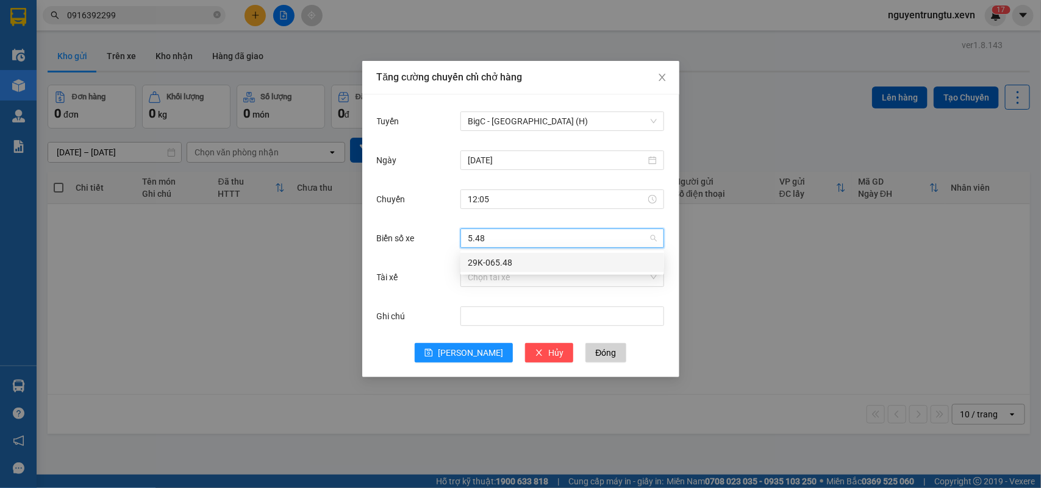
click at [527, 261] on div "29K-065.48" at bounding box center [562, 262] width 189 height 13
click at [523, 277] on input "Tài xế" at bounding box center [558, 277] width 180 height 18
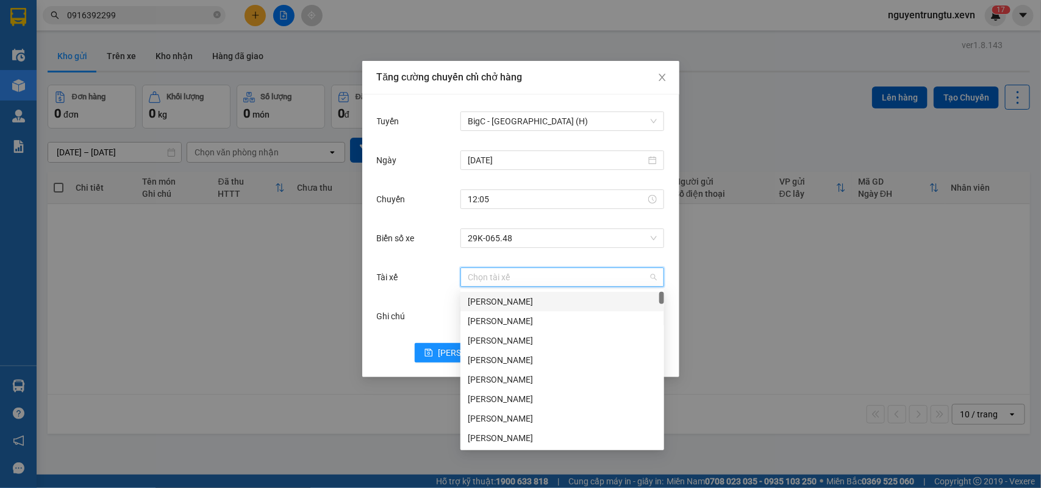
type input "d"
type input "đức th"
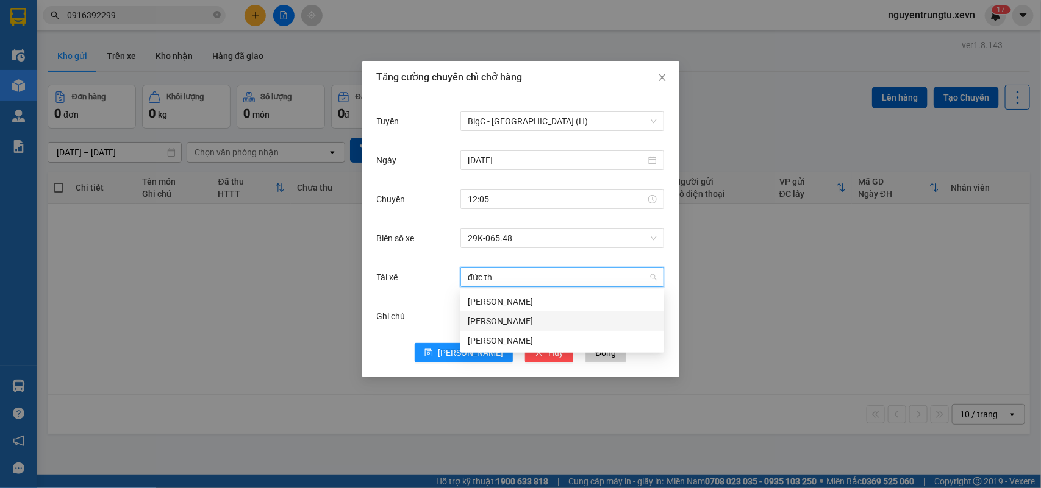
click at [525, 323] on div "Nguyễn Đức Thanh" at bounding box center [562, 321] width 189 height 13
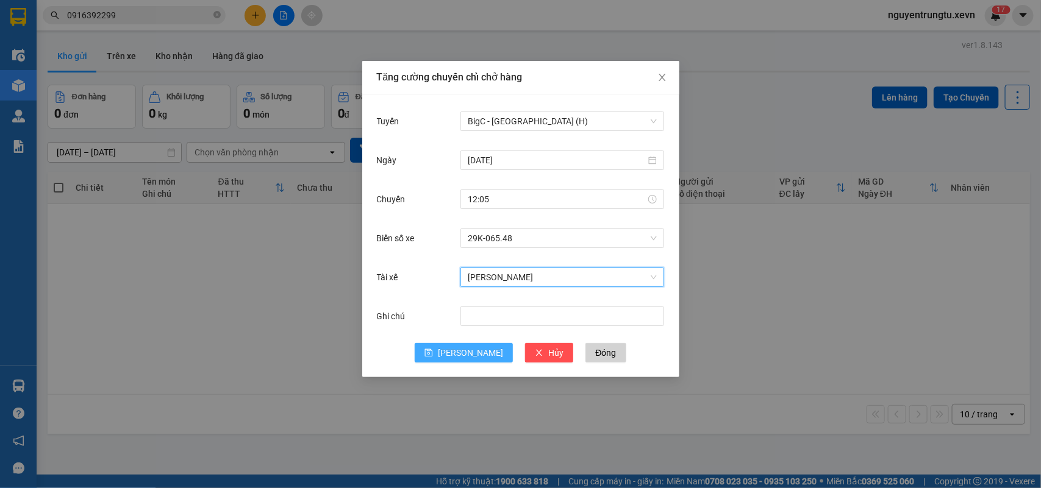
click at [465, 352] on span "Lưu" at bounding box center [470, 352] width 65 height 13
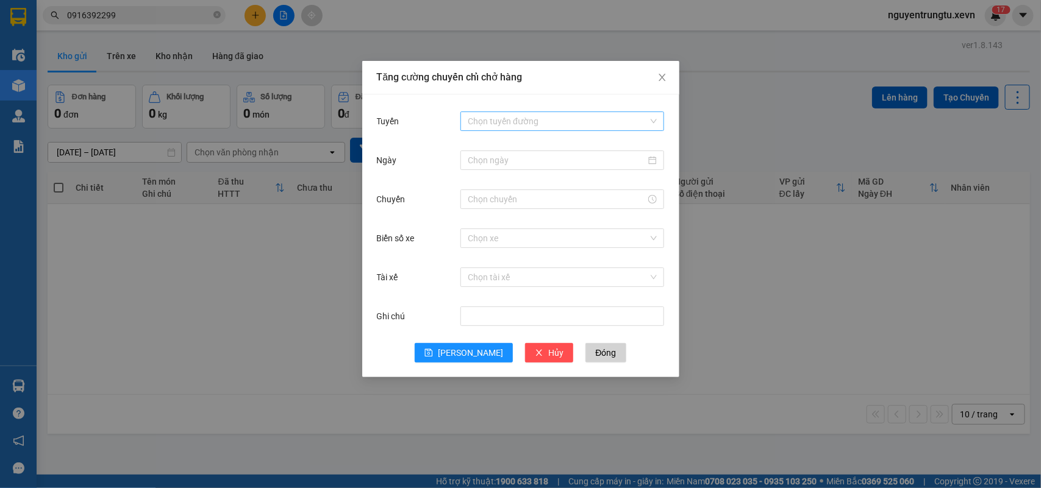
click at [525, 119] on input "Tuyến" at bounding box center [558, 121] width 180 height 18
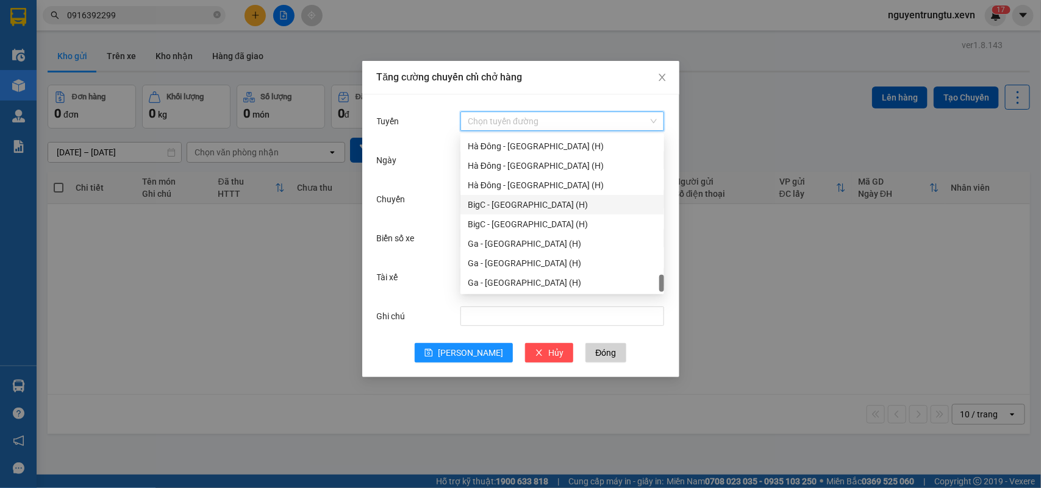
click at [532, 200] on div "BigC - Nam Định (H)" at bounding box center [562, 204] width 189 height 13
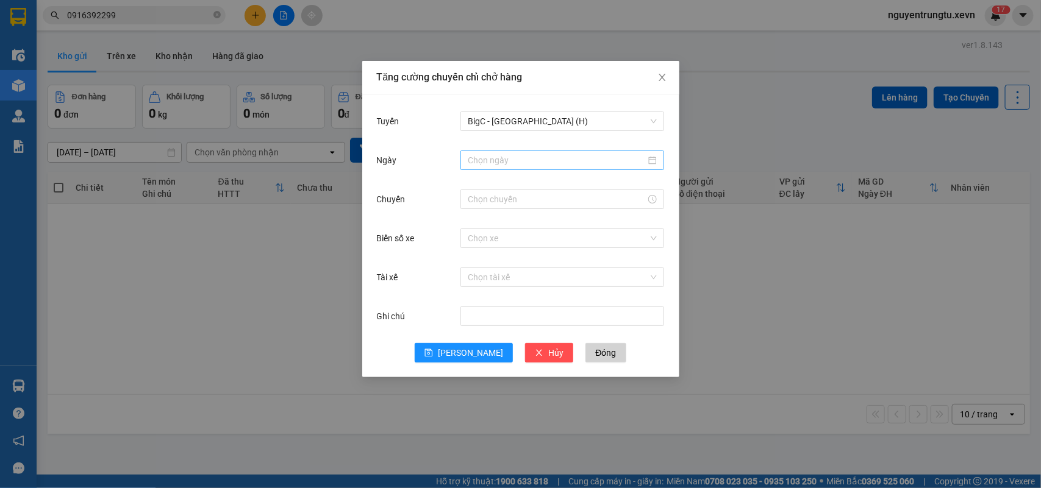
click at [531, 166] on div at bounding box center [562, 161] width 204 height 20
click at [530, 160] on input "Ngày" at bounding box center [557, 160] width 178 height 13
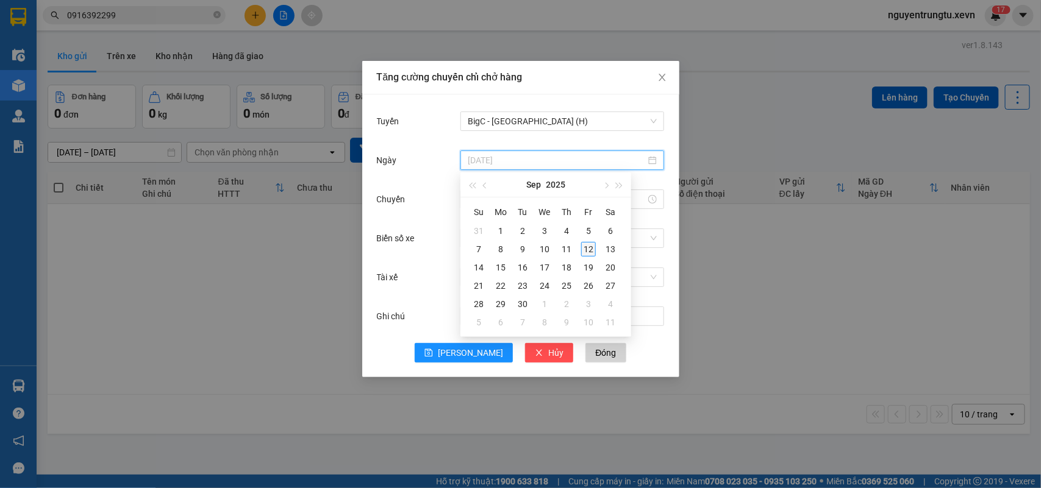
type input "12/09/2025"
drag, startPoint x: 589, startPoint y: 251, endPoint x: 566, endPoint y: 238, distance: 26.8
click at [589, 252] on div "12" at bounding box center [588, 249] width 15 height 15
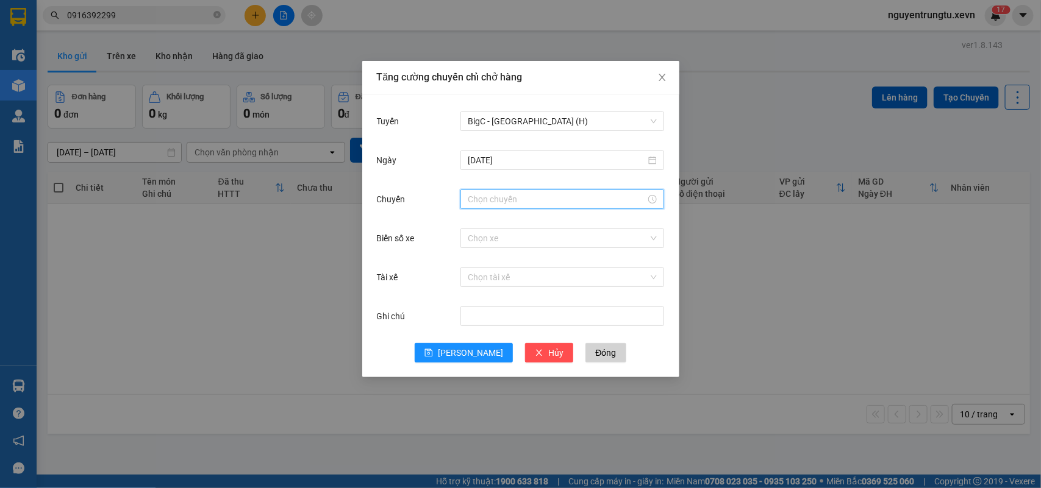
click at [517, 199] on input "Chuyến" at bounding box center [557, 199] width 178 height 13
click at [471, 220] on div "12" at bounding box center [477, 222] width 34 height 17
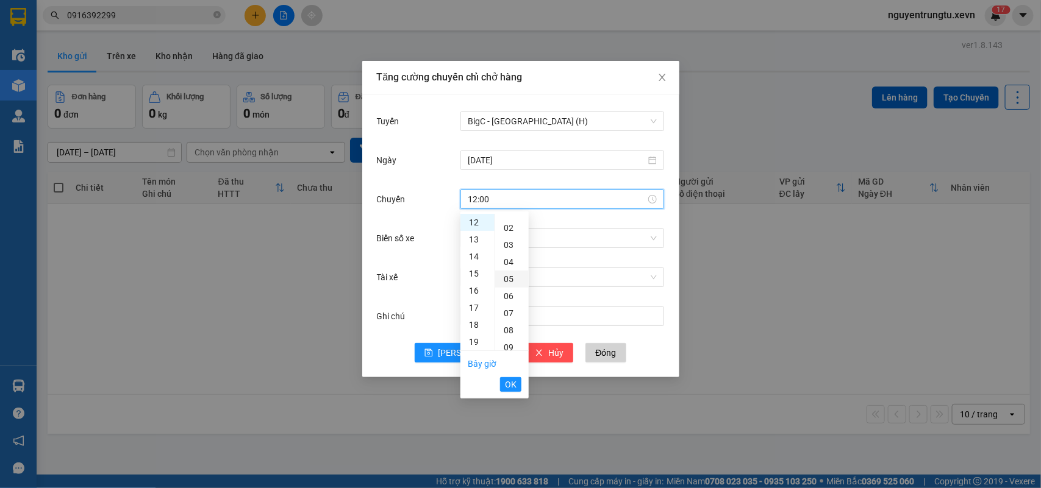
scroll to position [0, 0]
click at [511, 298] on div "04" at bounding box center [512, 290] width 34 height 17
click at [502, 243] on div "05" at bounding box center [512, 239] width 34 height 17
type input "12:05"
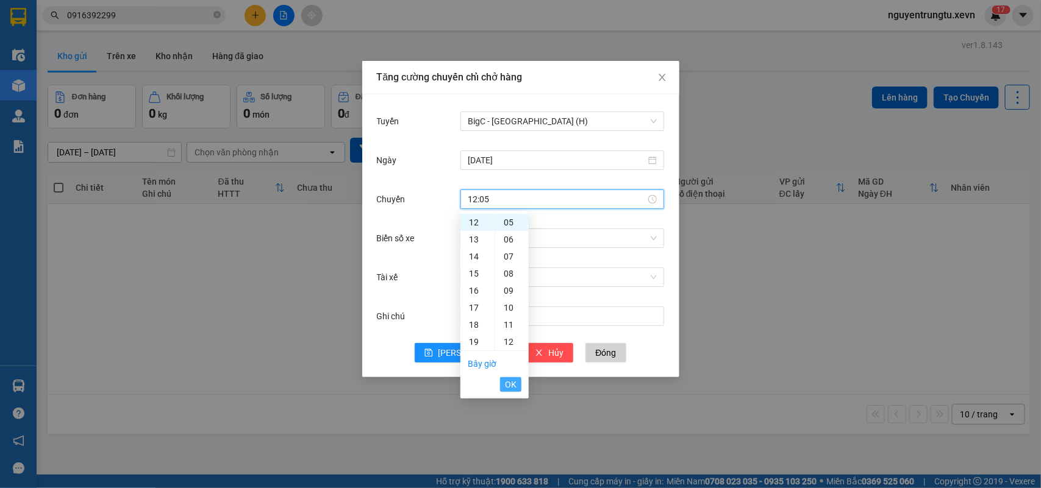
click at [516, 382] on button "OK" at bounding box center [510, 384] width 21 height 15
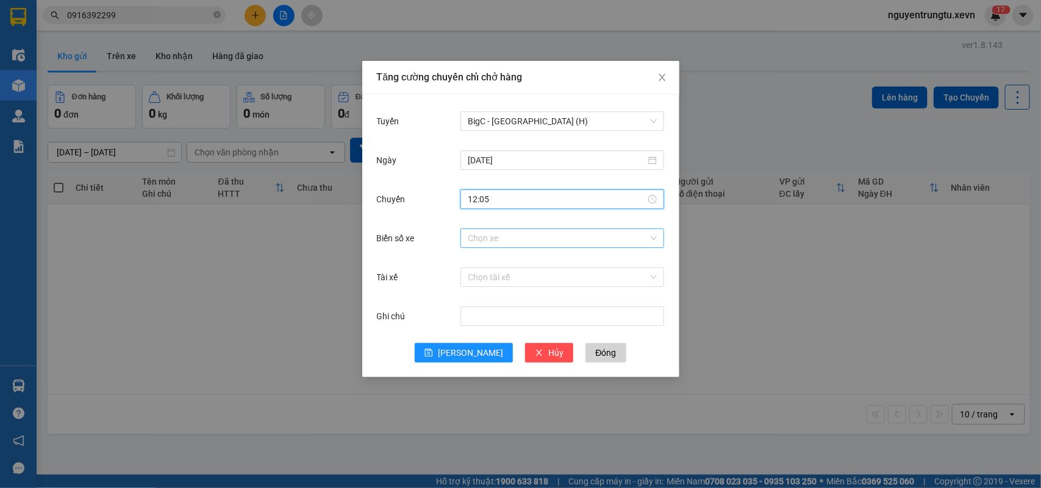
click at [535, 232] on input "Biển số xe" at bounding box center [558, 238] width 180 height 18
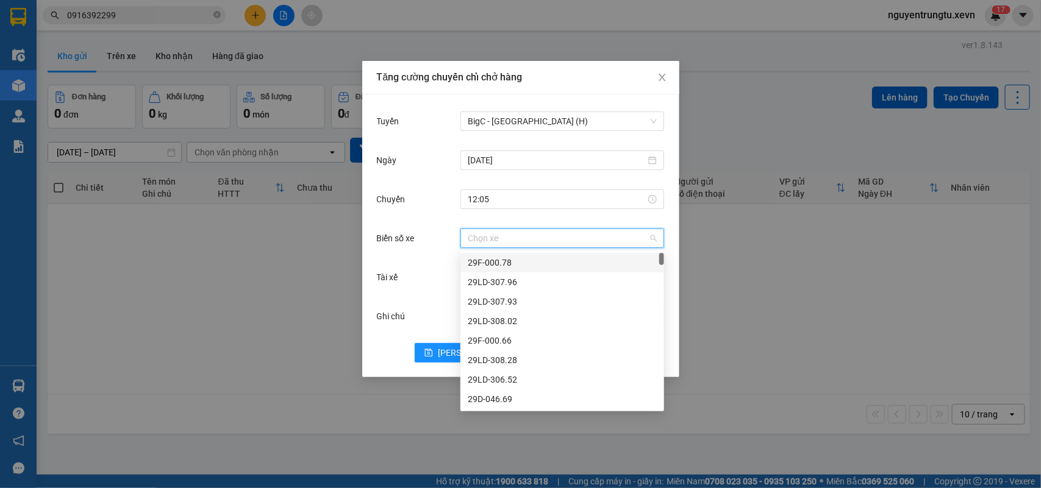
type input "."
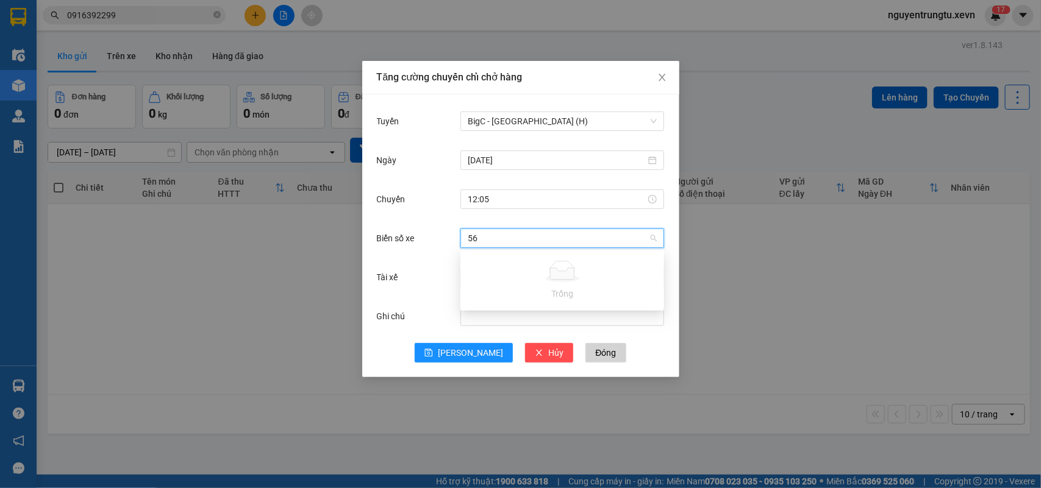
type input "5"
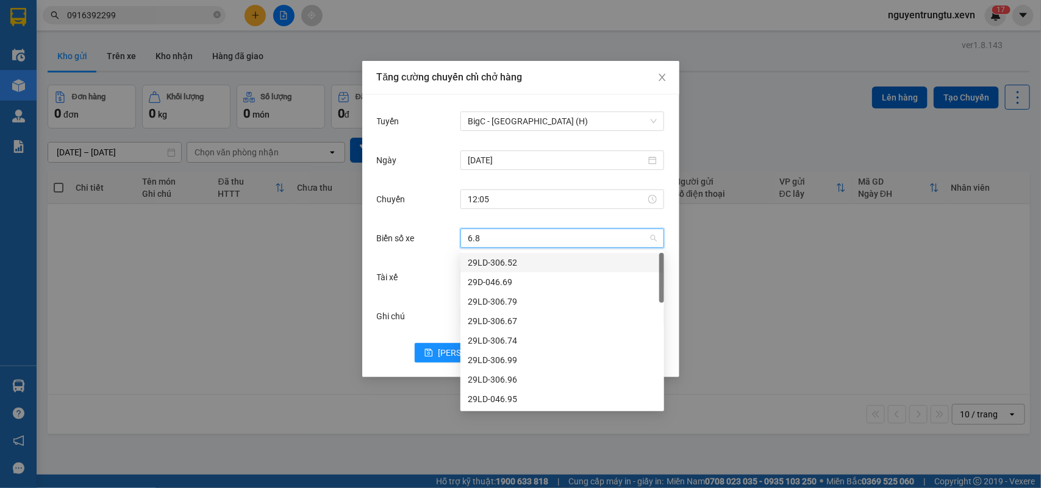
type input "6.88"
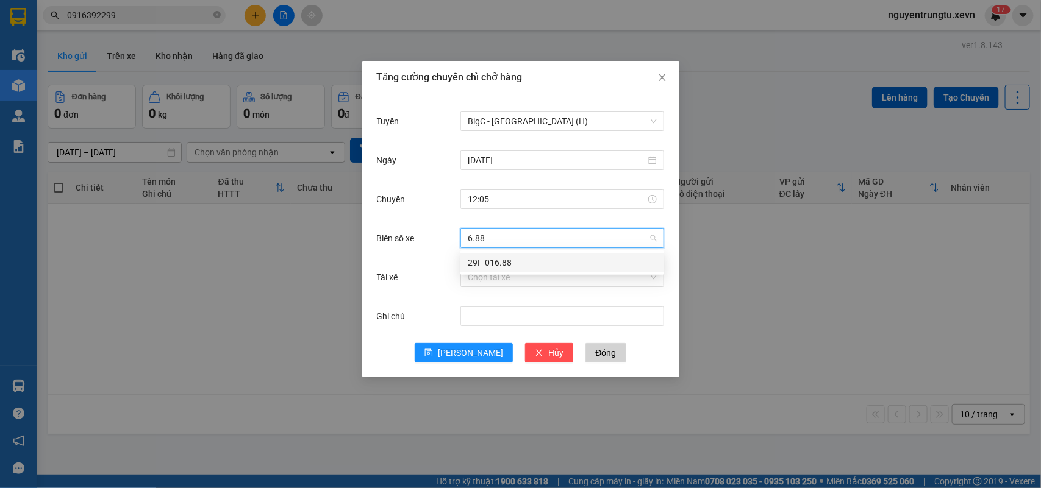
drag, startPoint x: 533, startPoint y: 262, endPoint x: 529, endPoint y: 291, distance: 29.1
click at [533, 263] on div "29F-016.88" at bounding box center [562, 262] width 189 height 13
click at [532, 278] on input "Tài xế" at bounding box center [558, 277] width 180 height 18
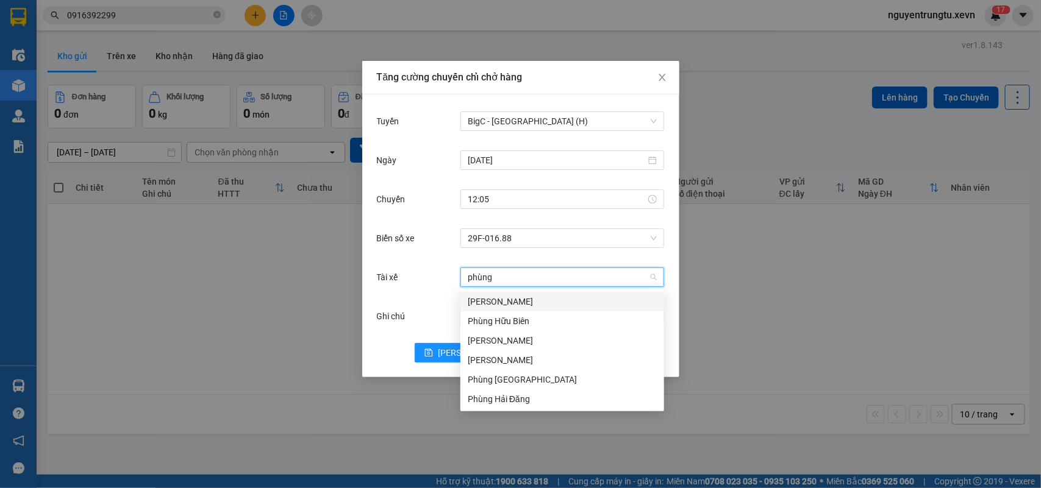
type input "phùng v"
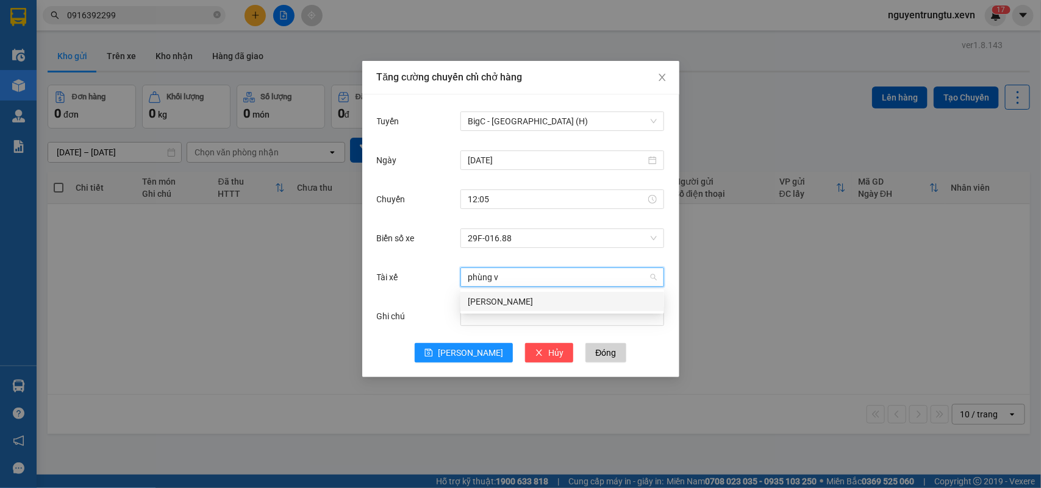
click at [526, 301] on div "Phùng Văn Hải" at bounding box center [562, 301] width 189 height 13
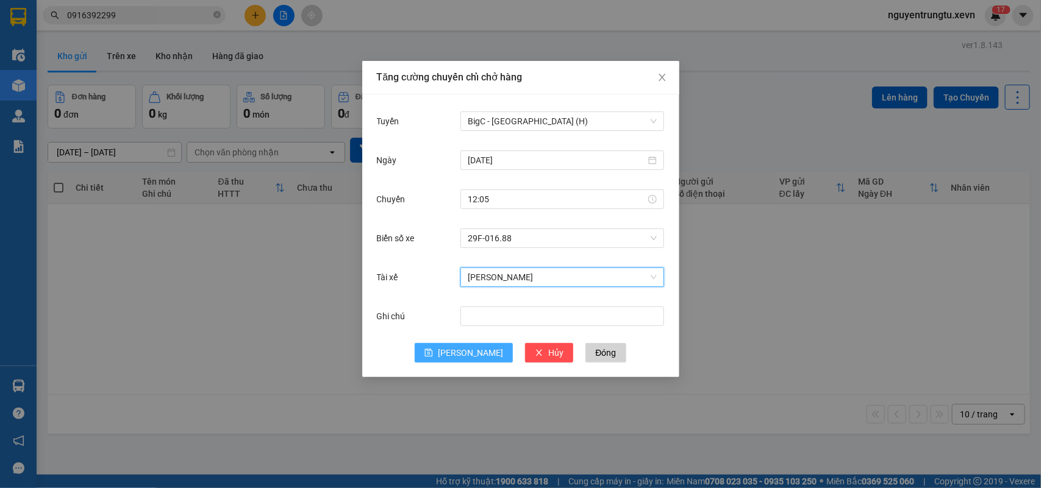
click at [468, 355] on span "Lưu" at bounding box center [470, 352] width 65 height 13
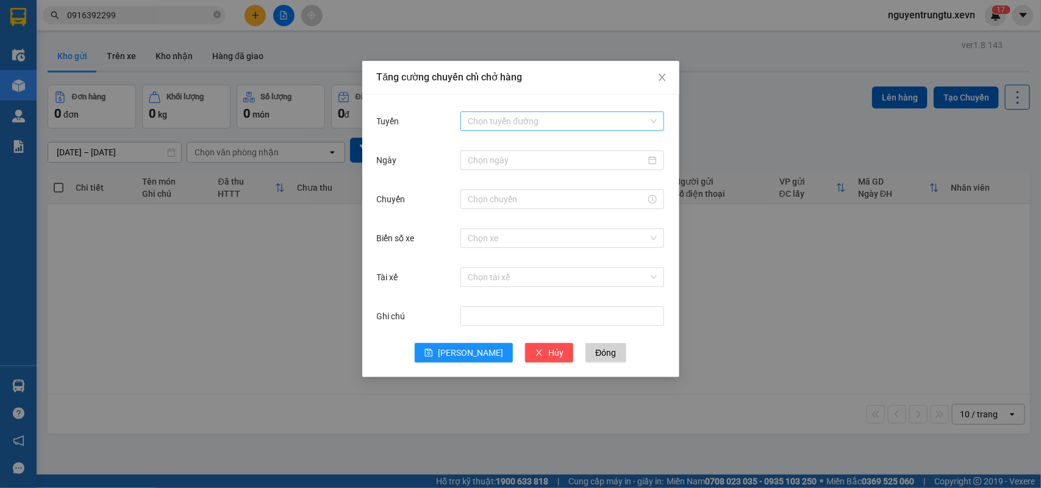
drag, startPoint x: 538, startPoint y: 135, endPoint x: 541, endPoint y: 128, distance: 7.4
click at [541, 129] on div "Tuyến Chọn tuyến đường" at bounding box center [521, 128] width 288 height 39
click at [537, 118] on input "Tuyến" at bounding box center [558, 121] width 180 height 18
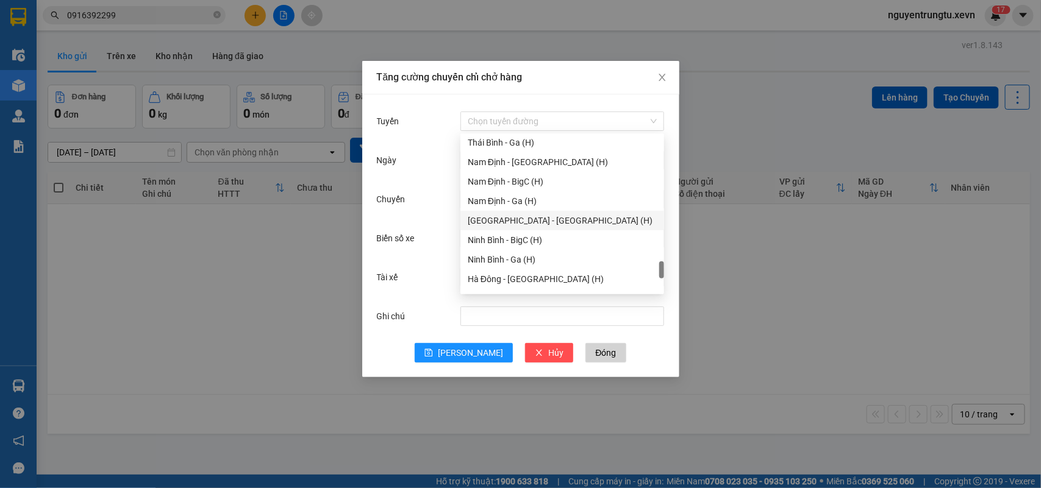
scroll to position [1371, 0]
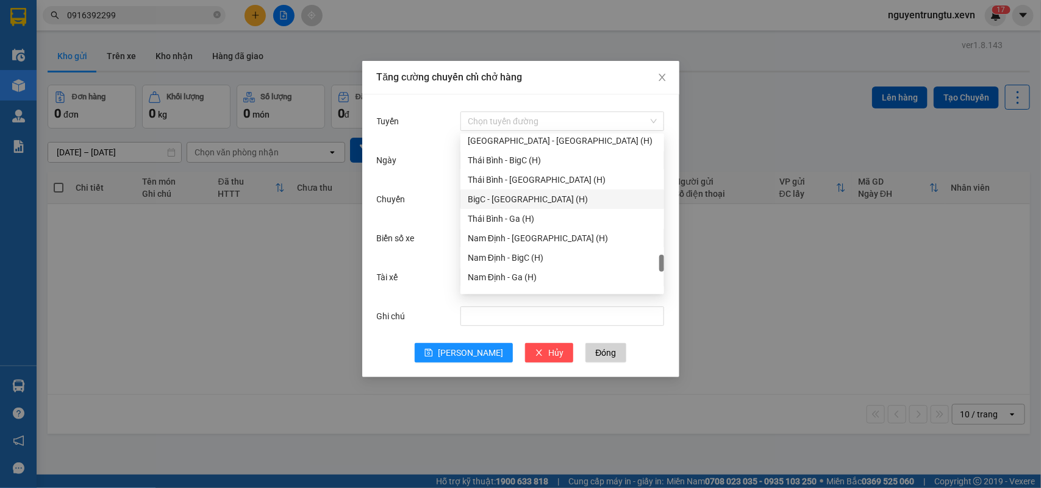
click at [513, 197] on div "BigC - Thái Bình (H)" at bounding box center [562, 199] width 189 height 13
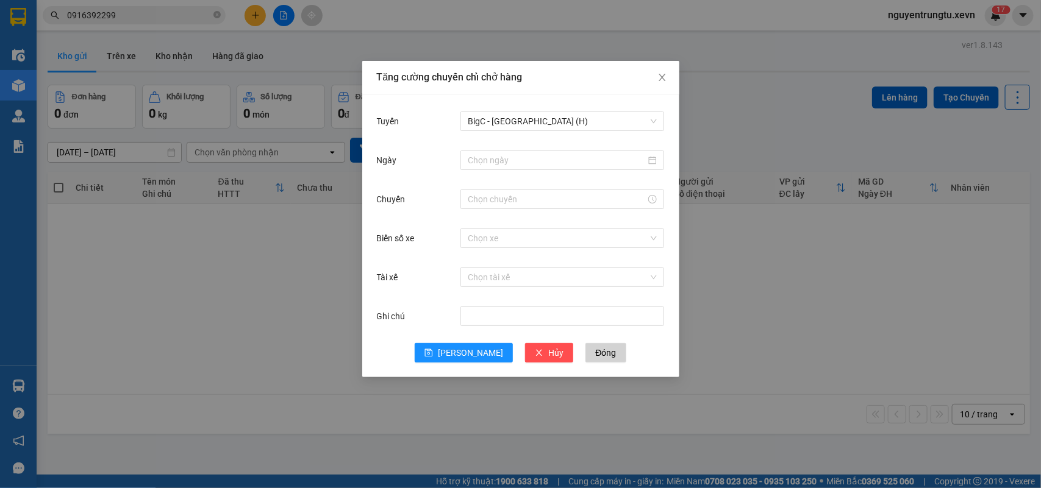
click at [526, 148] on div at bounding box center [562, 160] width 204 height 24
drag, startPoint x: 525, startPoint y: 155, endPoint x: 523, endPoint y: 169, distance: 13.5
click at [525, 157] on input "Ngày" at bounding box center [557, 160] width 178 height 13
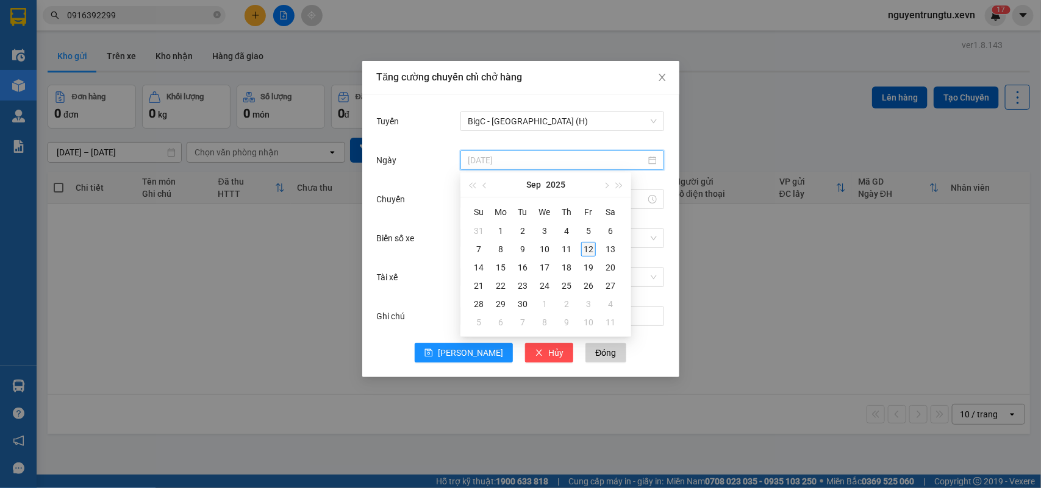
type input "12/09/2025"
click at [581, 248] on div "12" at bounding box center [588, 249] width 15 height 15
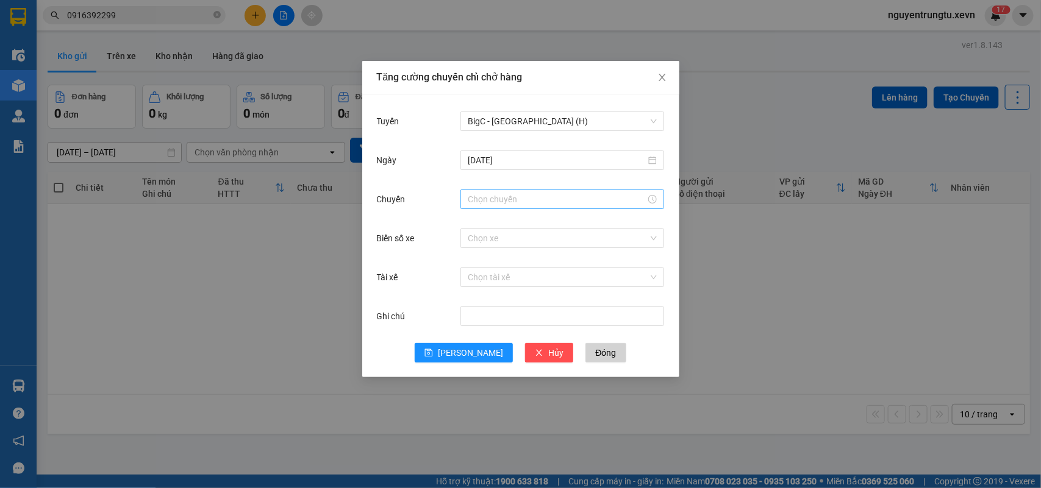
click at [529, 207] on div at bounding box center [562, 200] width 204 height 20
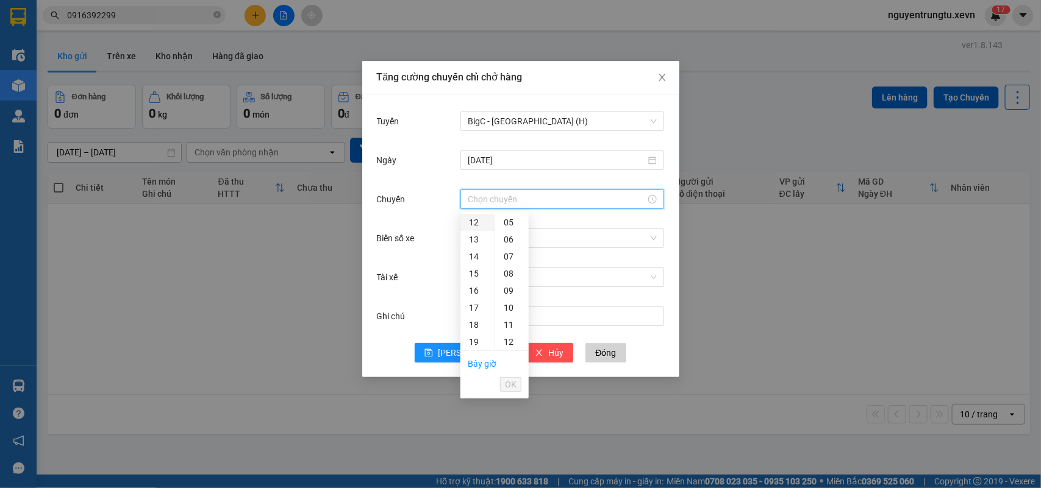
click at [476, 224] on div "12" at bounding box center [477, 222] width 34 height 17
click at [510, 313] on div "05" at bounding box center [512, 307] width 34 height 17
type input "12:05"
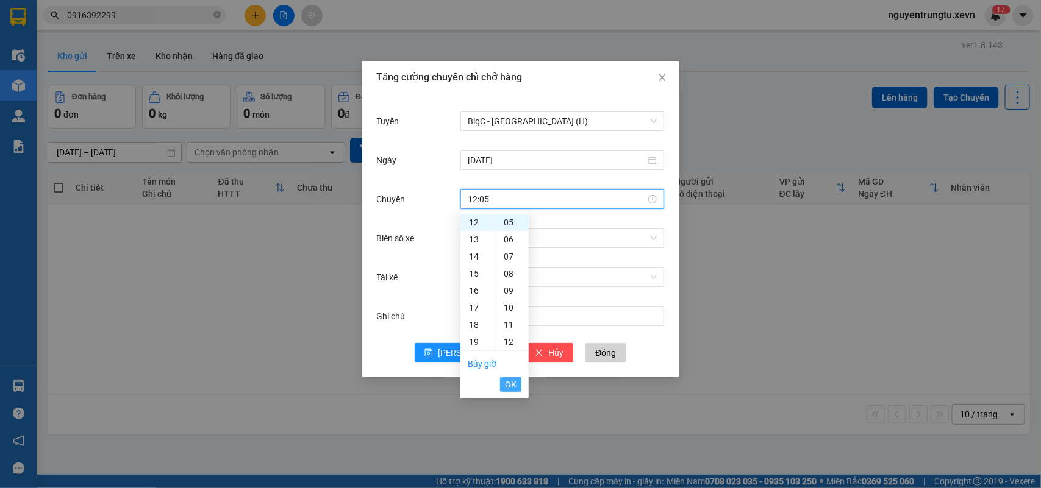
click at [507, 379] on span "OK" at bounding box center [511, 384] width 12 height 13
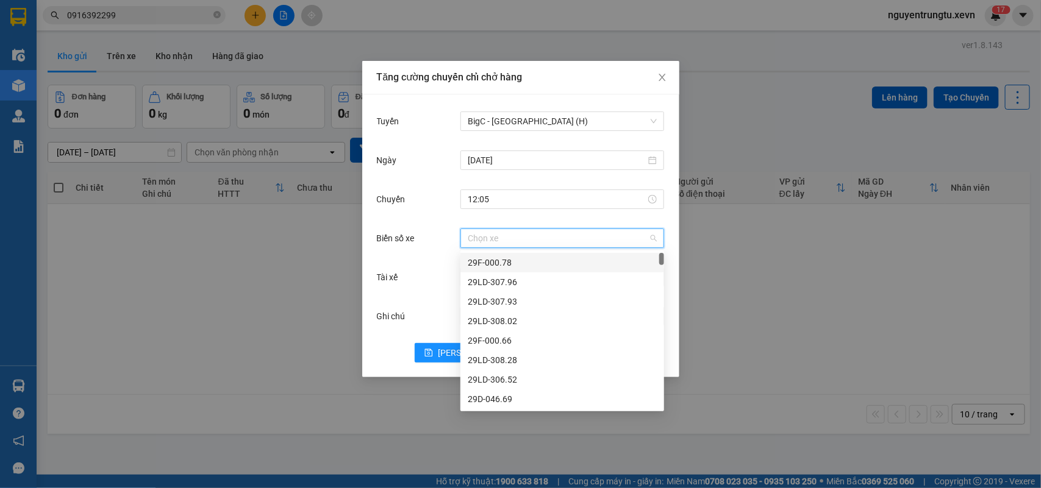
click at [494, 243] on input "Biển số xe" at bounding box center [558, 238] width 180 height 18
type input "1.17"
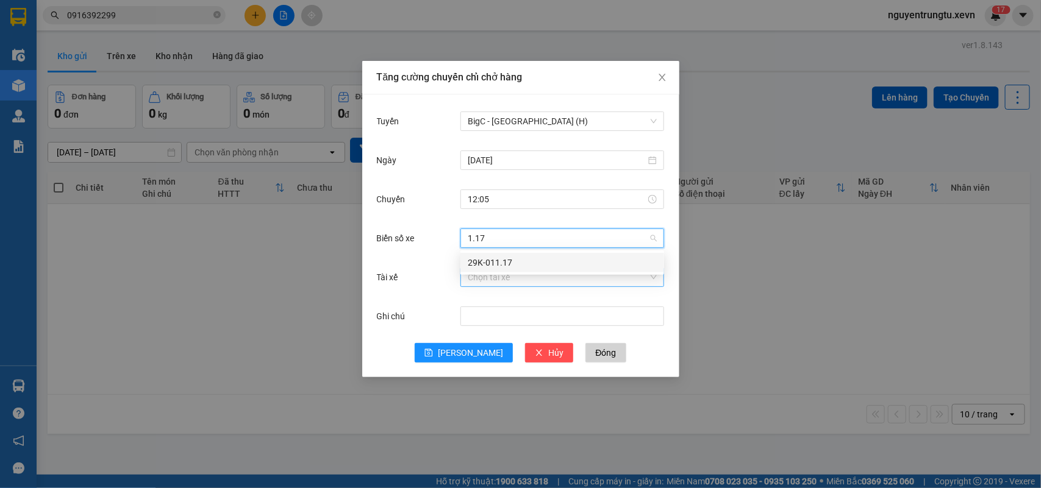
drag, startPoint x: 495, startPoint y: 265, endPoint x: 504, endPoint y: 282, distance: 18.8
click at [497, 269] on div "29K-011.17" at bounding box center [562, 262] width 189 height 13
click at [504, 282] on input "Tài xế" at bounding box center [558, 277] width 180 height 18
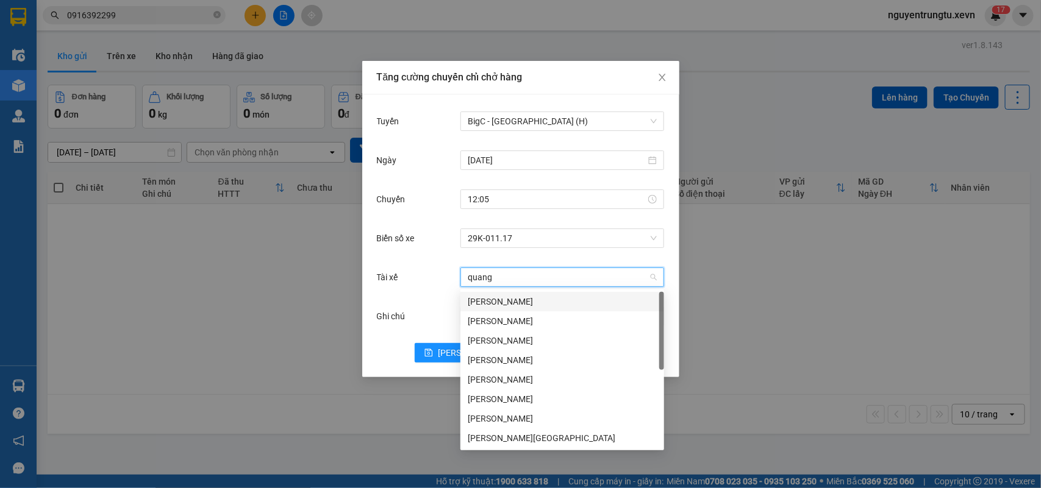
type input "quang d"
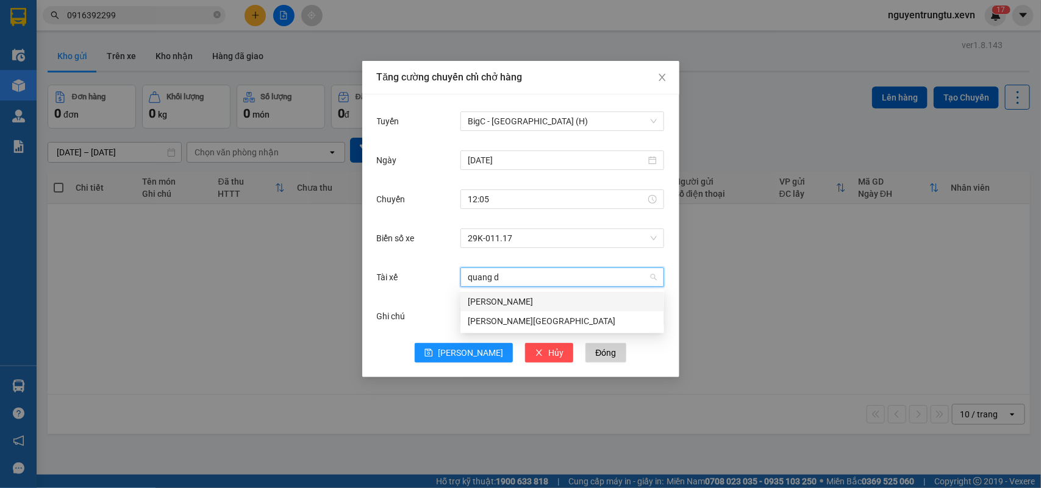
click at [510, 296] on div "Phạm Quang Dương" at bounding box center [562, 301] width 189 height 13
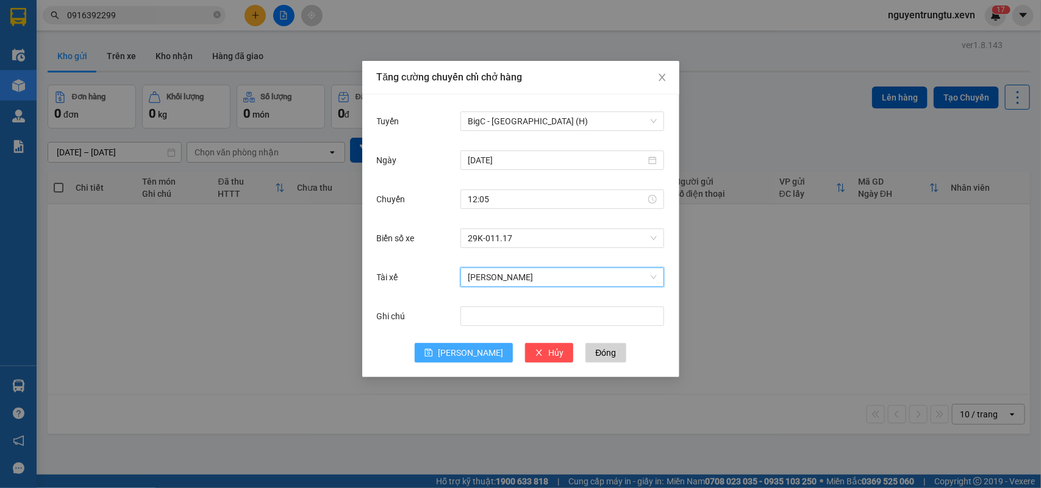
click at [477, 346] on button "Lưu" at bounding box center [464, 353] width 98 height 20
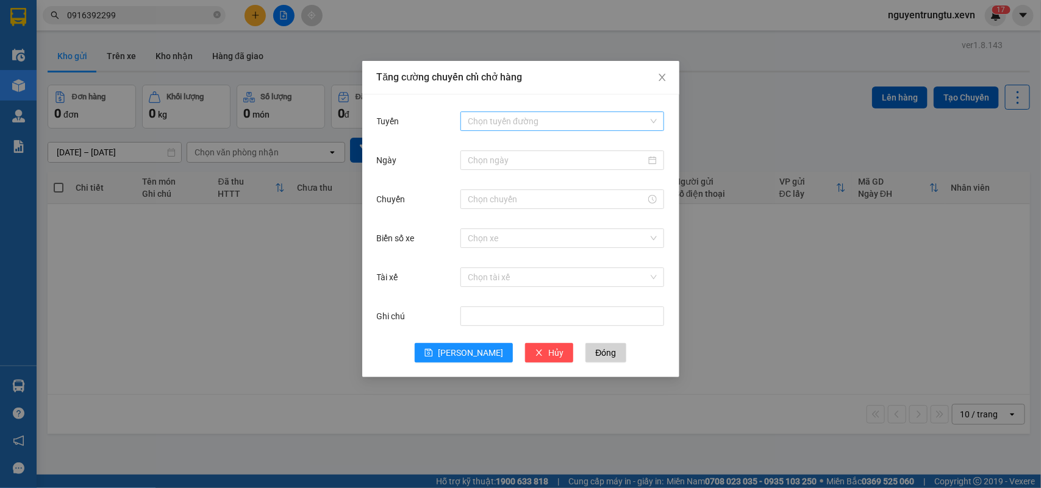
click at [558, 118] on input "Tuyến" at bounding box center [558, 121] width 180 height 18
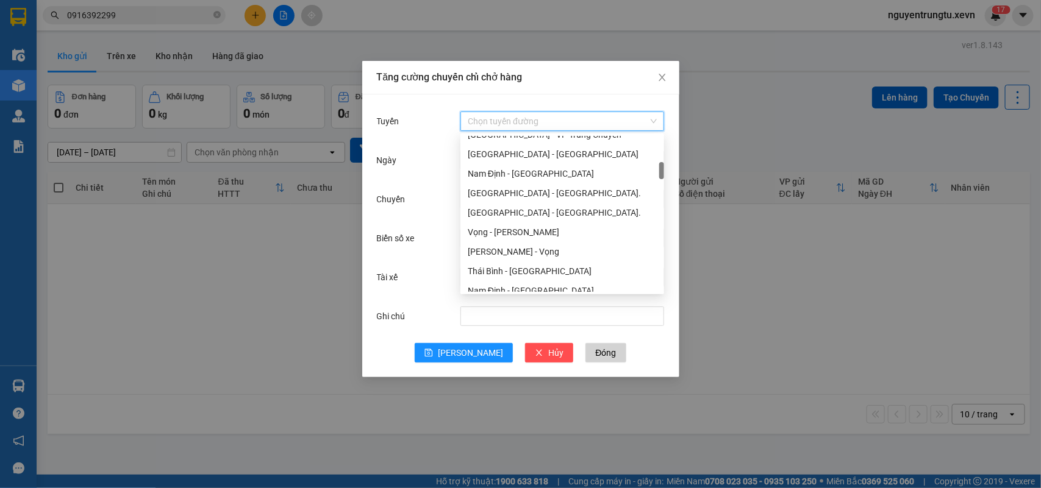
scroll to position [0, 0]
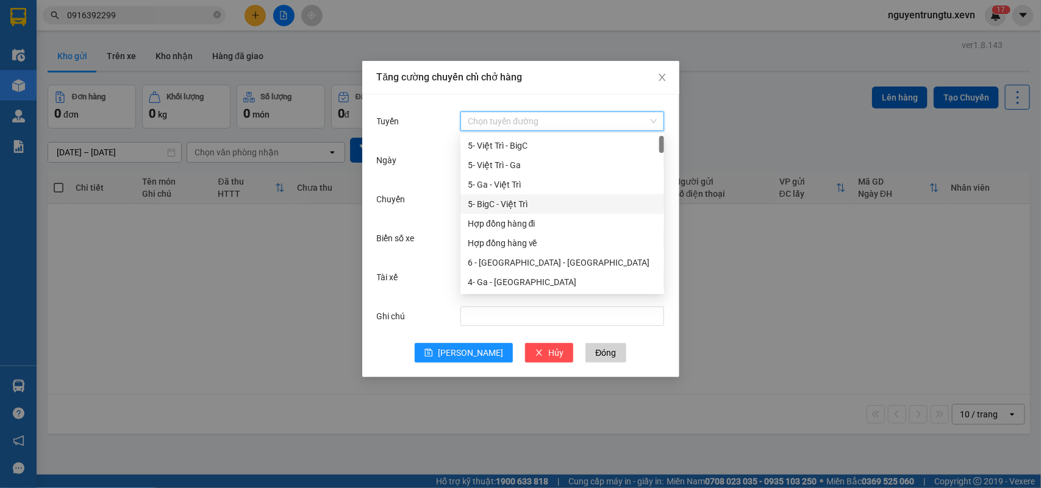
click at [523, 202] on div "5- BigC - Việt Trì" at bounding box center [562, 204] width 189 height 13
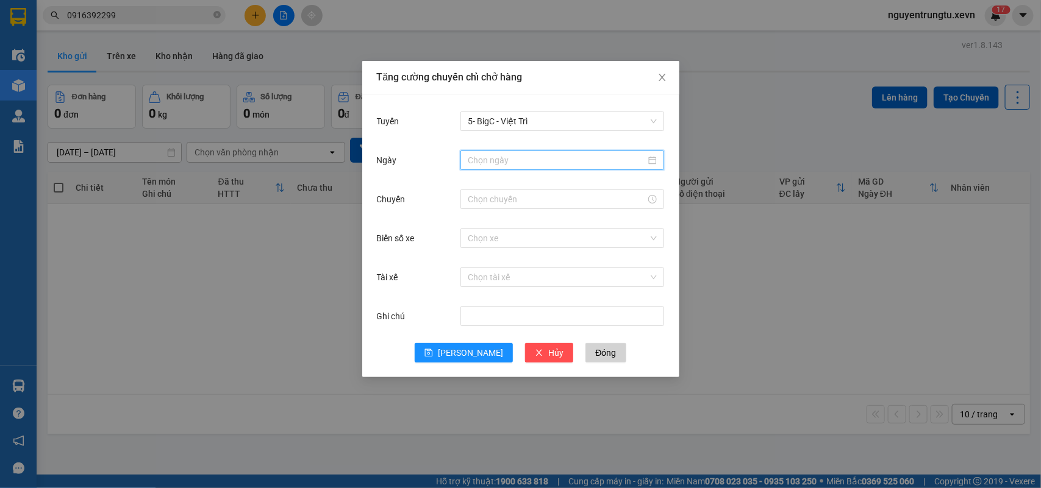
click at [526, 157] on input "Ngày" at bounding box center [557, 160] width 178 height 13
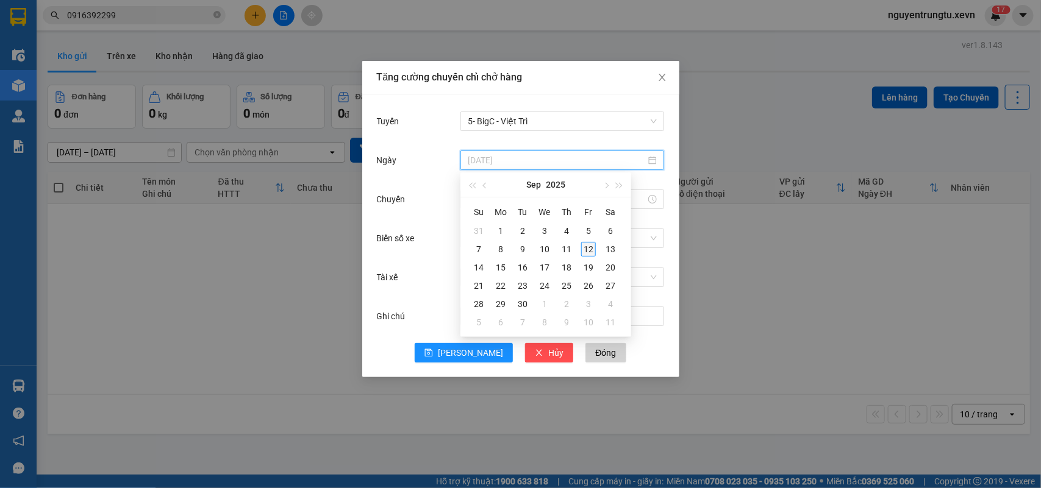
type input "12/09/2025"
click at [583, 249] on div "12" at bounding box center [588, 249] width 15 height 15
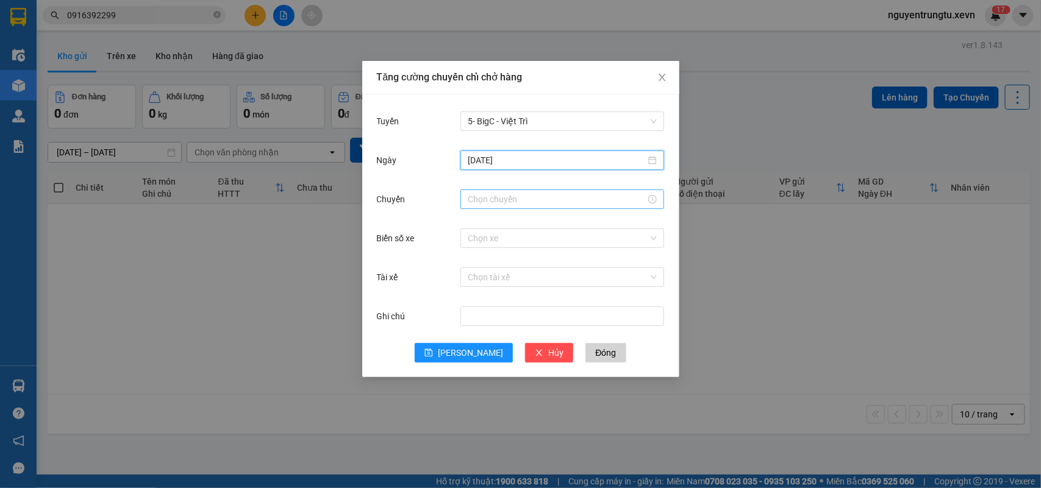
click at [519, 200] on input "Chuyến" at bounding box center [557, 199] width 178 height 13
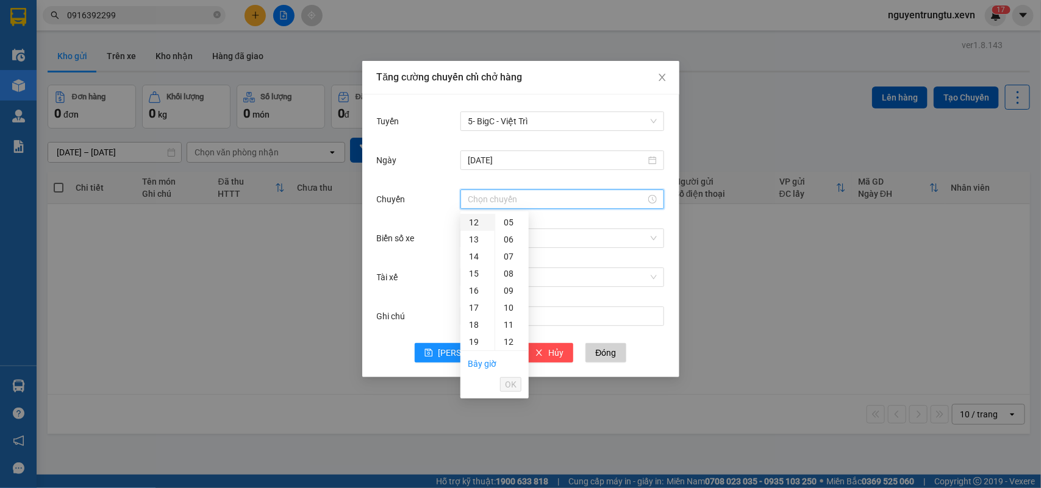
click at [471, 226] on div "12" at bounding box center [477, 222] width 34 height 17
drag, startPoint x: 504, startPoint y: 308, endPoint x: 505, endPoint y: 344, distance: 36.6
click at [505, 311] on div "05" at bounding box center [512, 307] width 34 height 17
type input "12:05"
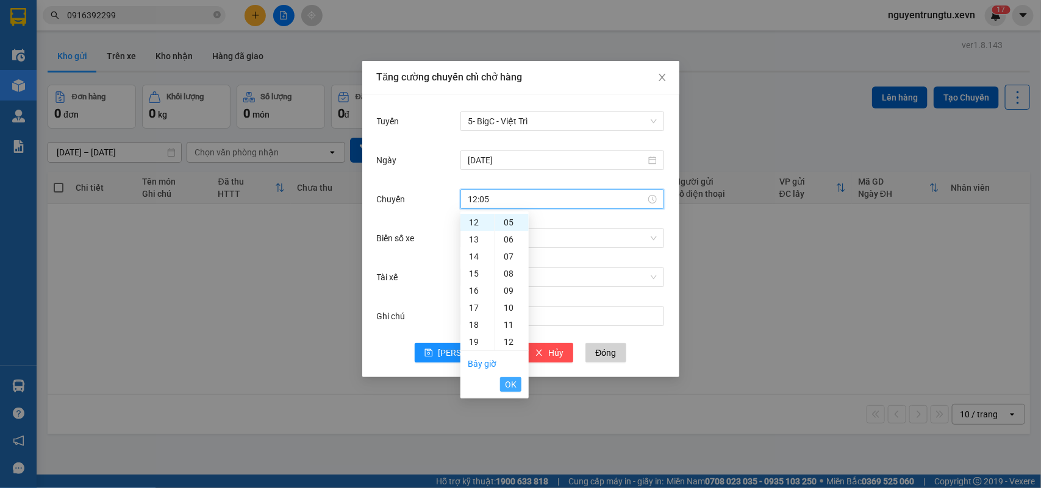
click at [505, 385] on span "OK" at bounding box center [511, 384] width 12 height 13
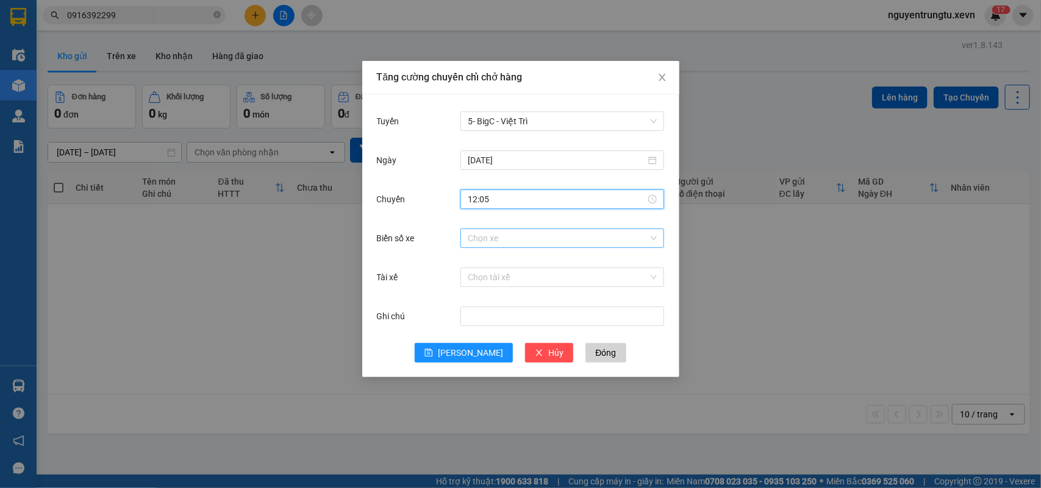
click at [518, 240] on input "Biển số xe" at bounding box center [558, 238] width 180 height 18
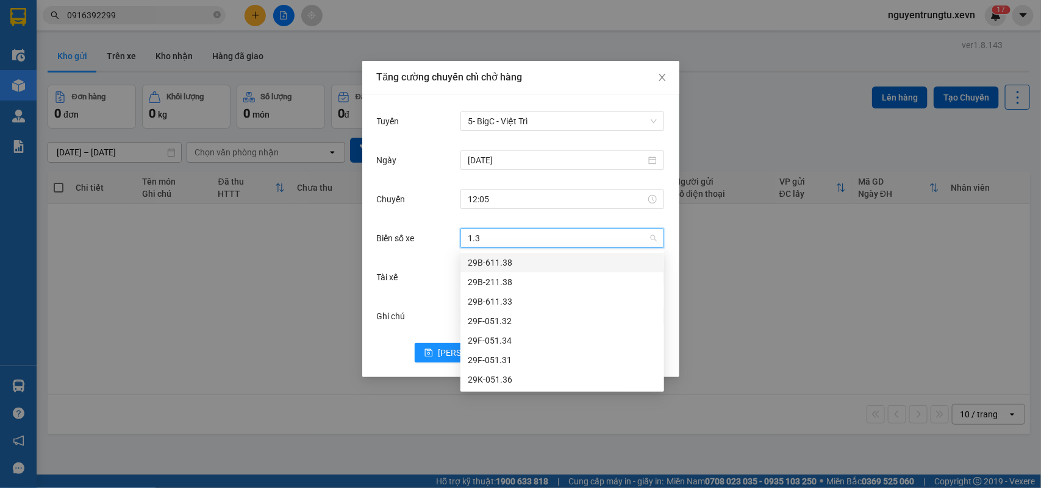
type input "1.34"
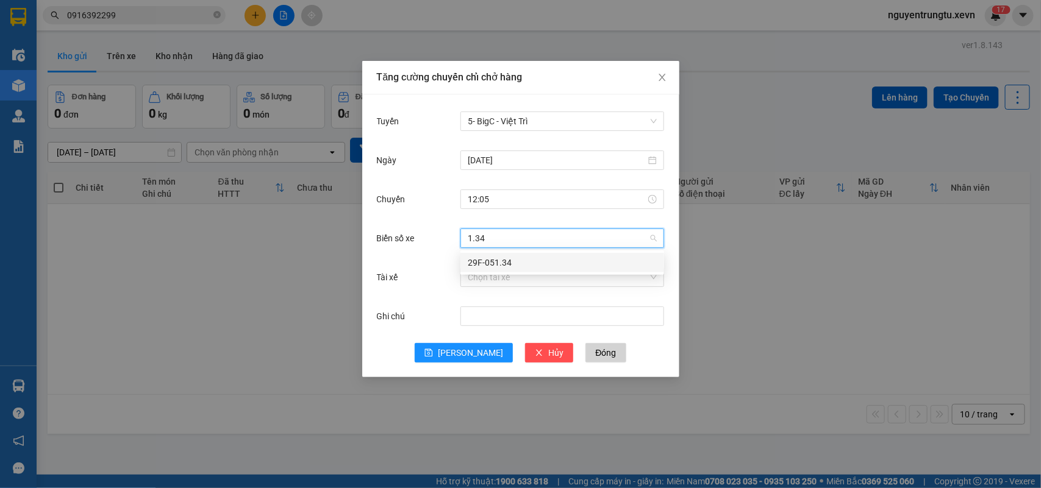
click at [519, 266] on div "29F-051.34" at bounding box center [562, 262] width 189 height 13
click at [519, 276] on input "Tài xế" at bounding box center [558, 277] width 180 height 18
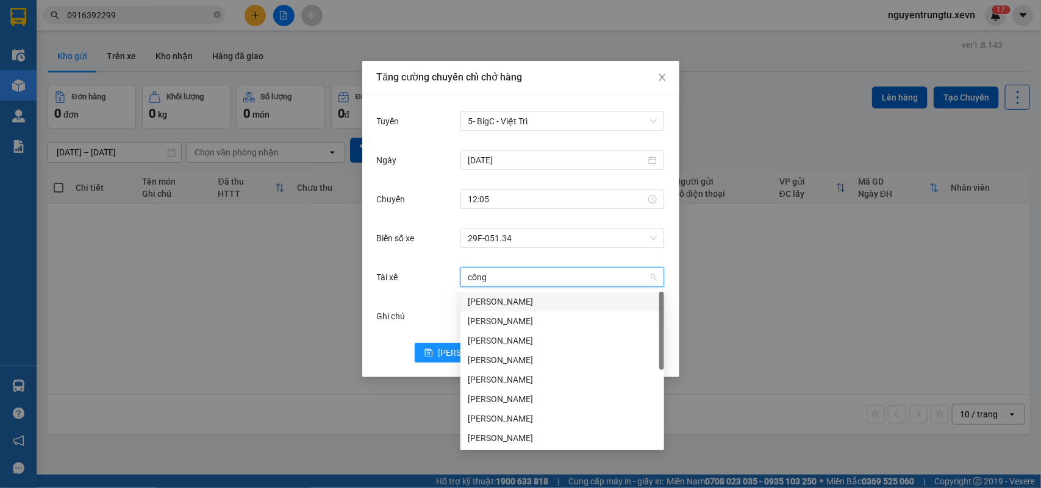
type input "công c"
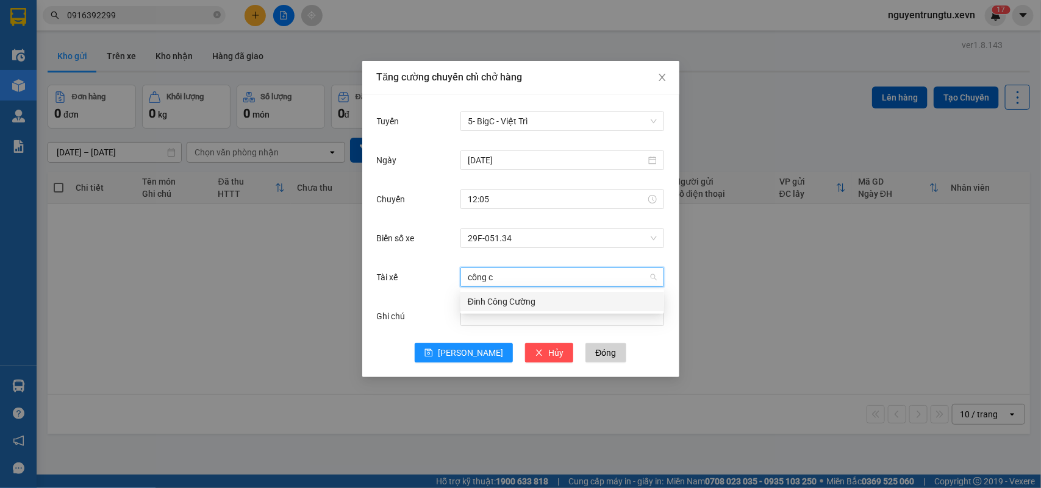
drag, startPoint x: 525, startPoint y: 294, endPoint x: 510, endPoint y: 338, distance: 47.0
click at [525, 294] on div "Đinh Công Cường" at bounding box center [562, 302] width 204 height 20
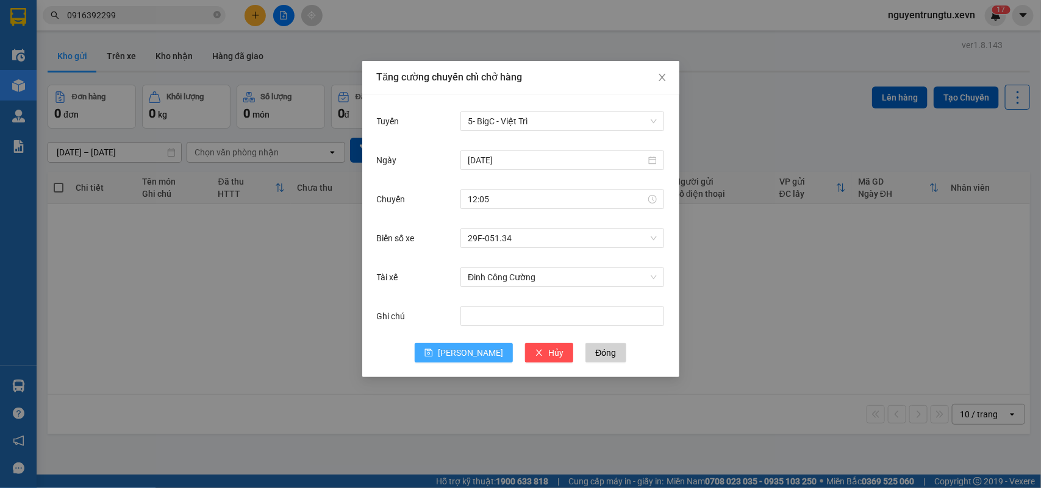
click at [476, 359] on span "Lưu" at bounding box center [470, 352] width 65 height 13
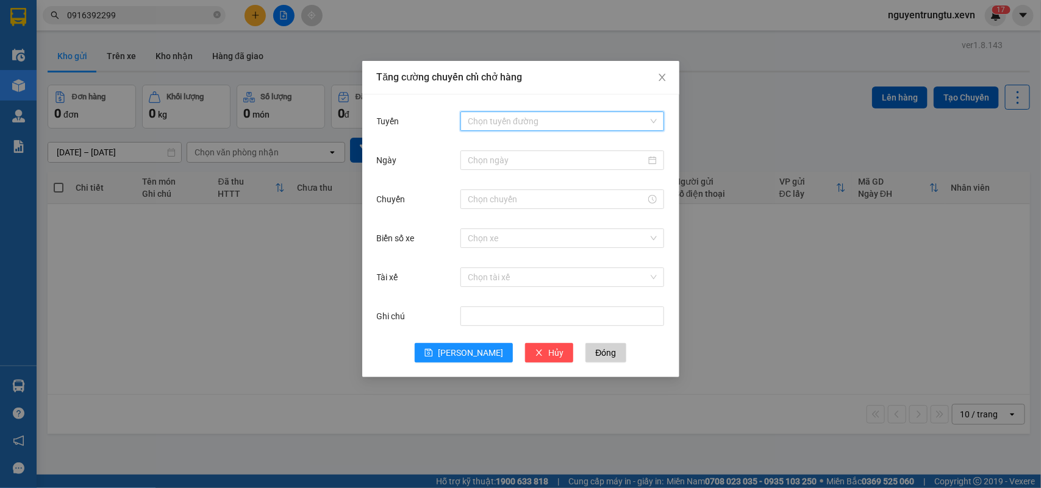
click at [514, 114] on input "Tuyến" at bounding box center [558, 121] width 180 height 18
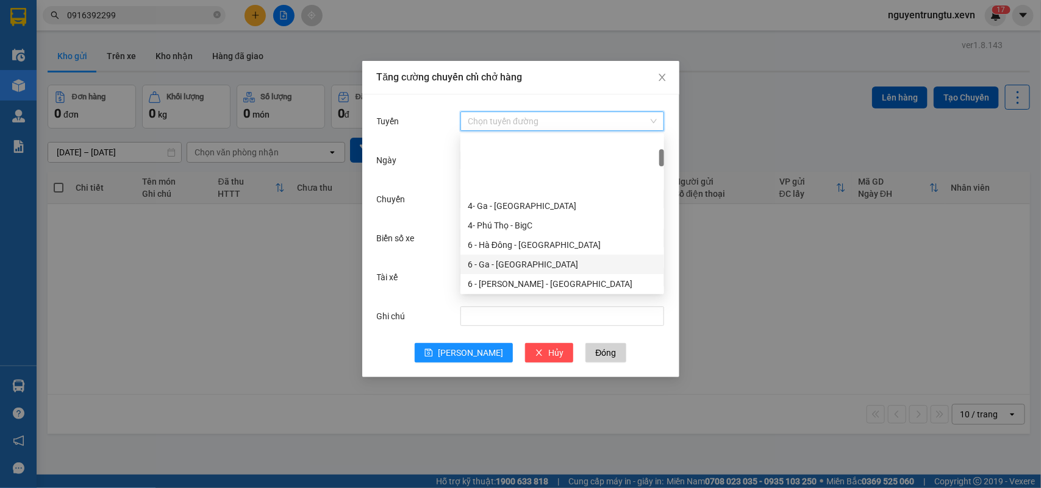
scroll to position [152, 0]
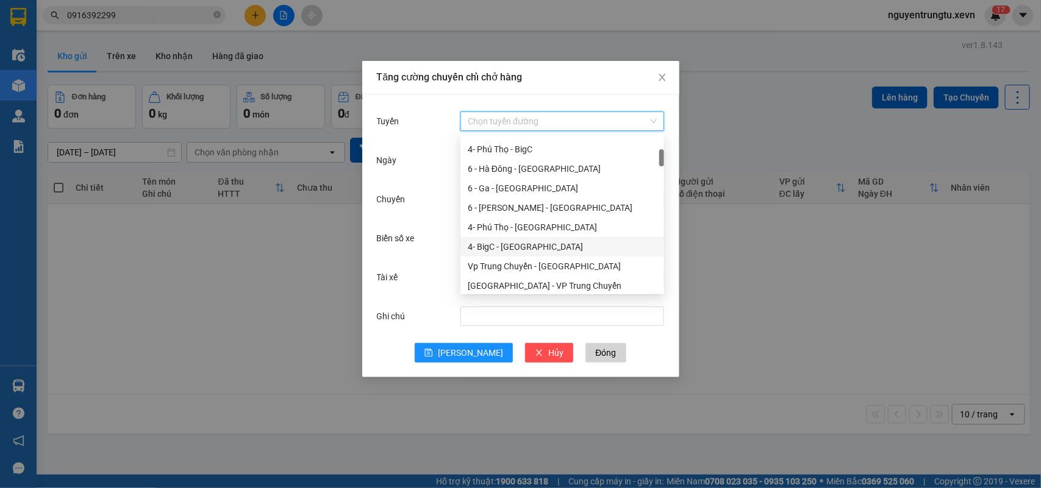
click at [523, 247] on div "4- BigC - Phú Thọ" at bounding box center [562, 246] width 189 height 13
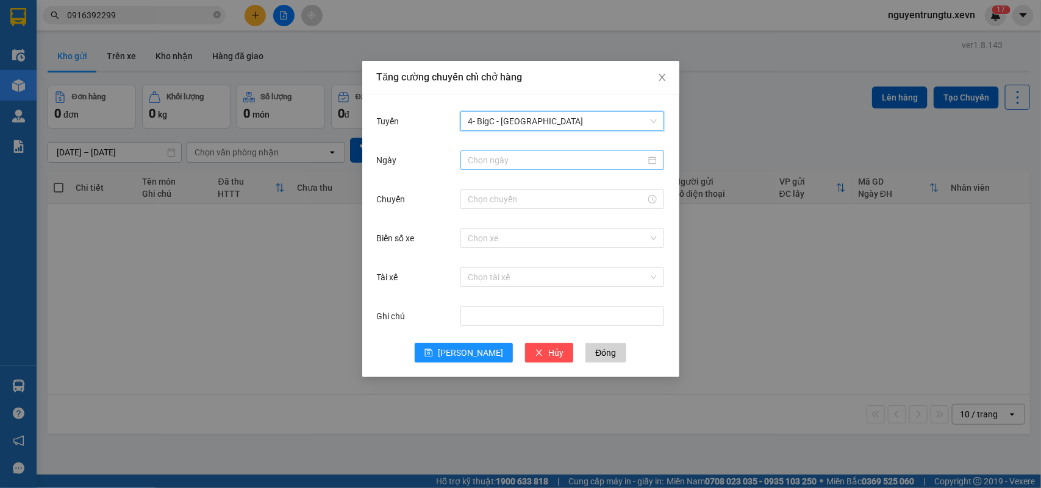
click at [528, 162] on input "Ngày" at bounding box center [557, 160] width 178 height 13
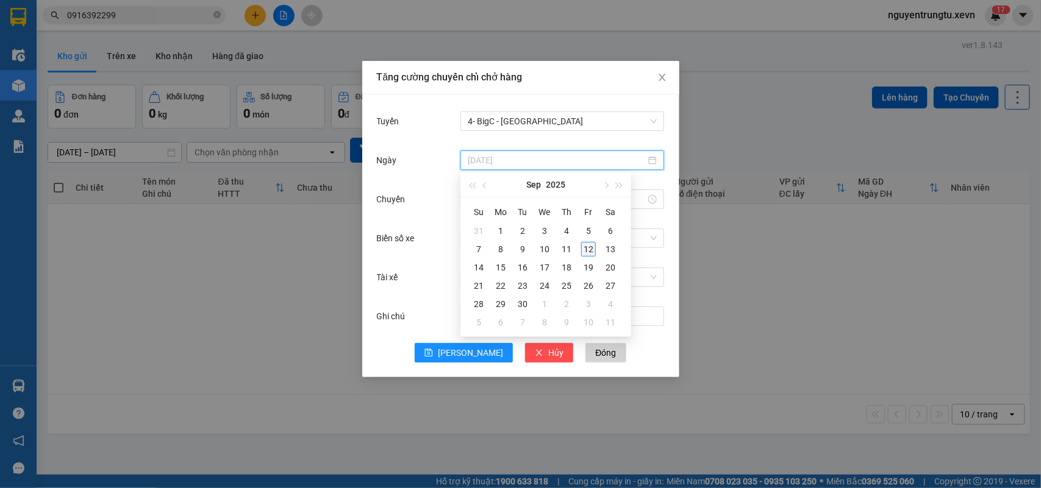
type input "12/09/2025"
click at [588, 254] on div "12" at bounding box center [588, 249] width 15 height 15
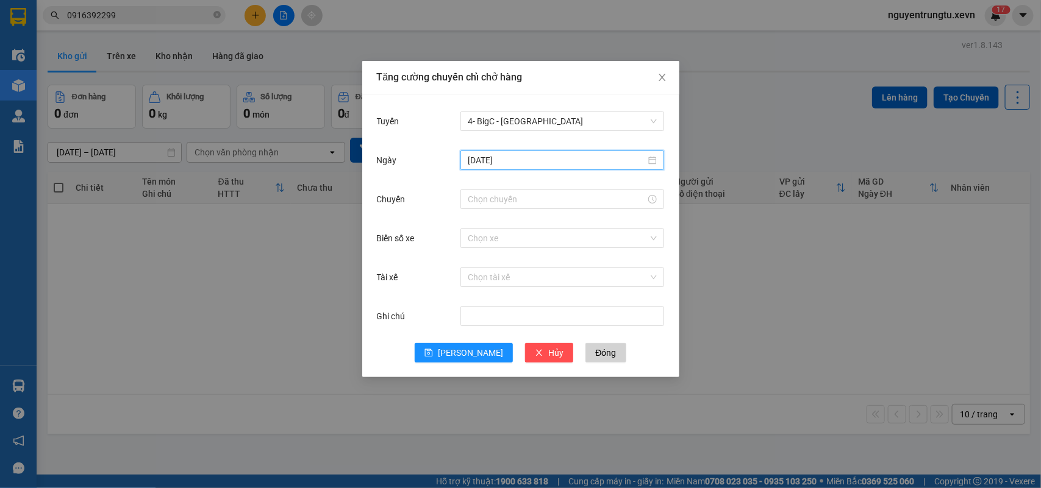
click at [535, 213] on div "Chuyến" at bounding box center [521, 206] width 288 height 39
click at [521, 207] on div at bounding box center [562, 200] width 204 height 20
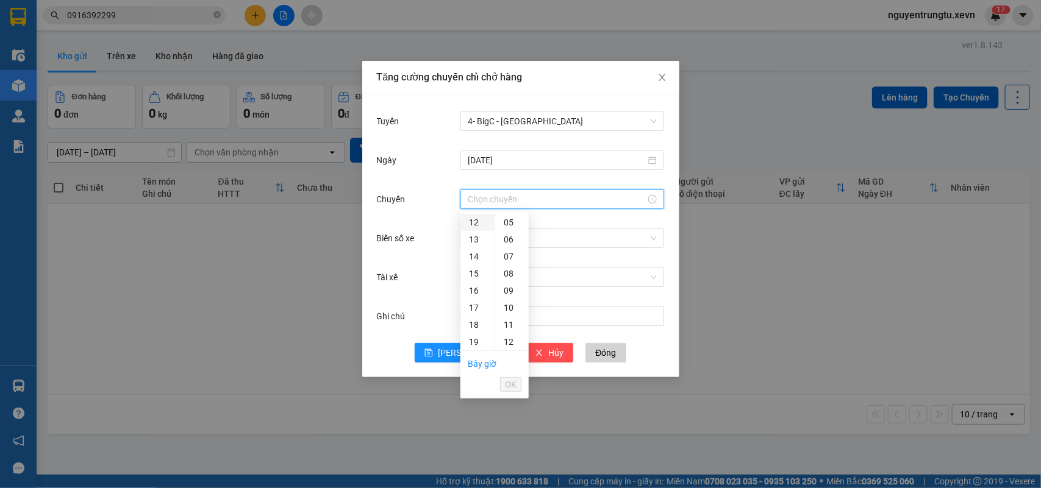
click at [476, 224] on div "12" at bounding box center [477, 222] width 34 height 17
click at [504, 312] on div "05" at bounding box center [512, 307] width 34 height 17
type input "12:05"
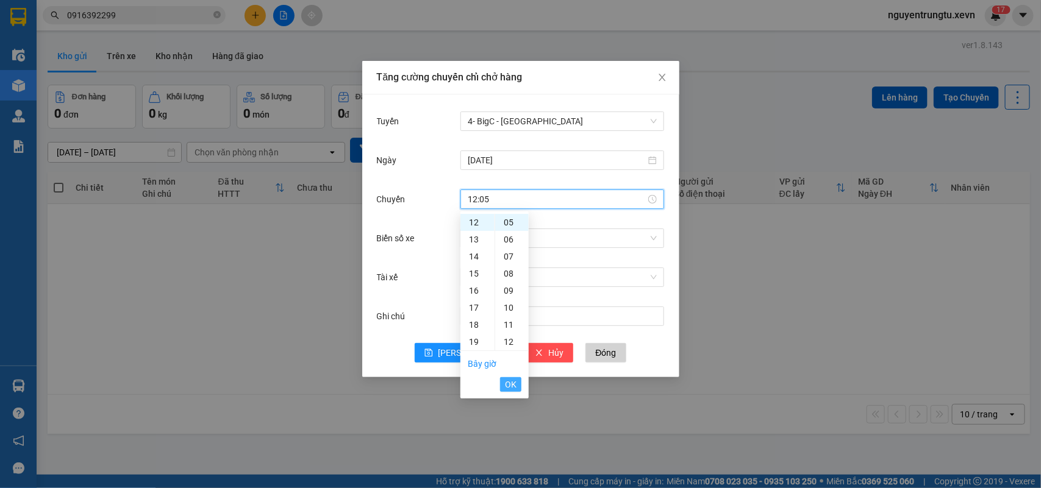
click at [506, 382] on span "OK" at bounding box center [511, 384] width 12 height 13
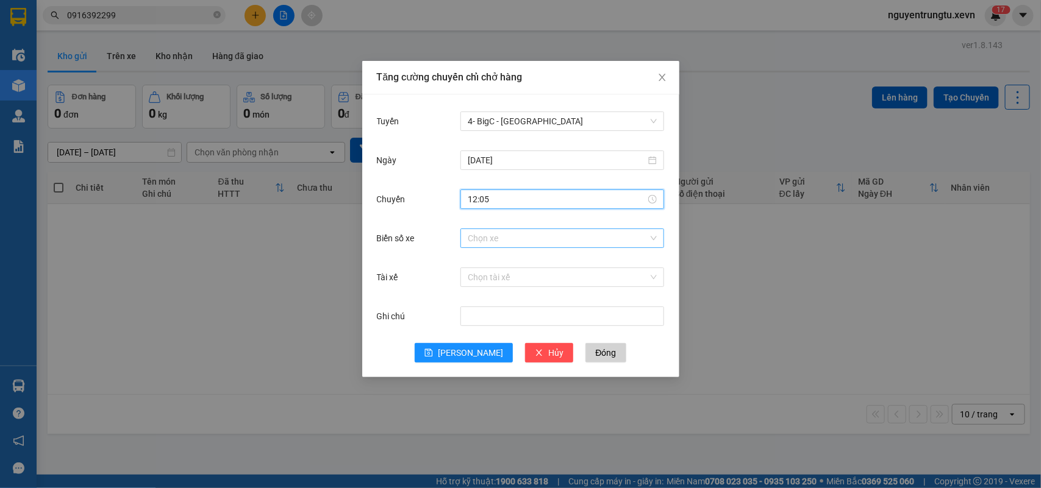
click at [538, 244] on input "Biển số xe" at bounding box center [558, 238] width 180 height 18
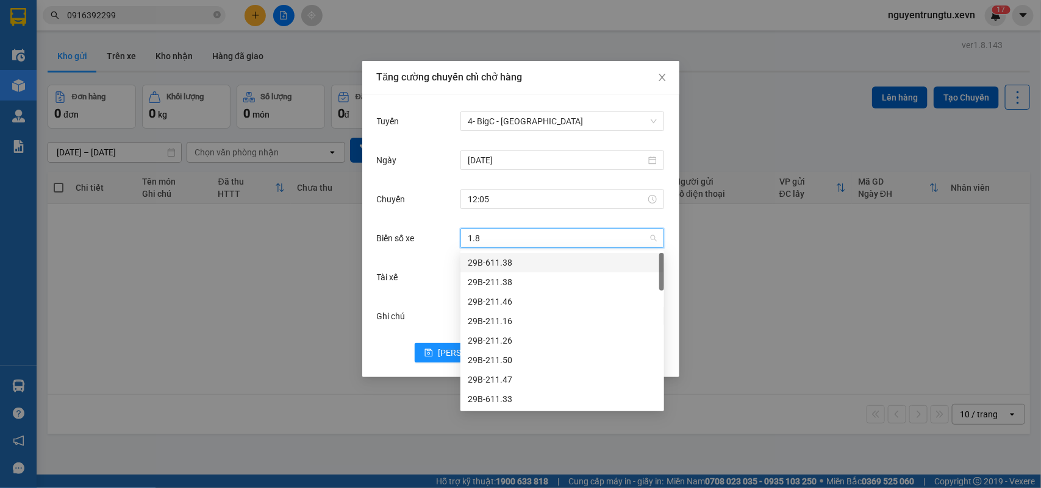
type input "1.88"
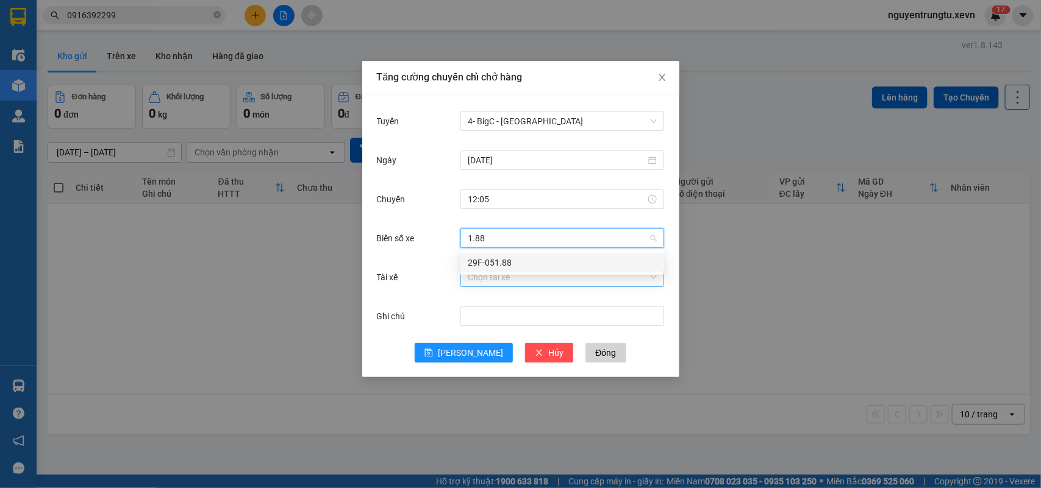
drag, startPoint x: 538, startPoint y: 254, endPoint x: 535, endPoint y: 282, distance: 28.2
click at [538, 263] on div "29F-051.88" at bounding box center [562, 263] width 204 height 20
click at [535, 282] on input "Tài xế" at bounding box center [558, 277] width 180 height 18
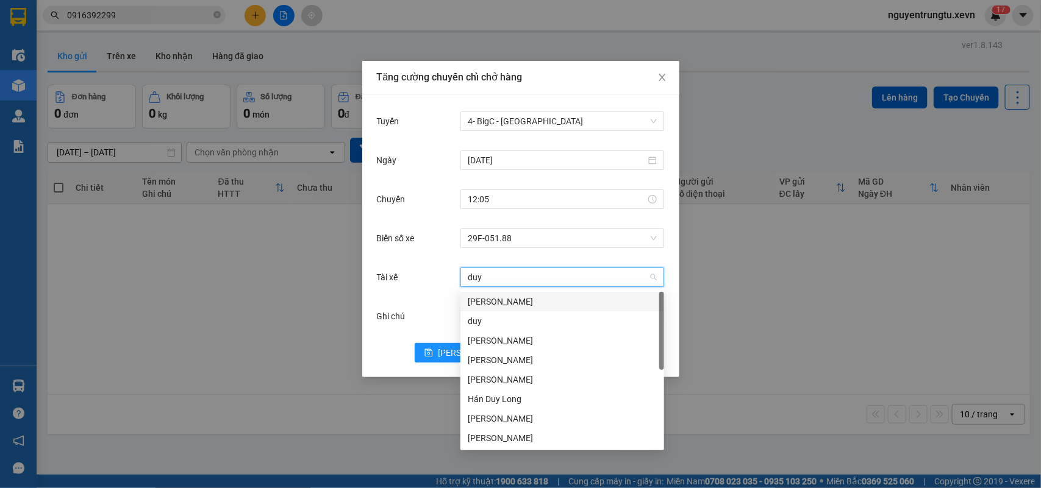
type input "duy h"
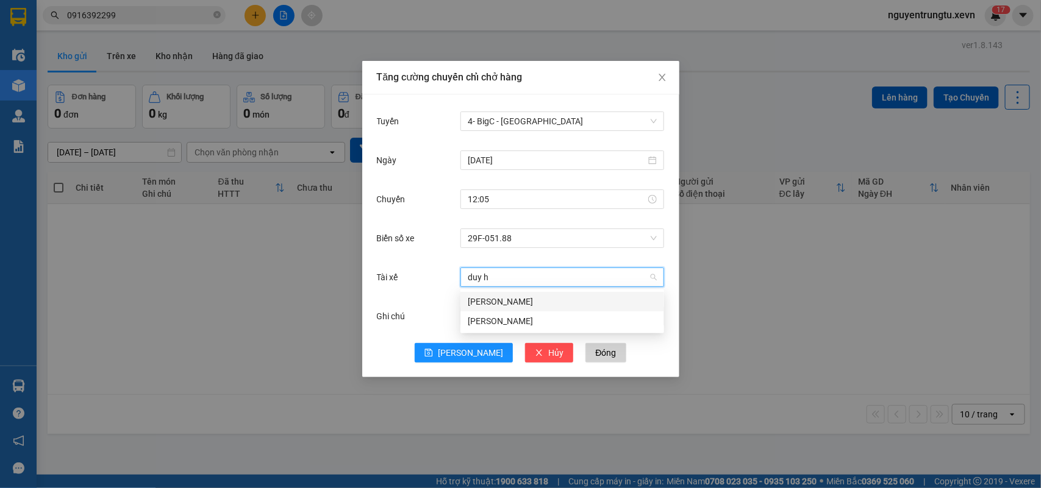
click at [531, 302] on div "Nguyễn Duy Hà" at bounding box center [562, 301] width 189 height 13
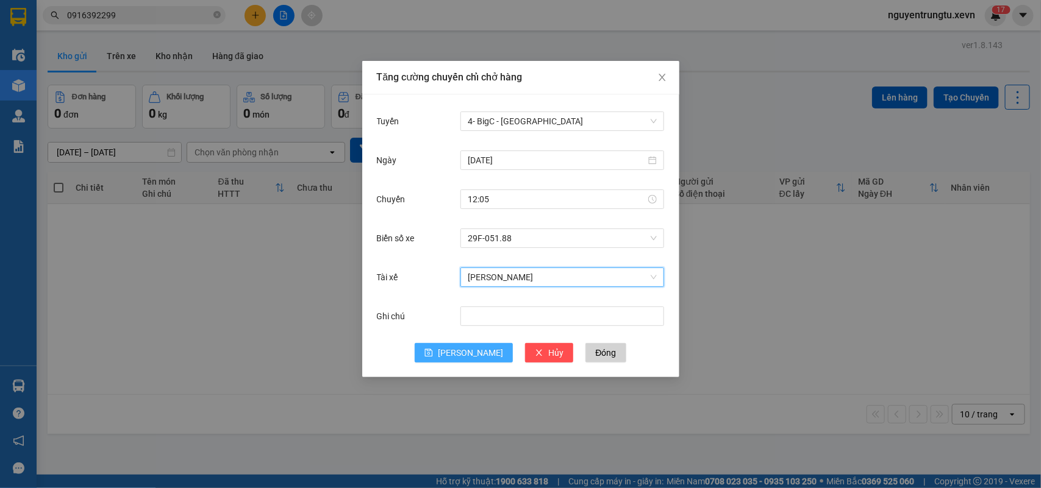
click at [477, 349] on button "Lưu" at bounding box center [464, 353] width 98 height 20
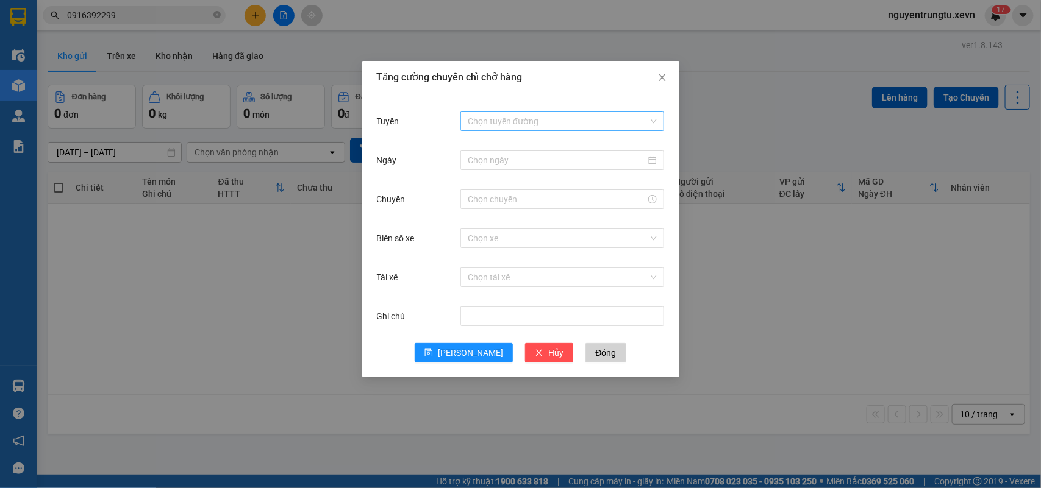
click at [500, 116] on input "Tuyến" at bounding box center [558, 121] width 180 height 18
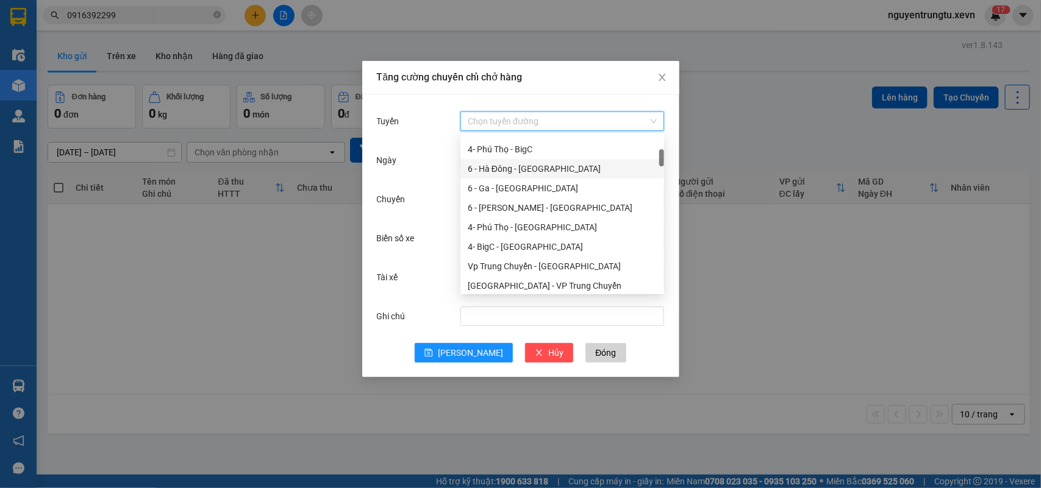
click at [535, 168] on div "6 - Hà Đông - Yên Bái" at bounding box center [562, 168] width 189 height 13
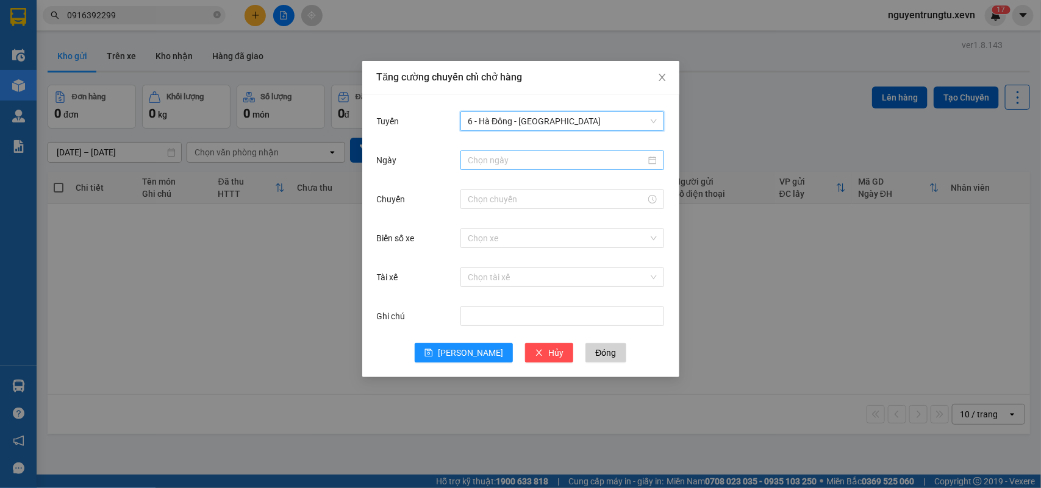
click at [529, 165] on input "Ngày" at bounding box center [557, 160] width 178 height 13
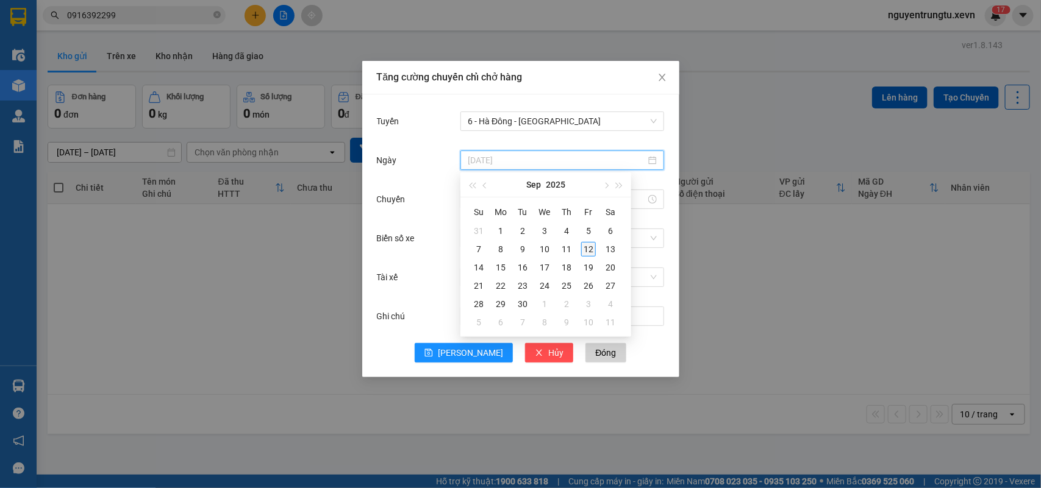
type input "12/09/2025"
click at [582, 249] on div "12" at bounding box center [588, 249] width 15 height 15
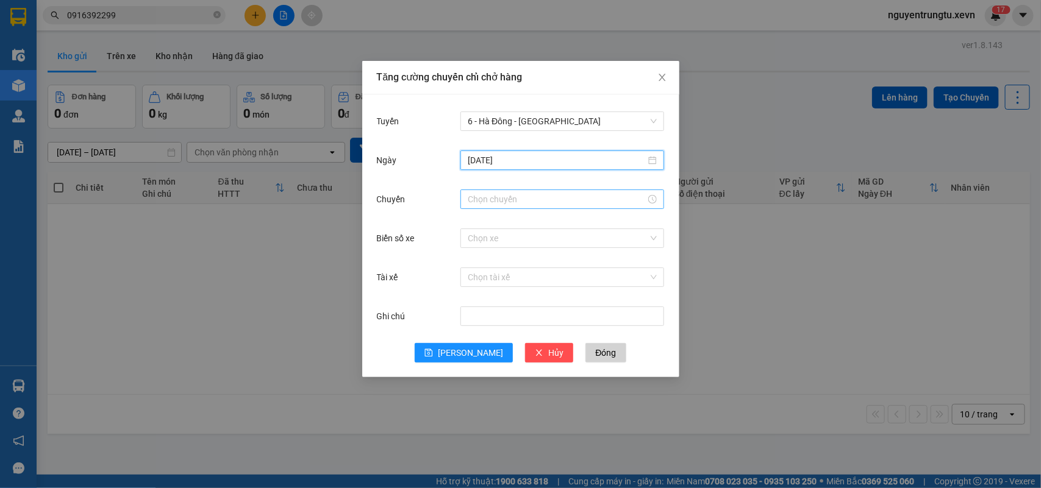
click at [522, 196] on input "Chuyến" at bounding box center [557, 199] width 178 height 13
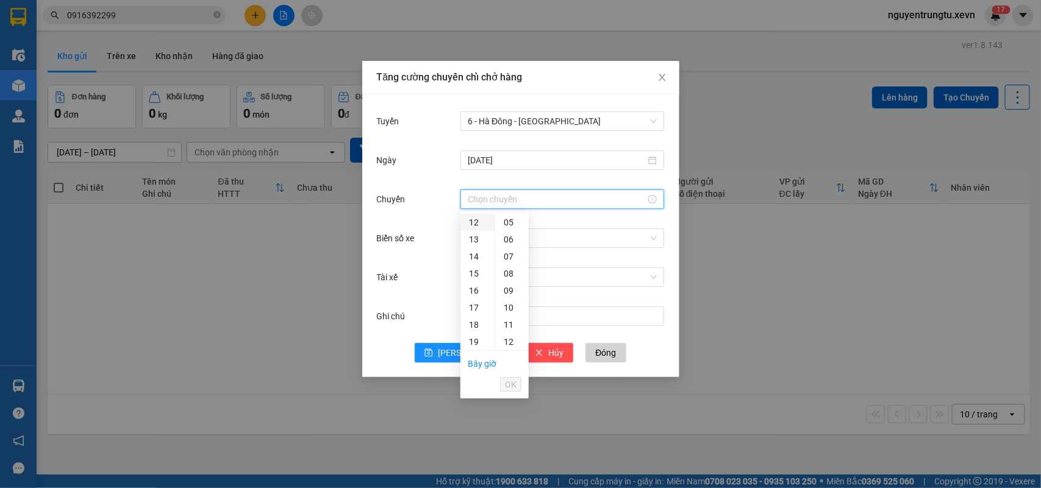
click at [471, 221] on div "12" at bounding box center [477, 222] width 34 height 17
click at [510, 308] on div "05" at bounding box center [512, 307] width 34 height 17
type input "12:05"
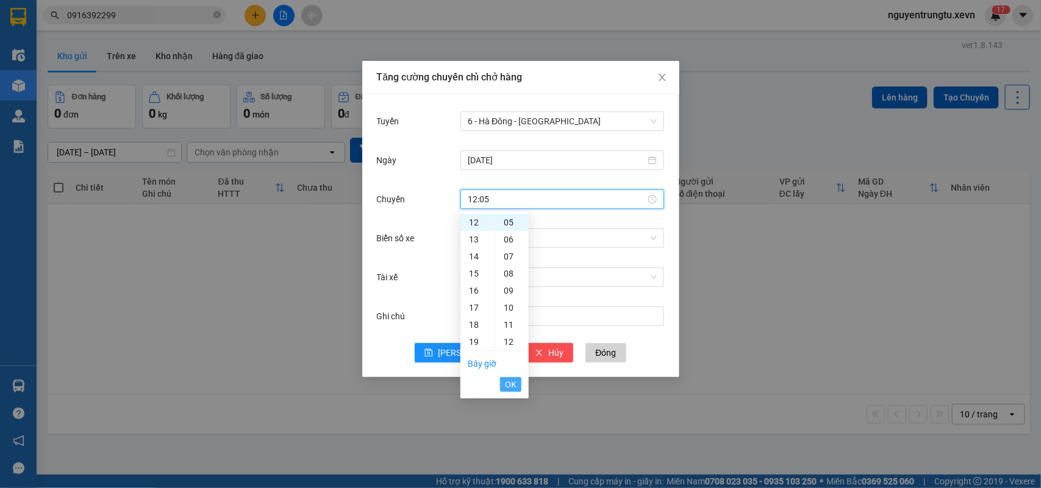
click at [509, 382] on span "OK" at bounding box center [511, 384] width 12 height 13
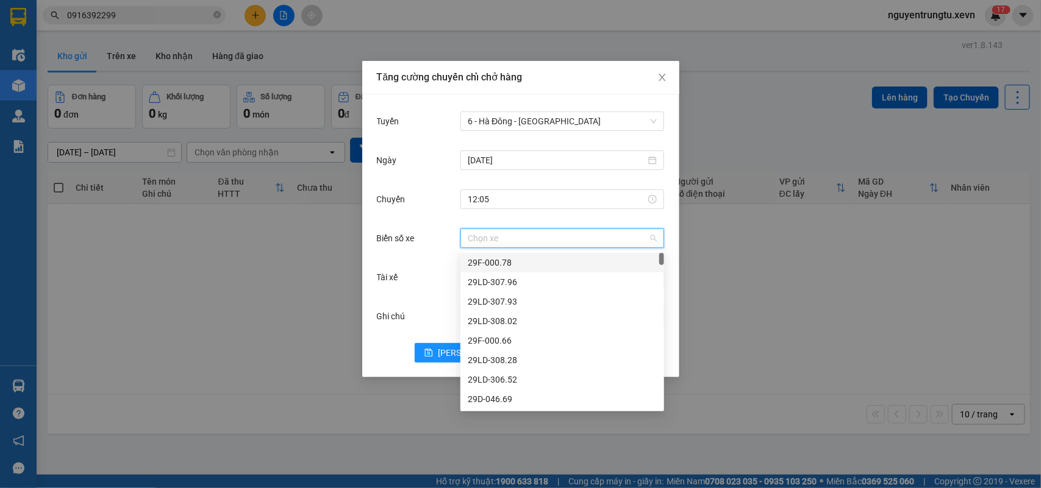
click at [522, 235] on input "Biển số xe" at bounding box center [558, 238] width 180 height 18
type input "4.69"
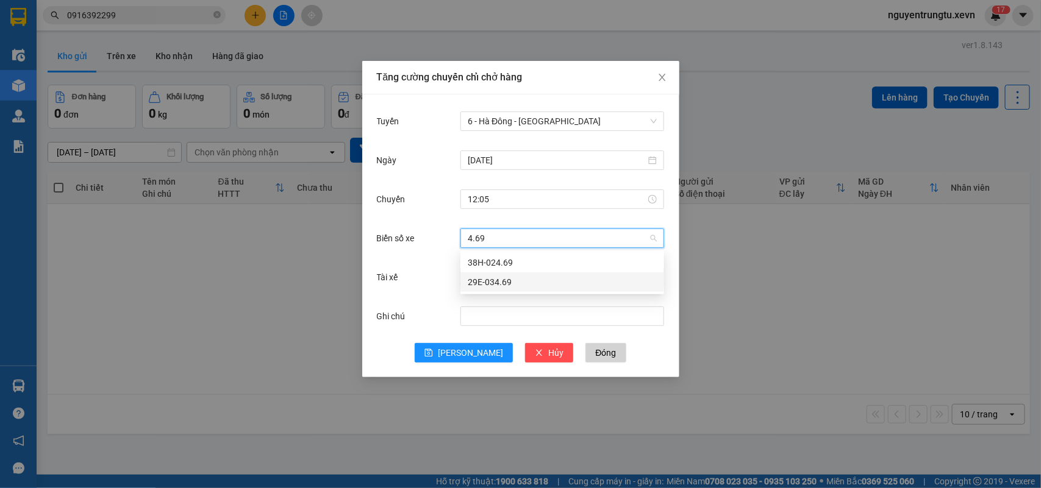
click at [507, 279] on div "29E-034.69" at bounding box center [562, 282] width 189 height 13
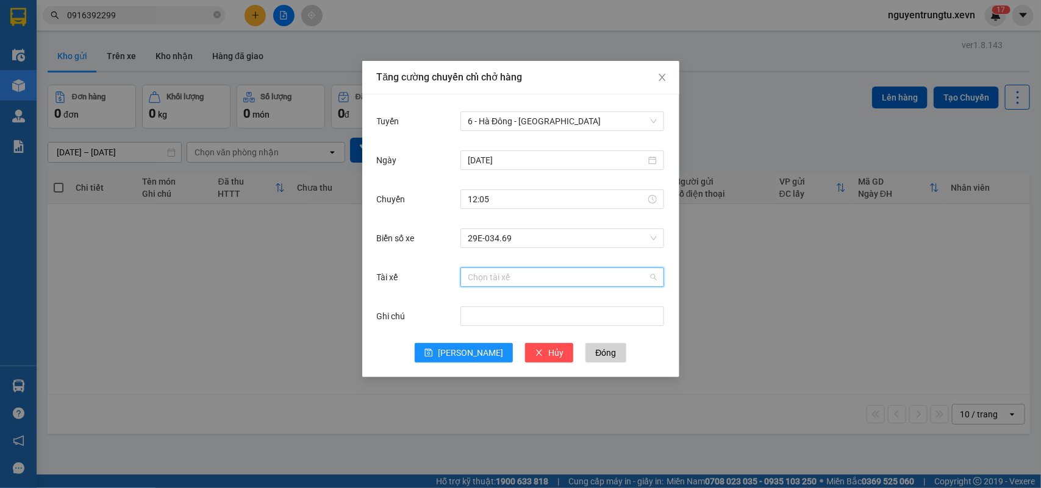
click at [507, 282] on input "Tài xế" at bounding box center [558, 277] width 180 height 18
type input "tống"
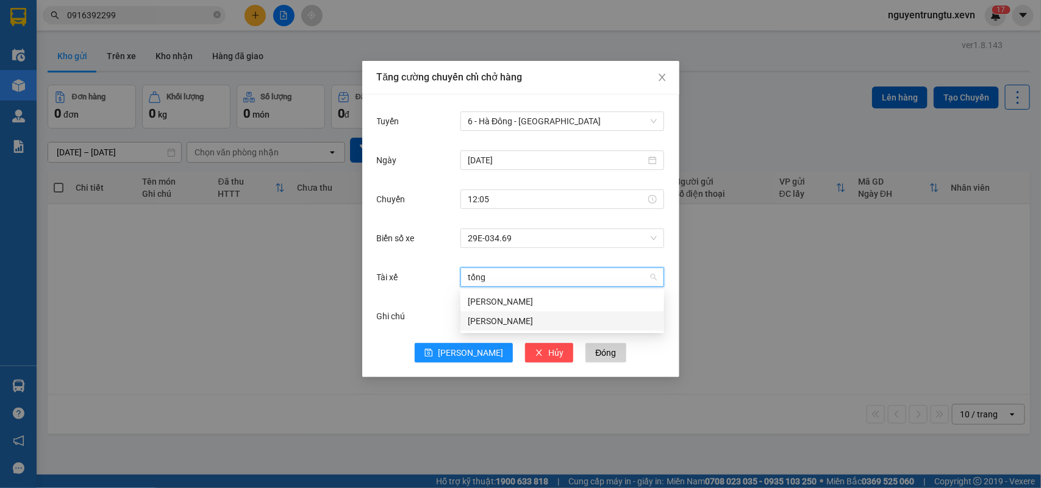
click at [508, 318] on div "Tống Văn Hậu" at bounding box center [562, 321] width 189 height 13
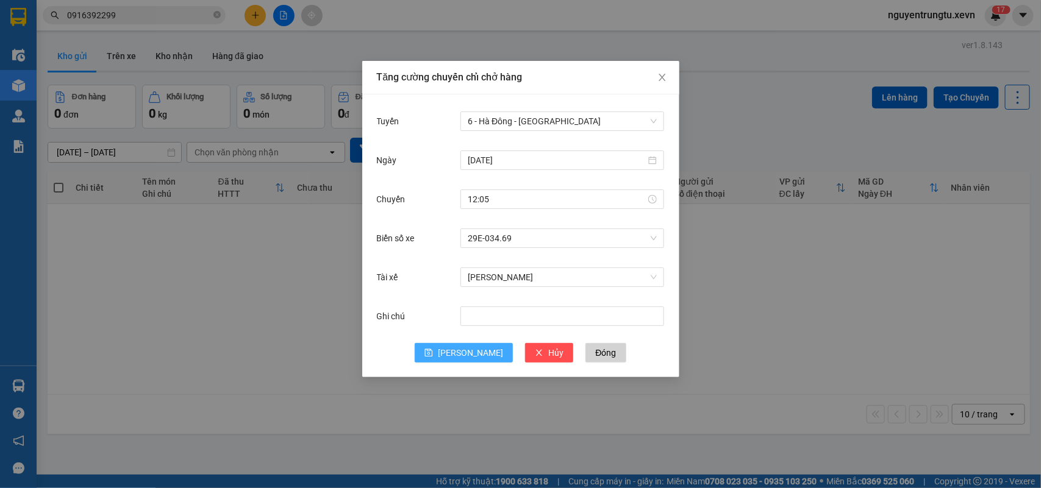
click at [480, 351] on button "Lưu" at bounding box center [464, 353] width 98 height 20
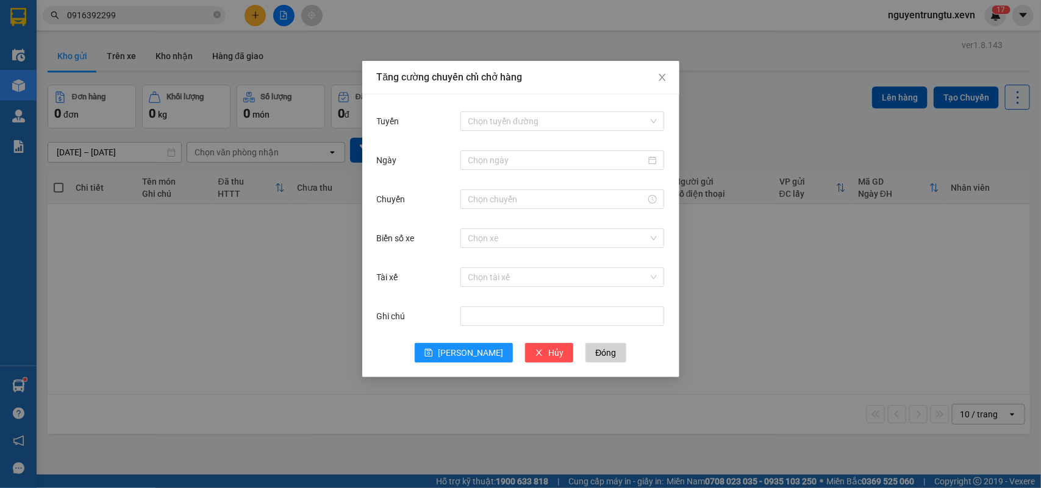
click at [256, 297] on div "Tăng cường chuyến chỉ chở hàng Tuyến Chọn tuyến đường Ngày Chuyến Biển số xe Ch…" at bounding box center [520, 244] width 1041 height 488
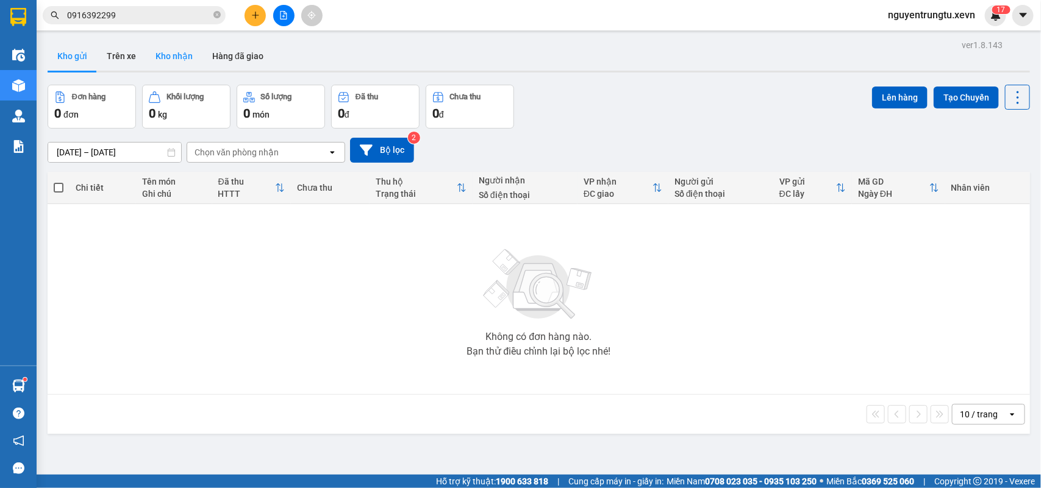
click at [183, 49] on button "Kho nhận" at bounding box center [174, 55] width 57 height 29
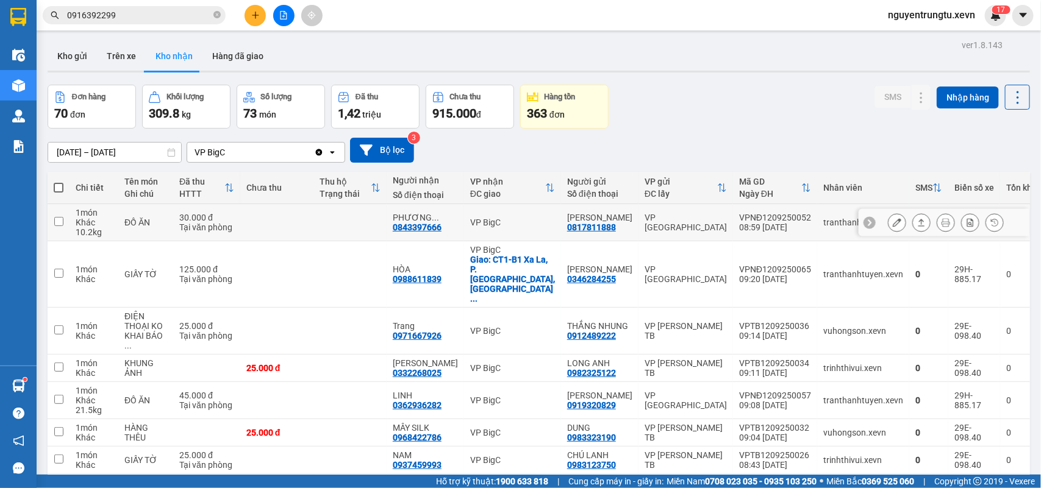
drag, startPoint x: 526, startPoint y: 217, endPoint x: 526, endPoint y: 252, distance: 34.8
click at [526, 216] on td "VP BigC" at bounding box center [512, 222] width 97 height 37
checkbox input "true"
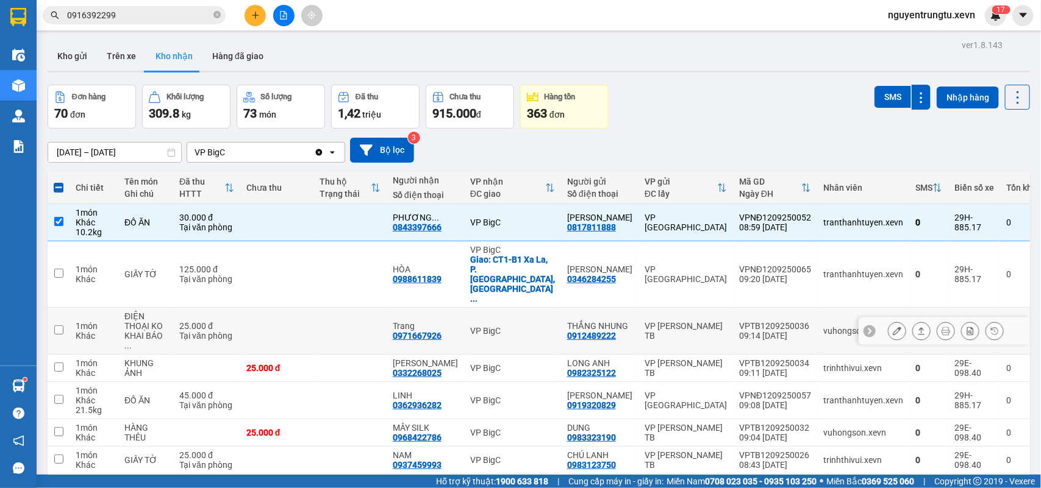
click at [529, 308] on td "VP BigC" at bounding box center [512, 331] width 97 height 47
checkbox input "true"
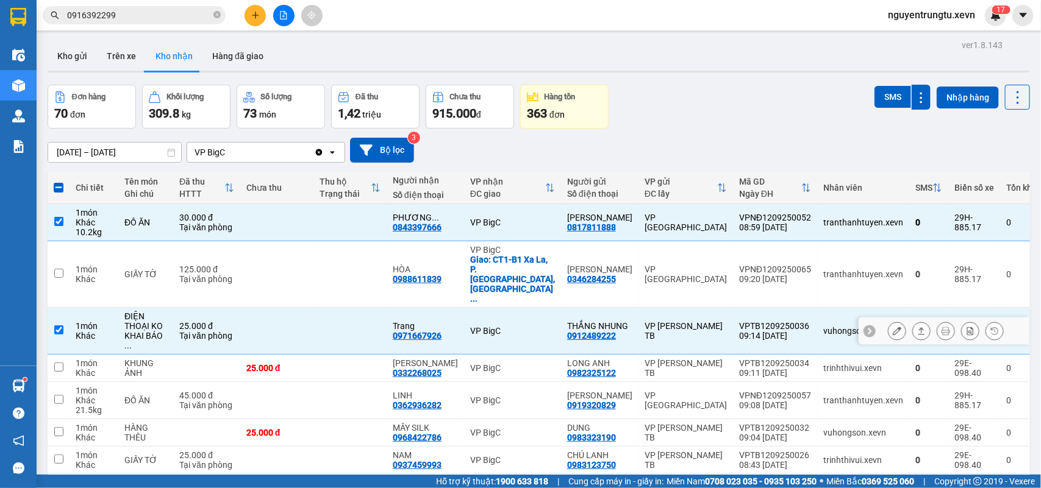
click at [527, 363] on div "VP BigC" at bounding box center [512, 368] width 85 height 10
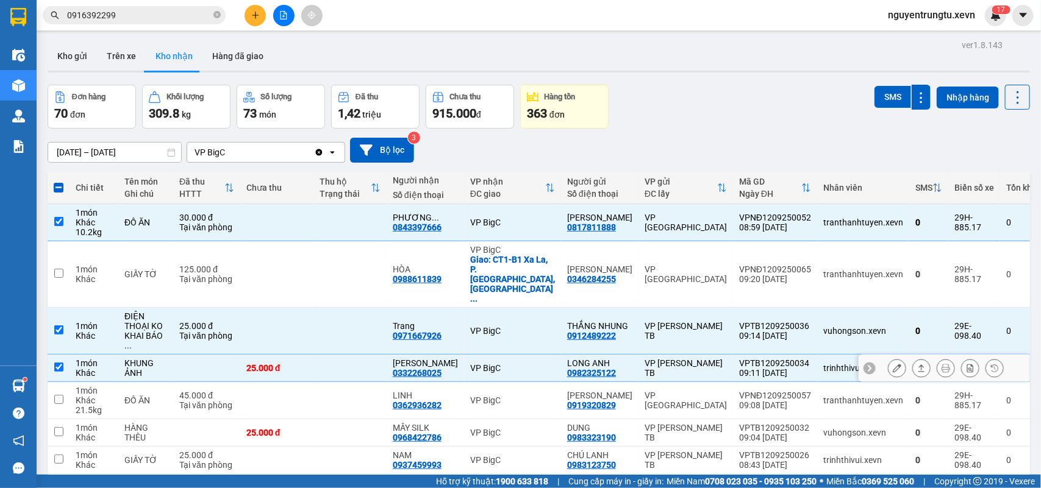
checkbox input "true"
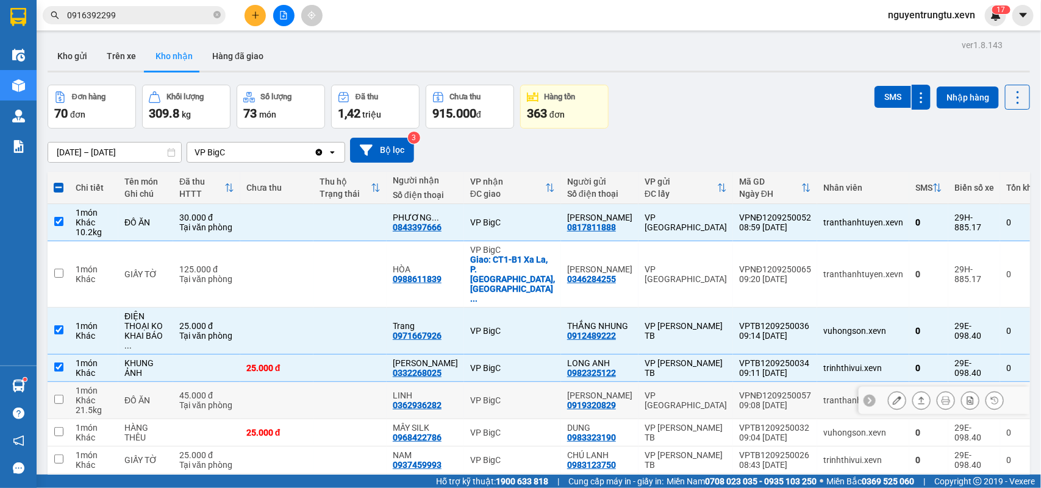
click at [528, 382] on td "VP BigC" at bounding box center [512, 400] width 97 height 37
checkbox input "true"
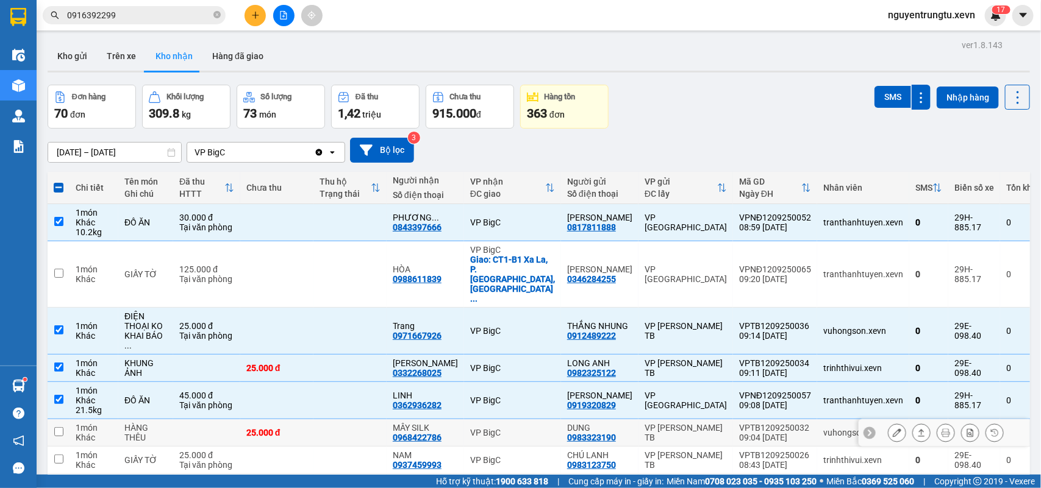
click at [530, 428] on div "VP BigC" at bounding box center [512, 433] width 85 height 10
checkbox input "true"
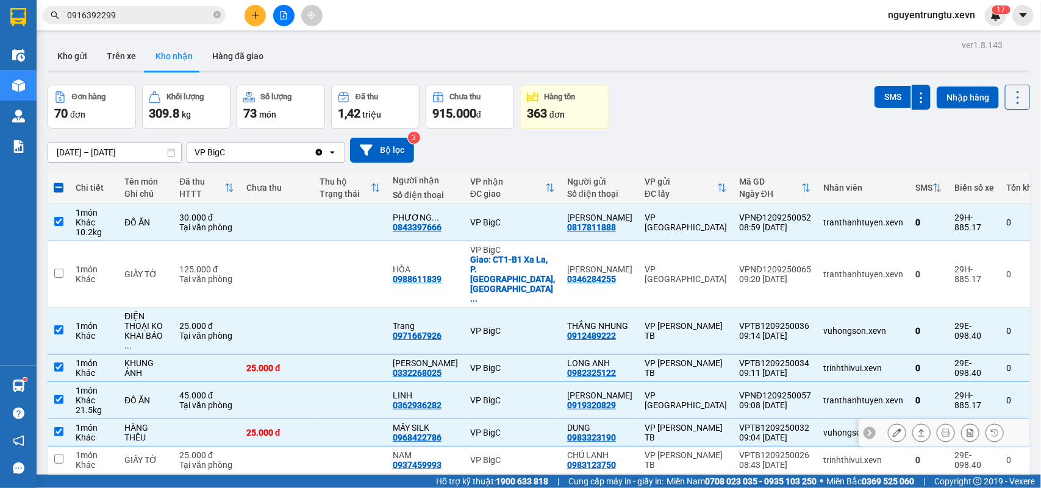
scroll to position [124, 0]
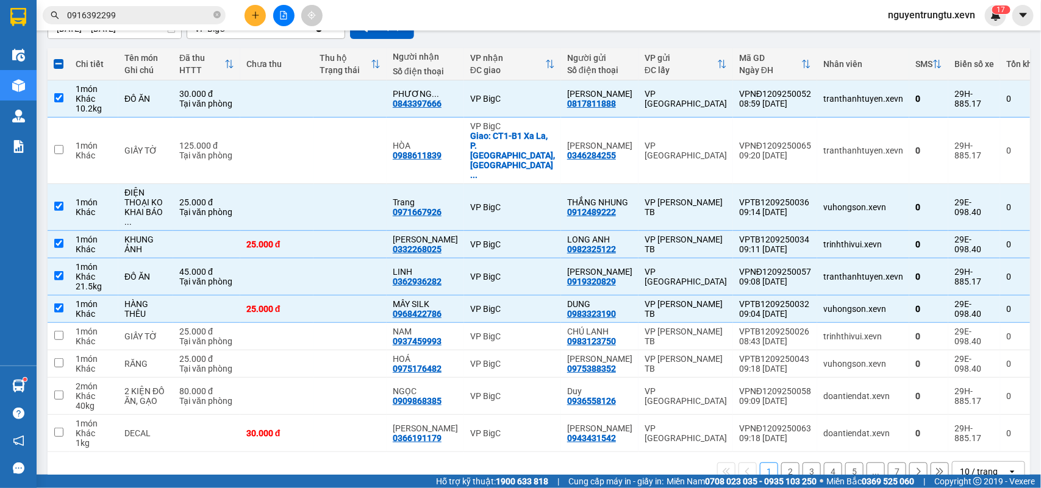
click at [1007, 467] on icon "open" at bounding box center [1012, 472] width 10 height 10
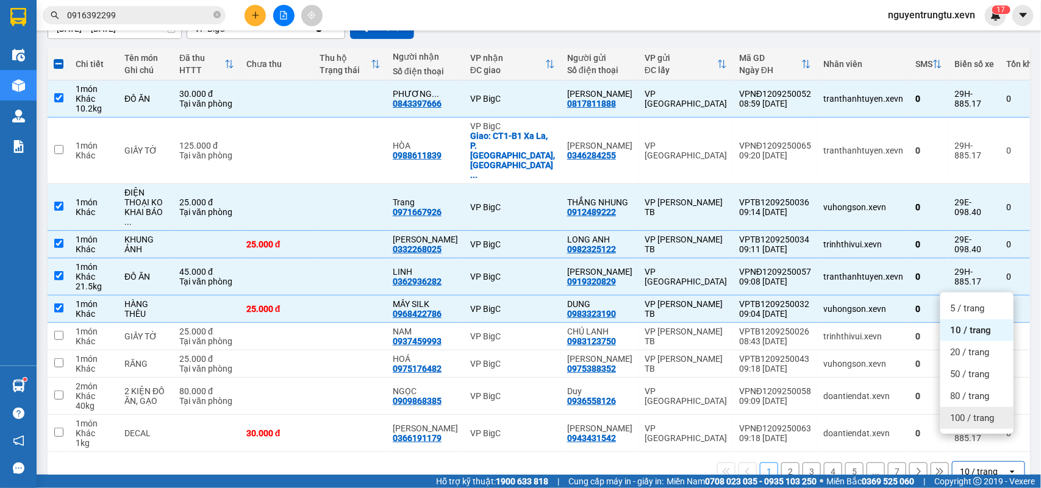
click at [996, 424] on div "100 / trang" at bounding box center [976, 418] width 73 height 22
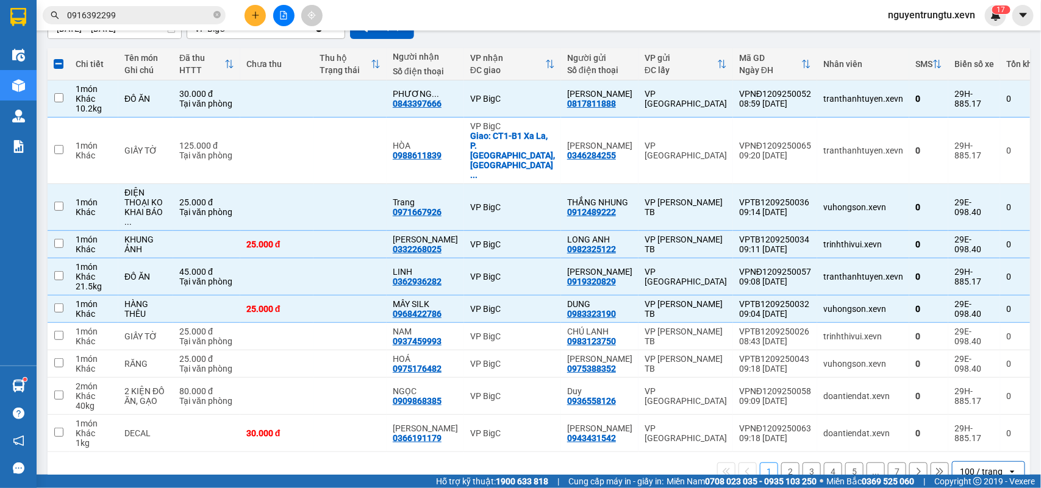
checkbox input "false"
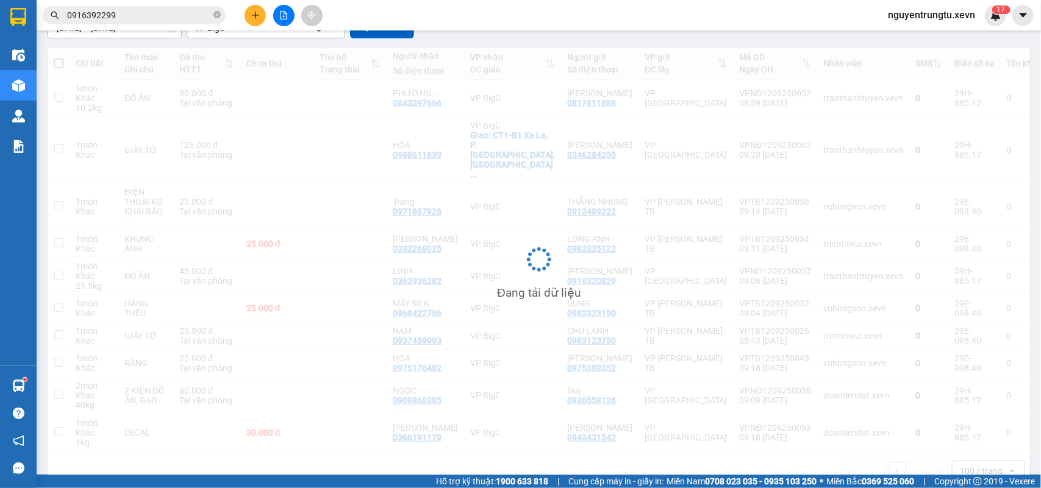
scroll to position [0, 0]
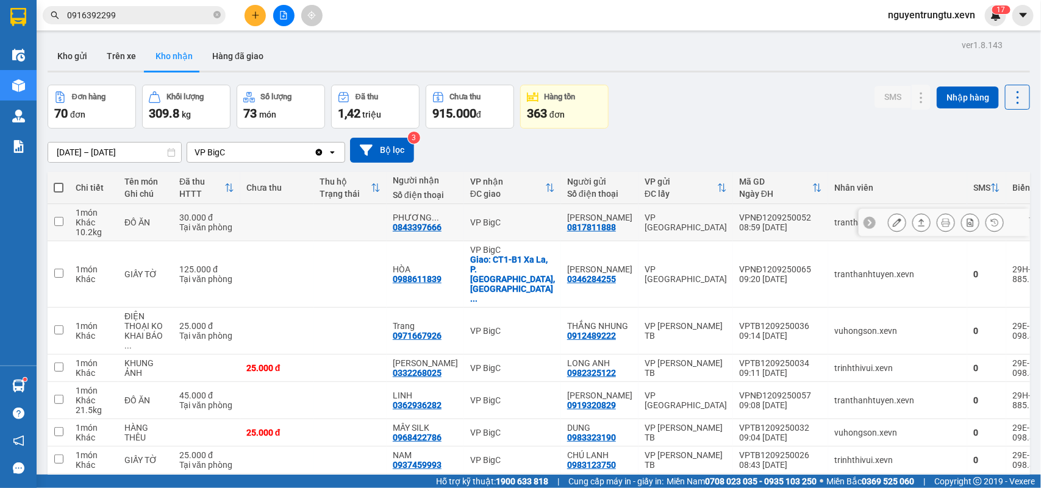
click at [507, 224] on div "VP BigC" at bounding box center [512, 223] width 85 height 10
checkbox input "true"
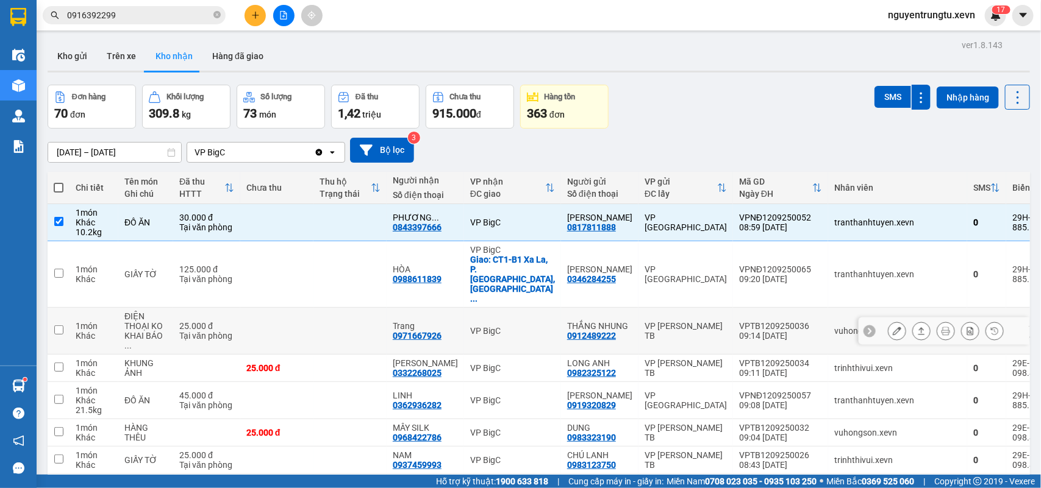
click at [514, 308] on td "VP BigC" at bounding box center [512, 331] width 97 height 47
checkbox input "true"
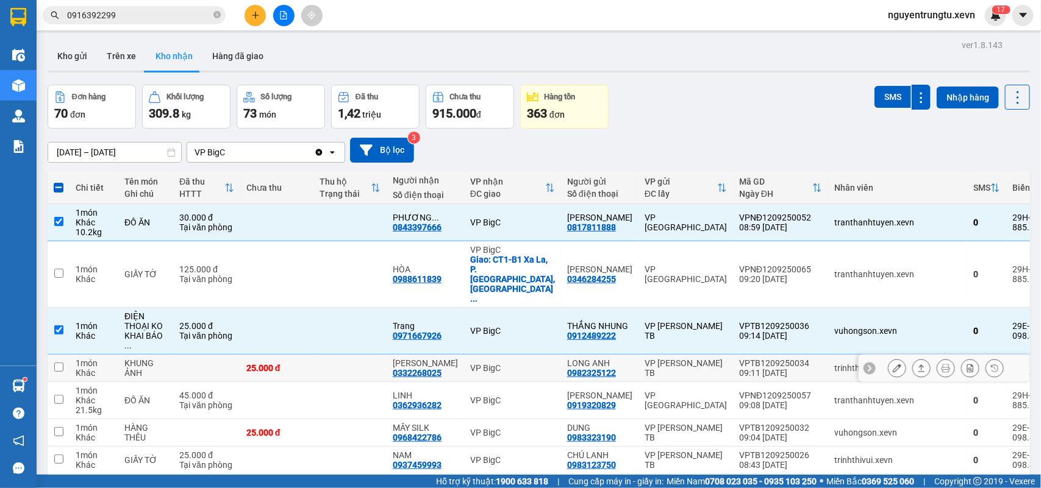
click at [523, 363] on div "VP BigC" at bounding box center [512, 368] width 85 height 10
checkbox input "true"
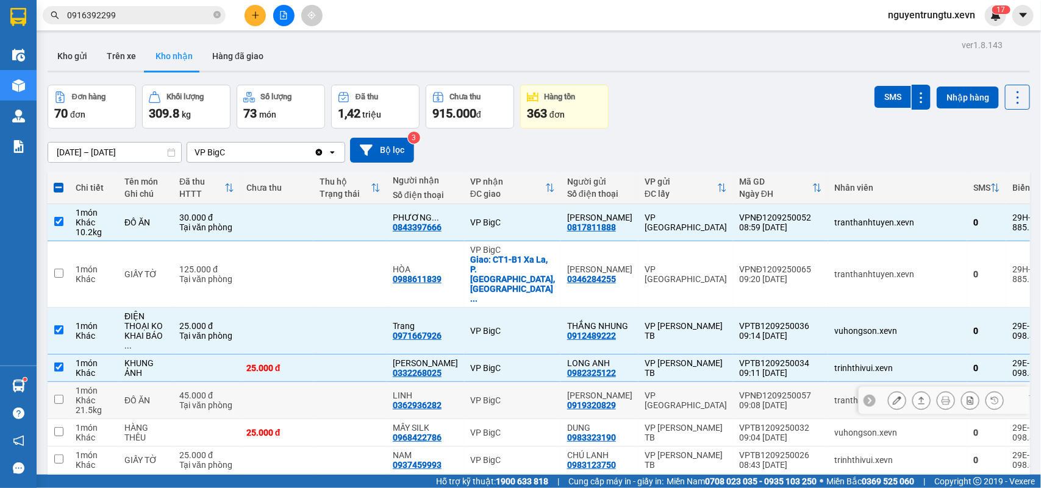
click at [518, 396] on div "VP BigC" at bounding box center [512, 401] width 85 height 10
checkbox input "true"
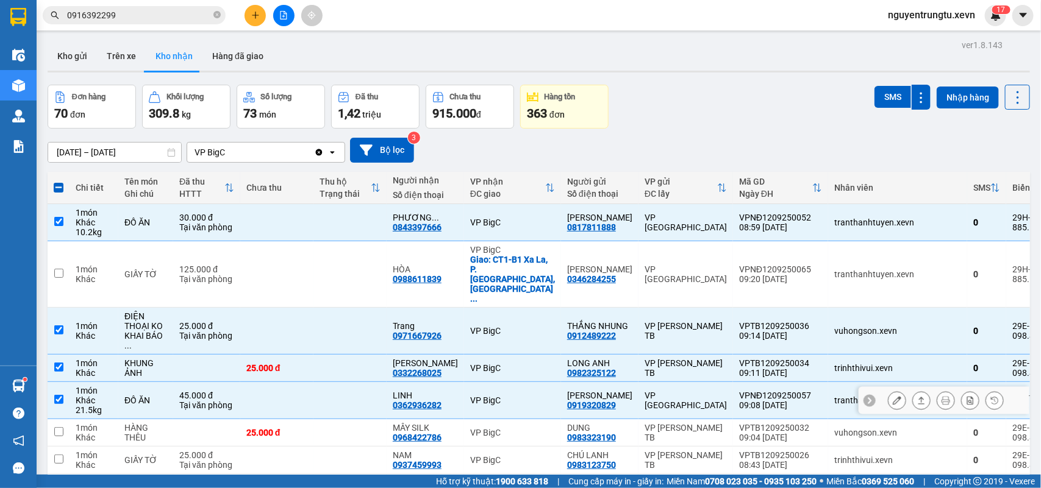
scroll to position [229, 0]
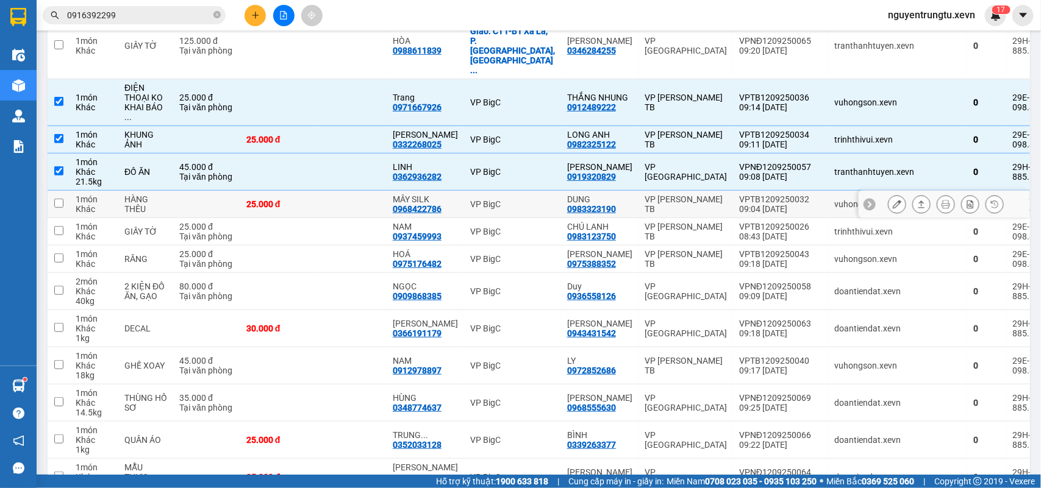
click at [516, 199] on div "VP BigC" at bounding box center [512, 204] width 85 height 10
checkbox input "true"
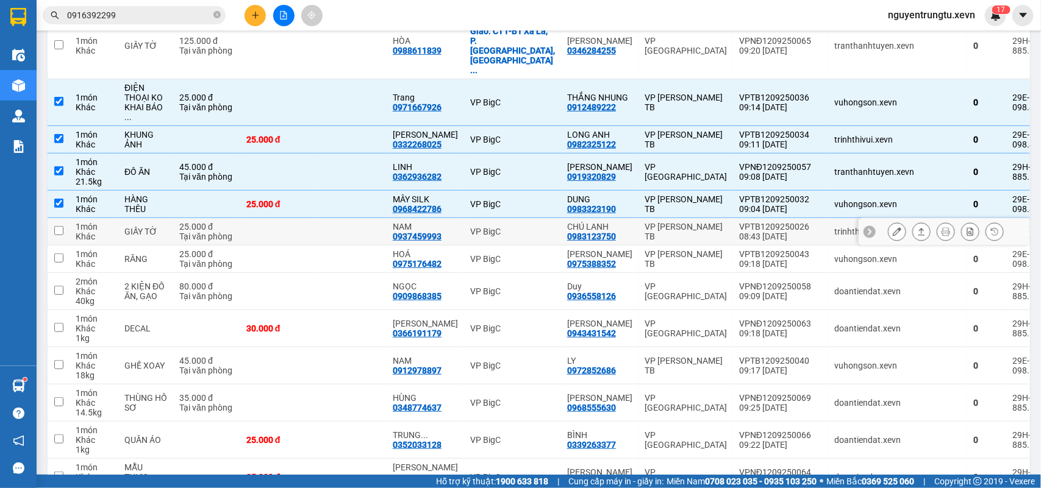
click at [519, 218] on td "VP BigC" at bounding box center [512, 231] width 97 height 27
checkbox input "true"
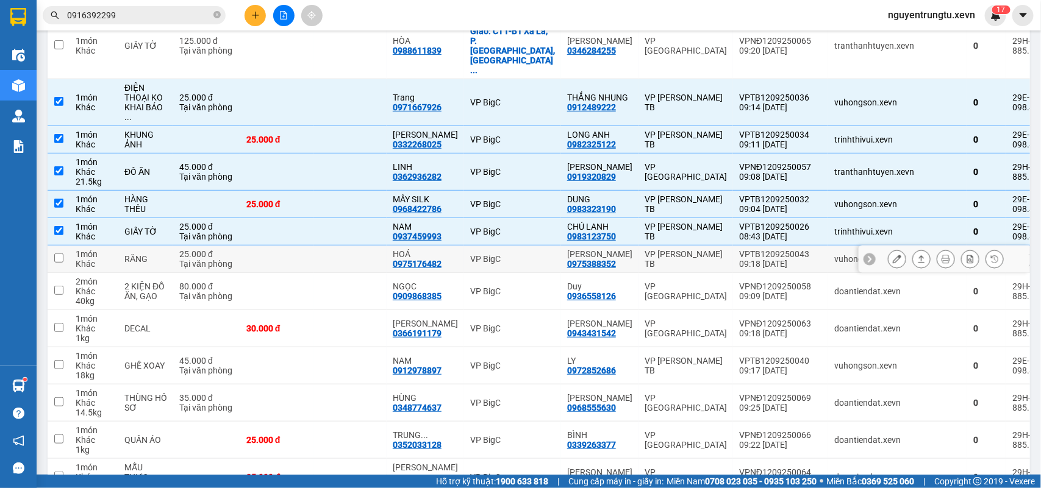
click at [519, 254] on div "VP BigC" at bounding box center [512, 259] width 85 height 10
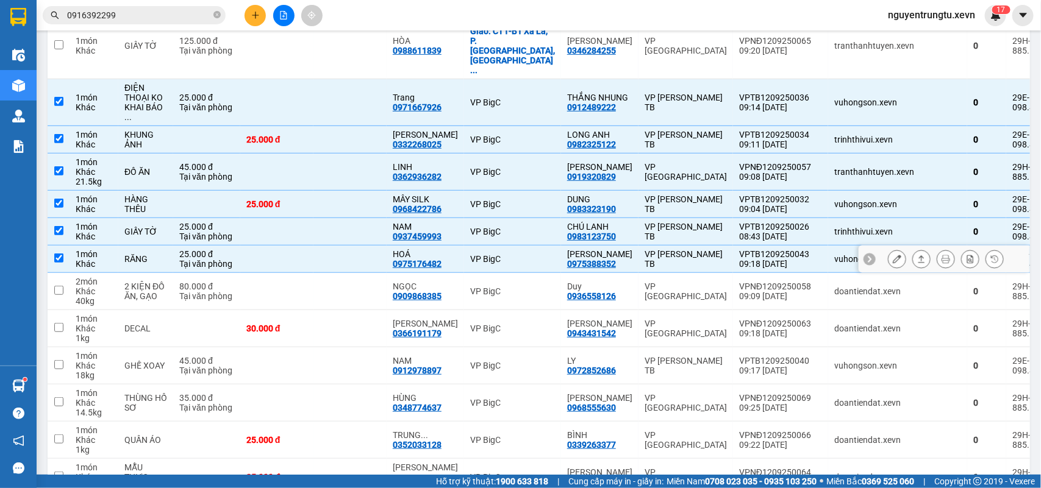
checkbox input "true"
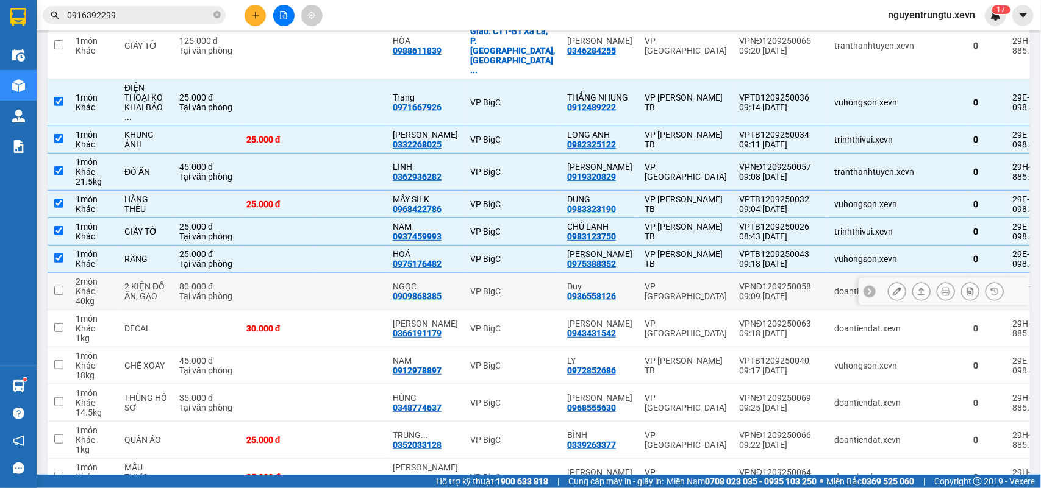
click at [519, 273] on td "VP BigC" at bounding box center [512, 291] width 97 height 37
checkbox input "true"
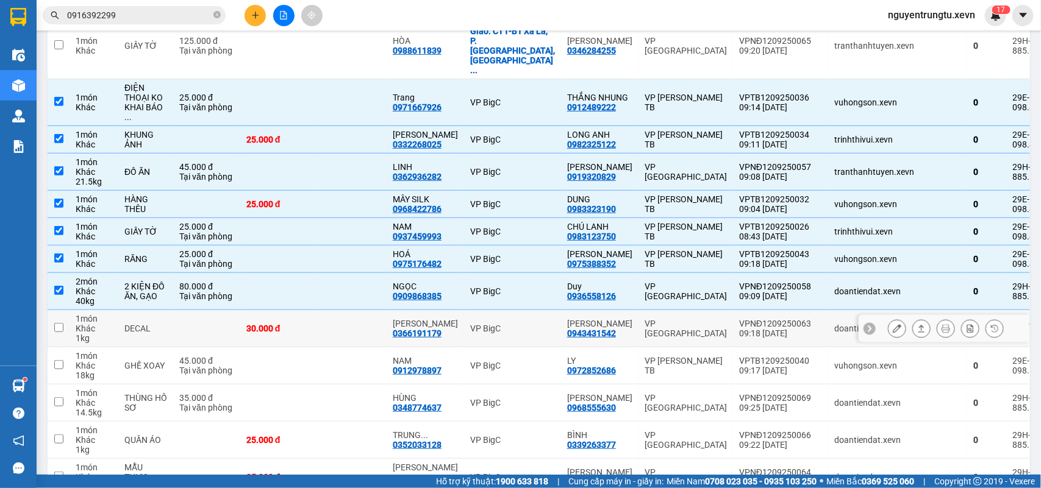
click at [518, 310] on td "VP BigC" at bounding box center [512, 328] width 97 height 37
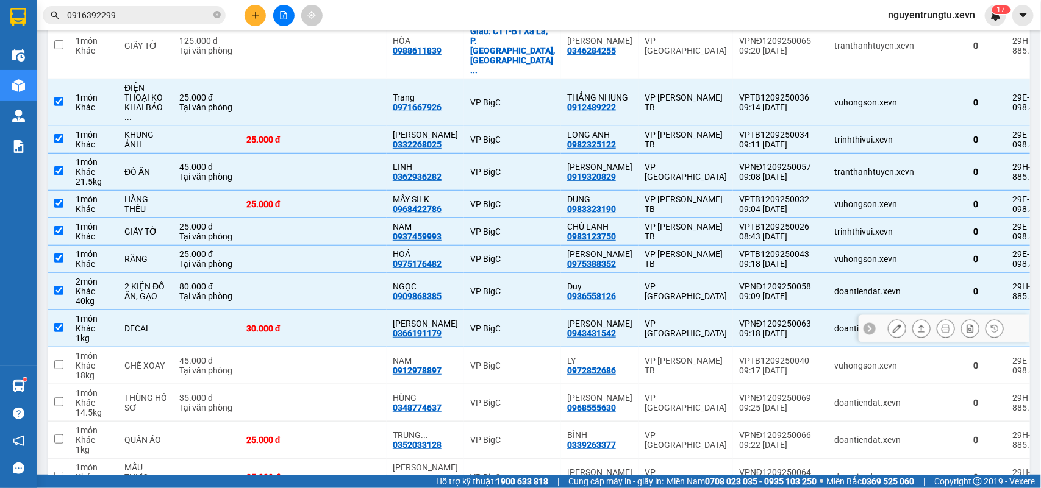
click at [517, 328] on td "VP BigC" at bounding box center [512, 328] width 97 height 37
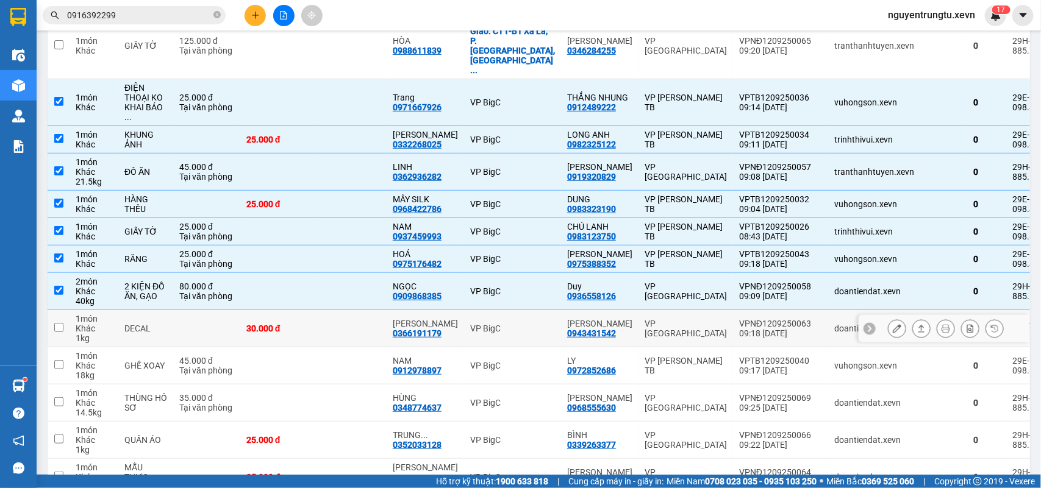
click at [519, 317] on td "VP BigC" at bounding box center [512, 328] width 97 height 37
checkbox input "true"
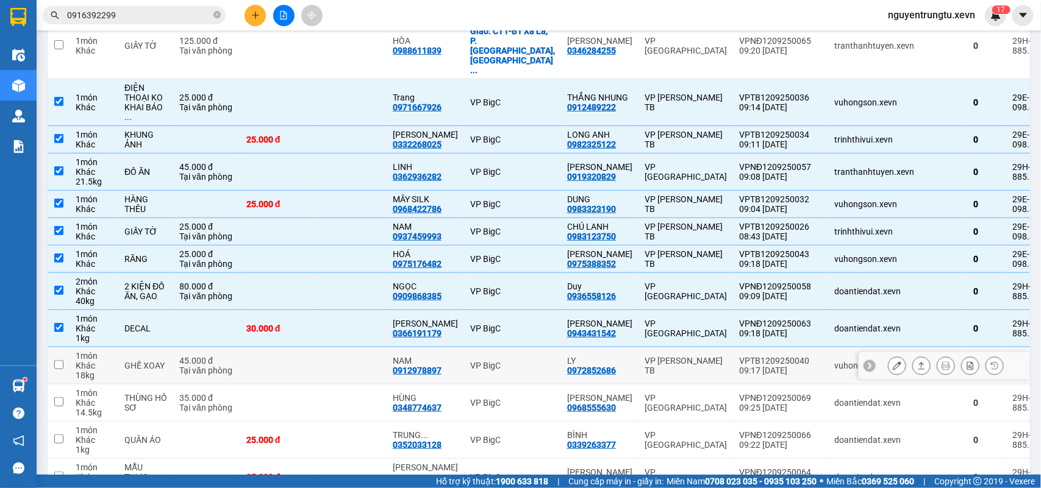
click at [519, 348] on td "VP BigC" at bounding box center [512, 366] width 97 height 37
checkbox input "true"
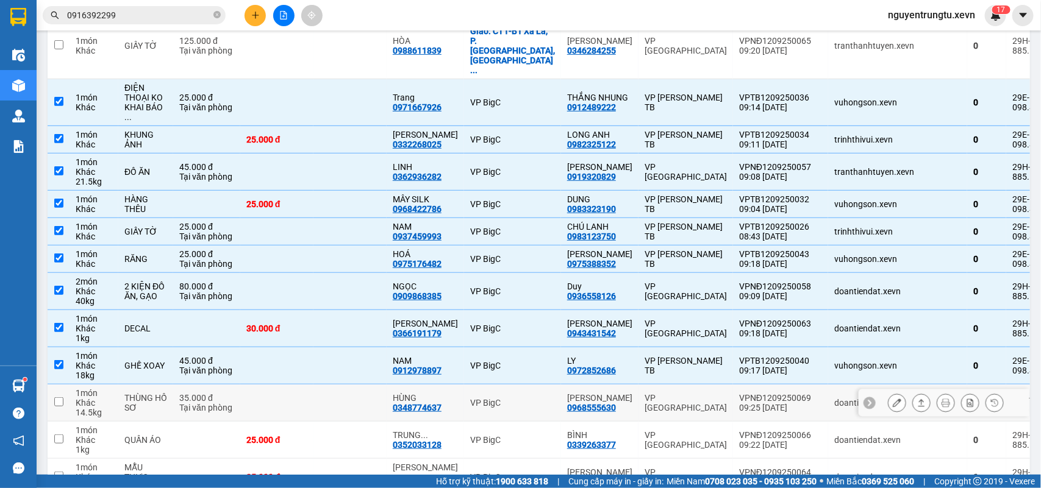
click at [526, 398] on div "VP BigC" at bounding box center [512, 403] width 85 height 10
checkbox input "true"
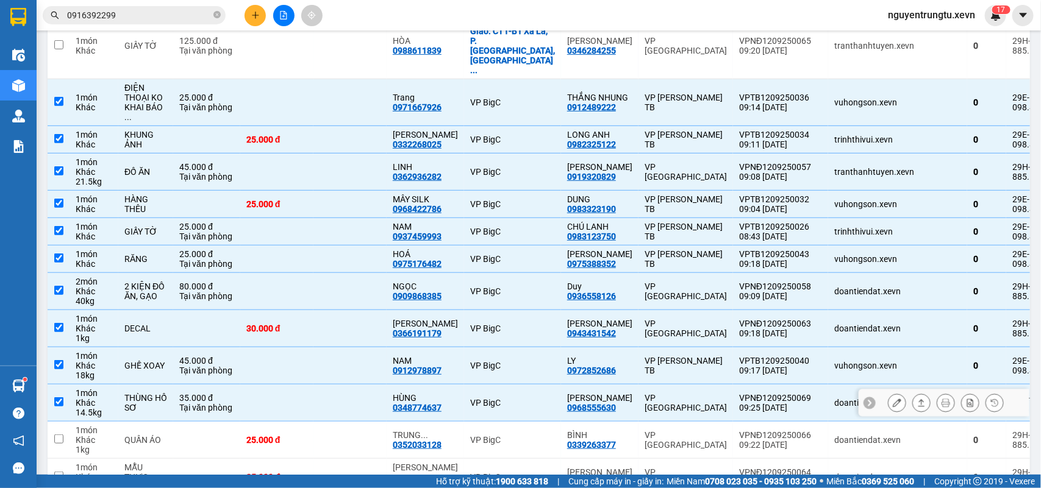
scroll to position [381, 0]
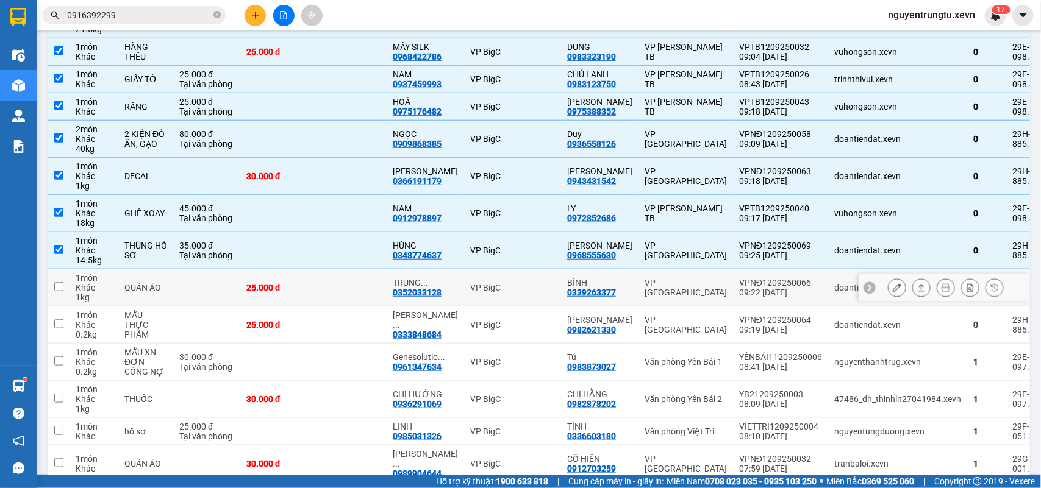
click at [524, 269] on td "VP BigC" at bounding box center [512, 287] width 97 height 37
checkbox input "true"
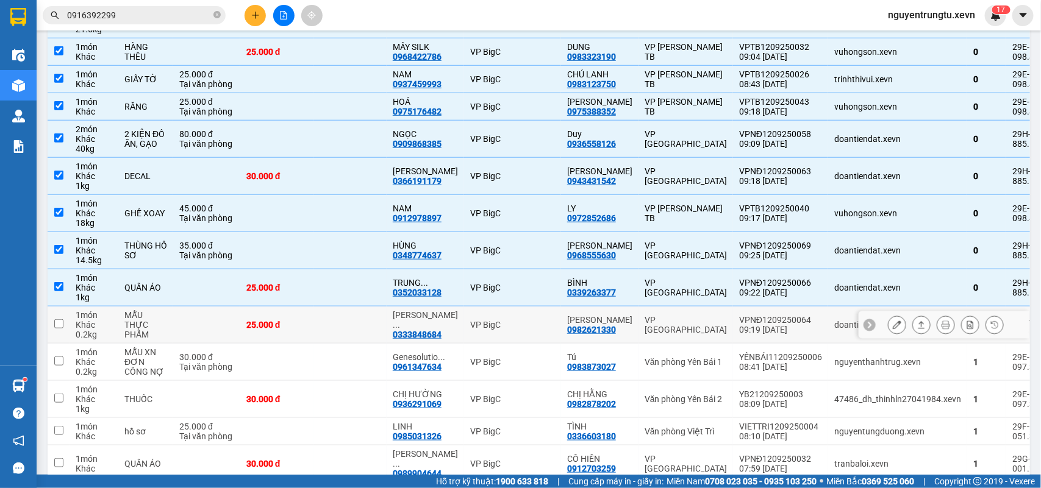
click at [523, 320] on div "VP BigC" at bounding box center [512, 325] width 85 height 10
checkbox input "true"
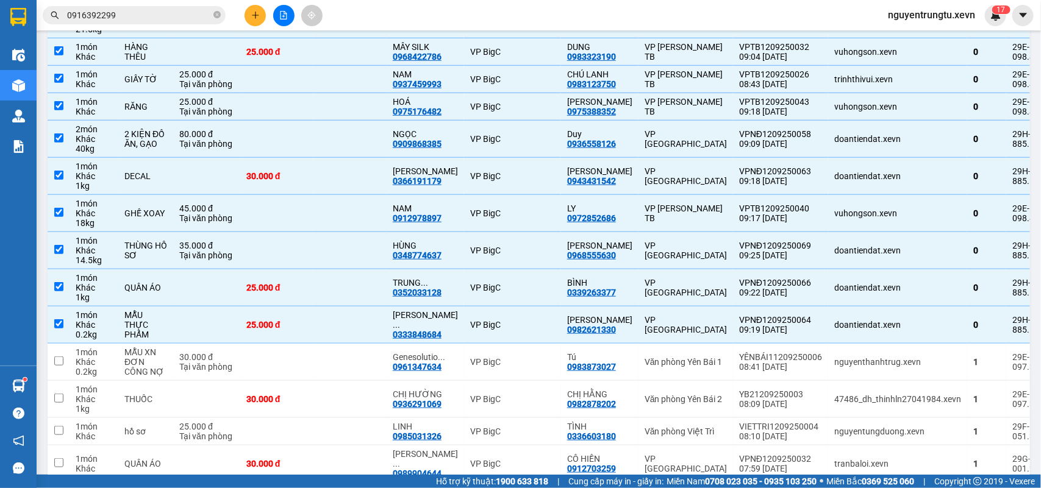
scroll to position [0, 0]
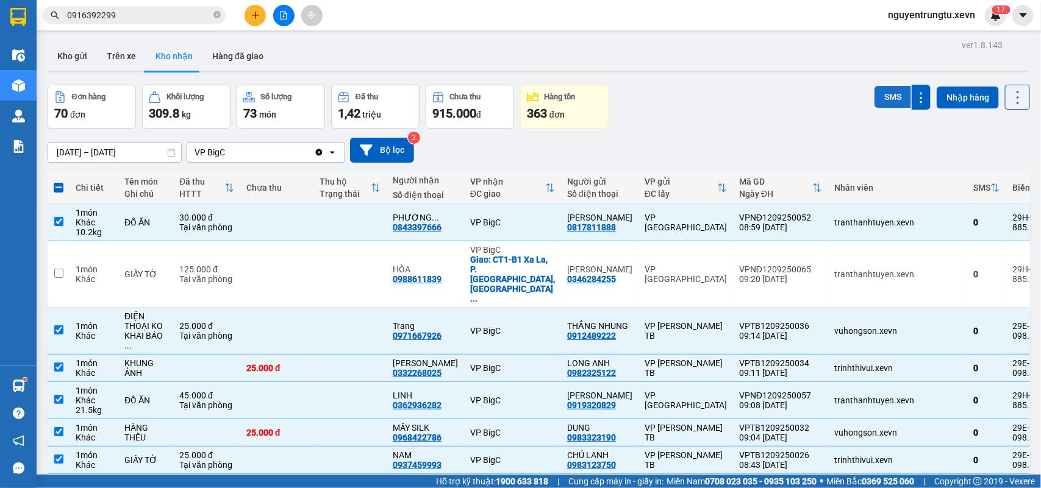
click at [877, 98] on button "SMS" at bounding box center [892, 97] width 37 height 22
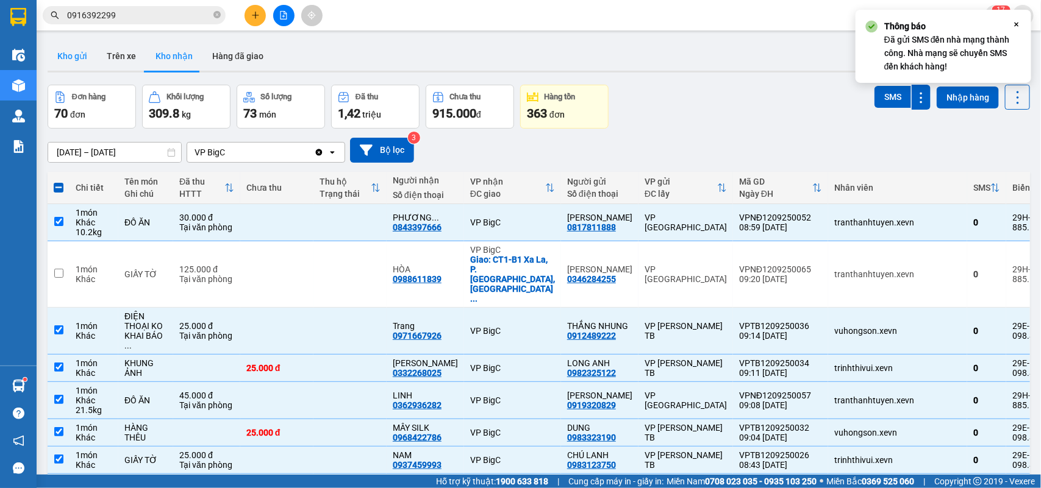
click at [71, 58] on button "Kho gửi" at bounding box center [72, 55] width 49 height 29
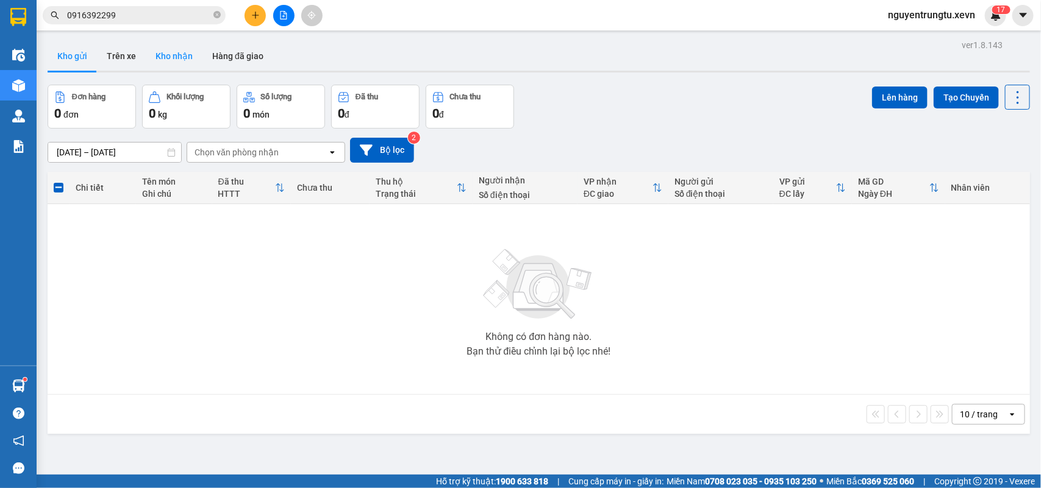
click at [178, 64] on button "Kho nhận" at bounding box center [174, 55] width 57 height 29
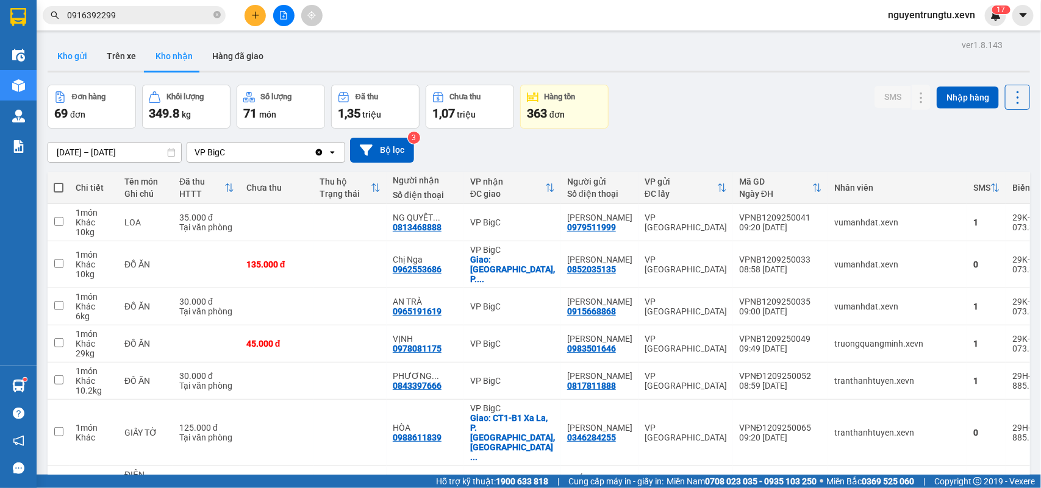
click at [73, 56] on button "Kho gửi" at bounding box center [72, 55] width 49 height 29
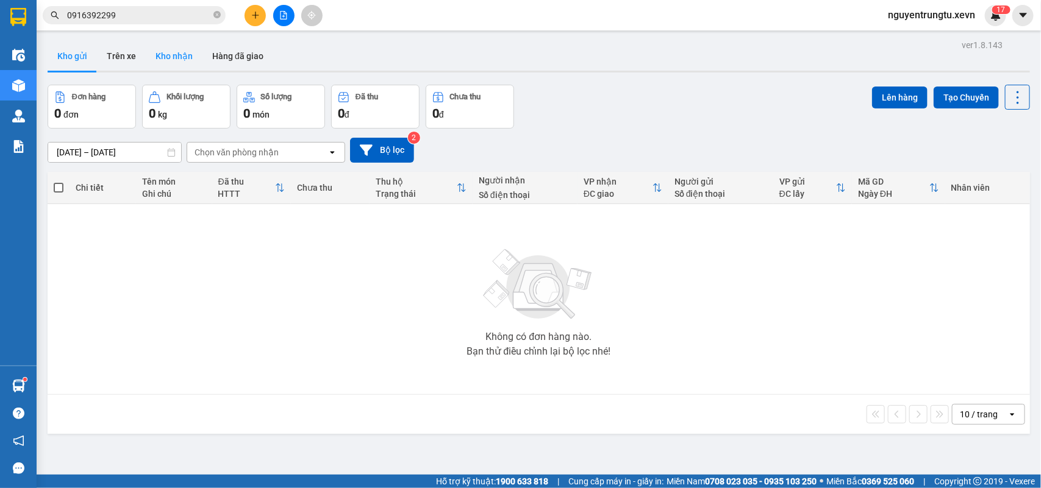
click at [166, 56] on button "Kho nhận" at bounding box center [174, 55] width 57 height 29
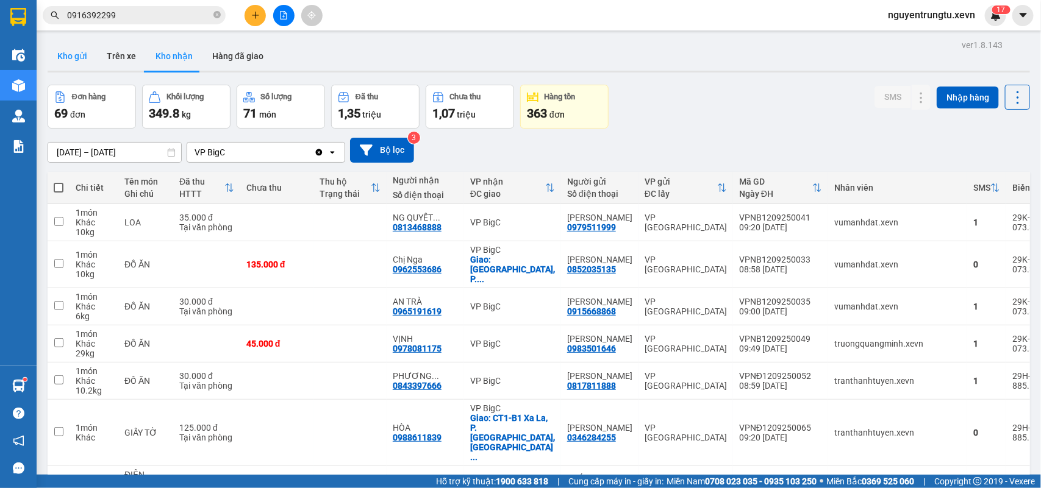
click at [64, 66] on button "Kho gửi" at bounding box center [72, 55] width 49 height 29
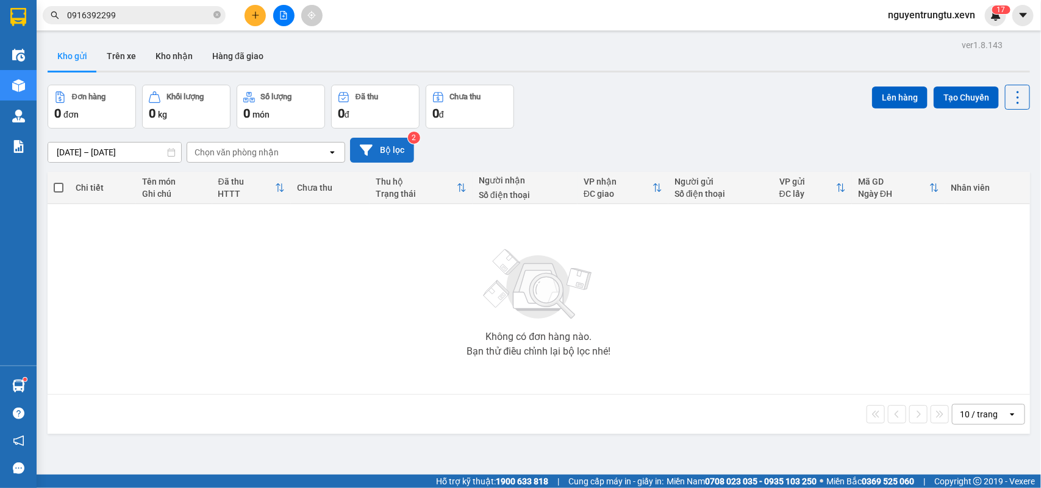
click at [379, 140] on button "Bộ lọc" at bounding box center [382, 150] width 64 height 25
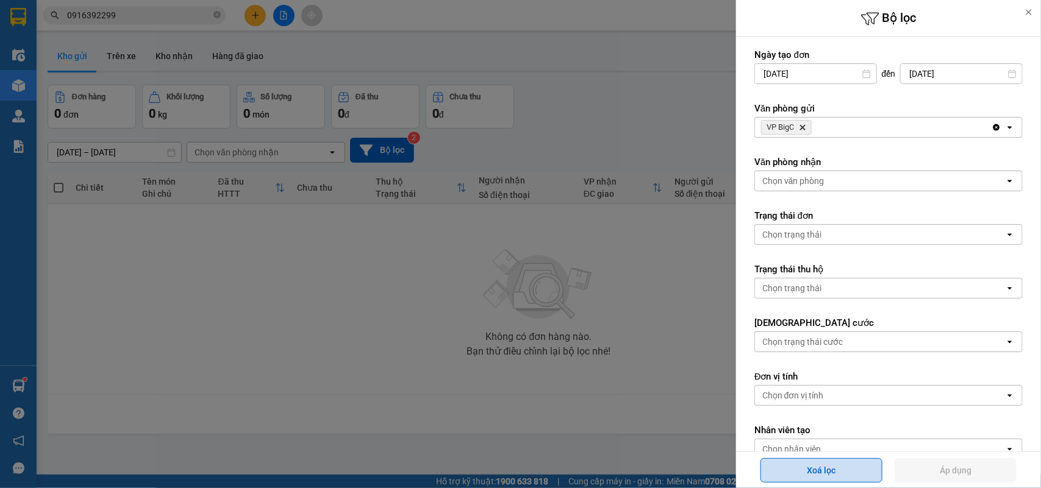
click at [831, 477] on button "Xoá lọc" at bounding box center [821, 470] width 122 height 24
type input "10/09/2025"
type input "12/09/2025"
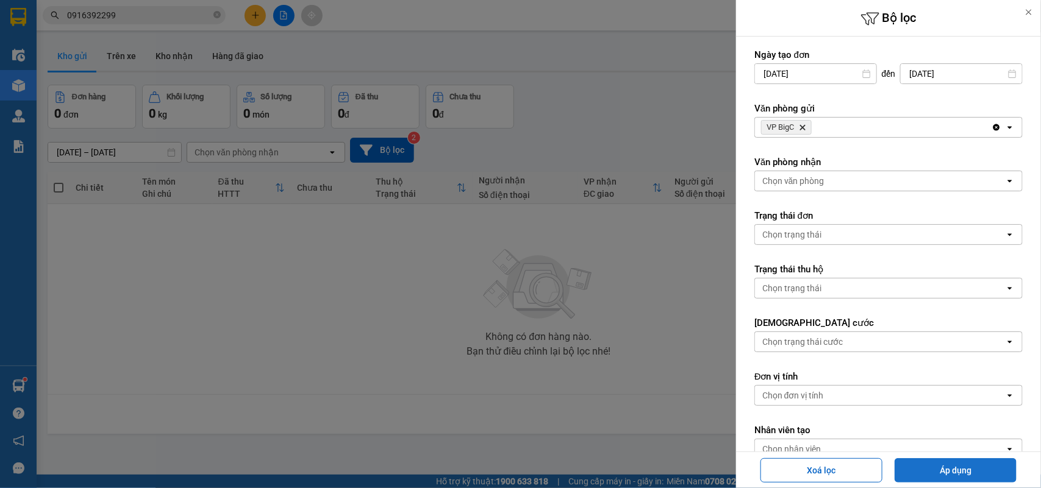
type input "[DATE] – [DATE]"
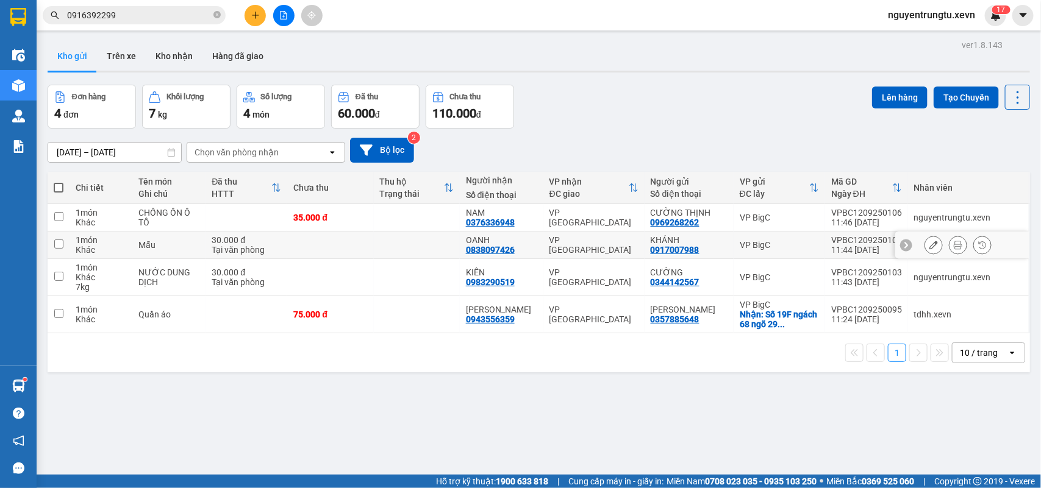
click at [386, 244] on td at bounding box center [417, 245] width 86 height 27
checkbox input "true"
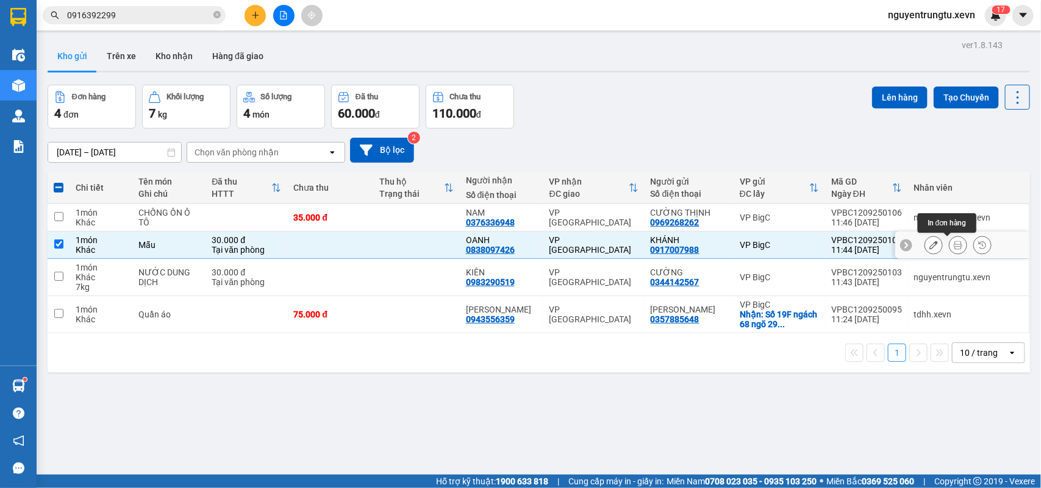
click at [954, 247] on icon at bounding box center [958, 245] width 9 height 9
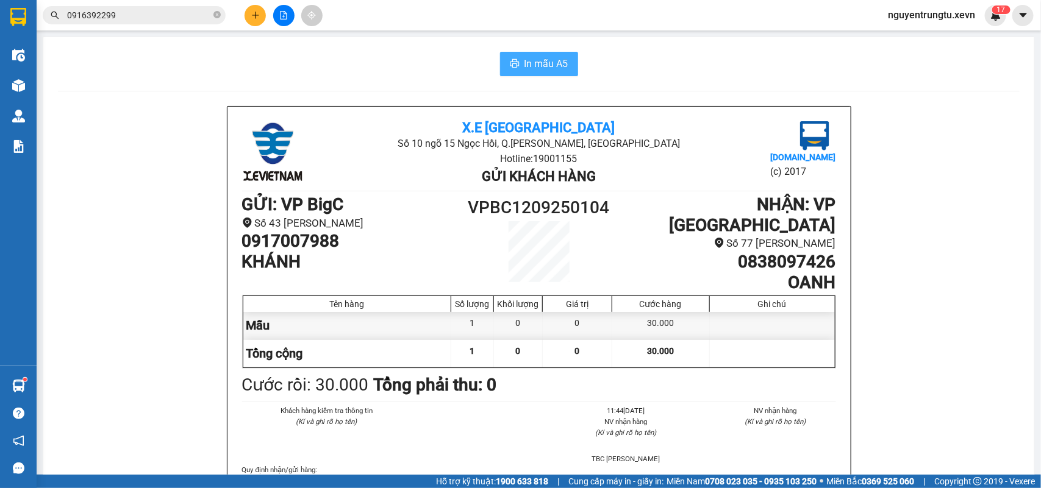
click at [552, 64] on span "In mẫu A5" at bounding box center [546, 63] width 44 height 15
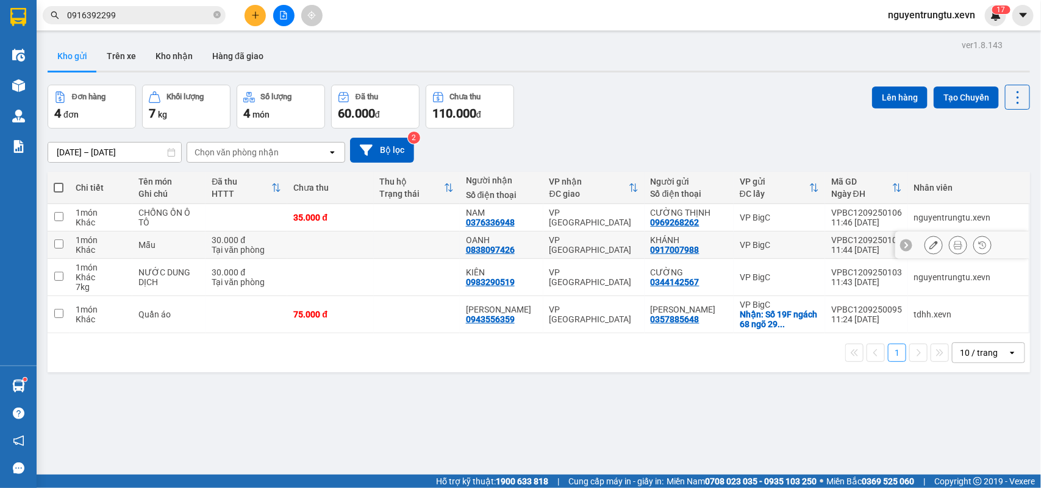
click at [632, 243] on div "VP [GEOGRAPHIC_DATA]" at bounding box center [593, 245] width 89 height 20
checkbox input "true"
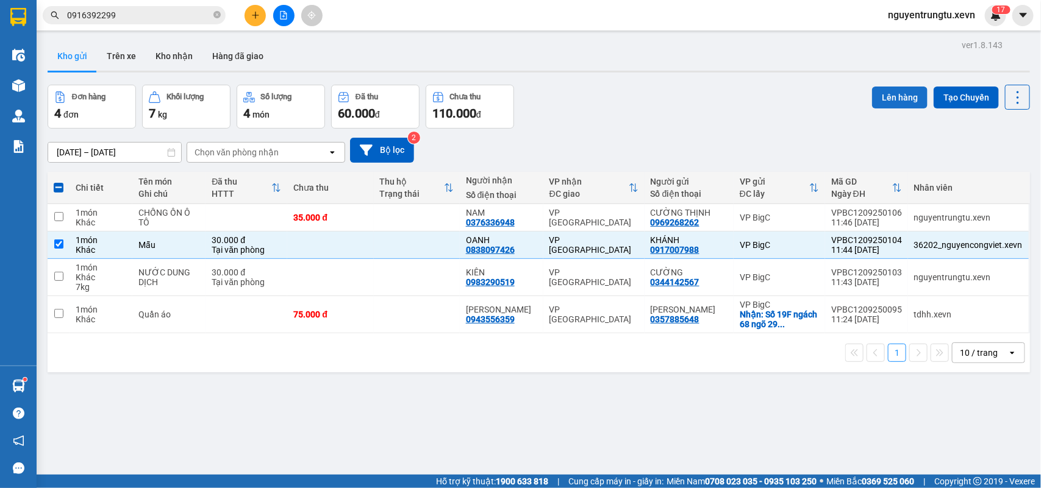
click at [894, 96] on button "Lên hàng" at bounding box center [899, 98] width 55 height 22
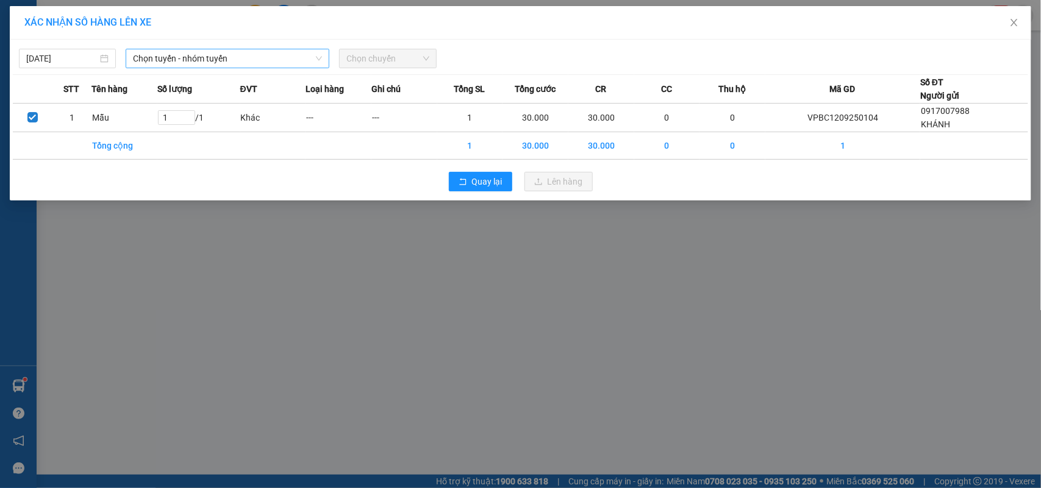
click at [212, 58] on span "Chọn tuyến - nhóm tuyến" at bounding box center [227, 58] width 189 height 18
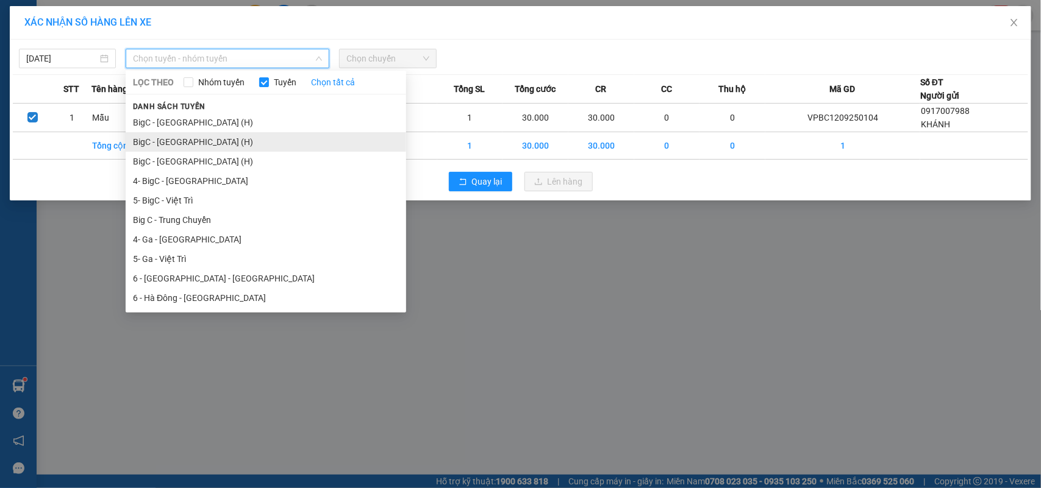
click at [171, 145] on li "BigC - Nam Định (H)" at bounding box center [266, 142] width 280 height 20
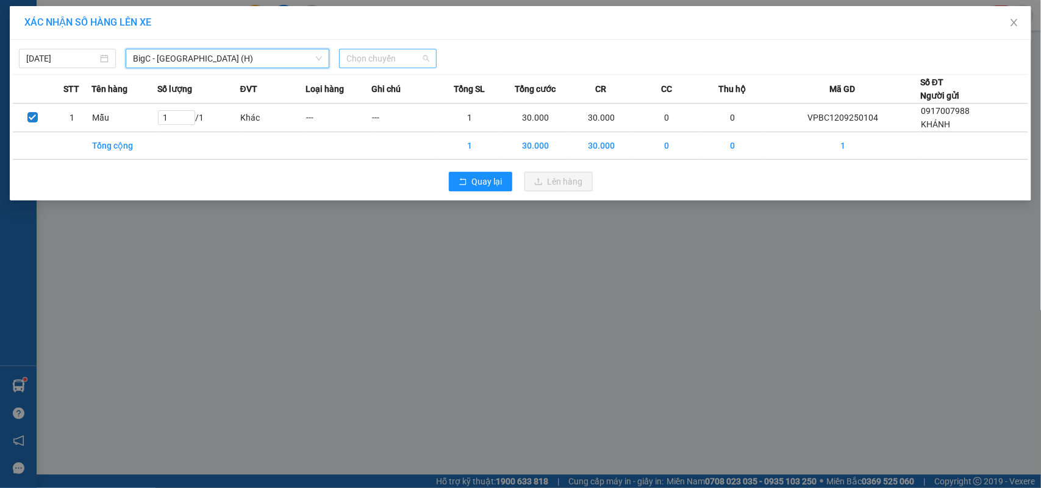
click at [354, 59] on span "Chọn chuyến" at bounding box center [387, 58] width 82 height 18
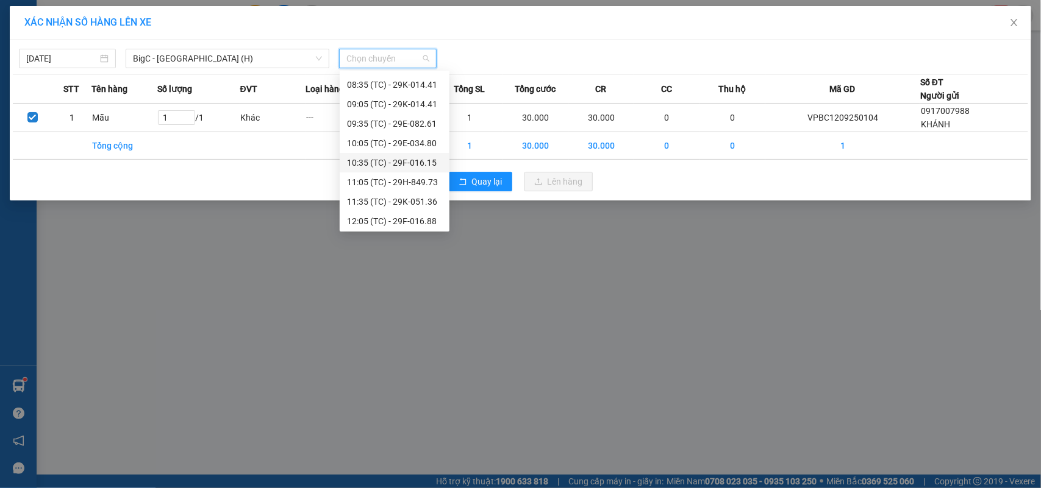
scroll to position [77, 0]
click at [409, 213] on div "12:05 (TC) - 29F-016.88" at bounding box center [394, 219] width 95 height 13
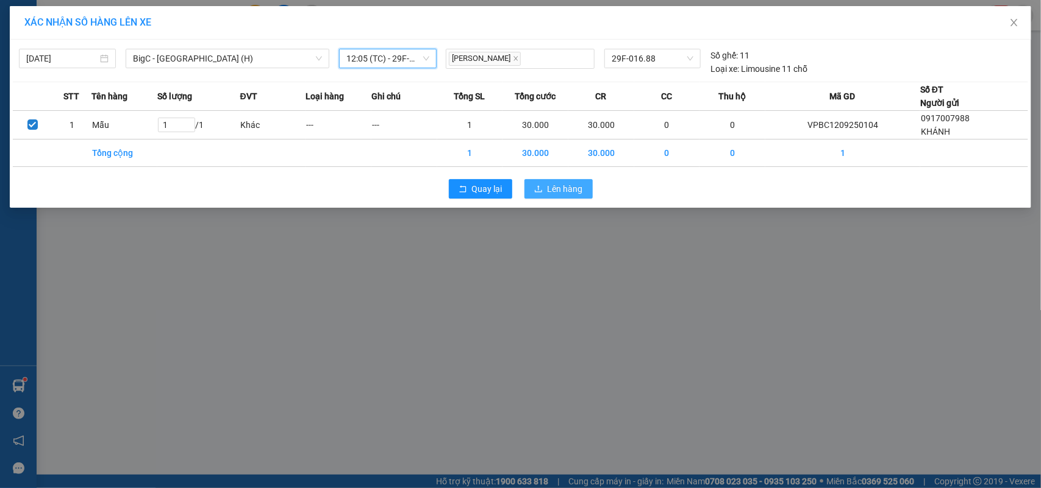
click at [544, 189] on button "Lên hàng" at bounding box center [558, 189] width 68 height 20
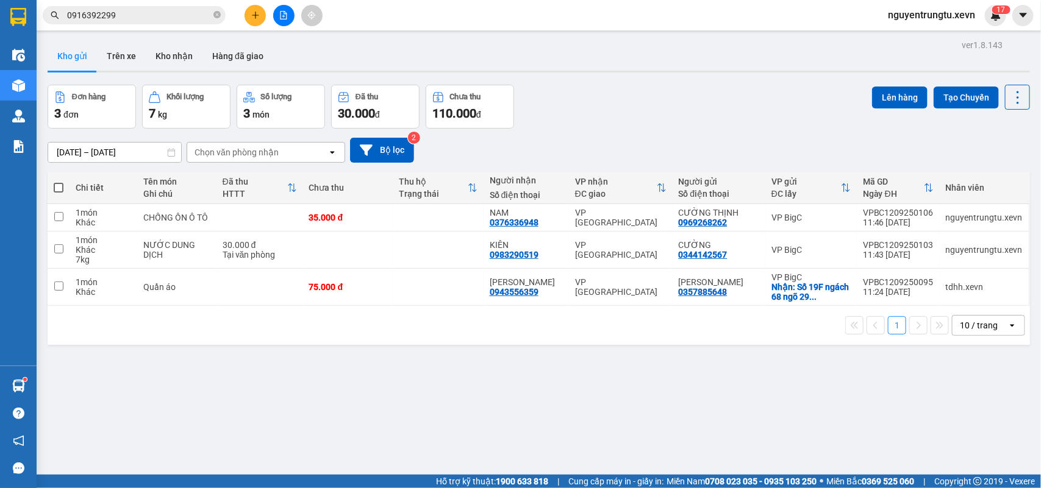
click at [259, 11] on icon "plus" at bounding box center [255, 15] width 9 height 9
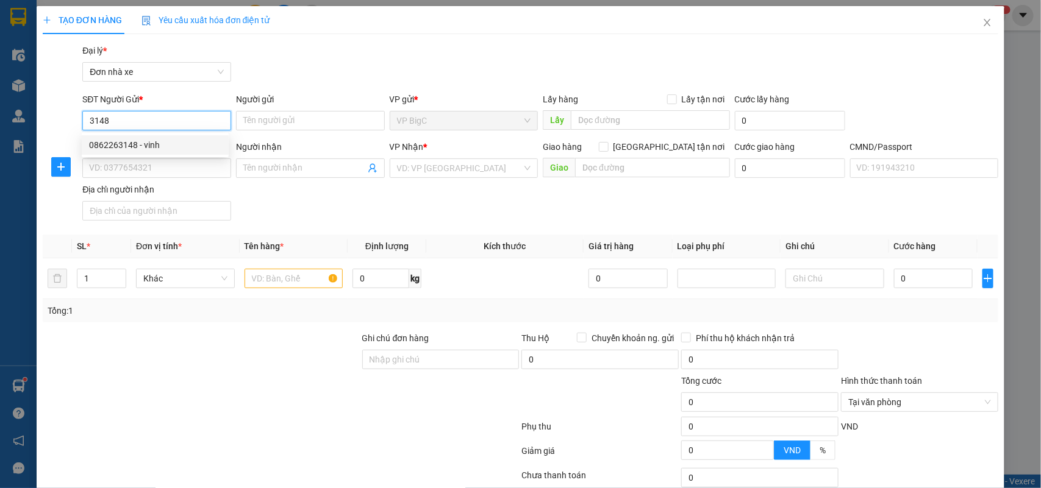
click at [141, 143] on div "0862263148 - vinh" at bounding box center [155, 144] width 132 height 13
type input "0862263148"
type input "vinh"
type input "0942158186"
type input "Hải Hùng"
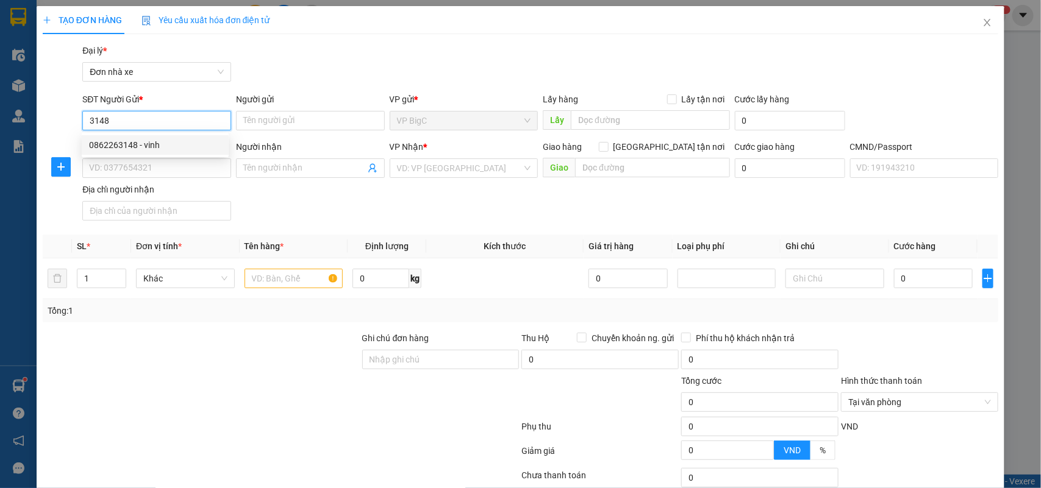
type input "037187005470 ĐINH THỊ NHUNG"
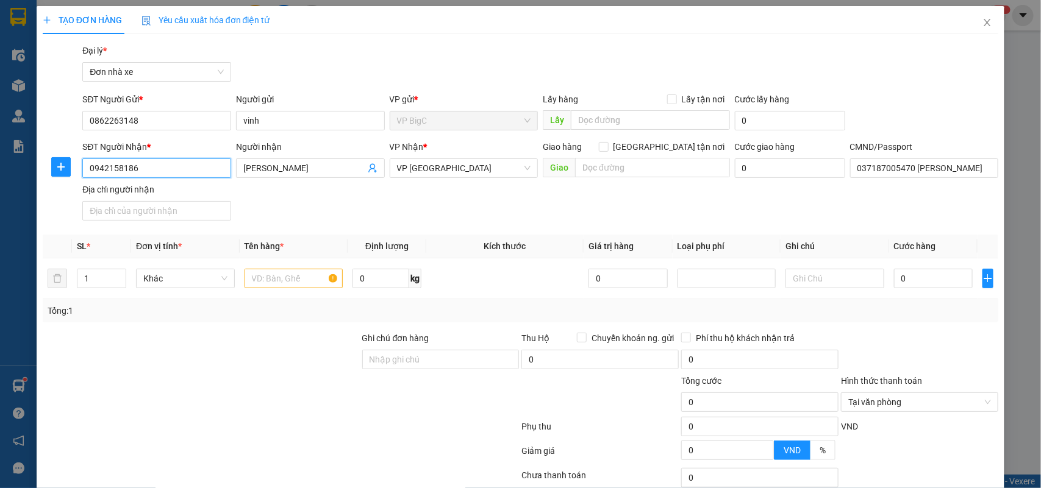
click at [159, 166] on input "0942158186" at bounding box center [156, 169] width 149 height 20
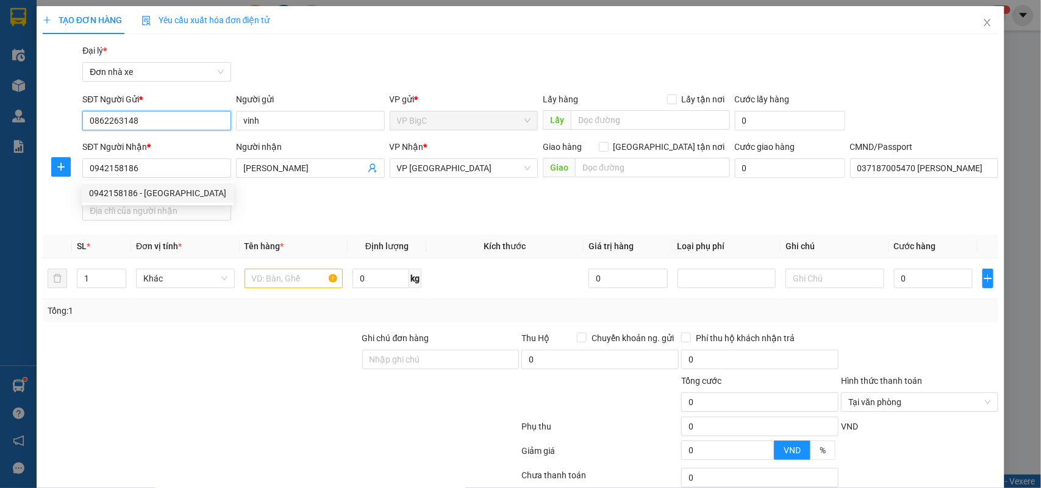
click at [187, 122] on input "0862263148" at bounding box center [156, 121] width 149 height 20
type input "1"
type input "0866163418"
click at [168, 145] on div "0866163418 - KHO ICA" at bounding box center [155, 144] width 132 height 13
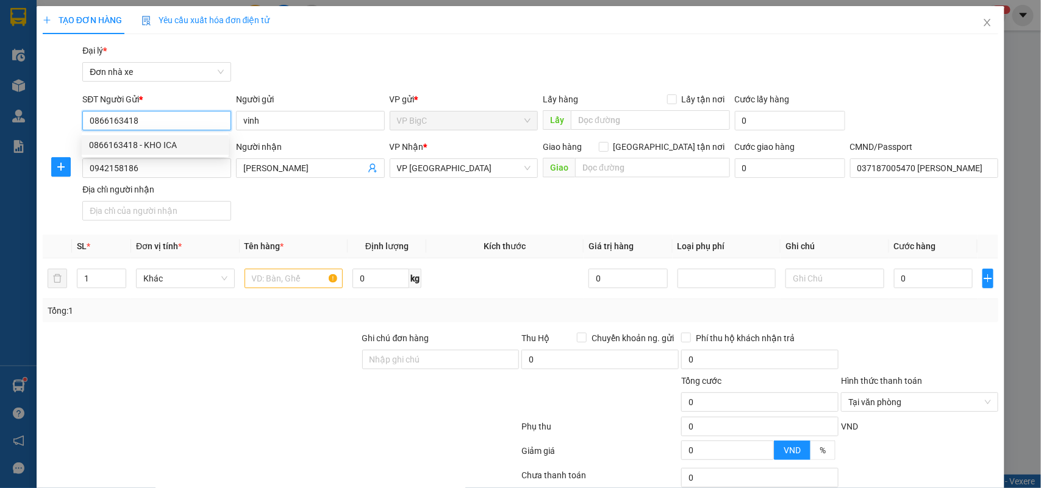
type input "KHO ICA"
type input "0866163418"
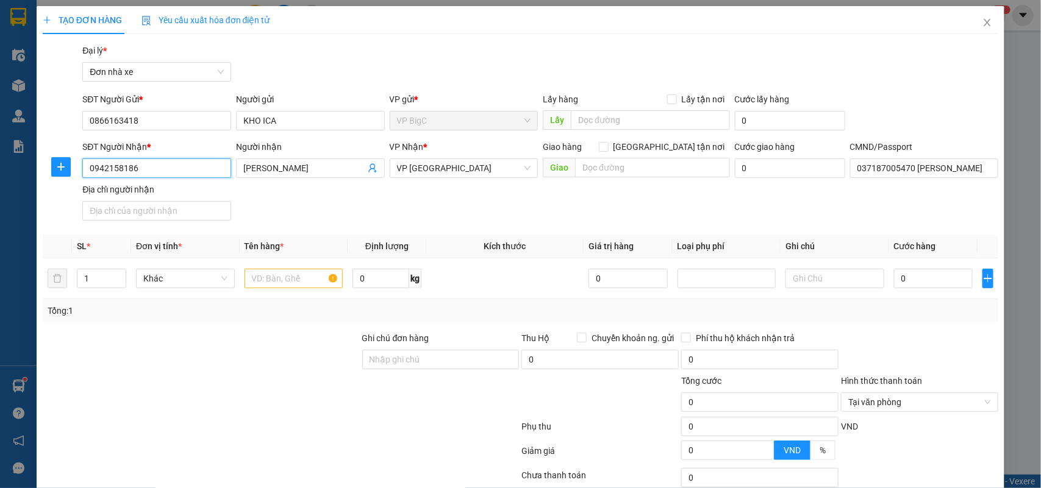
click at [173, 168] on input "0942158186" at bounding box center [156, 169] width 149 height 20
type input "0908888303"
click at [172, 194] on div "0908888303 - GIANG" at bounding box center [155, 193] width 132 height 13
type input "GIANG"
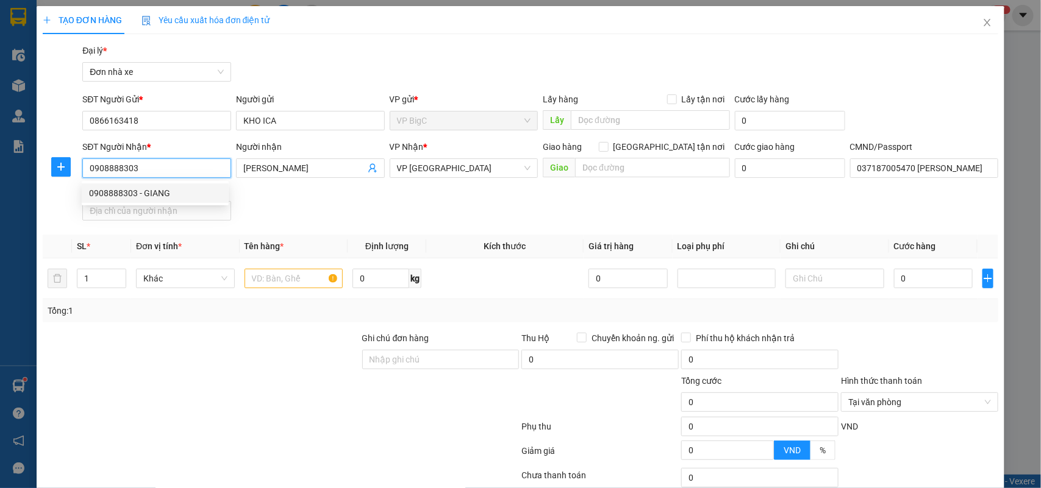
type input "nguyễn văn TUẤN 0383405447"
type input "0908888303"
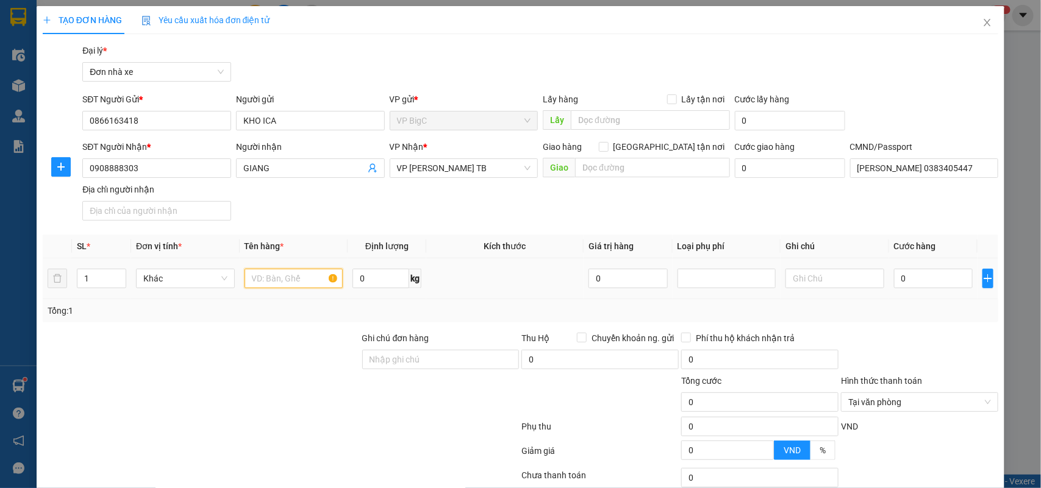
click at [299, 279] on input "text" at bounding box center [293, 279] width 99 height 20
type input "phụ tùng"
click at [906, 284] on input "0" at bounding box center [933, 279] width 79 height 20
type input "3"
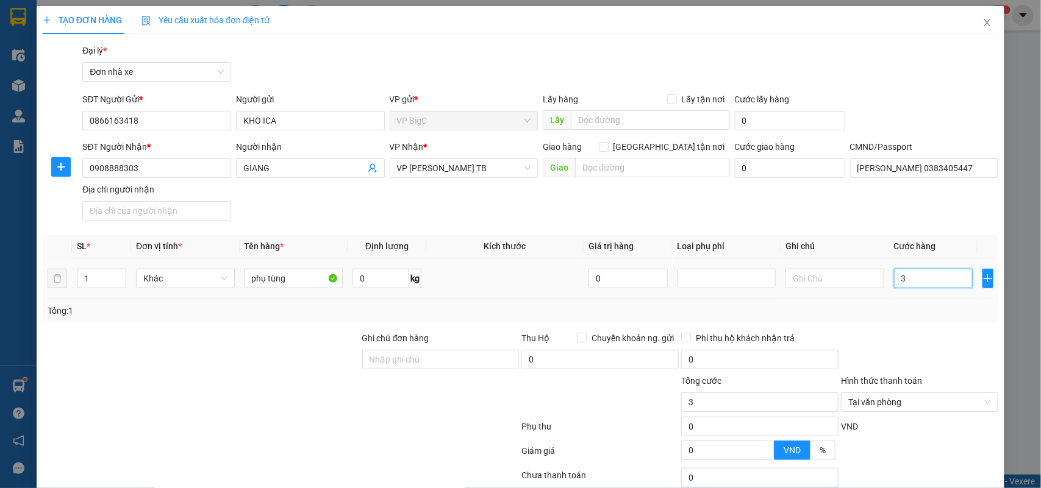
type input "35"
type input "35.000"
click at [938, 331] on div "Transit Pickup Surcharge Ids Transit Deliver Surcharge Ids Transit Deliver Surc…" at bounding box center [521, 300] width 956 height 513
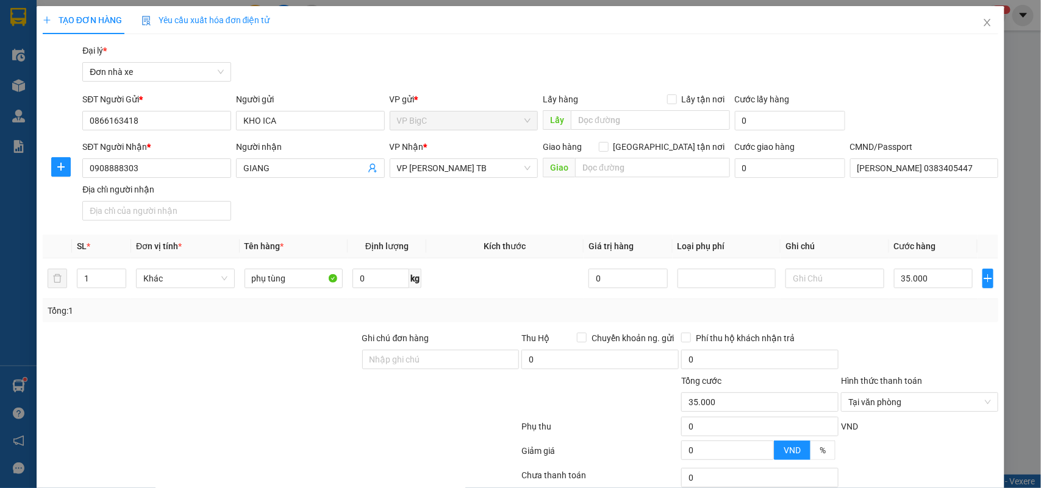
scroll to position [93, 0]
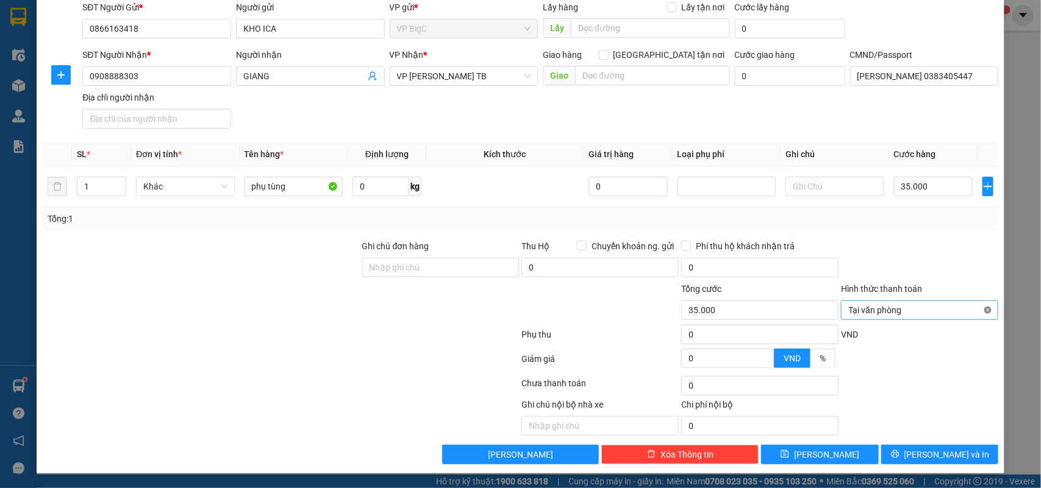
type input "35.000"
drag, startPoint x: 964, startPoint y: 441, endPoint x: 965, endPoint y: 449, distance: 8.6
click at [965, 442] on div "Transit Pickup Surcharge Ids Transit Deliver Surcharge Ids Transit Deliver Surc…" at bounding box center [521, 208] width 956 height 513
click at [965, 450] on button "Lưu và In" at bounding box center [939, 455] width 117 height 20
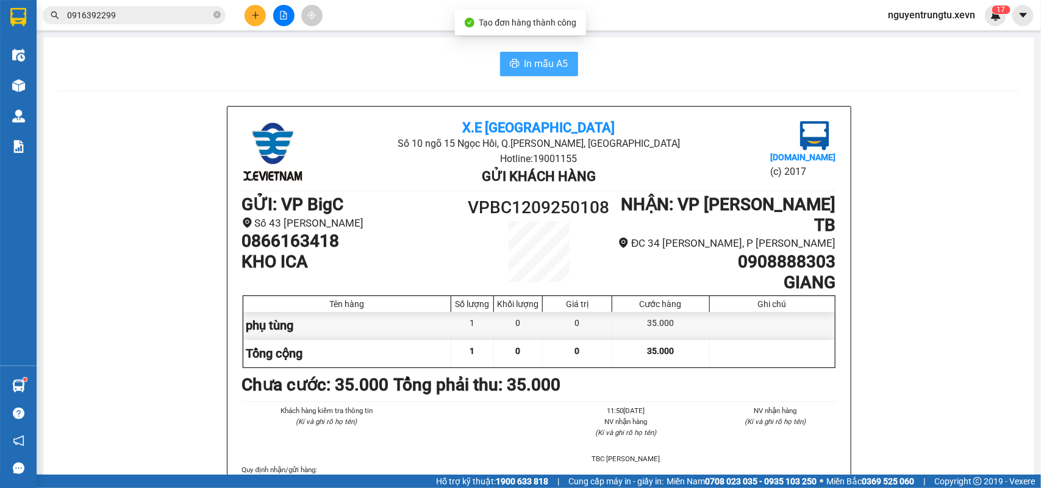
click at [524, 69] on span "In mẫu A5" at bounding box center [546, 63] width 44 height 15
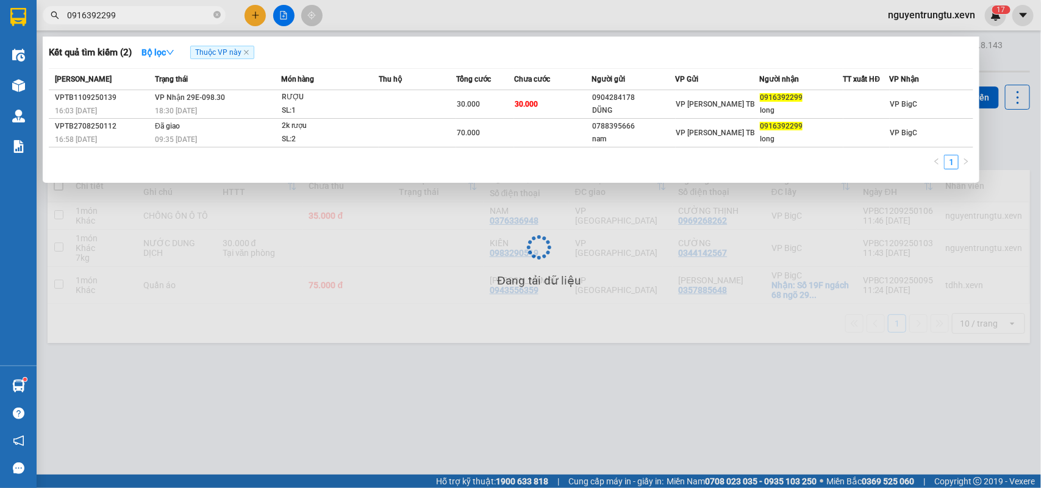
click at [148, 13] on input "0916392299" at bounding box center [139, 15] width 144 height 13
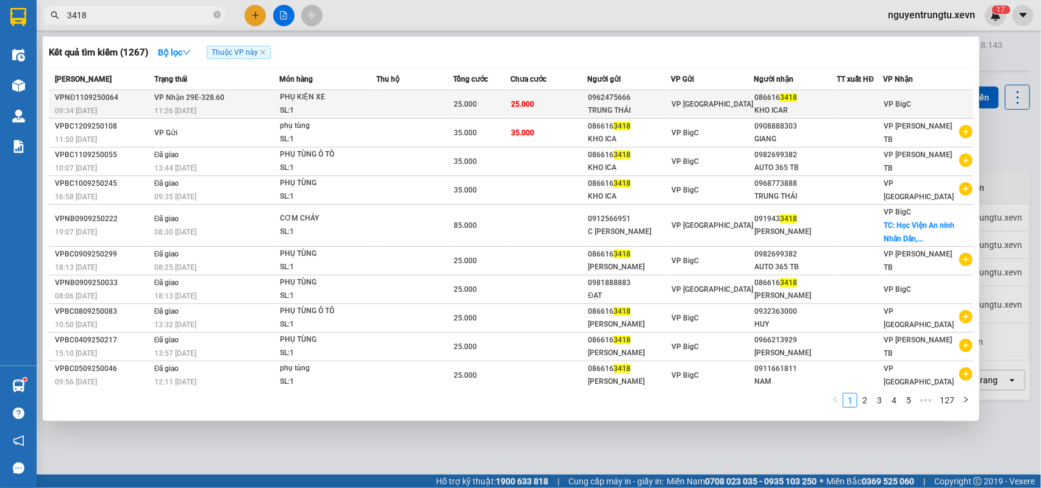
type input "3418"
click at [669, 104] on div "TRUNG THÁI" at bounding box center [629, 110] width 82 height 13
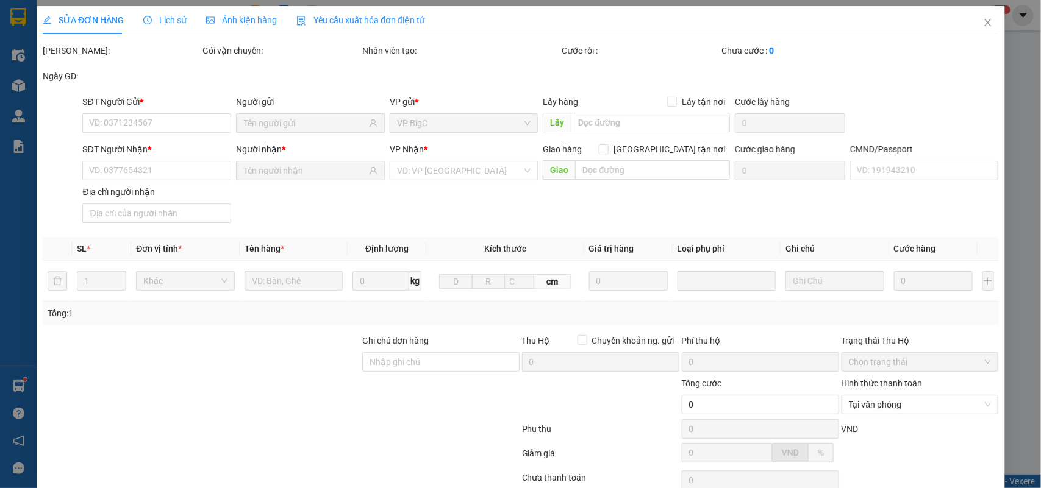
type input "0962475666"
type input "TRUNG THÁI"
type input "0866163418"
type input "KHO ICAR"
type input "001200022040 vũ văn quang"
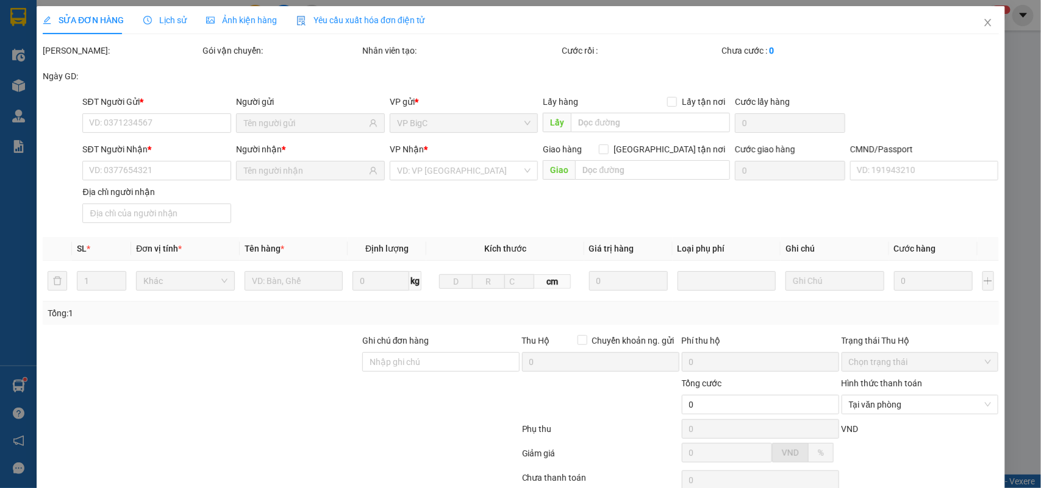
type input "25.000"
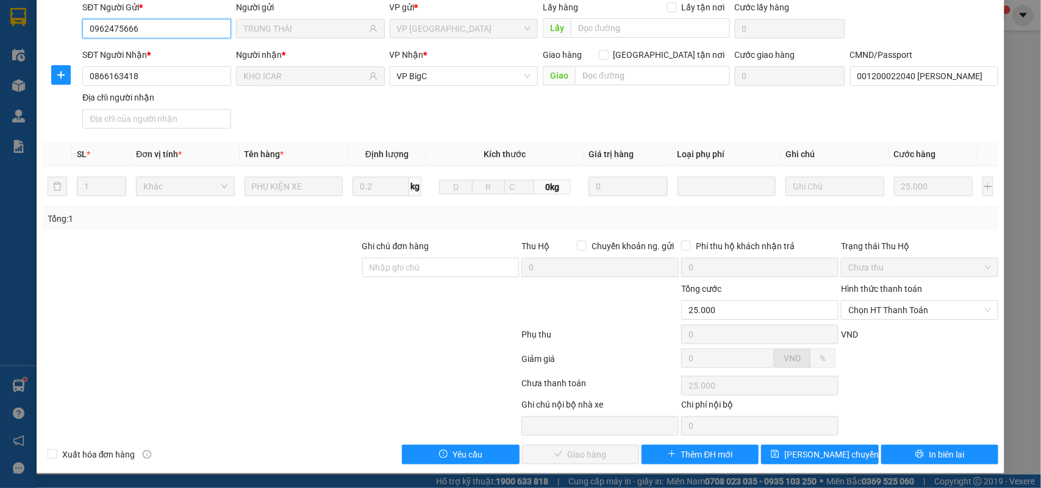
scroll to position [96, 0]
click at [885, 312] on span "Chọn HT Thanh Toán" at bounding box center [919, 310] width 143 height 18
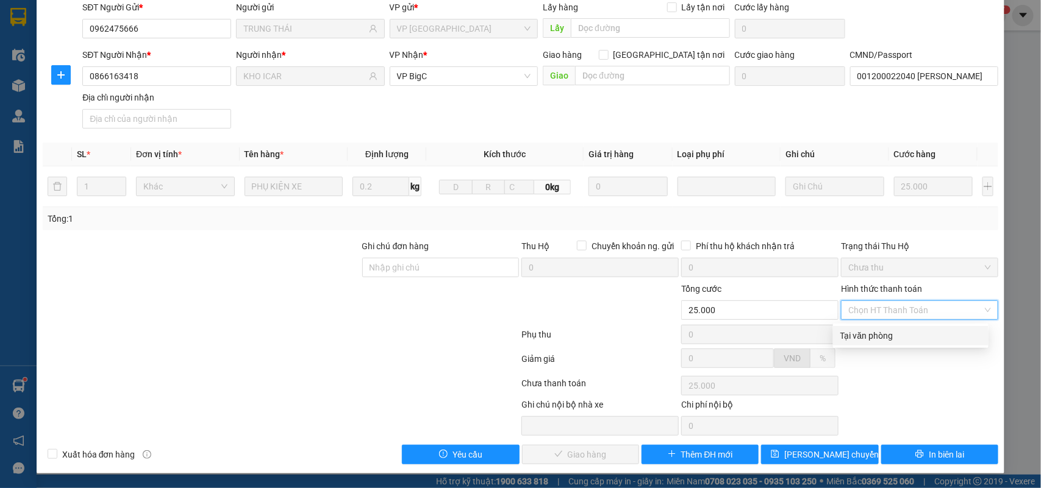
click at [864, 335] on div "Tại văn phòng" at bounding box center [910, 335] width 141 height 13
type input "0"
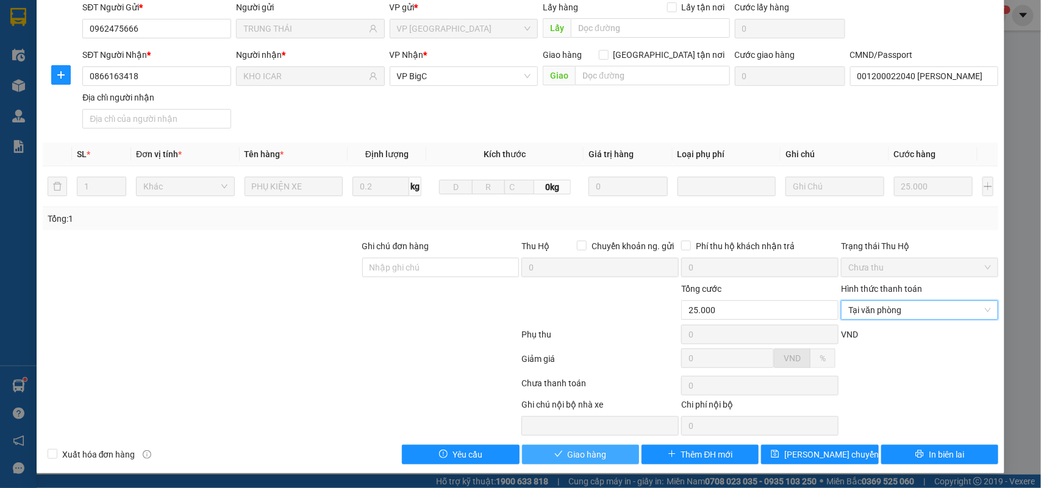
click at [594, 449] on span "Giao hàng" at bounding box center [587, 454] width 39 height 13
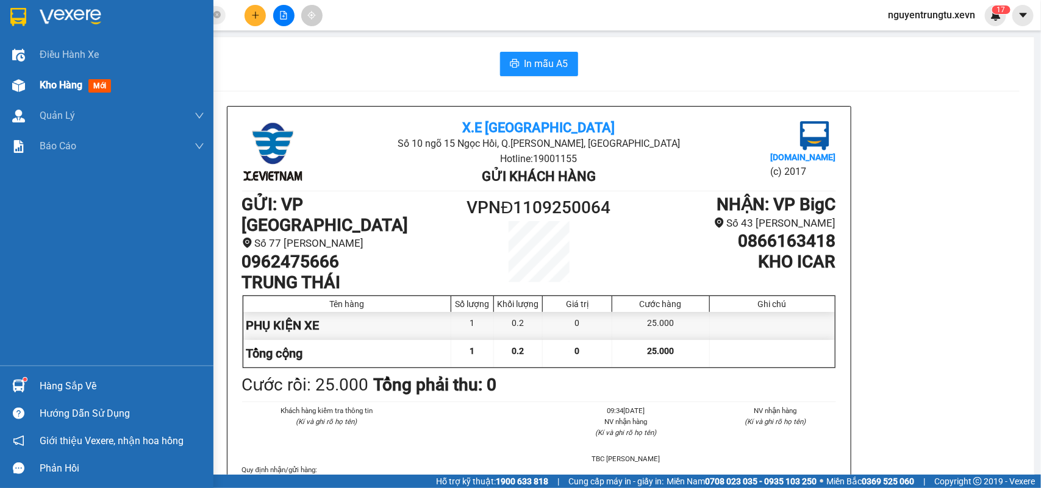
click at [23, 73] on div "Kho hàng mới" at bounding box center [106, 85] width 213 height 30
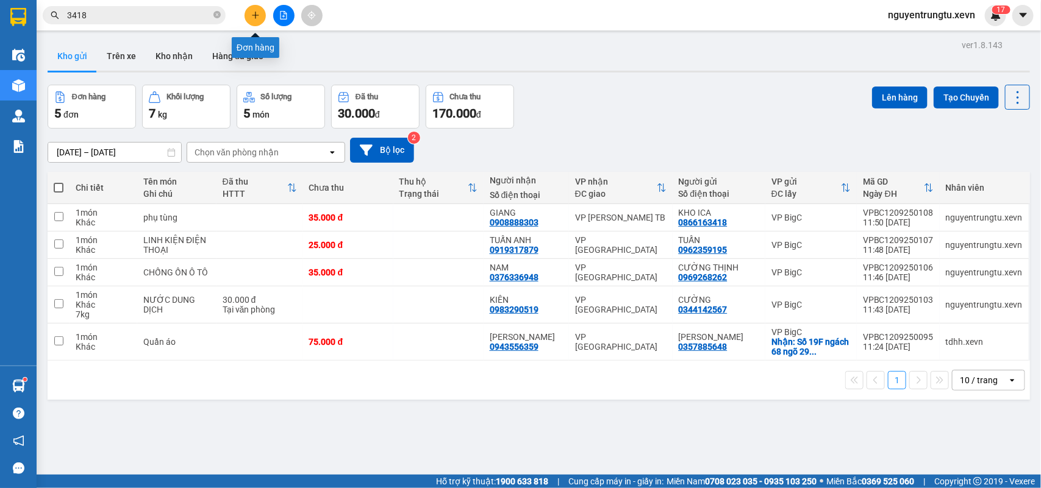
click at [257, 17] on icon "plus" at bounding box center [255, 15] width 9 height 9
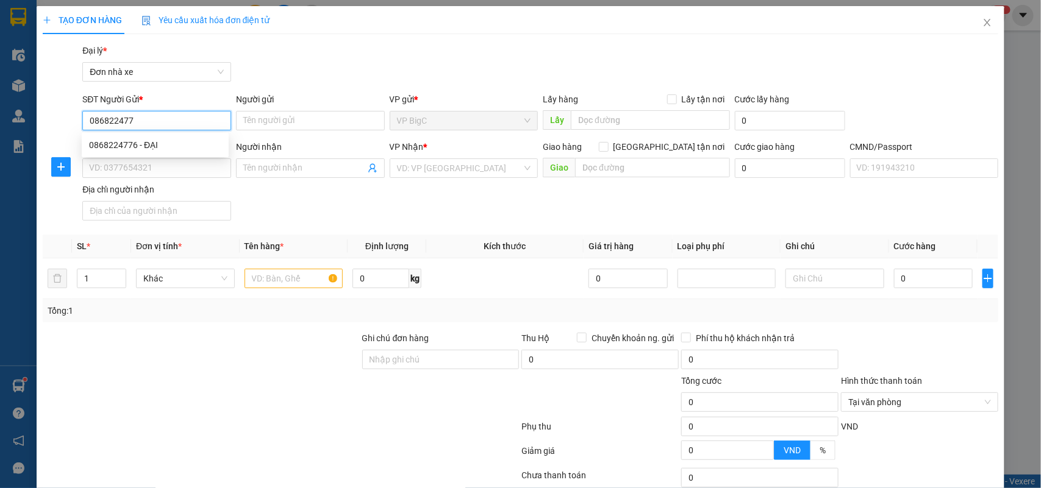
type input "0868224776"
click at [129, 146] on div "0868224776 - ĐẠI" at bounding box center [155, 144] width 132 height 13
type input "ĐẠI"
type input "0962566533"
type input "YẾN SINH"
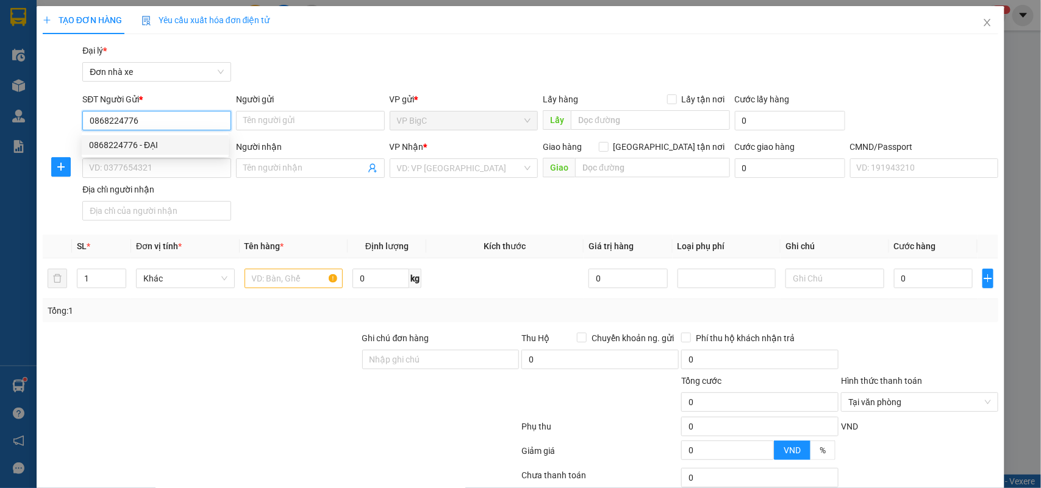
type input "037094005676 ĐÀO VĂN SINH"
type input "0868224776"
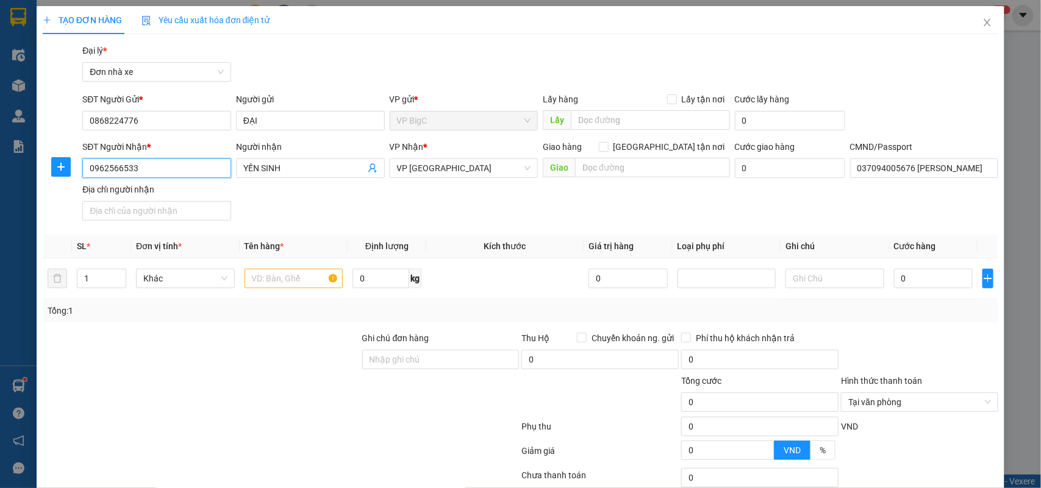
click at [145, 166] on input "0962566533" at bounding box center [156, 169] width 149 height 20
click at [201, 194] on div "0962566533 - YẾN SINH" at bounding box center [155, 193] width 132 height 13
click at [310, 282] on input "text" at bounding box center [293, 279] width 99 height 20
type input "d"
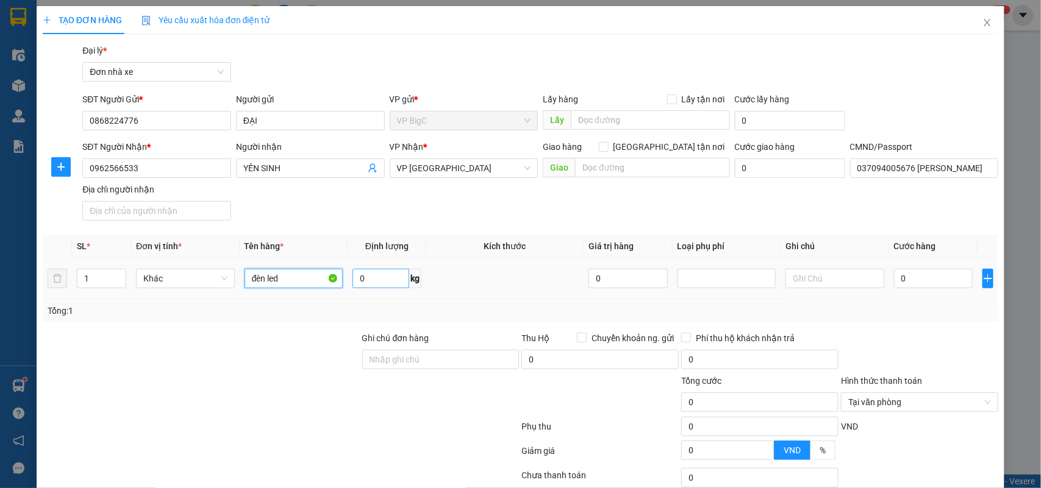
type input "đèn led"
click at [385, 273] on input "0" at bounding box center [380, 279] width 57 height 20
type input "30"
click at [912, 290] on div "0" at bounding box center [933, 278] width 79 height 24
click at [915, 287] on input "0" at bounding box center [933, 279] width 79 height 20
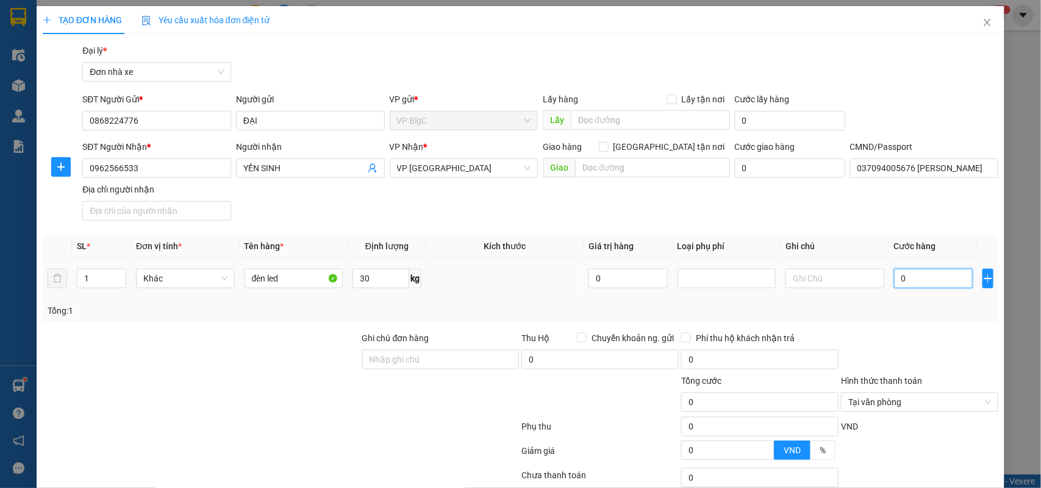
type input "7"
type input "70"
type input "70.000"
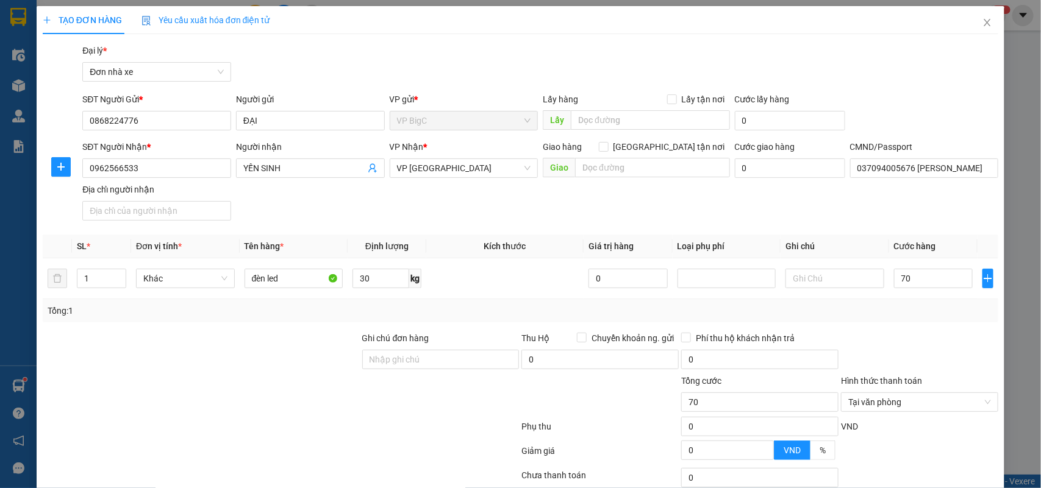
type input "70.000"
click at [959, 305] on div "Tổng: 1" at bounding box center [521, 310] width 946 height 13
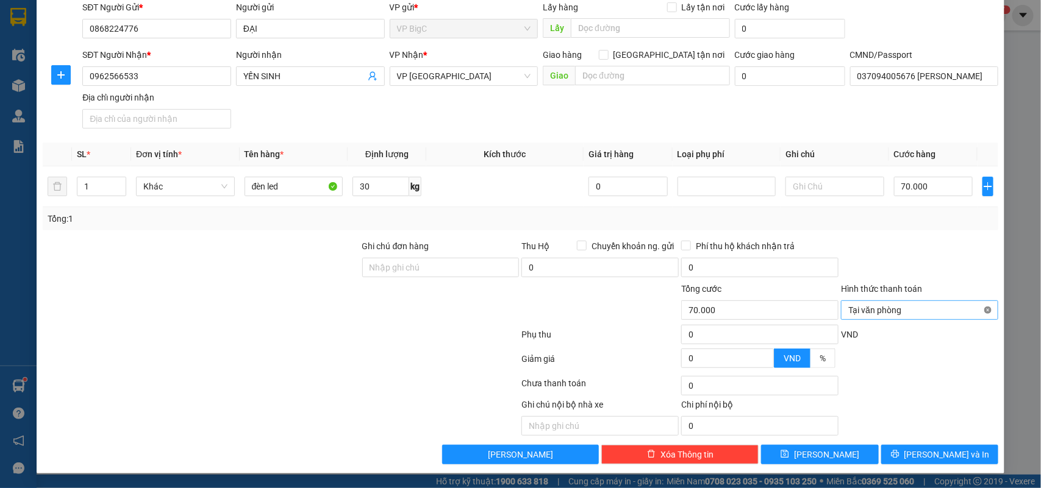
type input "70.000"
click at [962, 451] on button "Lưu và In" at bounding box center [939, 455] width 117 height 20
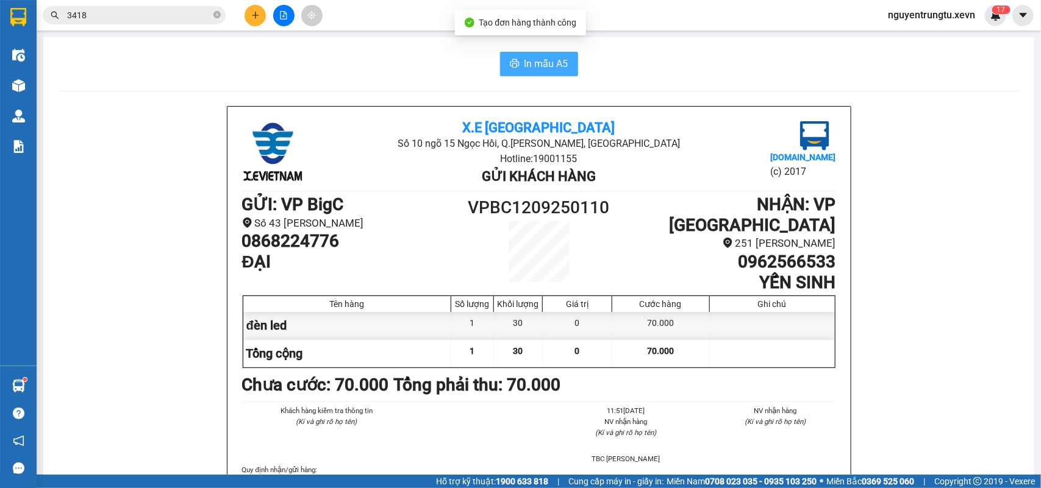
click at [526, 73] on button "In mẫu A5" at bounding box center [539, 64] width 78 height 24
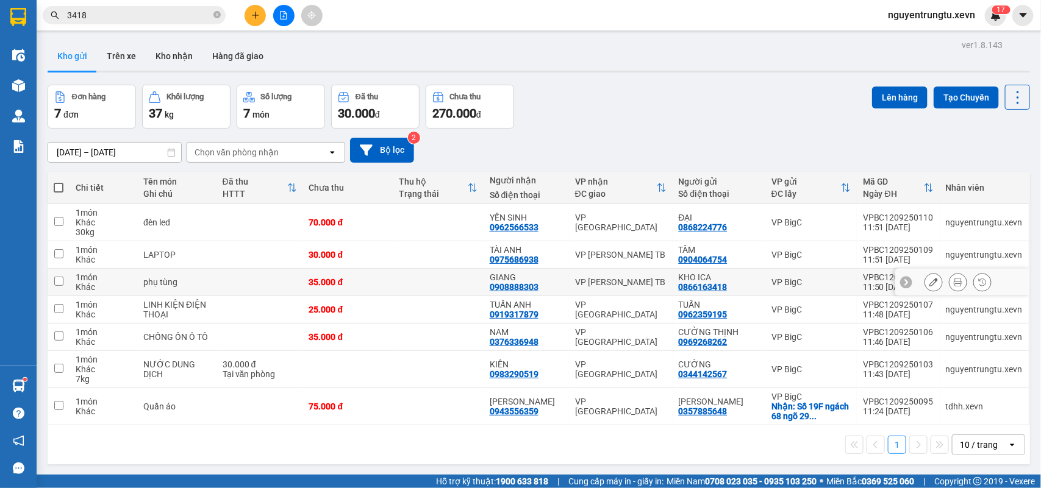
click at [419, 284] on td at bounding box center [438, 282] width 90 height 27
checkbox input "true"
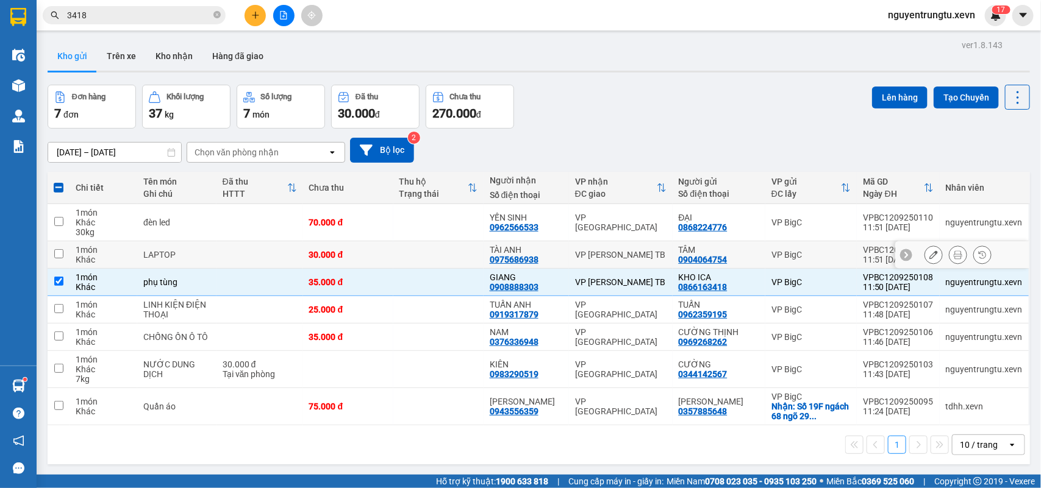
click at [428, 254] on td at bounding box center [438, 254] width 90 height 27
checkbox input "true"
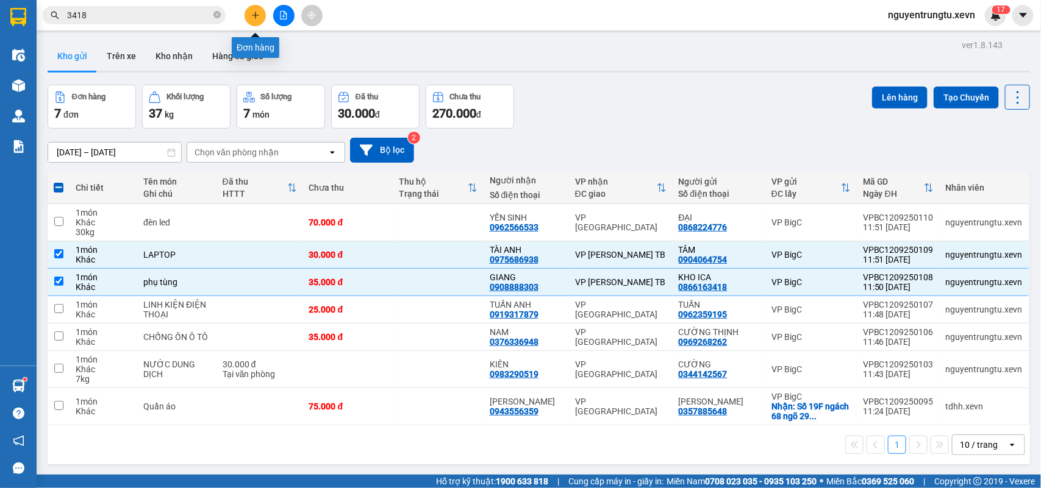
click at [255, 13] on icon "plus" at bounding box center [255, 15] width 1 height 7
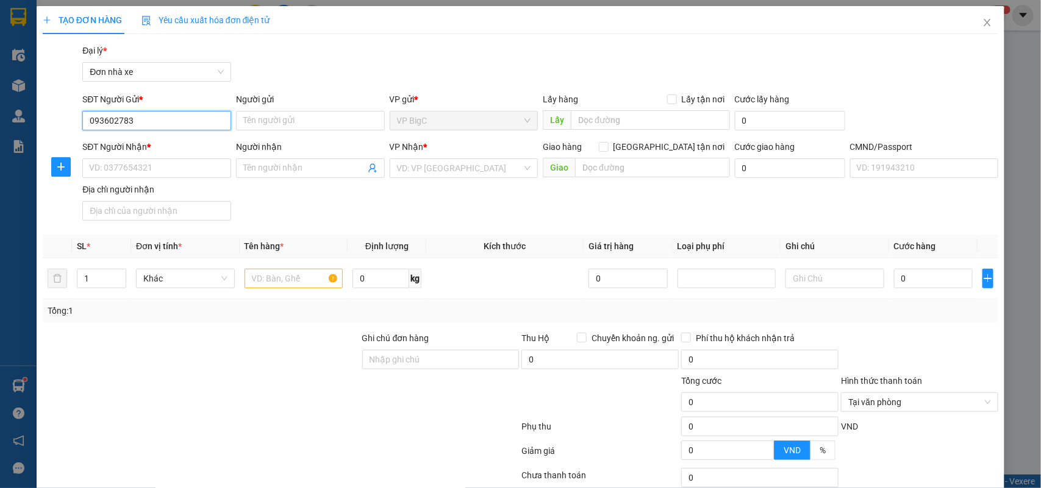
type input "0936027836"
click at [163, 142] on div "0936027836 - YẾN" at bounding box center [155, 144] width 132 height 13
type input "YẾN"
type input "0825494953"
type input "TRẦN ĐÌNH TUẤN"
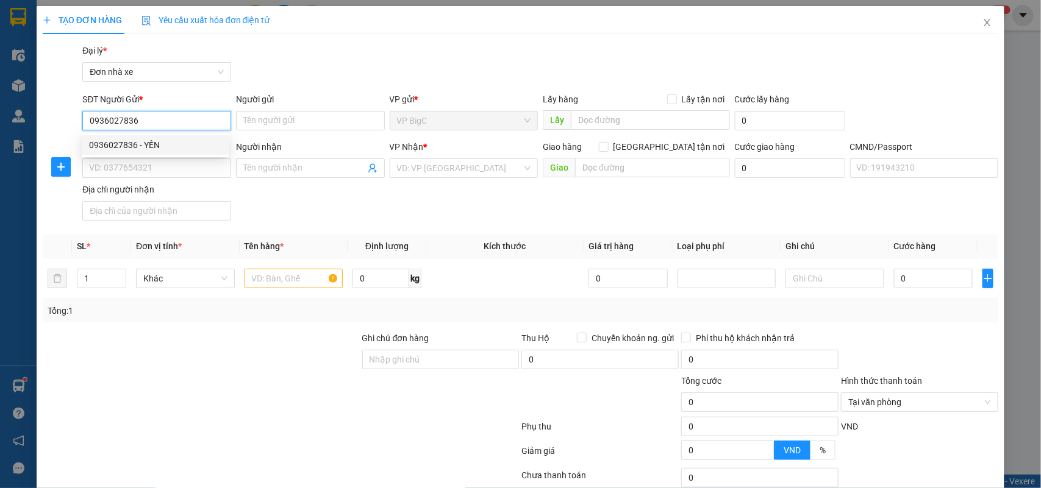
type input "036097010221 TRẦN ĐÌNH TUẤN PHÙ LONG NAM PHONG"
type input "0936027836"
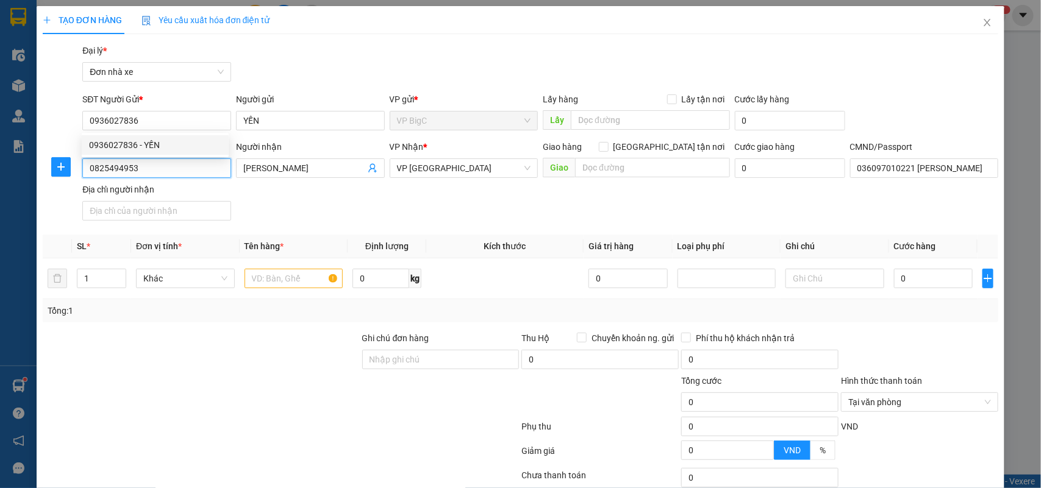
click at [173, 168] on input "0825494953" at bounding box center [156, 169] width 149 height 20
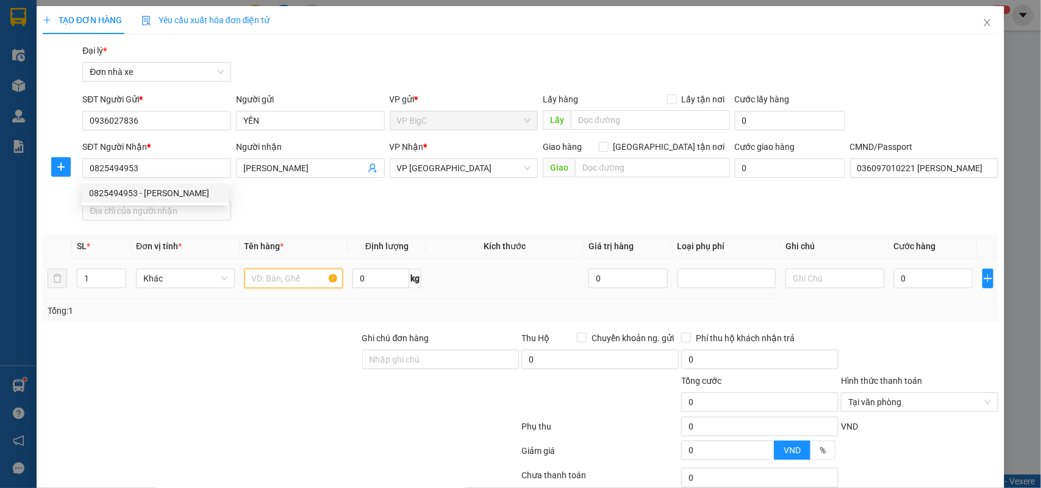
click at [279, 284] on input "text" at bounding box center [293, 279] width 99 height 20
type input "biển"
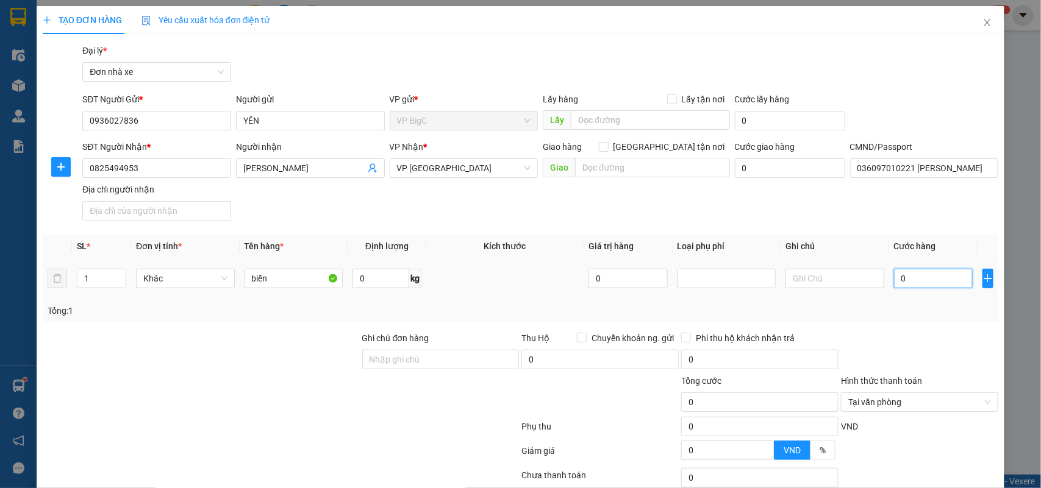
click at [898, 277] on input "0" at bounding box center [933, 279] width 79 height 20
type input "2"
type input "25"
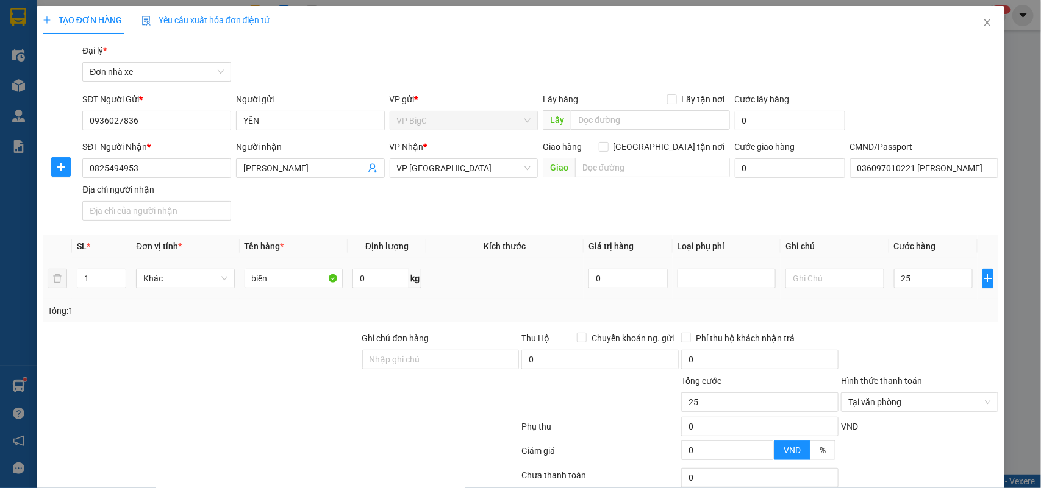
type input "25.000"
drag, startPoint x: 905, startPoint y: 320, endPoint x: 938, endPoint y: 343, distance: 39.4
click at [909, 321] on div "Tổng: 1" at bounding box center [521, 310] width 956 height 23
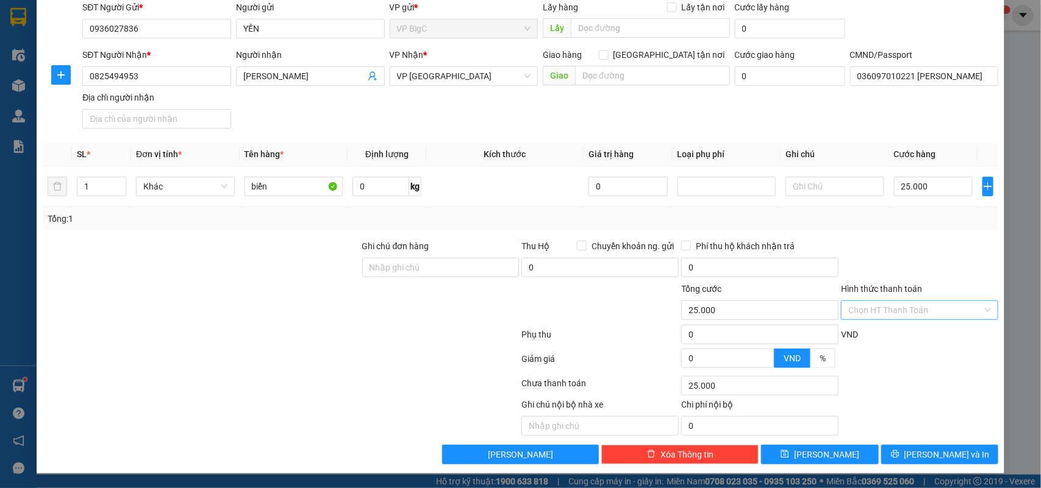
type input "25.000"
click at [939, 458] on span "Lưu và In" at bounding box center [946, 454] width 85 height 13
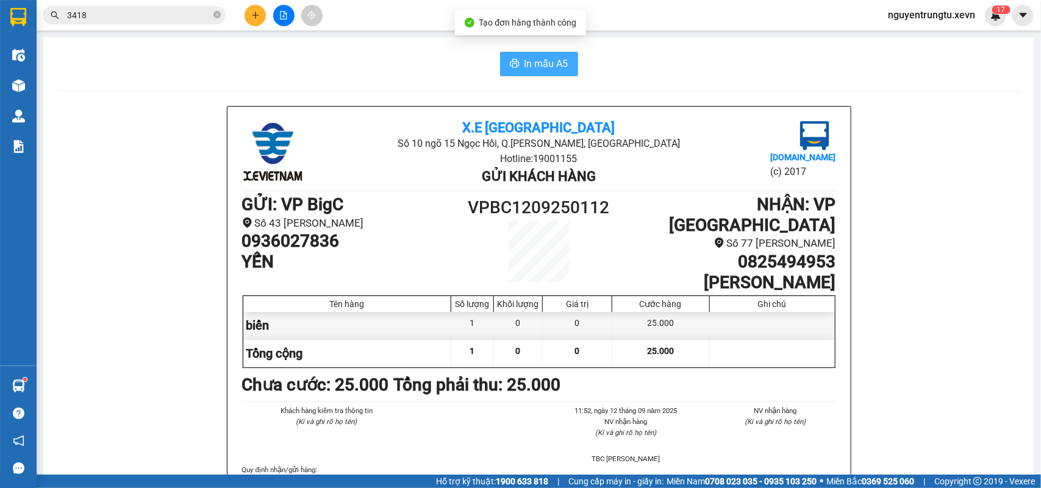
click at [529, 71] on span "In mẫu A5" at bounding box center [546, 63] width 44 height 15
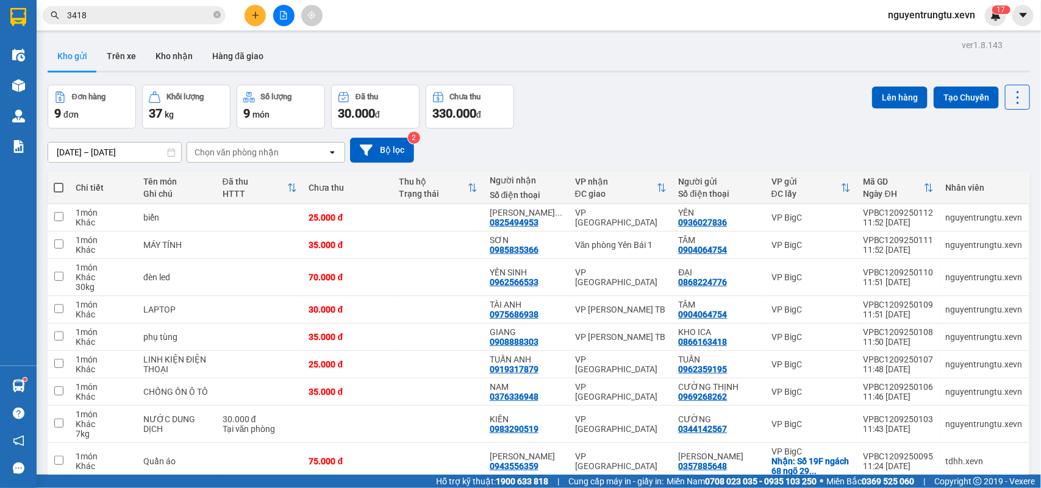
click at [144, 20] on input "3418" at bounding box center [139, 15] width 144 height 13
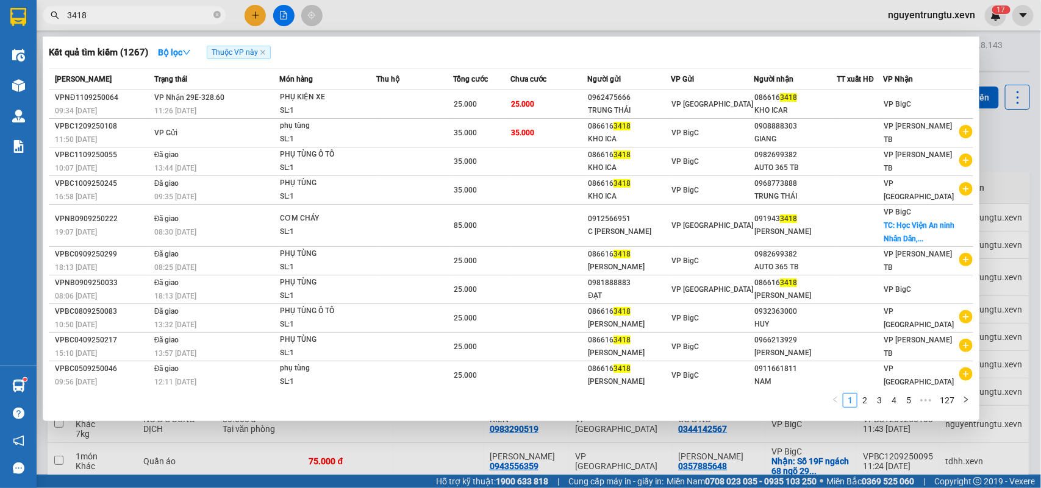
click at [144, 20] on input "3418" at bounding box center [139, 15] width 144 height 13
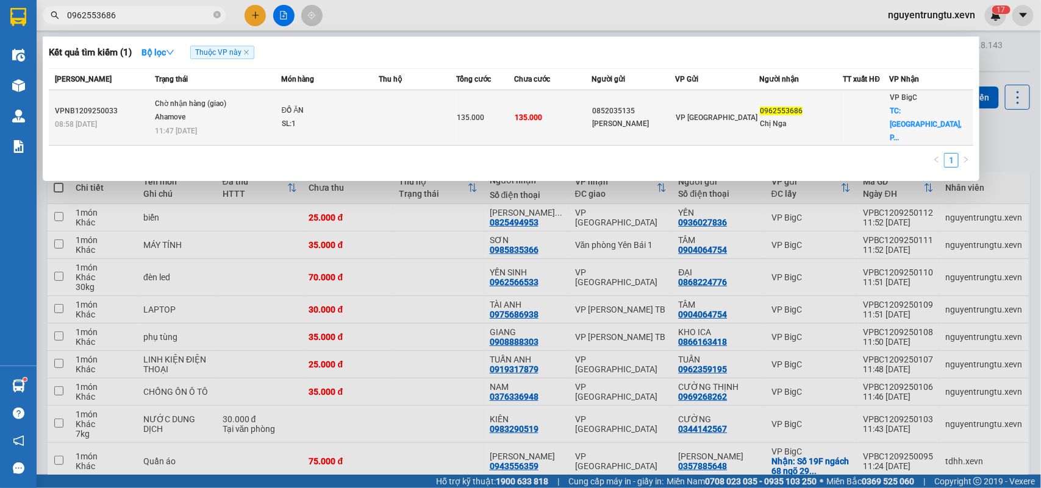
type input "0962553686"
click at [851, 112] on div at bounding box center [866, 118] width 45 height 13
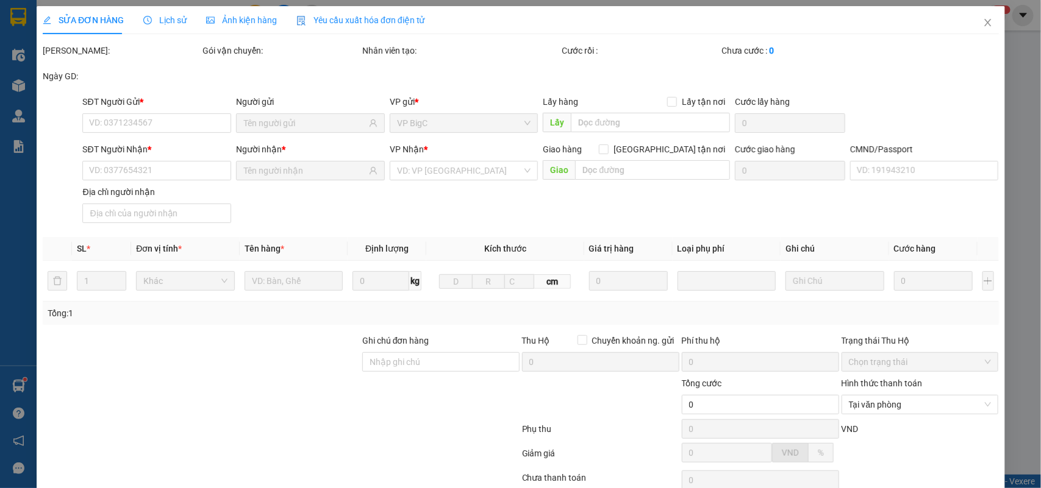
type input "0852035135"
type input "NGUYỄN VĂN HOÈ"
type input "0962553686"
type input "Chị Nga"
checkbox input "true"
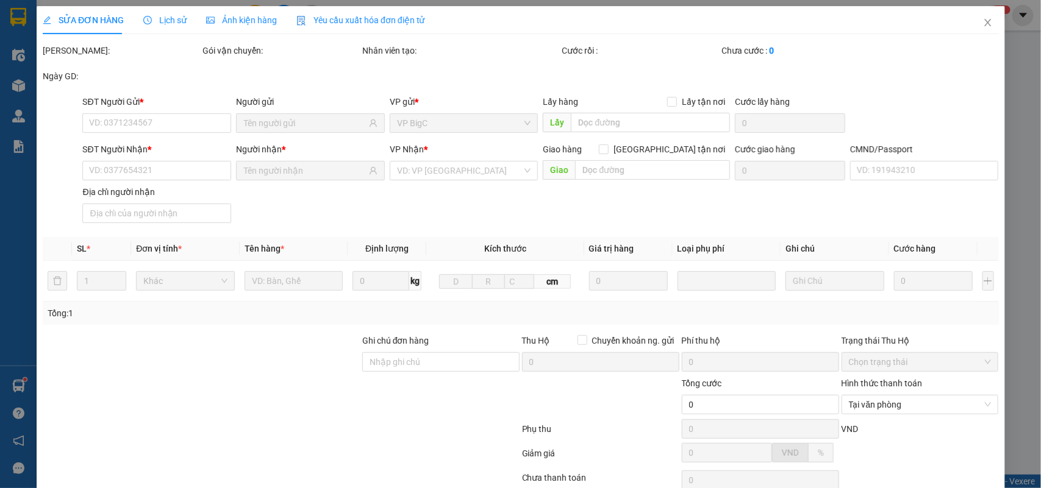
type input "Trường Đại Học Phenikaa, P. Nguyễn Trác, Yên Nghĩa, Hà Đông, Hà Nội, Việt Nam"
type input "100.000"
type input "1"
type input "lhe 0962553688 cần dây"
type input "135.000"
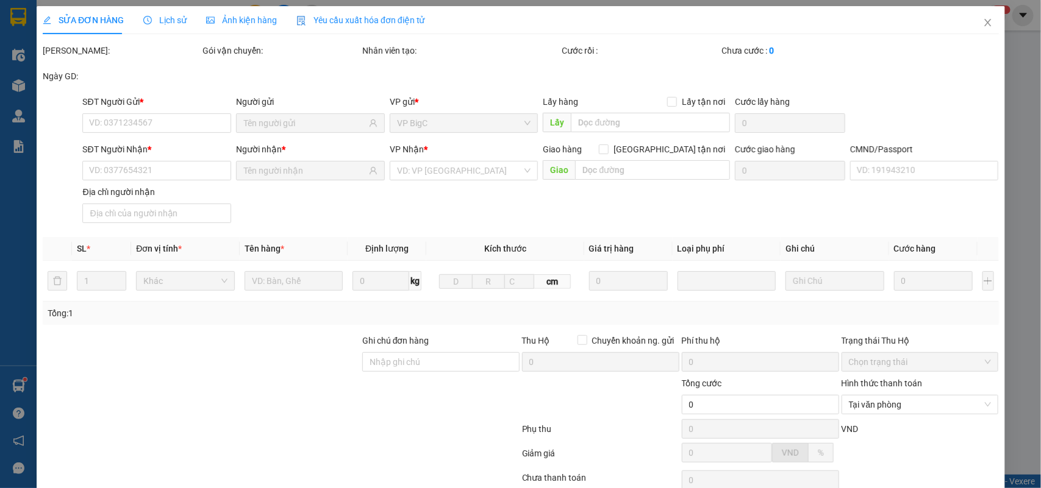
type input "135.000"
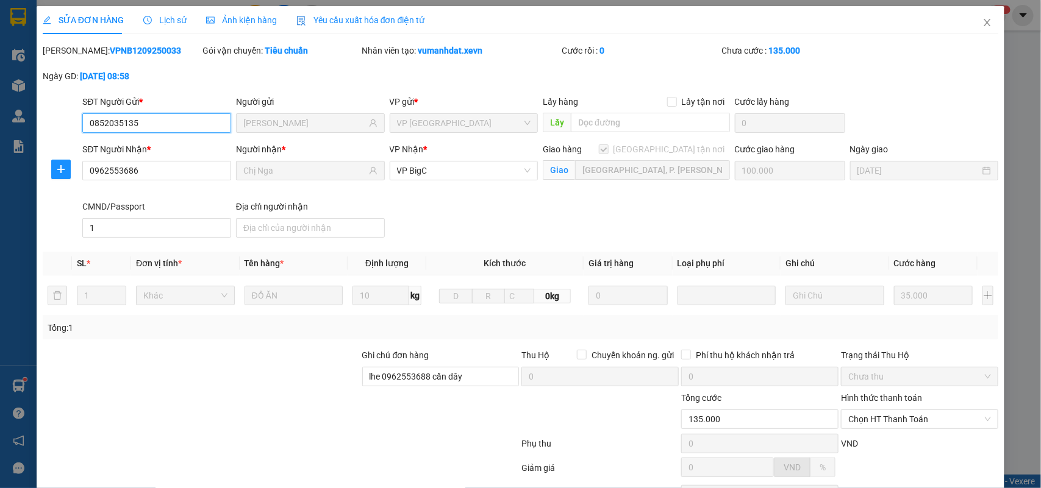
scroll to position [111, 0]
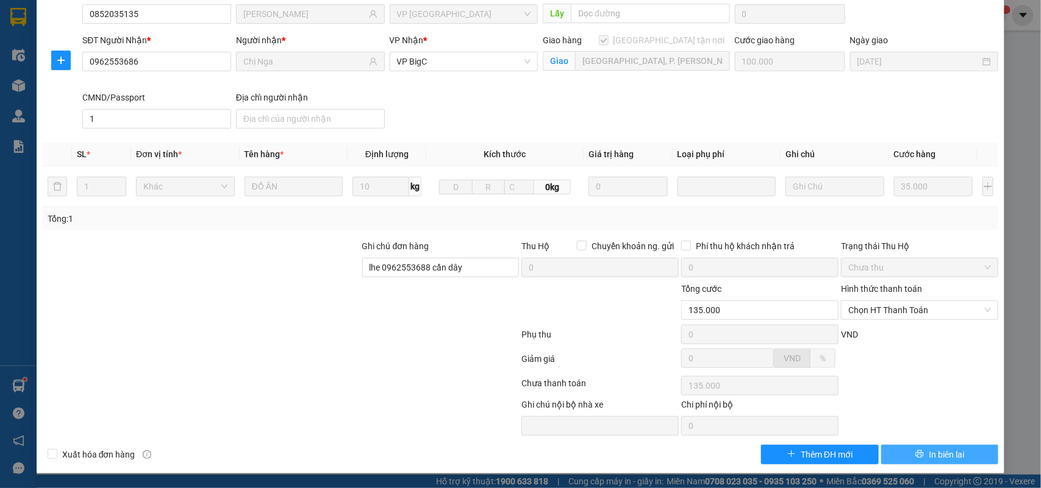
click at [915, 455] on icon "printer" at bounding box center [919, 455] width 8 height 8
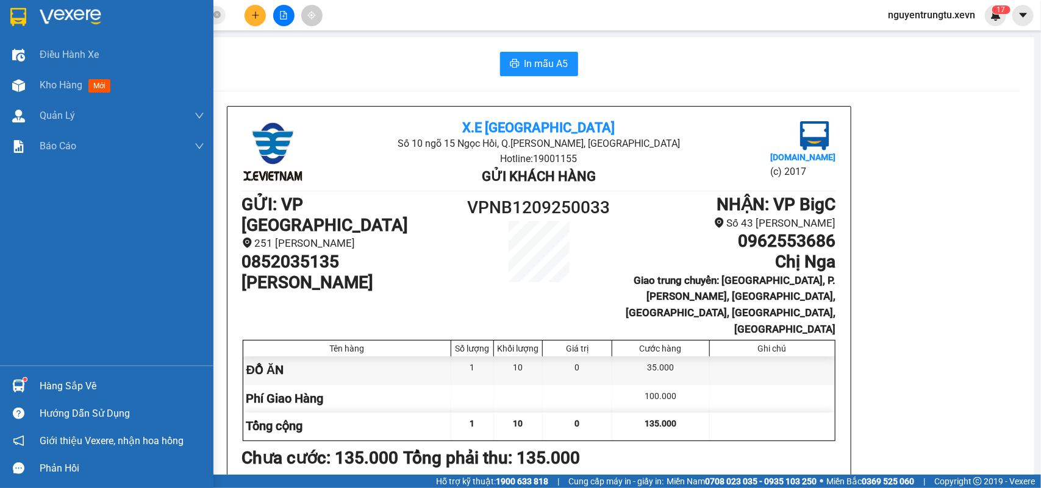
click at [20, 75] on div at bounding box center [18, 85] width 21 height 21
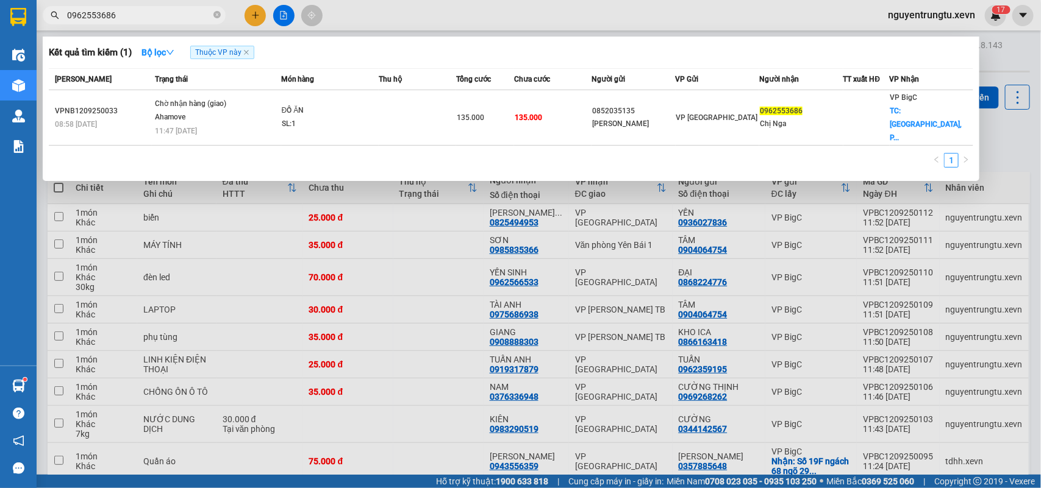
click at [141, 14] on input "0962553686" at bounding box center [139, 15] width 144 height 13
click at [818, 212] on div at bounding box center [520, 244] width 1041 height 488
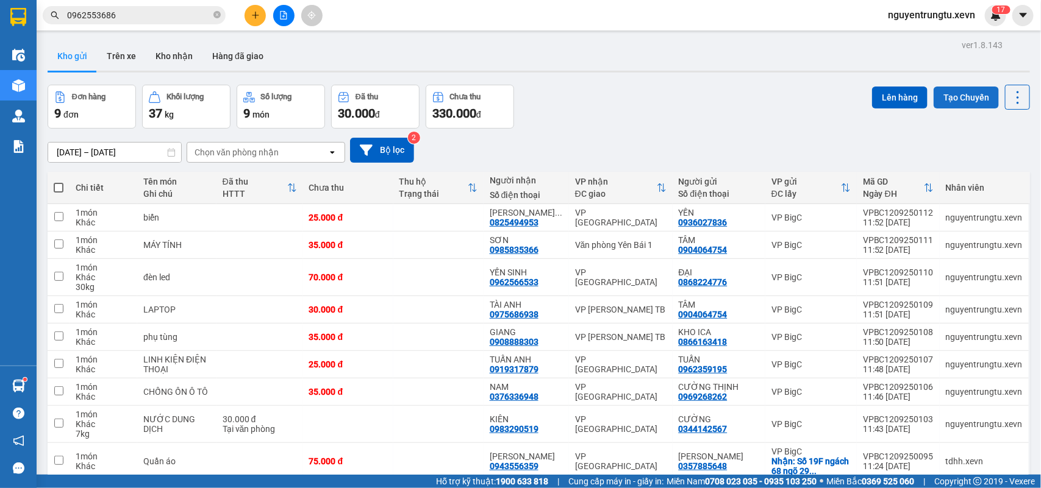
click at [935, 101] on button "Tạo Chuyến" at bounding box center [965, 98] width 65 height 22
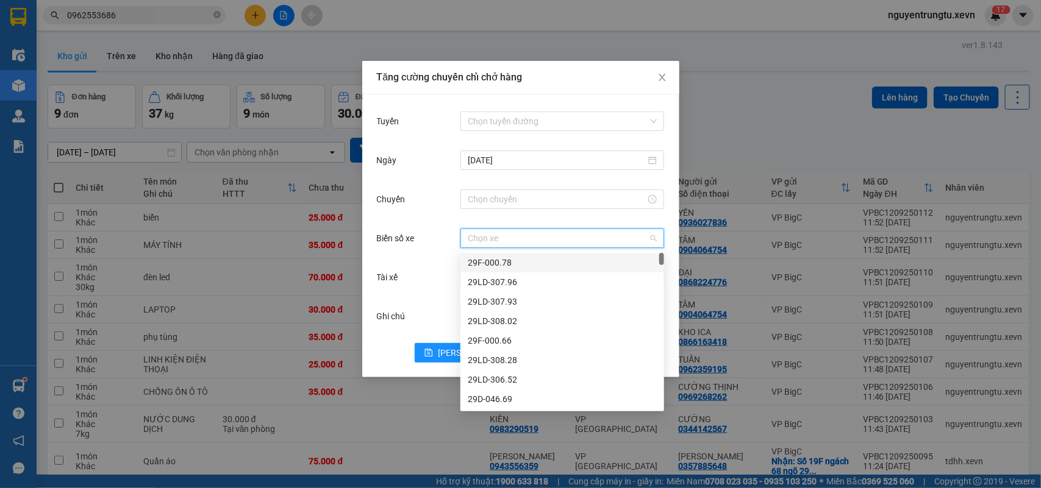
drag, startPoint x: 520, startPoint y: 245, endPoint x: 528, endPoint y: 235, distance: 13.0
click at [522, 244] on input "Biển số xe" at bounding box center [558, 238] width 180 height 18
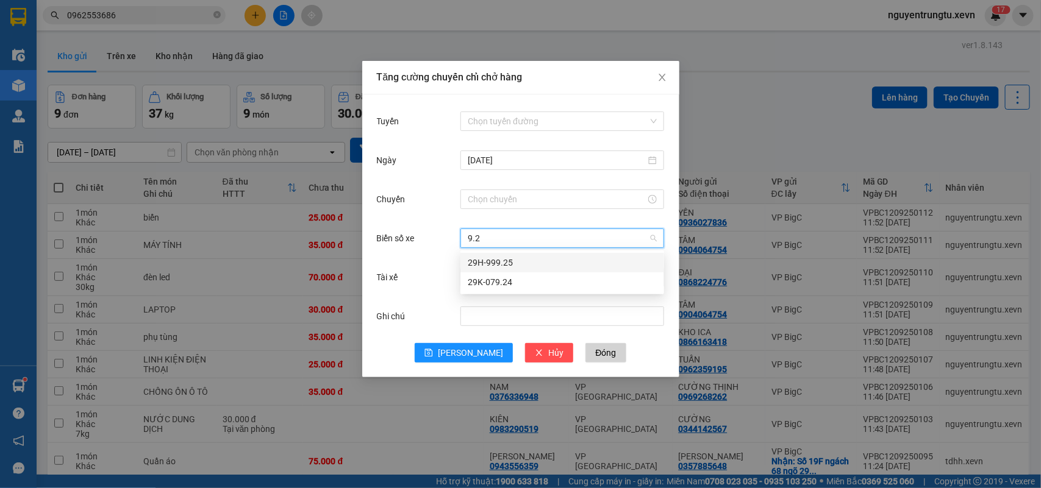
type input "9.25"
click at [489, 263] on div "29H-999.25" at bounding box center [562, 262] width 189 height 13
click at [501, 269] on input "Tài xế" at bounding box center [558, 277] width 180 height 18
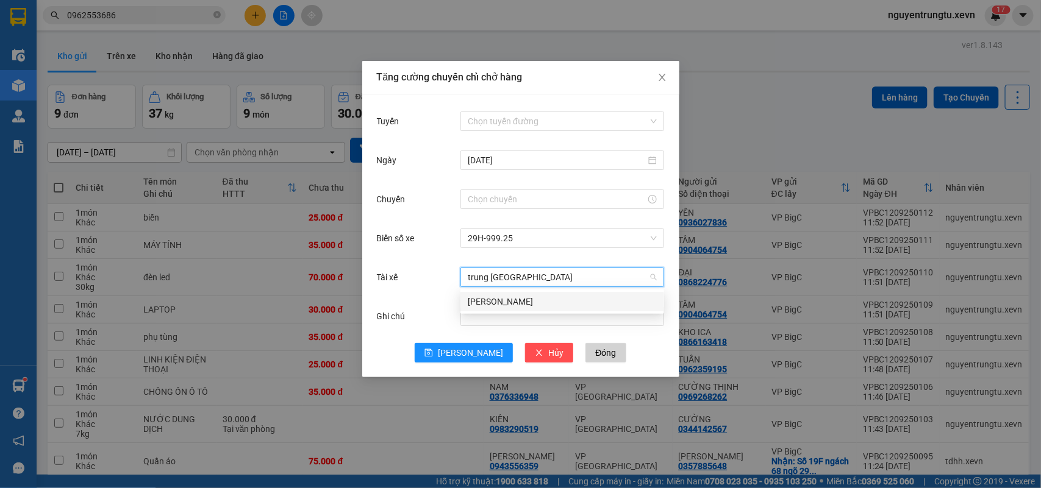
type input "trung hiếu"
click at [510, 298] on div "Nguyễn Trung Hiếu" at bounding box center [562, 301] width 189 height 13
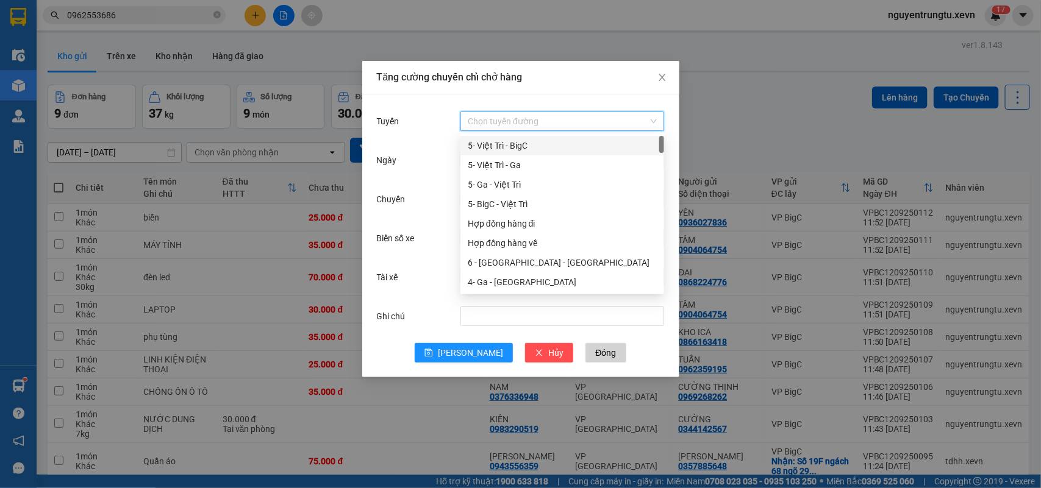
click at [511, 129] on input "Tuyến" at bounding box center [558, 121] width 180 height 18
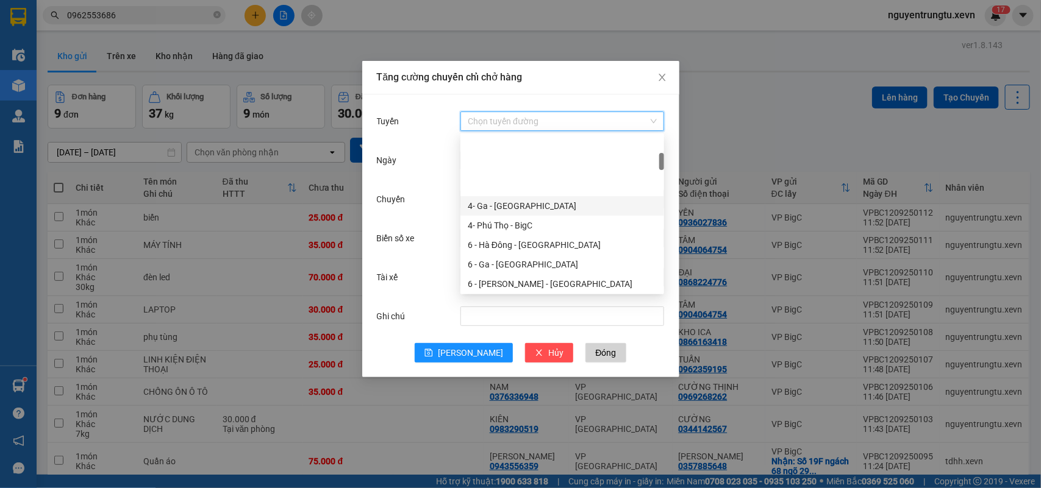
scroll to position [152, 0]
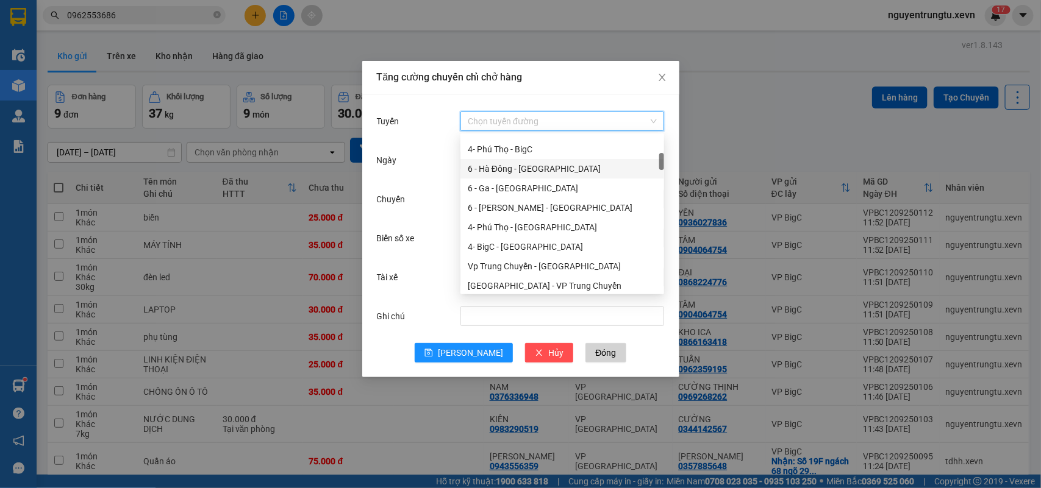
click at [526, 169] on div "6 - Hà Đông - Yên Bái" at bounding box center [562, 168] width 189 height 13
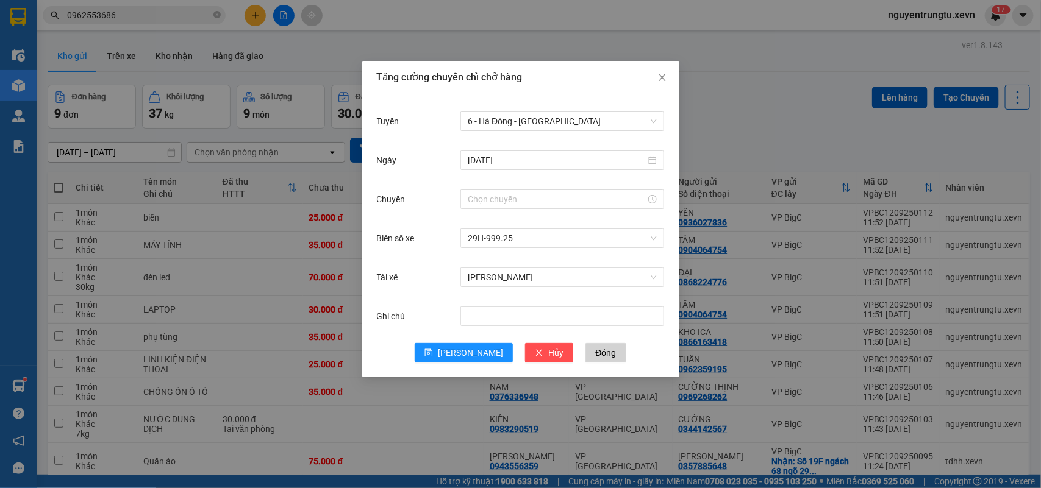
click at [499, 171] on div "12/09/2025" at bounding box center [562, 160] width 204 height 24
click at [453, 199] on div "Chuyến" at bounding box center [419, 199] width 84 height 24
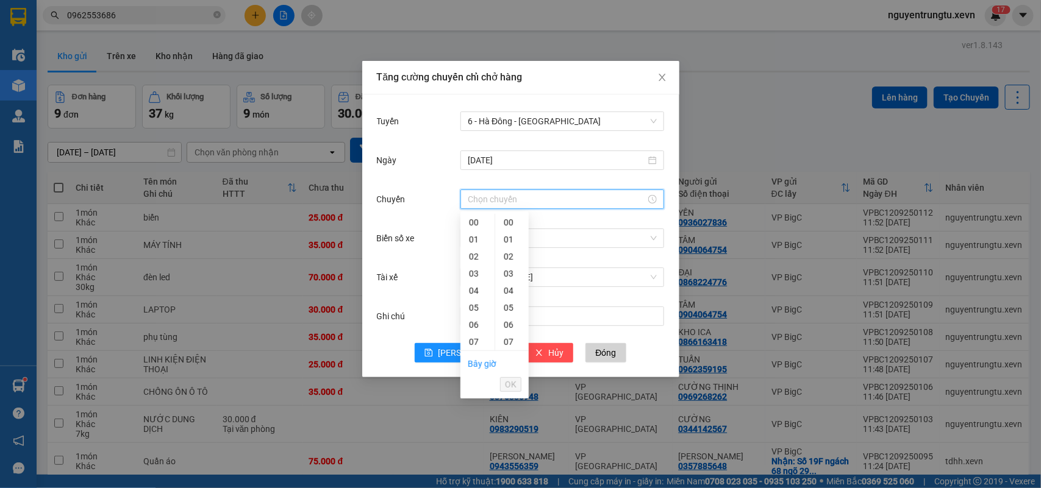
click at [479, 194] on input "Chuyến" at bounding box center [557, 199] width 178 height 13
click at [476, 282] on div "12" at bounding box center [477, 274] width 34 height 17
click at [473, 239] on div "13" at bounding box center [477, 239] width 34 height 17
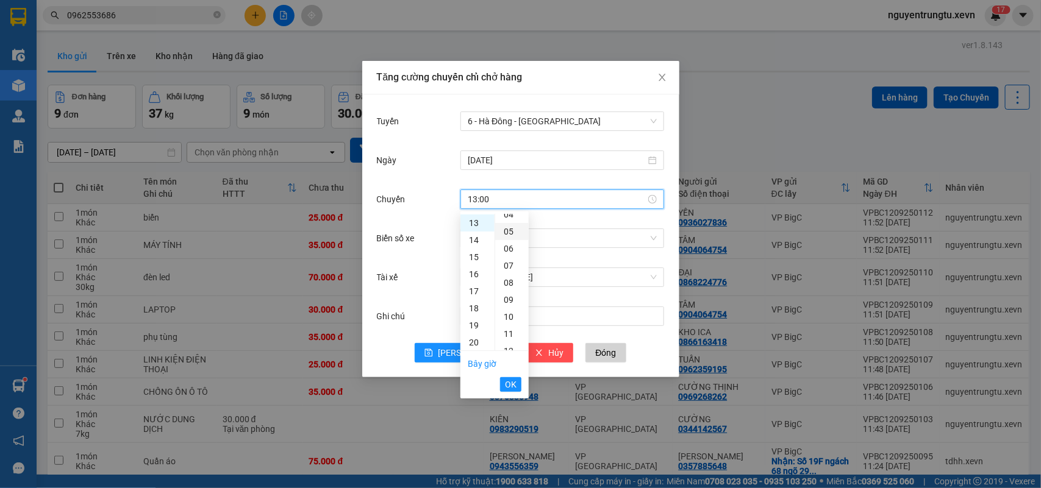
click at [510, 230] on div "05" at bounding box center [512, 231] width 34 height 17
type input "13:05"
click at [509, 383] on span "OK" at bounding box center [511, 384] width 12 height 13
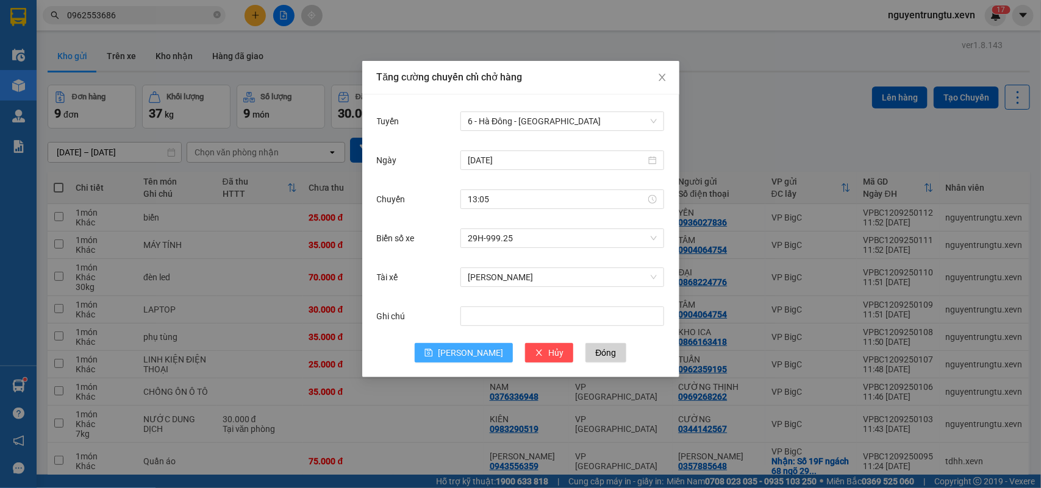
click at [452, 346] on button "Lưu" at bounding box center [464, 353] width 98 height 20
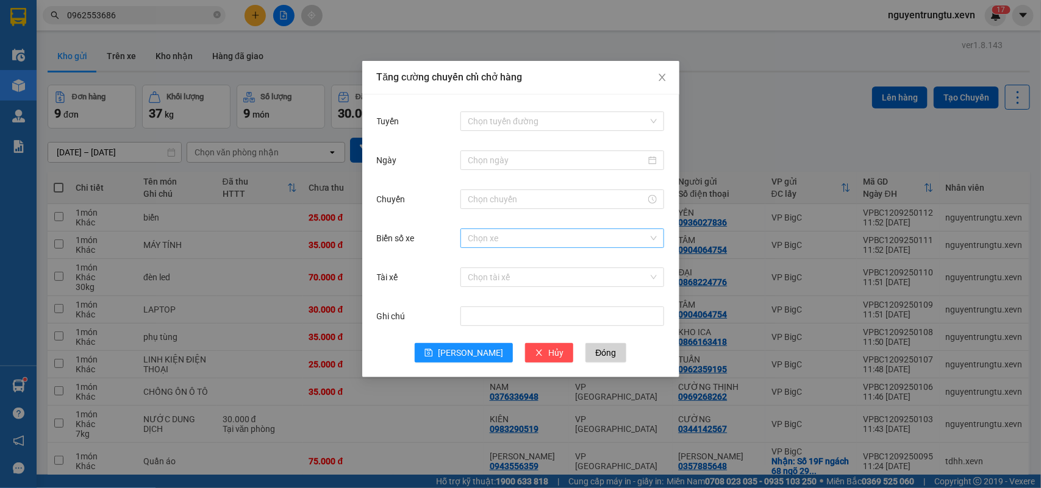
click at [507, 241] on input "Biển số xe" at bounding box center [558, 238] width 180 height 18
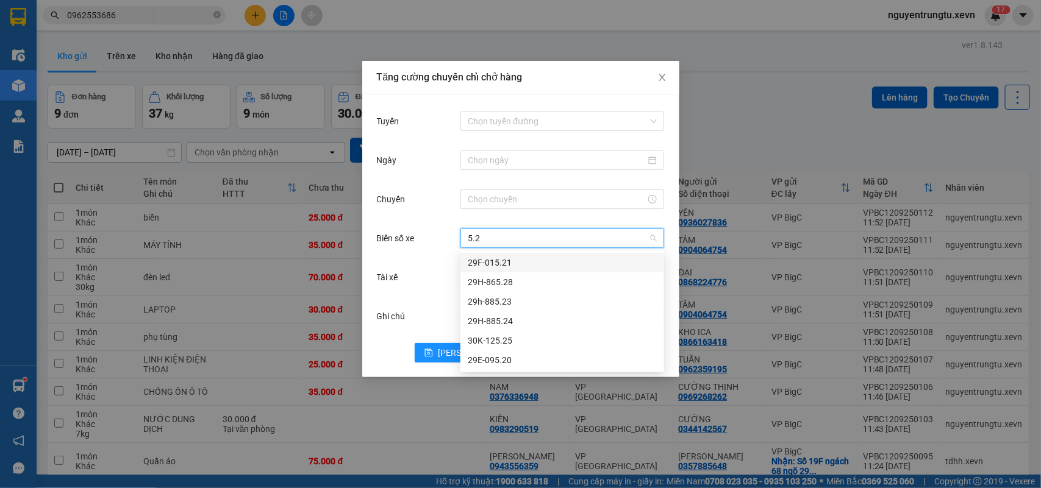
type input "5.24"
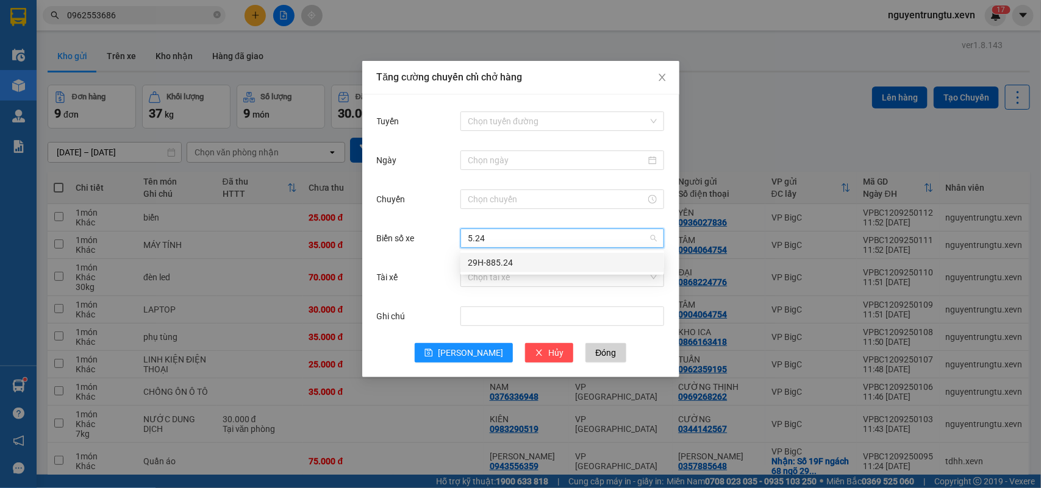
click at [507, 266] on div "29H-885.24" at bounding box center [562, 262] width 189 height 13
click at [509, 281] on input "Tài xế" at bounding box center [558, 277] width 180 height 18
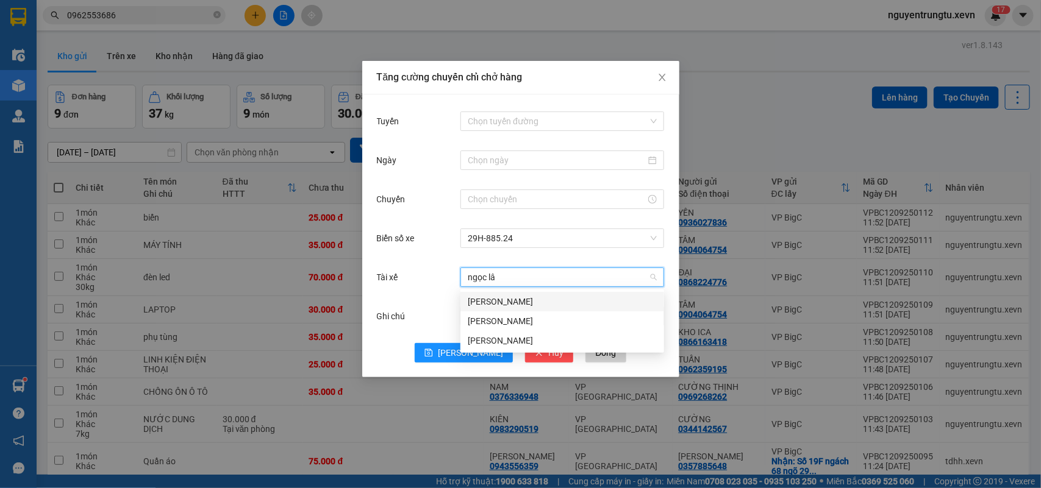
type input "ngọc lâm"
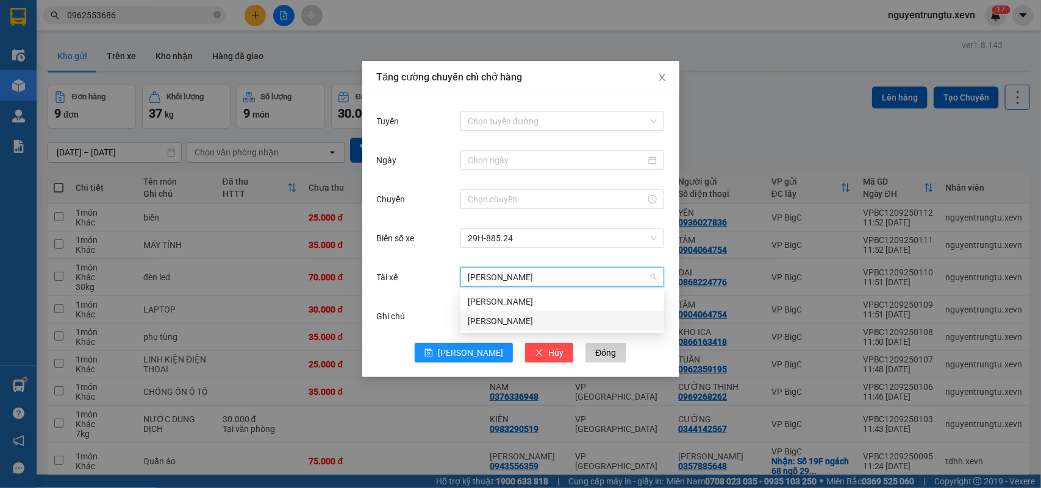
click at [523, 316] on div "Nguyễn Ngọc Lâm" at bounding box center [562, 321] width 189 height 13
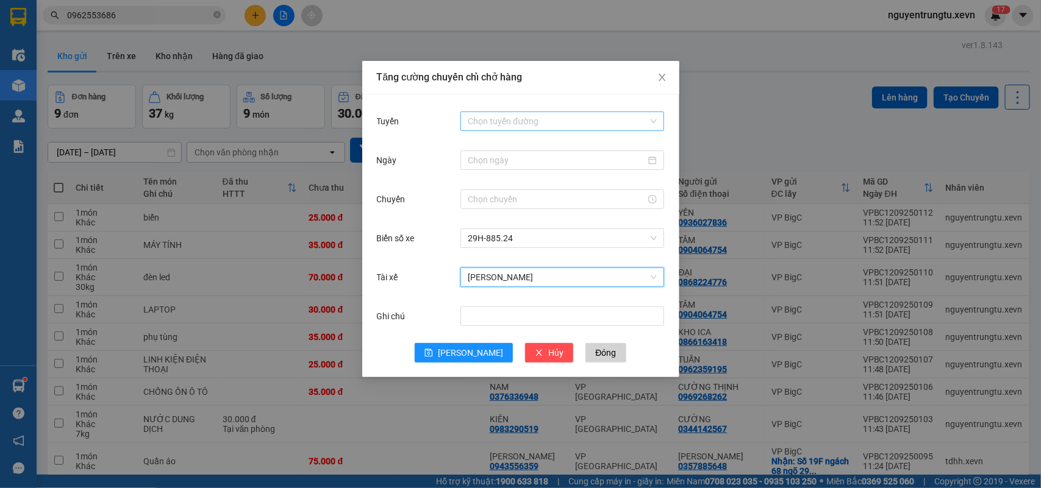
click at [535, 120] on input "Tuyến" at bounding box center [558, 121] width 180 height 18
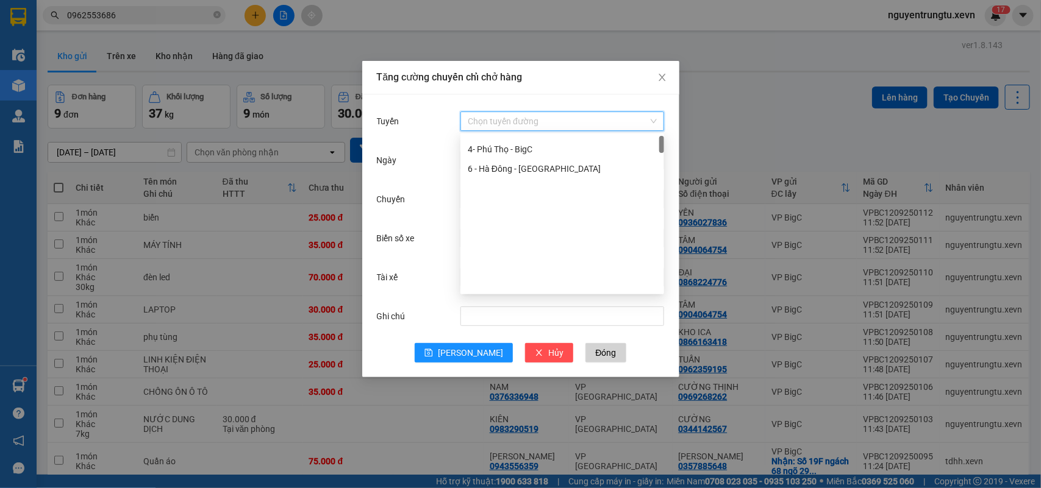
scroll to position [0, 0]
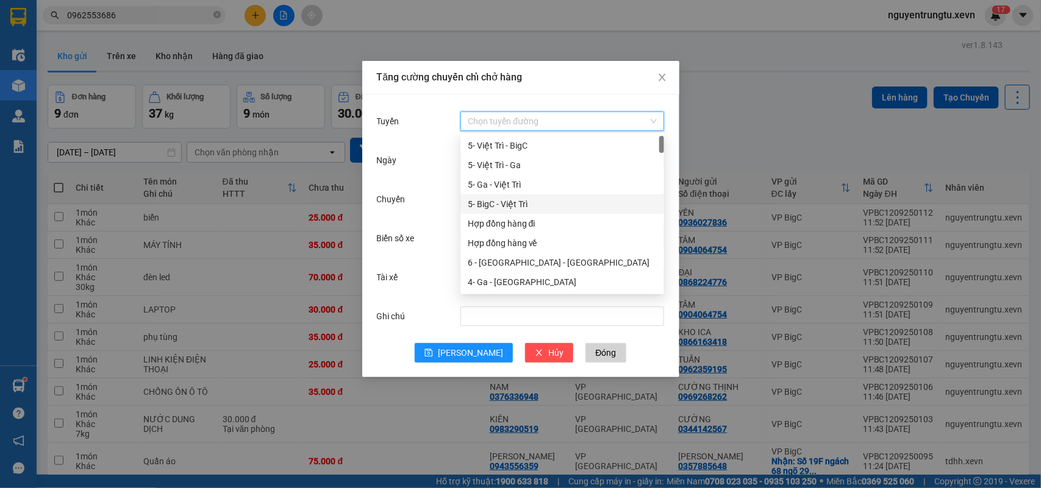
click at [535, 202] on div "5- BigC - Việt Trì" at bounding box center [562, 204] width 189 height 13
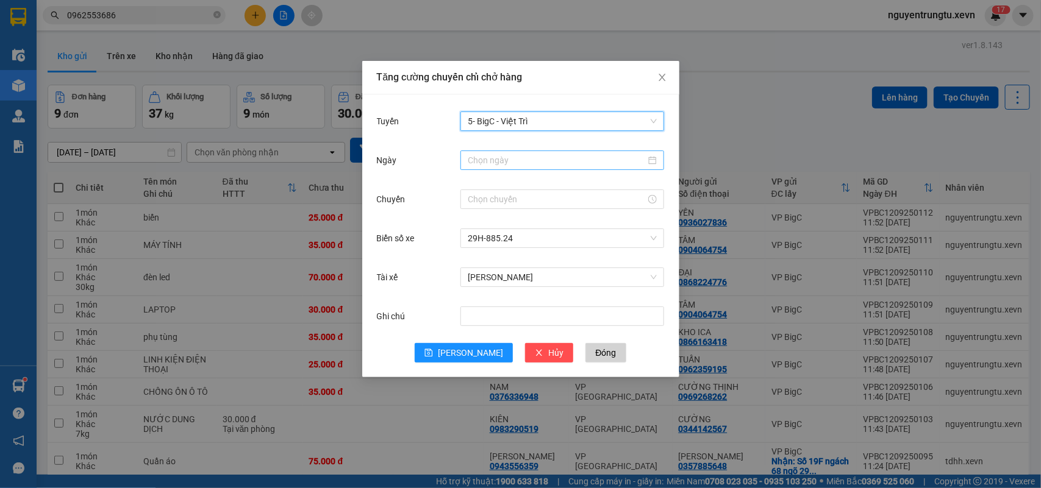
click at [512, 159] on input "Ngày" at bounding box center [557, 160] width 178 height 13
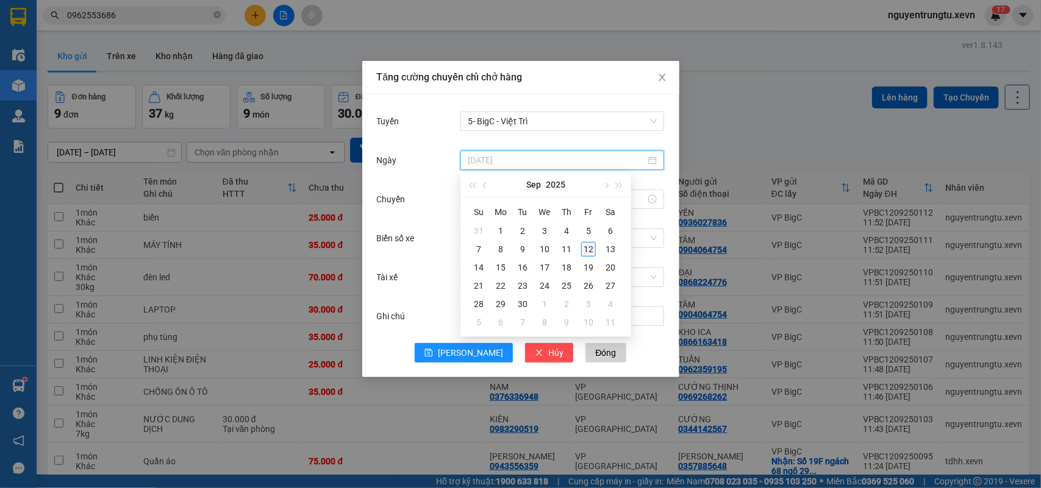
type input "12/09/2025"
click at [590, 248] on div "12" at bounding box center [588, 249] width 15 height 15
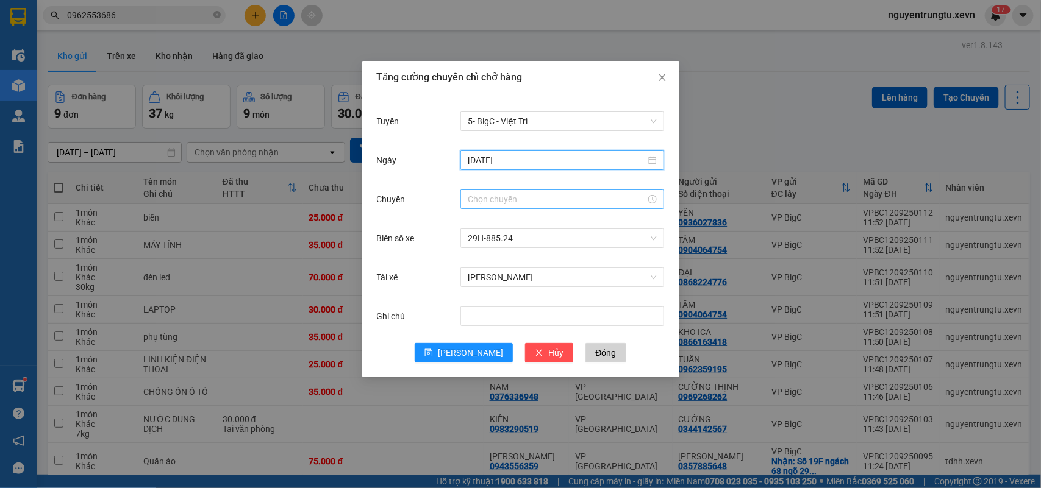
click at [471, 202] on input "Chuyến" at bounding box center [557, 199] width 178 height 13
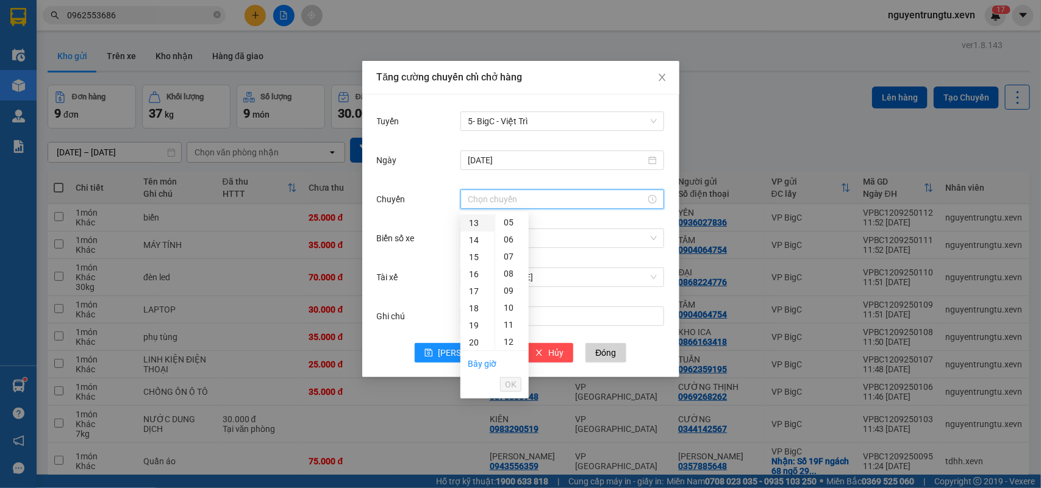
click at [473, 221] on div "13" at bounding box center [477, 223] width 34 height 17
click at [506, 227] on div "05" at bounding box center [512, 231] width 34 height 17
type input "13:05"
click at [510, 390] on span "OK" at bounding box center [511, 384] width 12 height 13
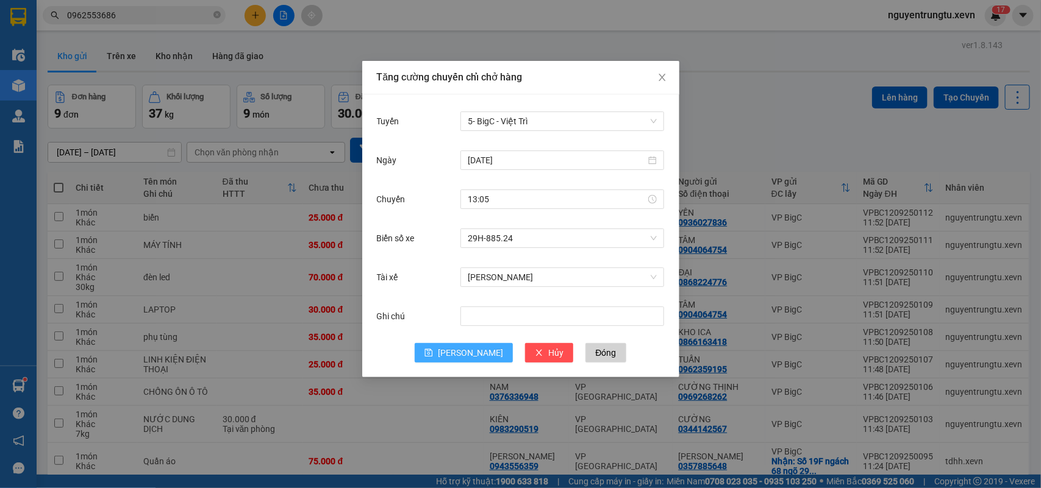
click at [470, 348] on span "Lưu" at bounding box center [470, 352] width 65 height 13
click at [496, 249] on div "Chọn xe" at bounding box center [562, 238] width 204 height 24
click at [498, 244] on input "Biển số xe" at bounding box center [558, 238] width 180 height 18
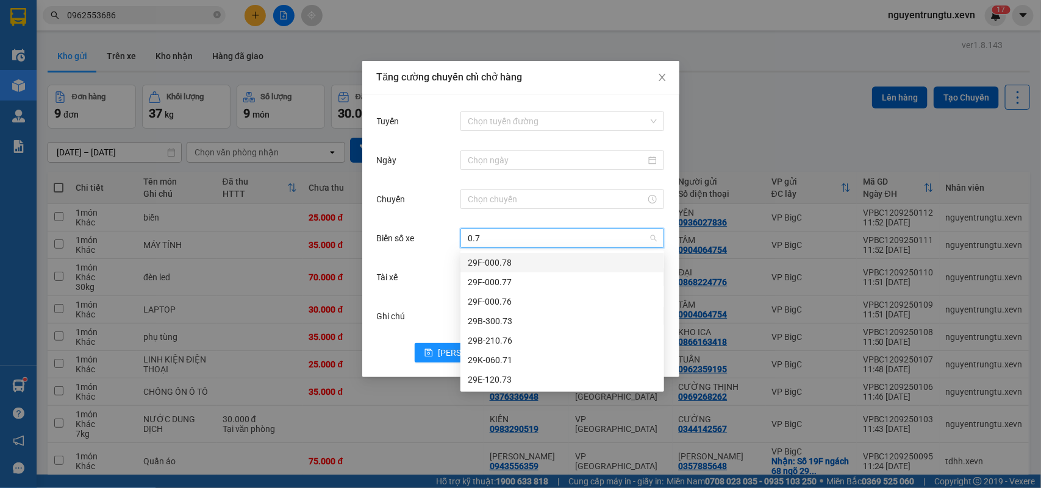
type input "0.71"
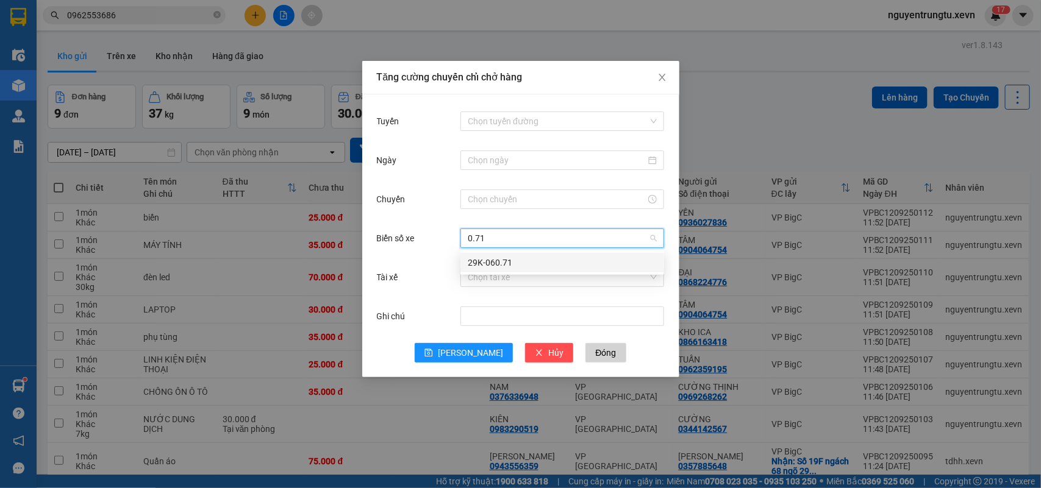
click at [498, 266] on div "29K-060.71" at bounding box center [562, 262] width 189 height 13
click at [499, 281] on input "Tài xế" at bounding box center [558, 277] width 180 height 18
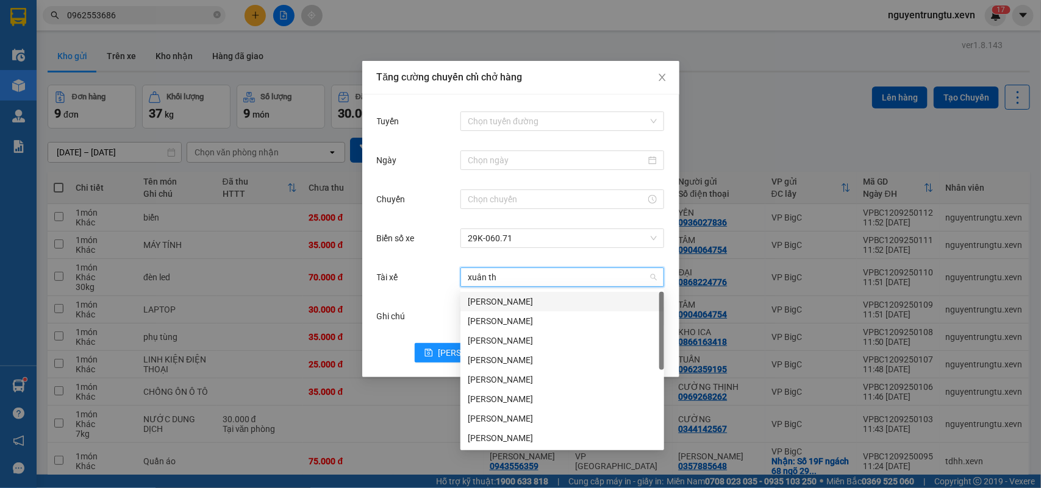
type input "xuân thi"
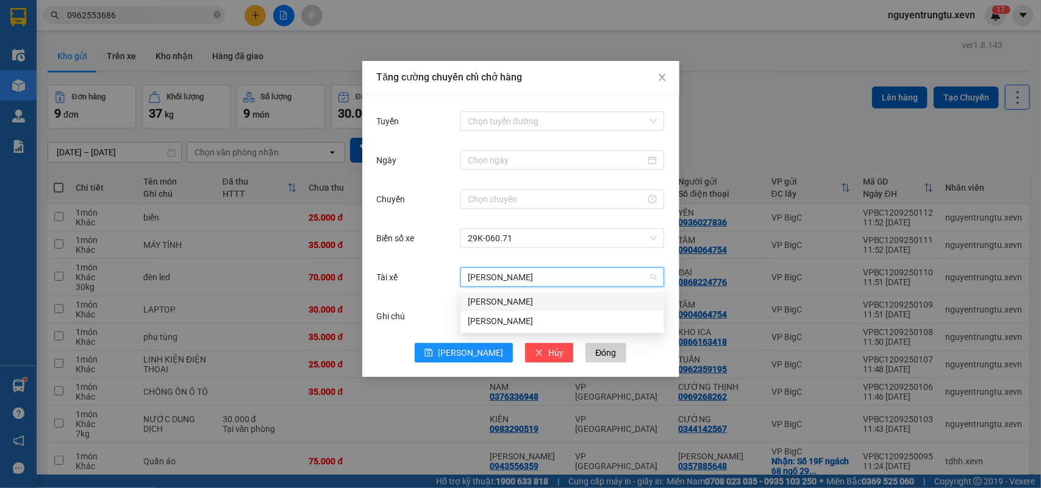
click at [499, 302] on div "Nguyễn Xuân Thi" at bounding box center [562, 301] width 189 height 13
click at [530, 105] on div "Tuyến Chọn tuyến đường Ngày Chuyến Biển số xe 29K-060.71 Tài xế Nguyễn Xuân Thi…" at bounding box center [520, 236] width 317 height 283
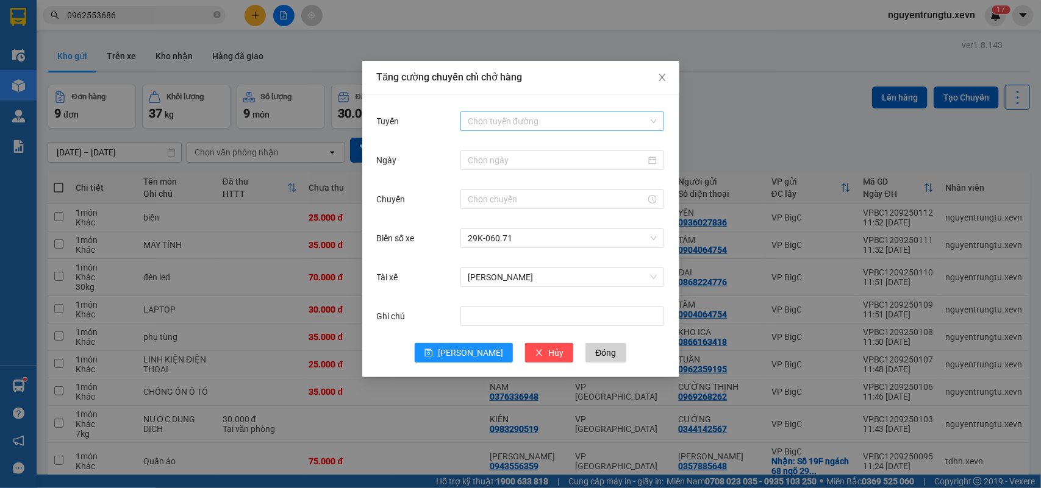
click at [531, 123] on input "Tuyến" at bounding box center [558, 121] width 180 height 18
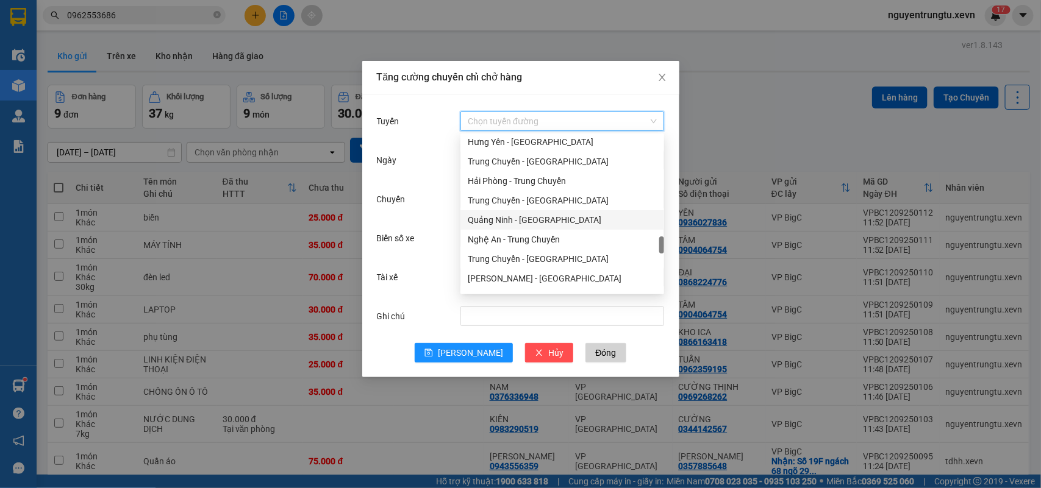
scroll to position [1590, 0]
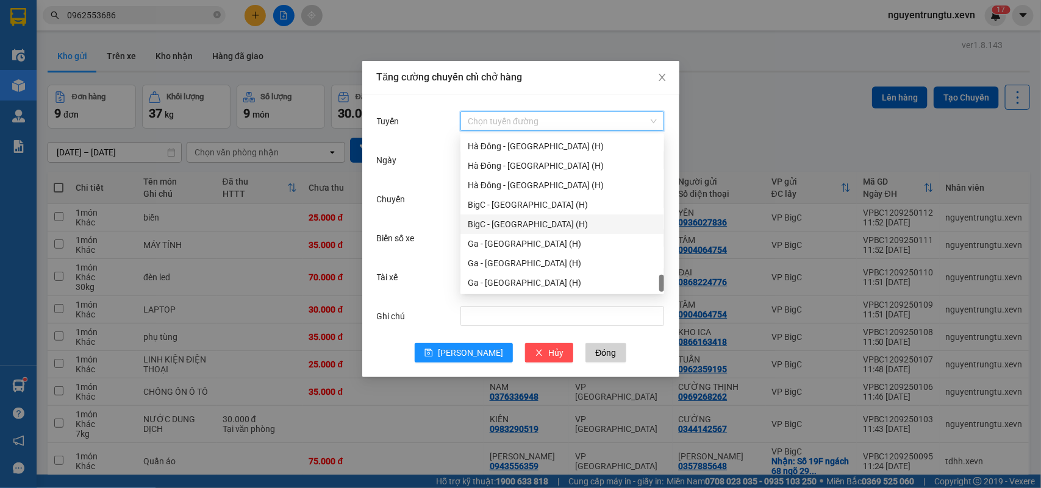
click at [524, 223] on div "BigC - Ninh Bình (H)" at bounding box center [562, 224] width 189 height 13
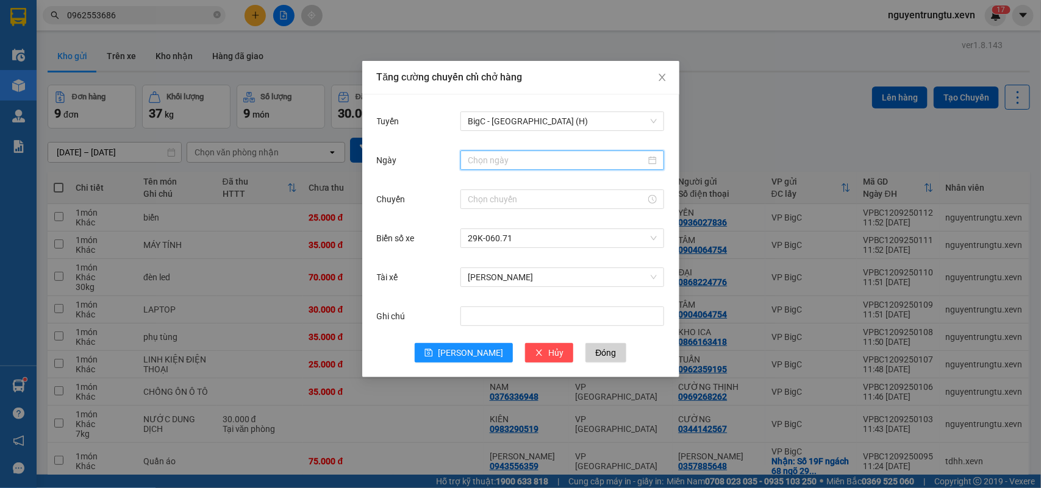
click at [511, 166] on input "Ngày" at bounding box center [557, 160] width 178 height 13
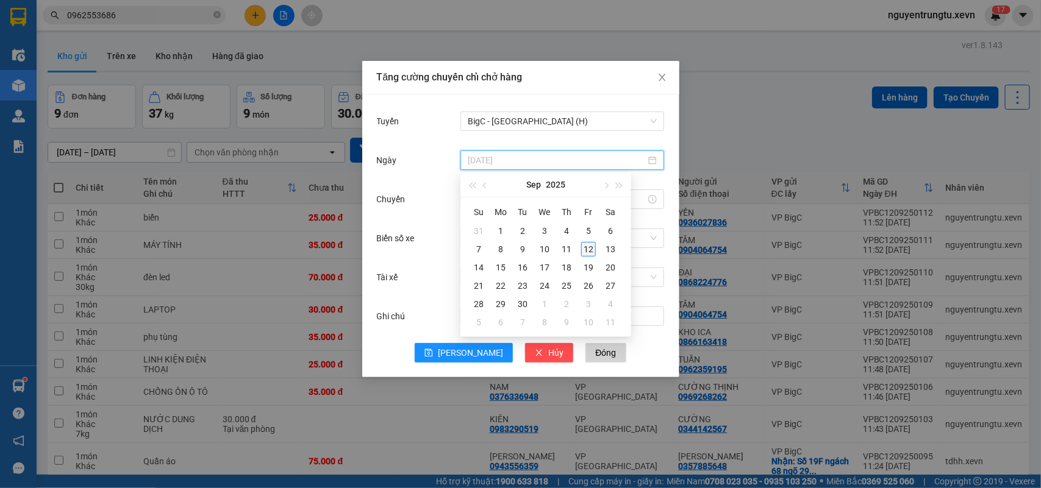
type input "12/09/2025"
click at [585, 244] on div "12" at bounding box center [588, 249] width 15 height 15
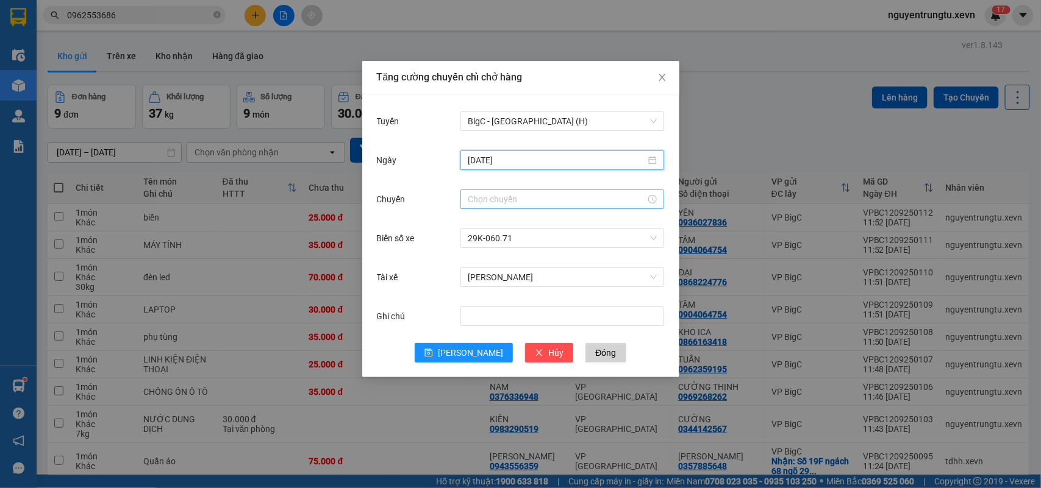
click at [499, 196] on input "Chuyến" at bounding box center [557, 199] width 178 height 13
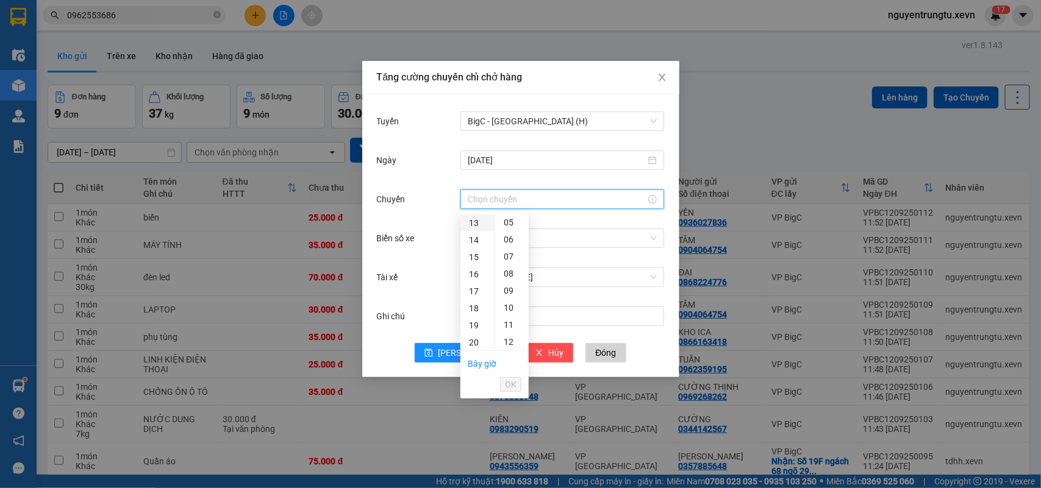
click at [471, 218] on div "13" at bounding box center [477, 223] width 34 height 17
drag, startPoint x: 506, startPoint y: 226, endPoint x: 509, endPoint y: 257, distance: 30.6
click at [507, 226] on div "05" at bounding box center [512, 231] width 34 height 17
type input "13:05"
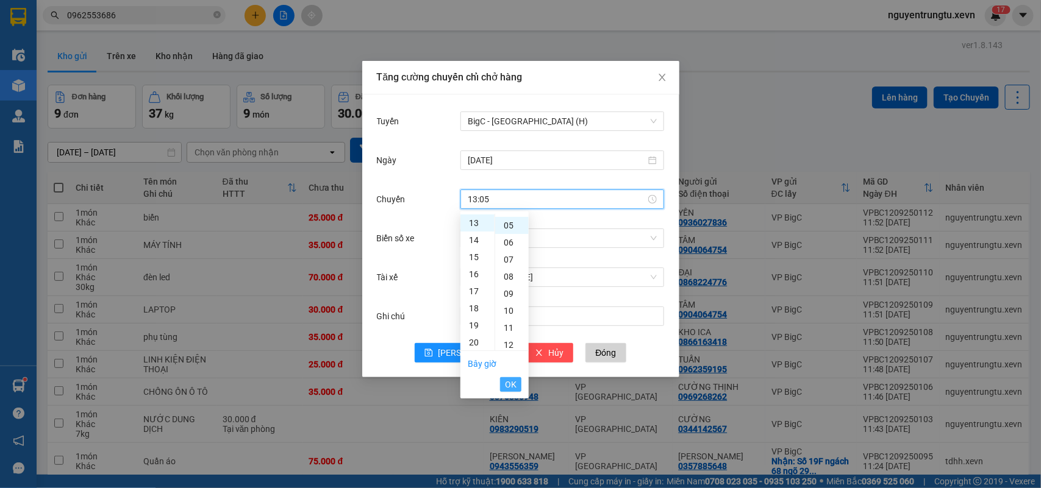
scroll to position [85, 0]
click at [511, 383] on span "OK" at bounding box center [511, 384] width 12 height 13
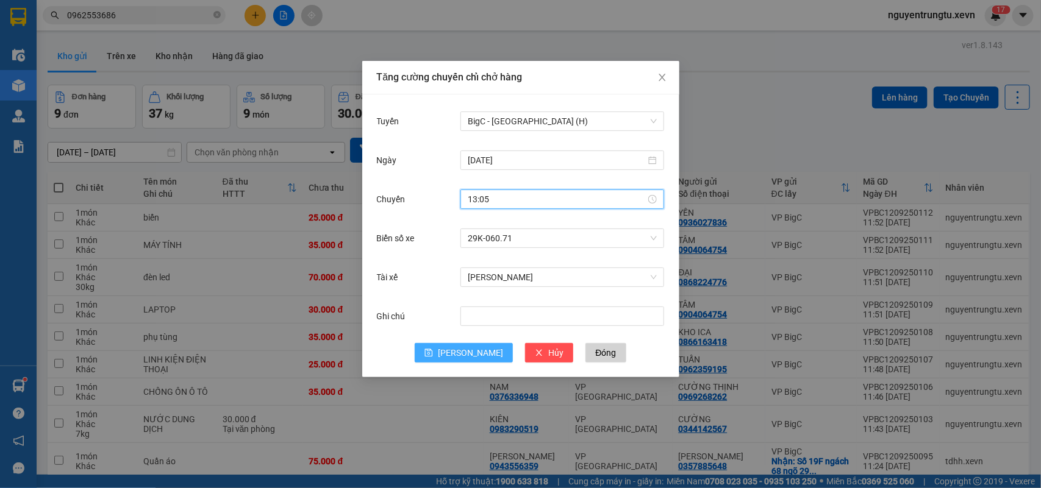
click at [462, 349] on button "Lưu" at bounding box center [464, 353] width 98 height 20
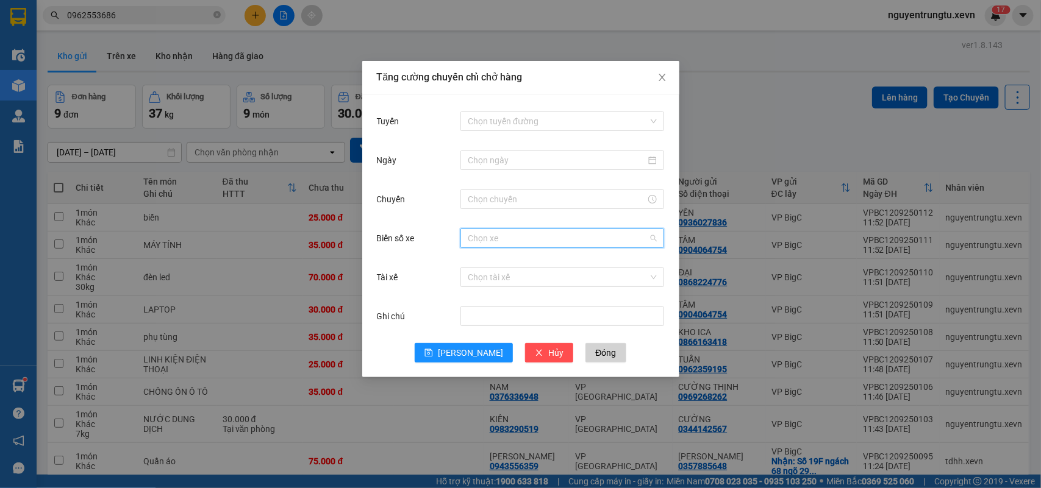
click at [497, 243] on input "Biển số xe" at bounding box center [558, 238] width 180 height 18
type input "5.62"
click at [504, 284] on div "29K-035.62" at bounding box center [562, 282] width 189 height 13
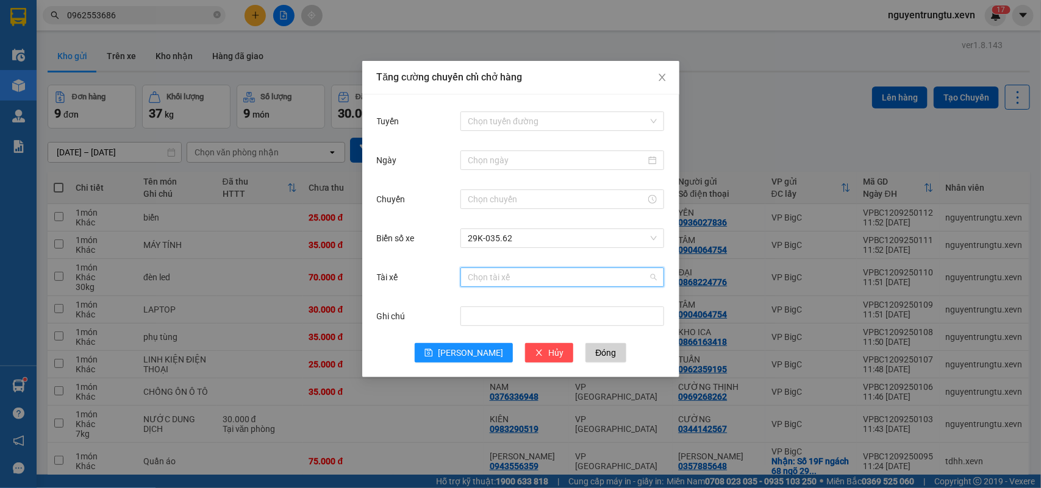
click at [510, 276] on input "Tài xế" at bounding box center [558, 277] width 180 height 18
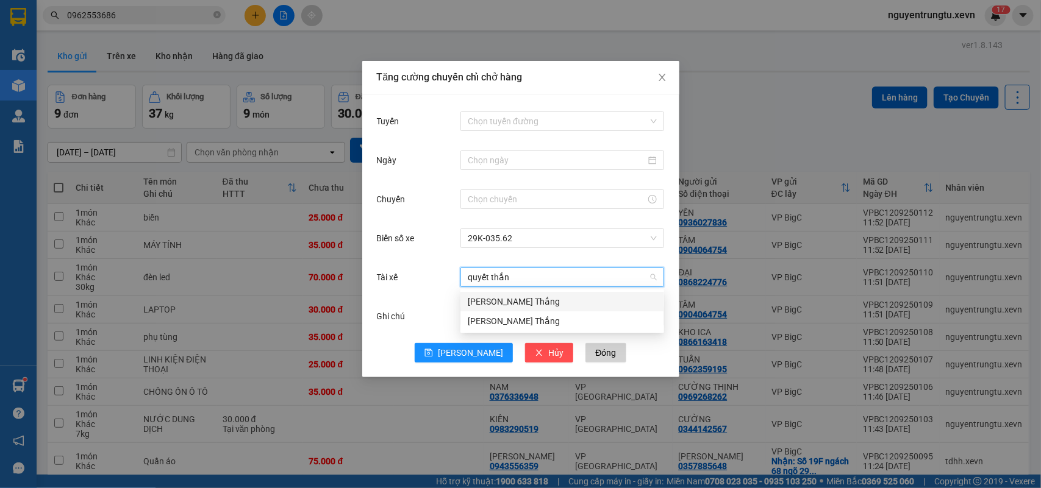
type input "quyết thắng"
click at [504, 316] on div "Trần Quyết Thắng" at bounding box center [562, 321] width 189 height 13
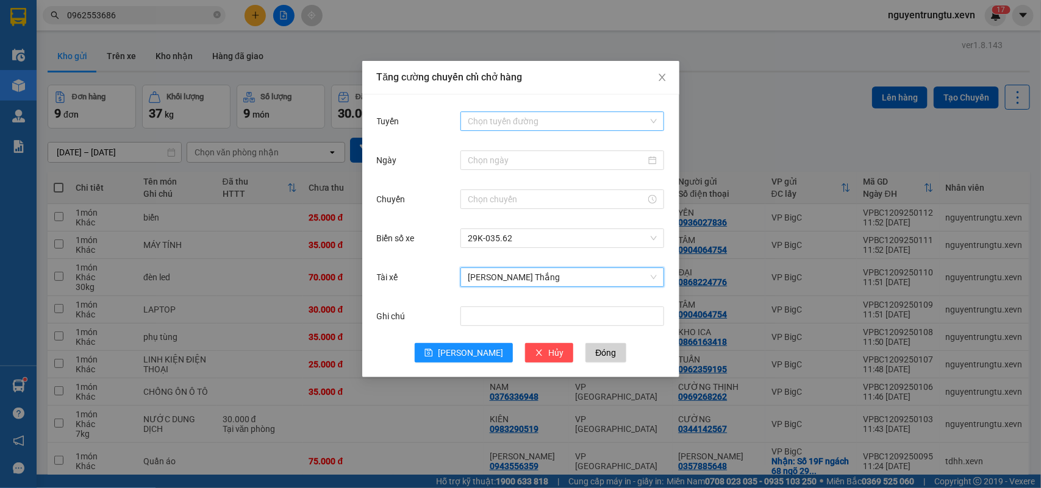
click at [532, 120] on input "Tuyến" at bounding box center [558, 121] width 180 height 18
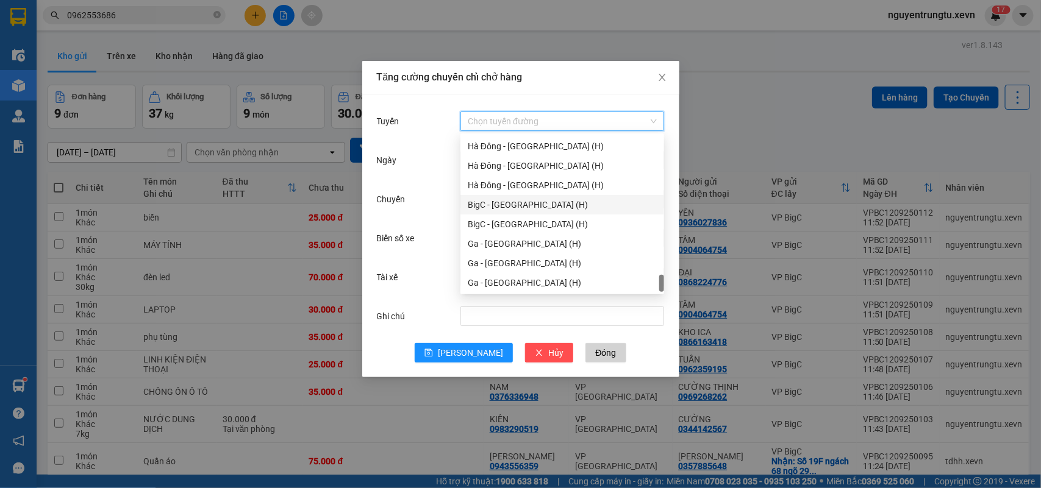
click at [519, 208] on div "BigC - Nam Định (H)" at bounding box center [562, 204] width 189 height 13
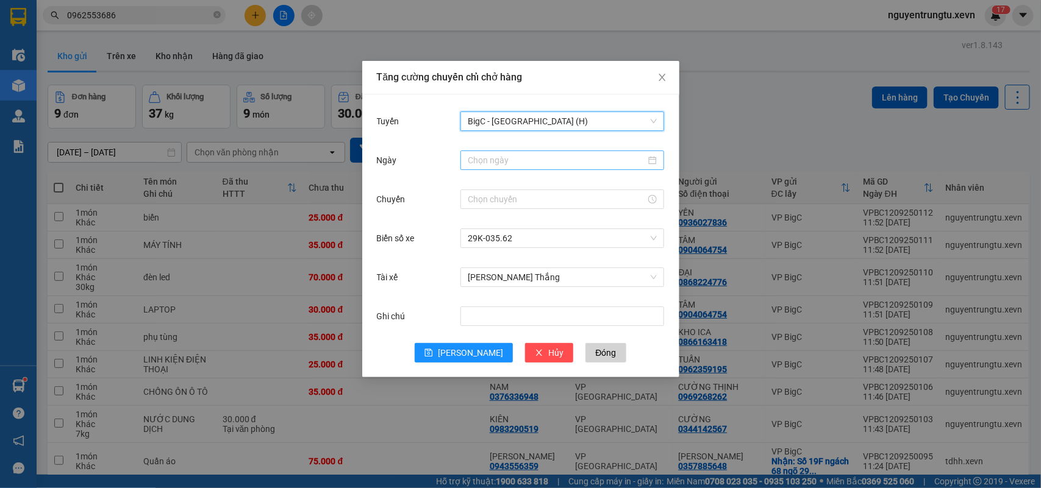
click at [503, 165] on input "Ngày" at bounding box center [557, 160] width 178 height 13
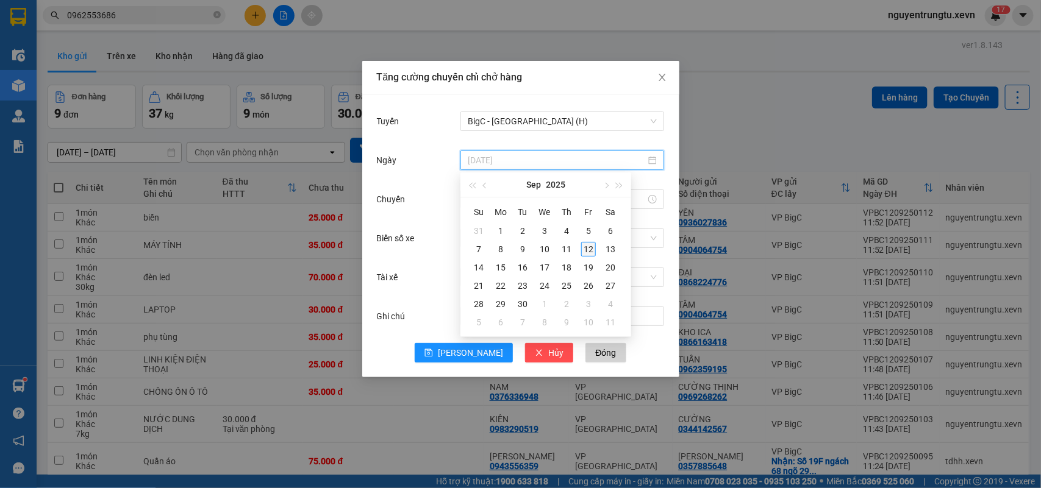
type input "12/09/2025"
click at [583, 247] on div "12" at bounding box center [588, 249] width 15 height 15
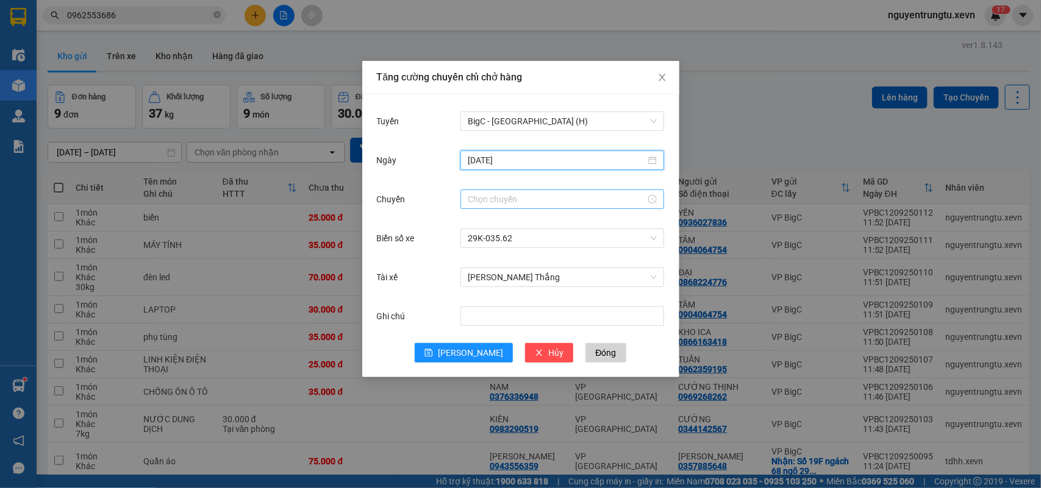
click at [479, 193] on input "Chuyến" at bounding box center [557, 199] width 178 height 13
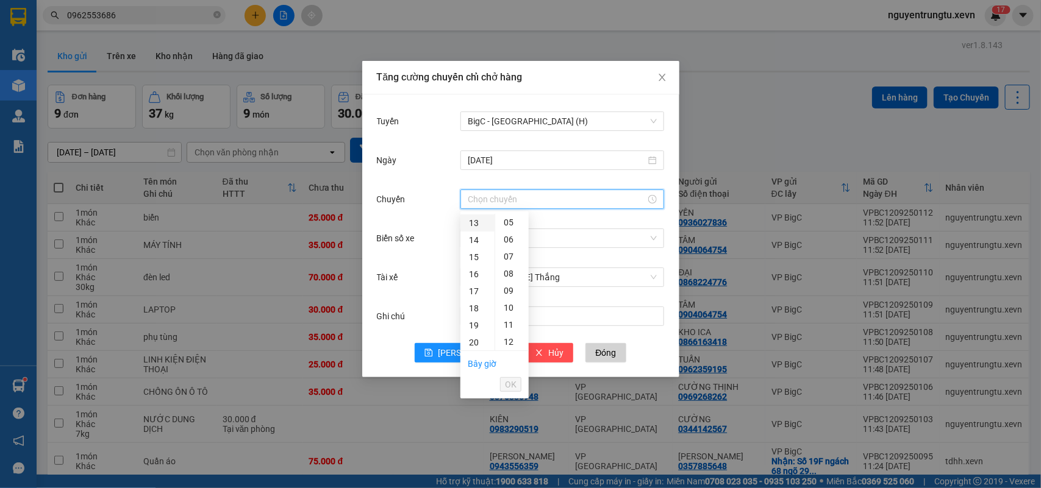
click at [474, 223] on div "13" at bounding box center [477, 223] width 34 height 17
click at [511, 229] on div "05" at bounding box center [512, 231] width 34 height 17
type input "13:05"
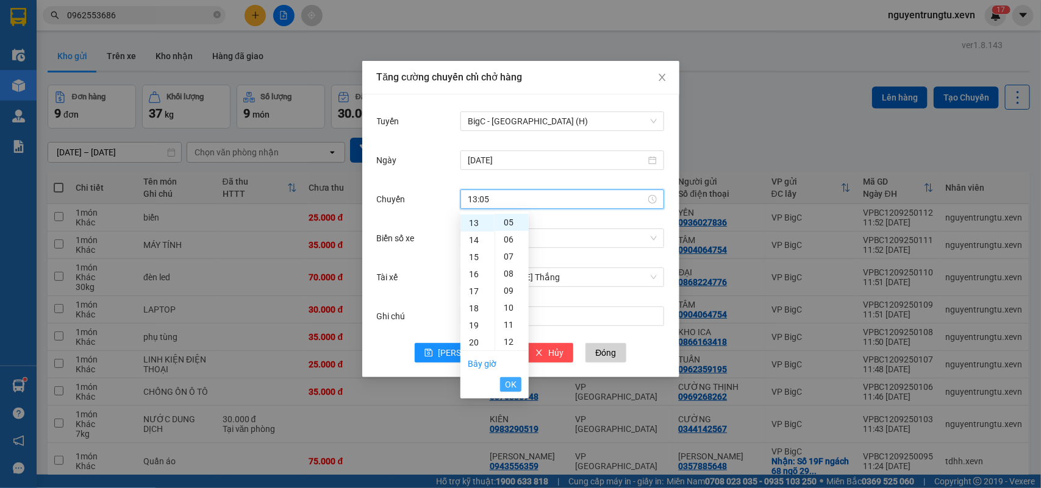
click at [505, 380] on span "OK" at bounding box center [511, 384] width 12 height 13
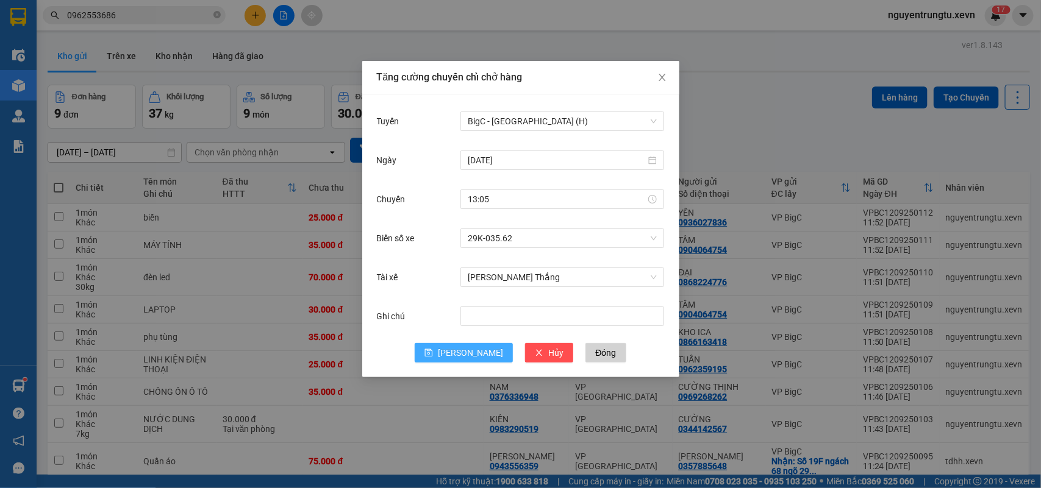
click at [477, 355] on span "Lưu" at bounding box center [470, 352] width 65 height 13
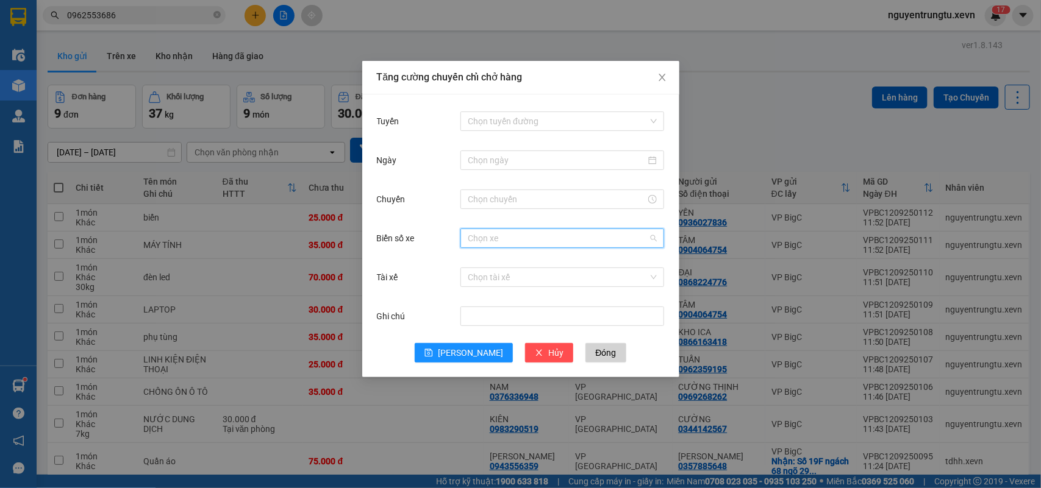
click at [544, 243] on input "Biển số xe" at bounding box center [558, 238] width 180 height 18
type input "5.69"
click at [515, 266] on div "29H-885.69" at bounding box center [562, 262] width 189 height 13
click at [515, 273] on input "Tài xế" at bounding box center [558, 277] width 180 height 18
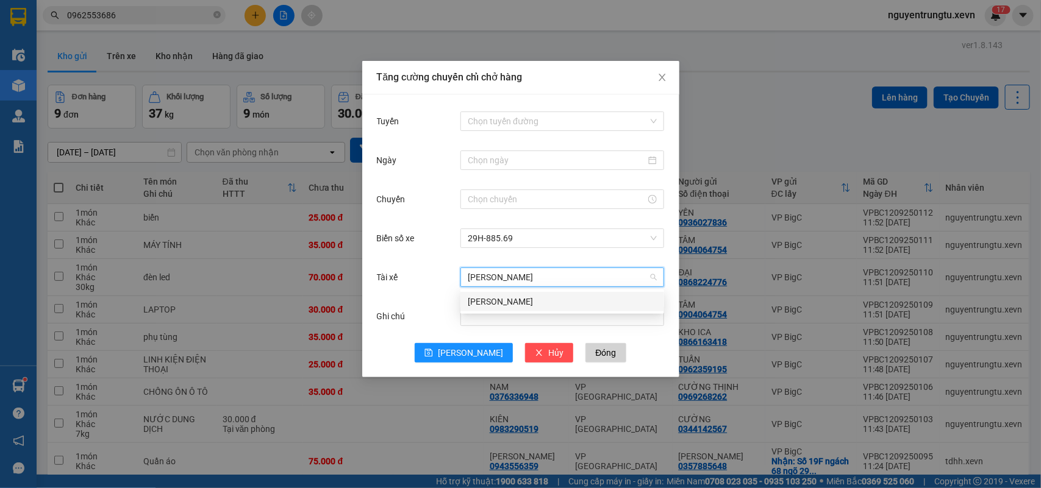
click at [513, 302] on div "Trần Ngọc Dũng" at bounding box center [562, 301] width 189 height 13
click at [519, 126] on input "Tuyến" at bounding box center [558, 121] width 180 height 18
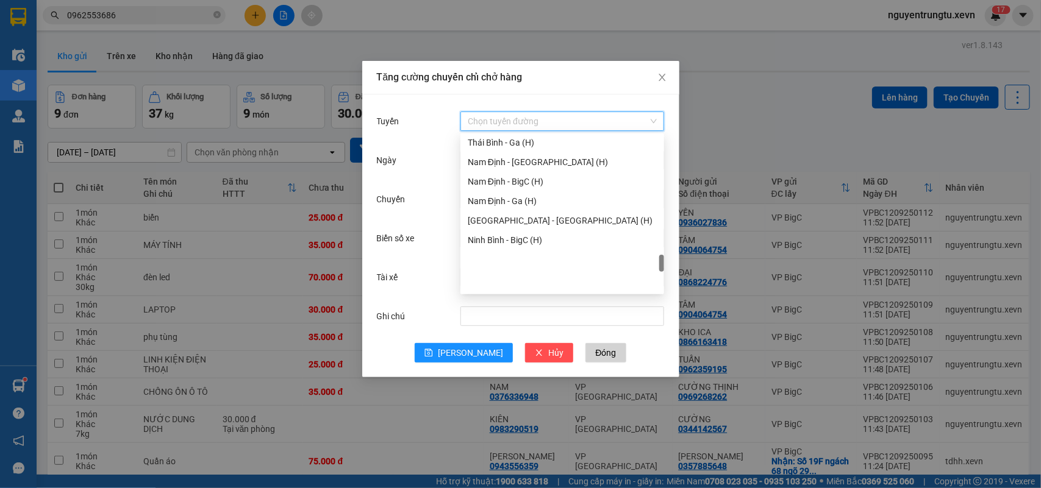
scroll to position [1361, 0]
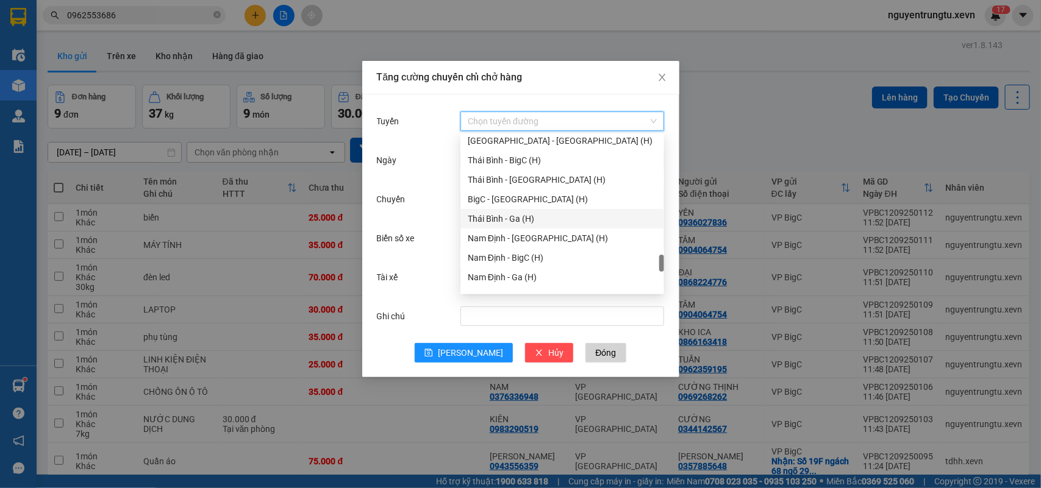
drag, startPoint x: 514, startPoint y: 208, endPoint x: 517, endPoint y: 201, distance: 7.4
click at [517, 201] on div "Thanh Hóa - Hà Đông (H) Thái Bình - BigC (H) Thái Bình - Hà Đông (H) BigC - Thá…" at bounding box center [562, 228] width 204 height 195
click at [517, 201] on div "BigC - Thái Bình (H)" at bounding box center [562, 199] width 189 height 13
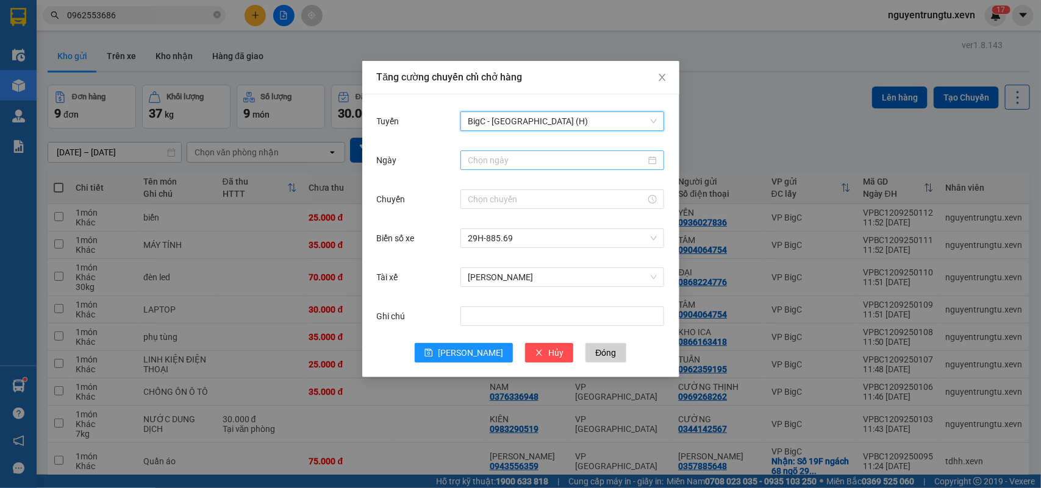
click at [517, 168] on div at bounding box center [562, 161] width 204 height 20
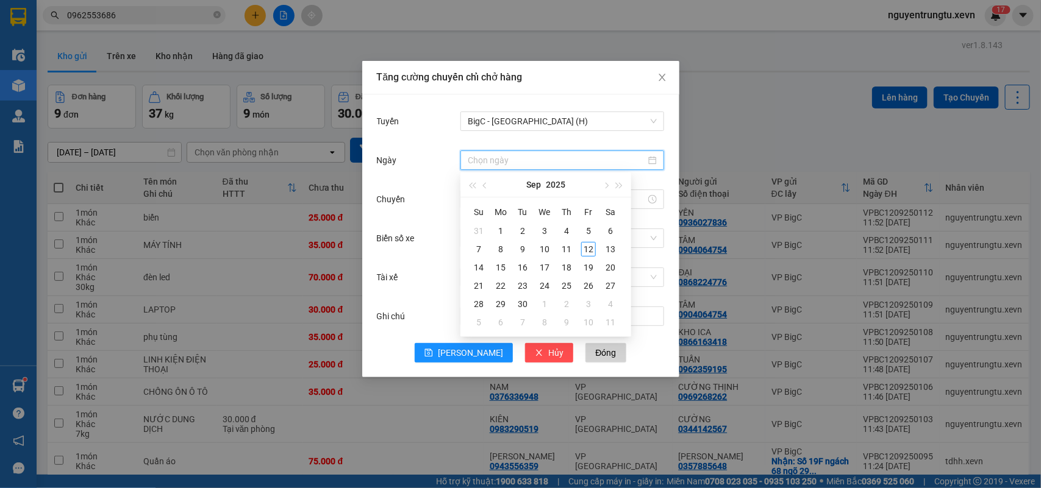
click at [523, 160] on input "Ngày" at bounding box center [557, 160] width 178 height 13
click at [587, 243] on div "12" at bounding box center [588, 249] width 15 height 15
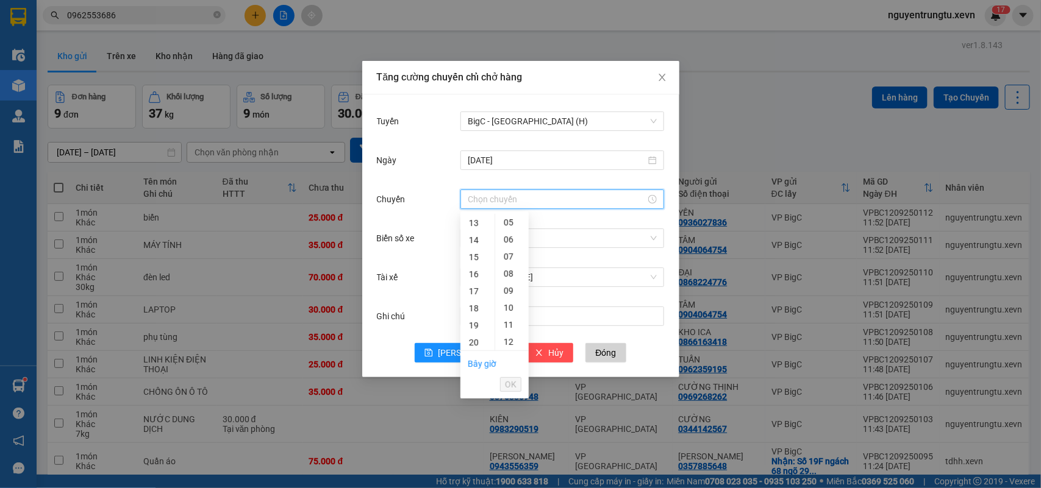
click at [493, 200] on input "Chuyến" at bounding box center [557, 199] width 178 height 13
click at [470, 226] on div "13" at bounding box center [477, 223] width 34 height 17
click at [510, 235] on div "05" at bounding box center [512, 231] width 34 height 17
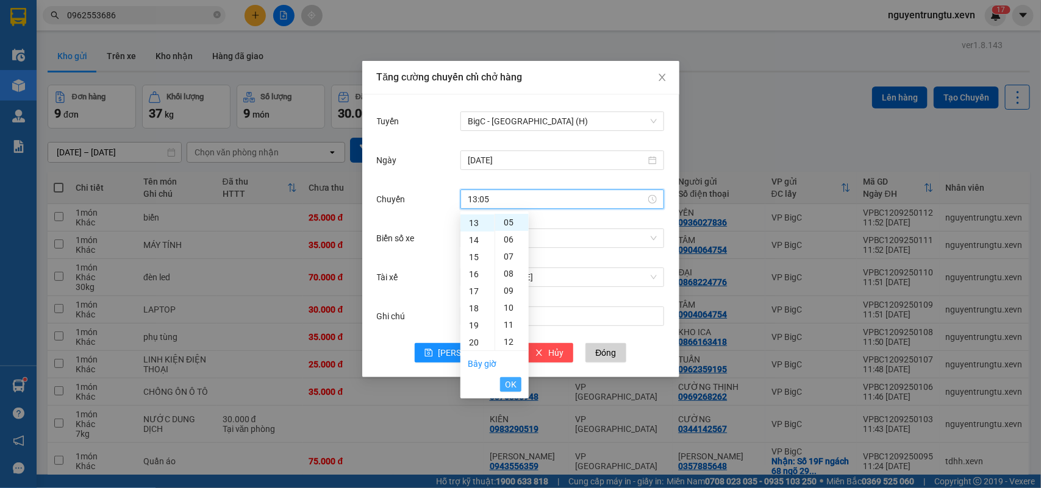
click at [509, 382] on span "OK" at bounding box center [511, 384] width 12 height 13
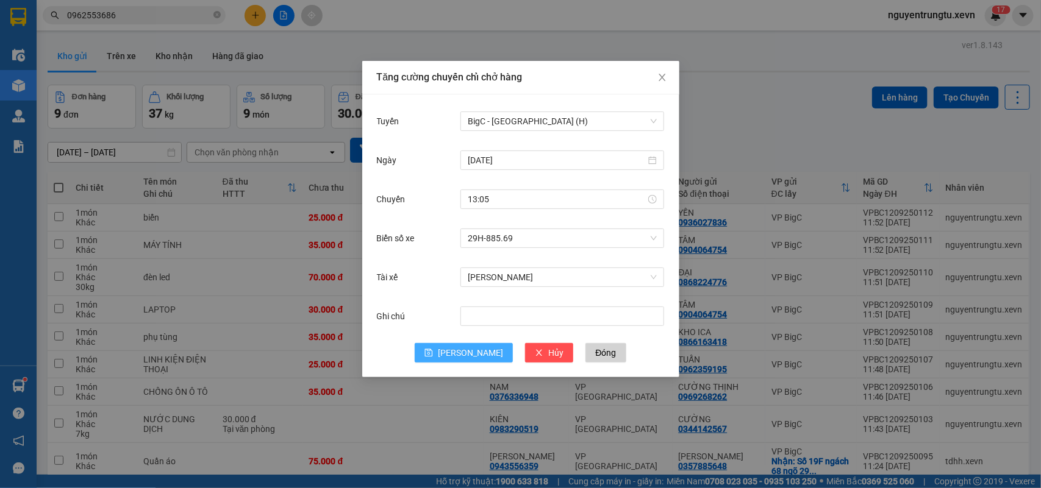
click at [465, 355] on span "Lưu" at bounding box center [470, 352] width 65 height 13
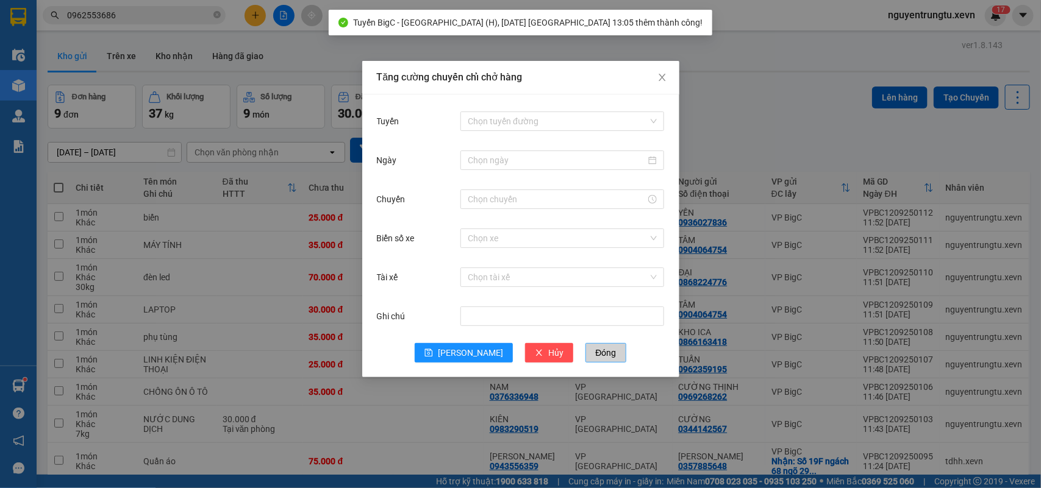
click at [595, 355] on span "Đóng" at bounding box center [605, 352] width 21 height 13
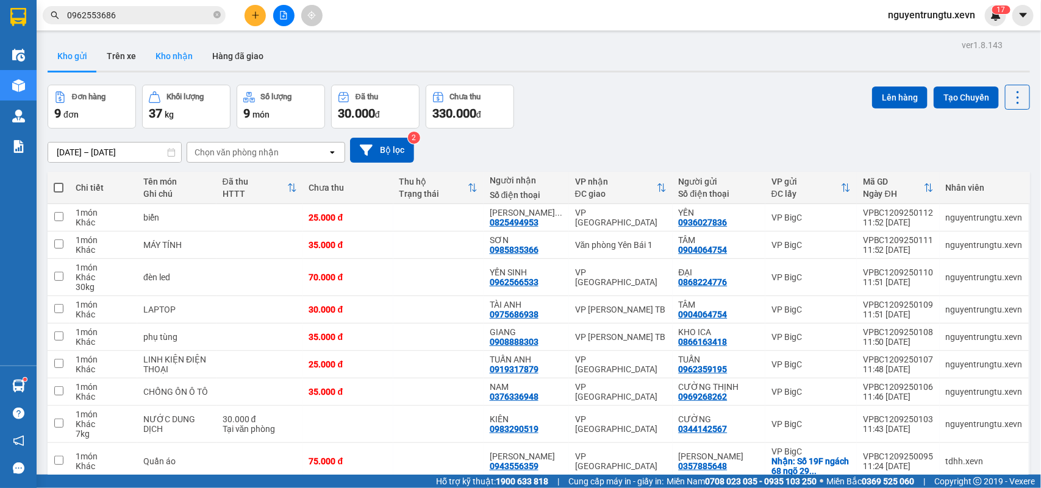
click at [152, 48] on button "Kho nhận" at bounding box center [174, 55] width 57 height 29
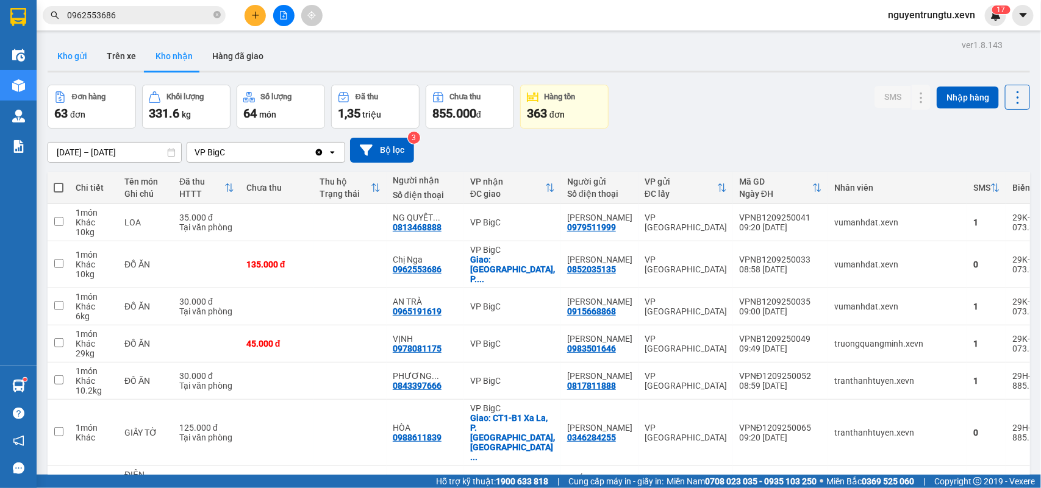
click at [68, 52] on button "Kho gửi" at bounding box center [72, 55] width 49 height 29
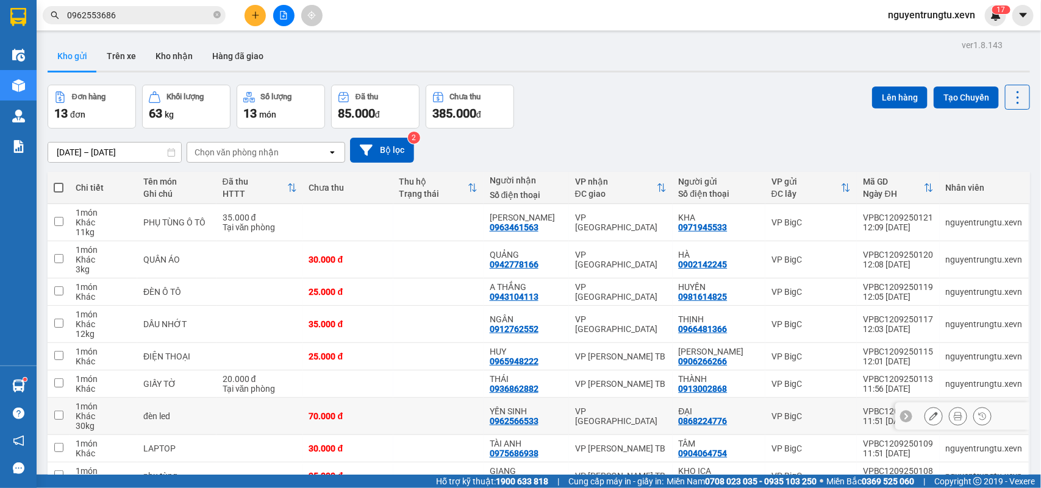
scroll to position [95, 0]
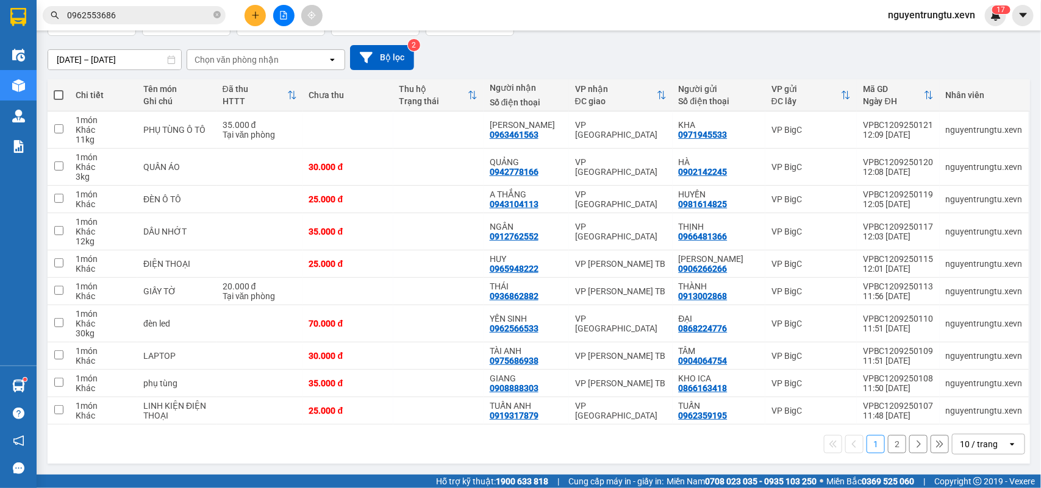
click at [979, 443] on div "10 / trang" at bounding box center [979, 444] width 38 height 12
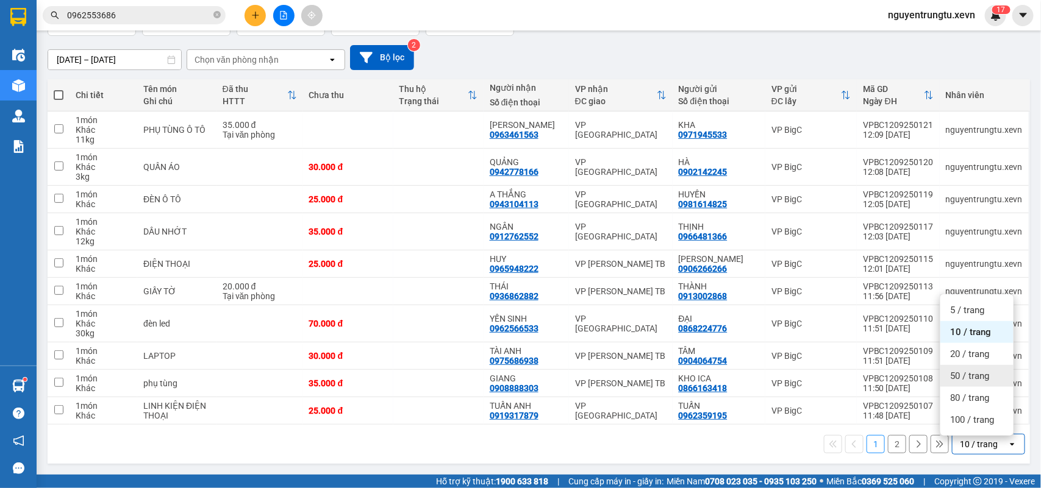
click at [970, 372] on span "50 / trang" at bounding box center [969, 376] width 39 height 12
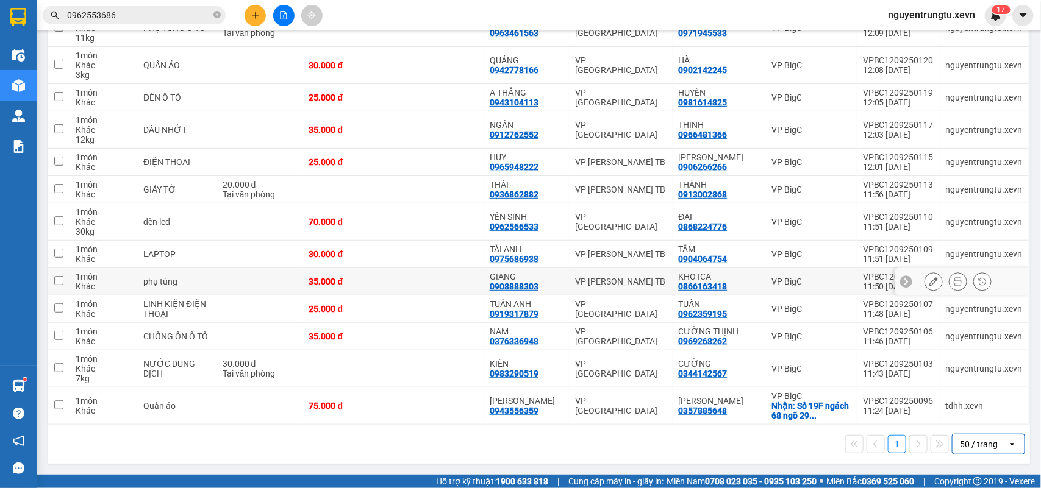
scroll to position [0, 0]
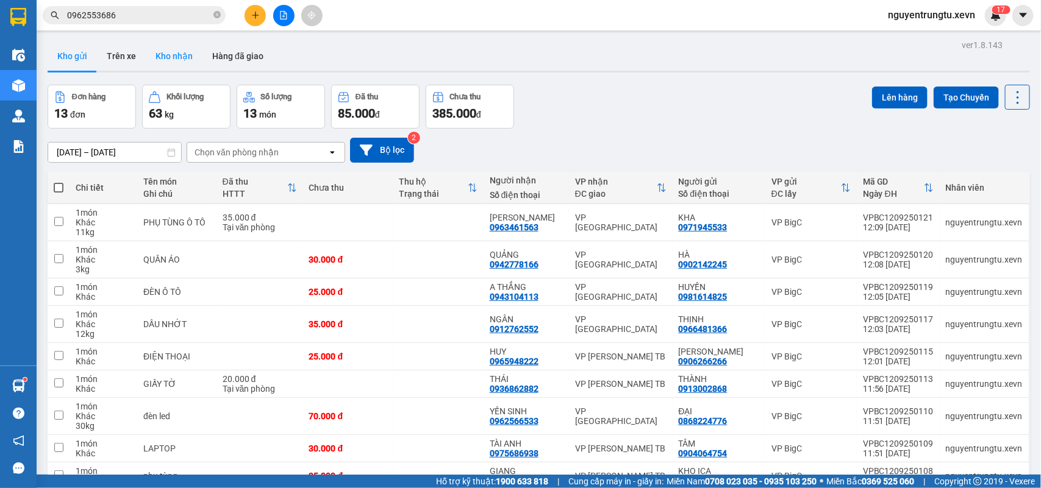
click at [160, 71] on div at bounding box center [539, 72] width 982 height 2
click at [160, 67] on button "Kho nhận" at bounding box center [174, 55] width 57 height 29
